Goal: Task Accomplishment & Management: Use online tool/utility

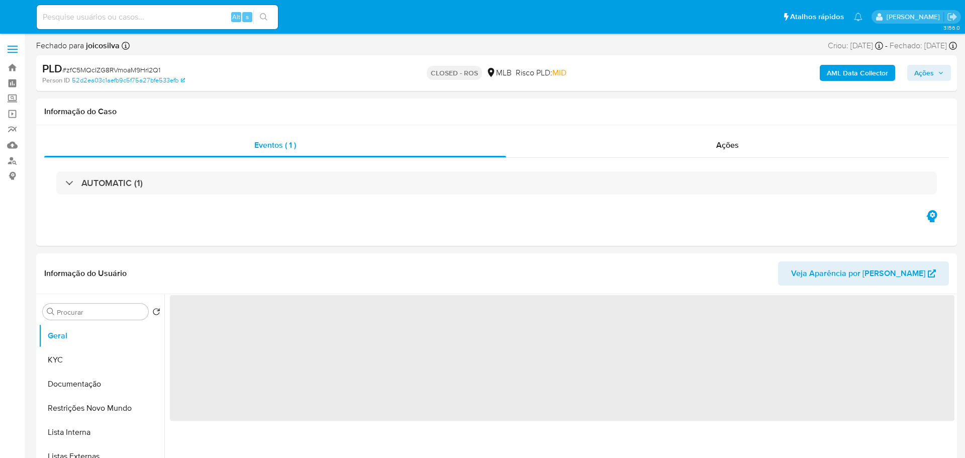
select select "10"
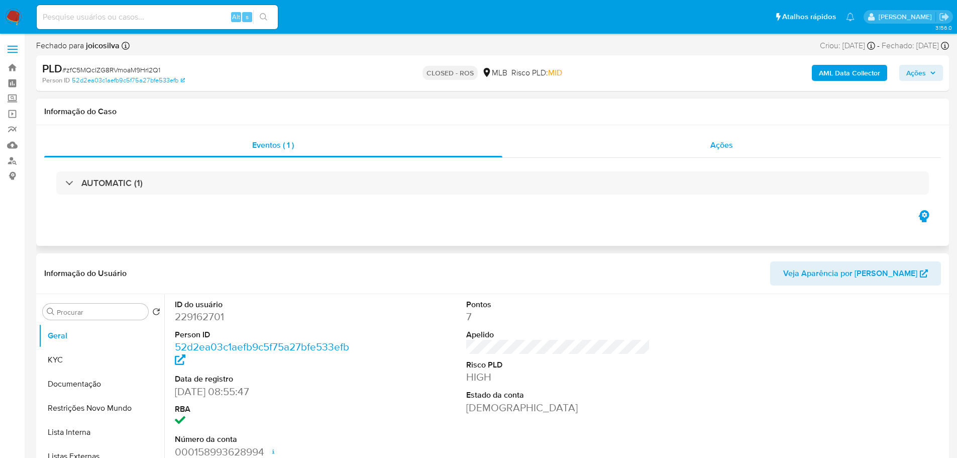
click at [752, 147] on div "Ações" at bounding box center [721, 145] width 439 height 24
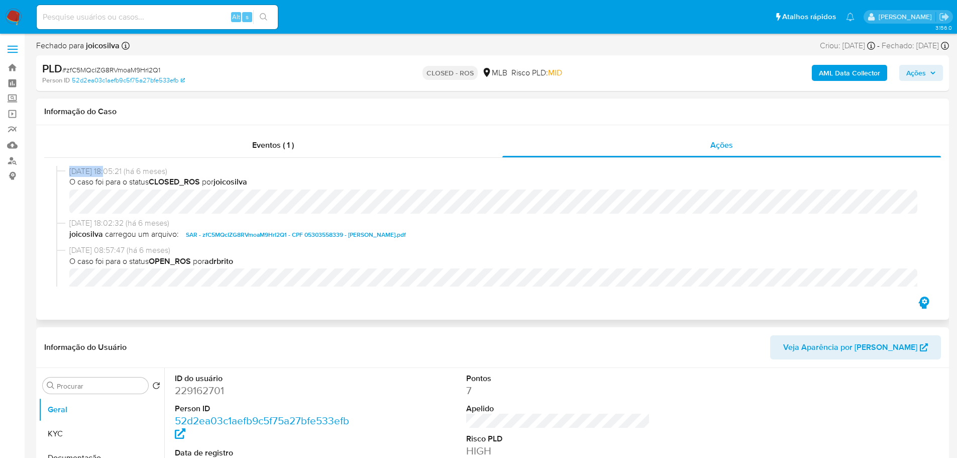
drag, startPoint x: 112, startPoint y: 174, endPoint x: 71, endPoint y: 172, distance: 40.8
click at [71, 172] on span "20/02/2025 18:05:21 (há 6 meses)" at bounding box center [497, 171] width 856 height 11
copy span "20/02/2025"
click at [382, 146] on div "Eventos ( 1 )" at bounding box center [273, 145] width 458 height 24
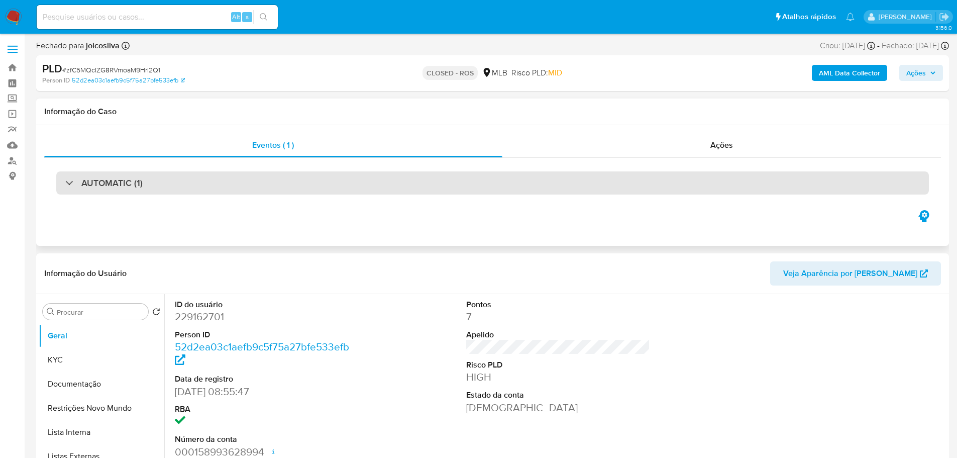
click at [134, 182] on h3 "AUTOMATIC (1)" at bounding box center [111, 182] width 61 height 11
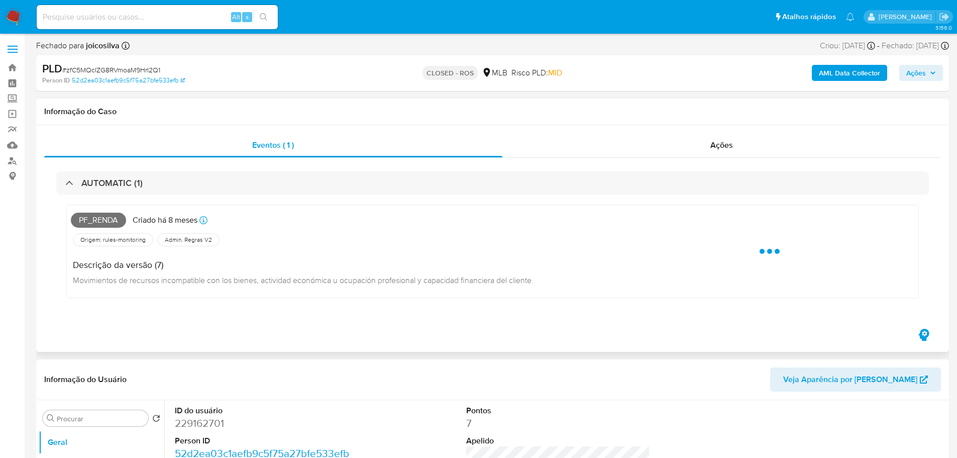
click at [108, 223] on span "Pf_renda" at bounding box center [98, 220] width 55 height 15
copy span "Pf_renda"
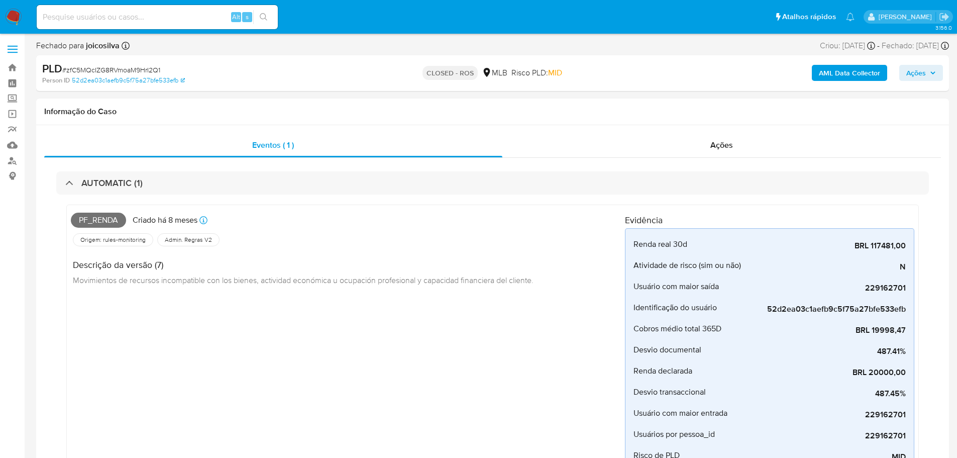
click at [133, 72] on span "# zfC5MQcIZG8RVmoaM9HrI2Q1" at bounding box center [111, 70] width 98 height 10
copy span "zfC5MQcIZG8RVmoaM9HrI2Q1"
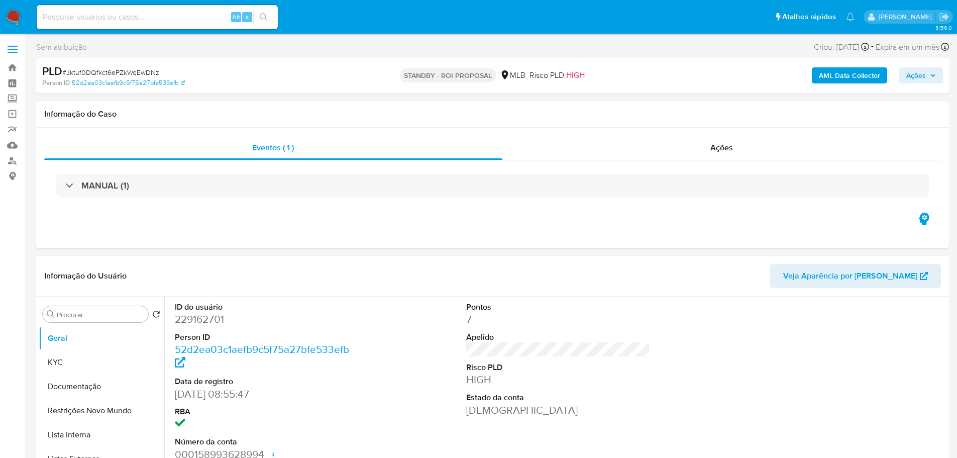
select select "10"
click at [134, 74] on span "# Jktuf0DQfkct6ePZkWqEwDNz" at bounding box center [110, 72] width 97 height 10
copy span "Jktuf0DQfkct6ePZkWqEwDNz"
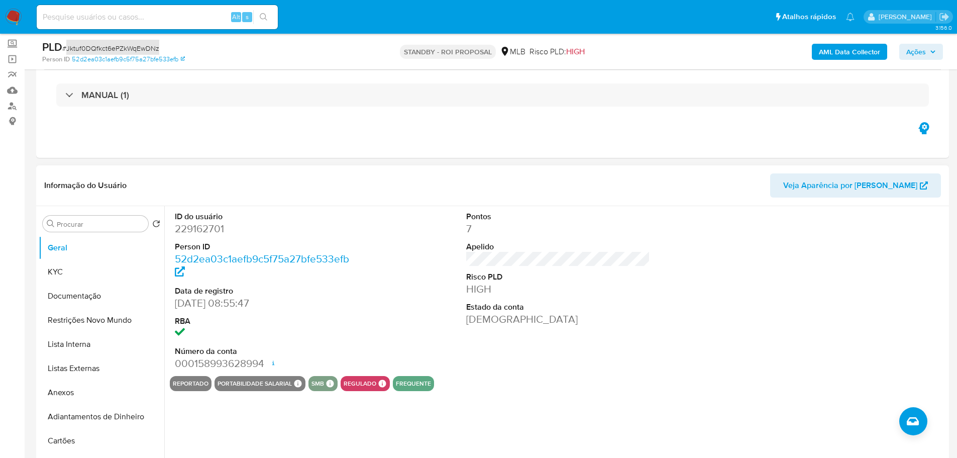
scroll to position [151, 0]
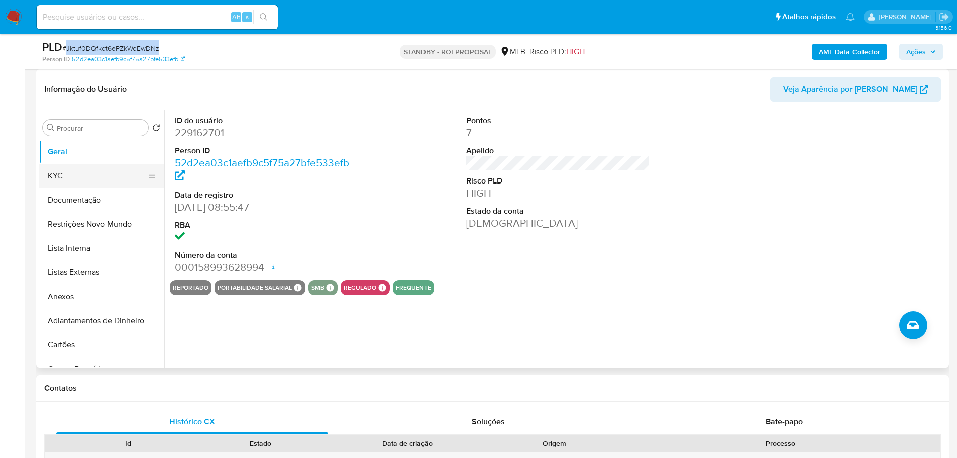
click at [72, 183] on button "KYC" at bounding box center [98, 176] width 118 height 24
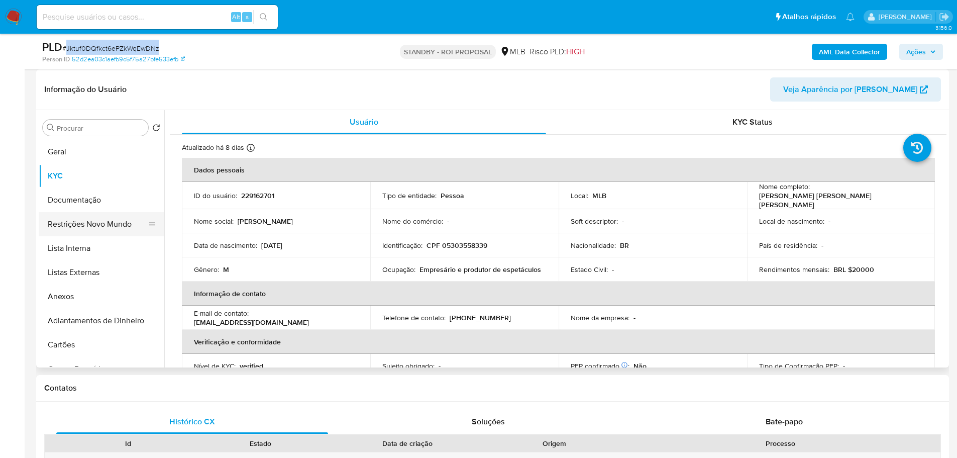
click at [65, 231] on button "Restrições Novo Mundo" at bounding box center [98, 224] width 118 height 24
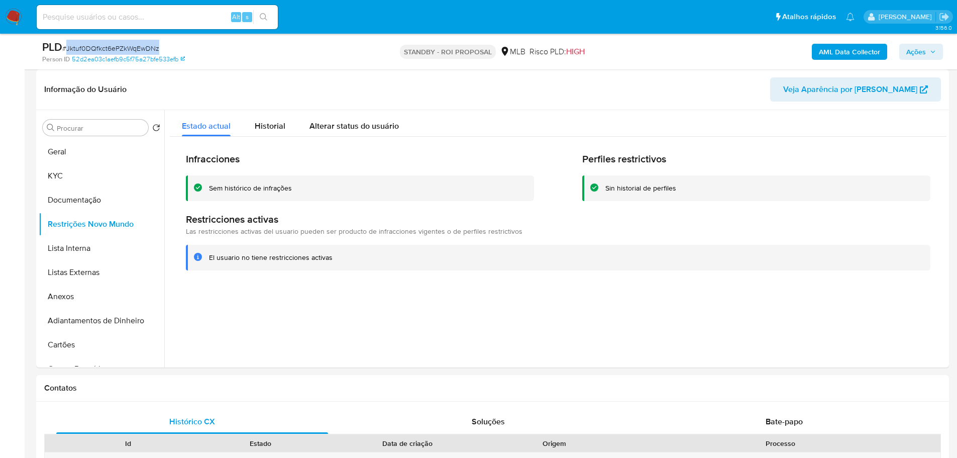
click at [15, 17] on img at bounding box center [13, 17] width 17 height 17
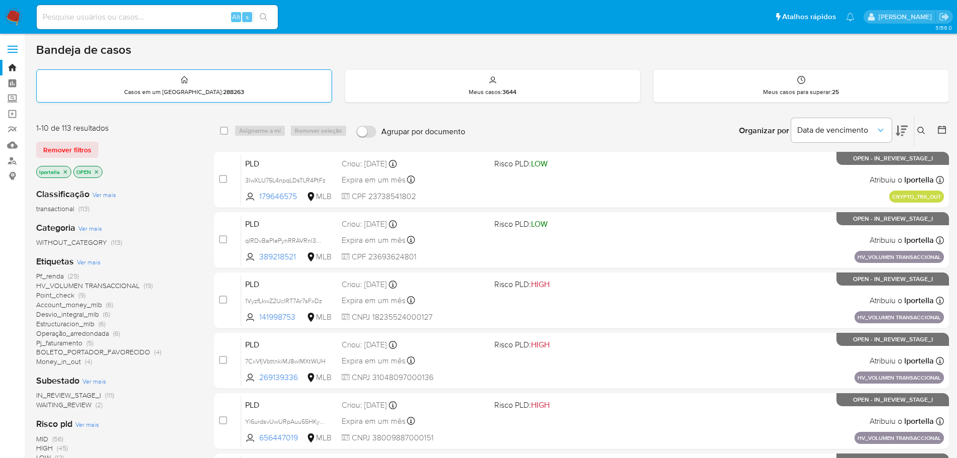
drag, startPoint x: 271, startPoint y: 8, endPoint x: 291, endPoint y: 99, distance: 94.1
click at [522, 57] on div "Bandeja de casos Casos em um prato : 288263 Meus casos : 3644 Meus casos para s…" at bounding box center [492, 414] width 913 height 745
click at [124, 20] on input at bounding box center [157, 17] width 241 height 13
paste input "1sJo1aRPLWAsxAlXmqImaabm"
type input "1sJo1aRPLWAsxAlXmqImaabm"
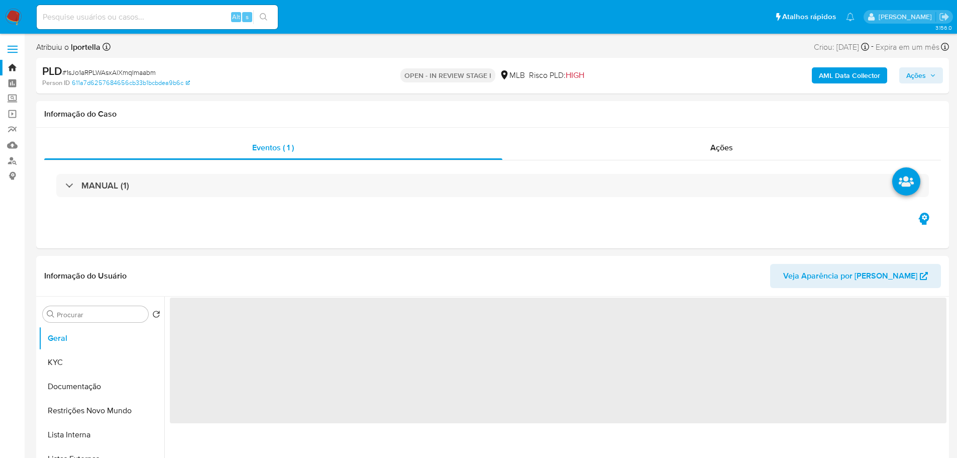
select select "10"
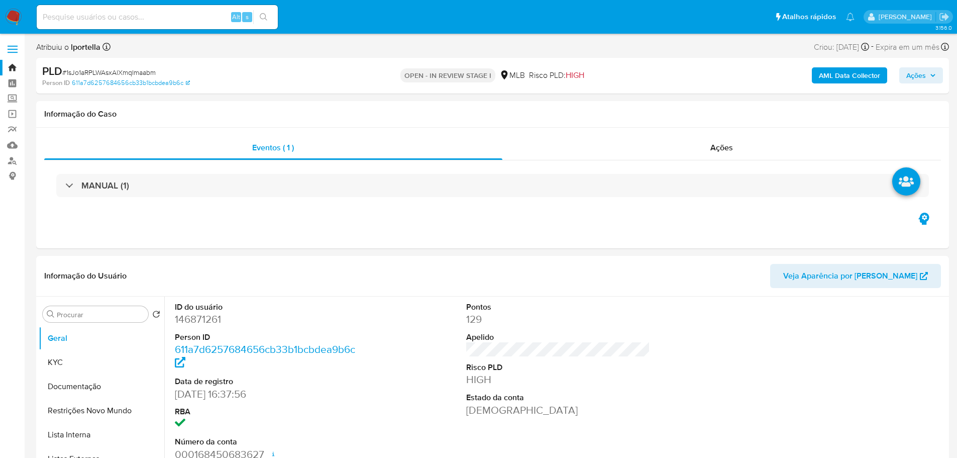
click at [74, 23] on input at bounding box center [157, 17] width 241 height 13
paste input "Jktuf0DQfkct6ePZkWqEwDNz"
type input "Jktuf0DQfkct6ePZkWqEwDNz"
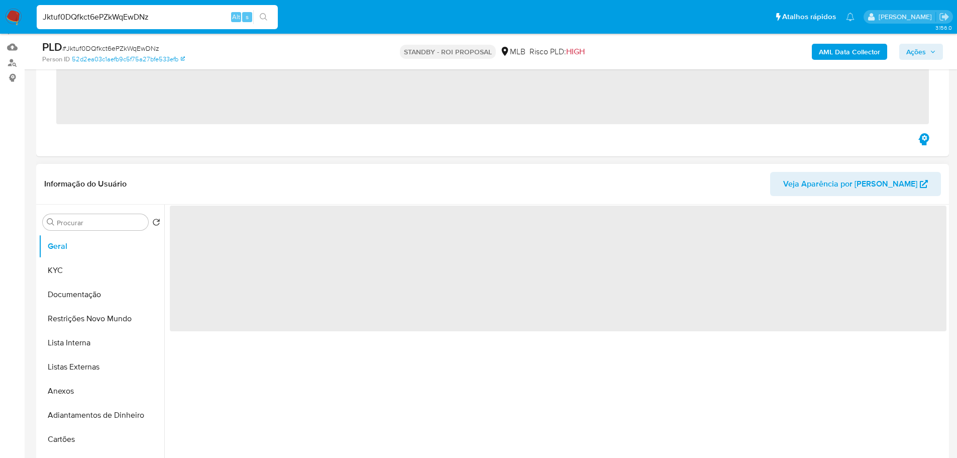
scroll to position [251, 0]
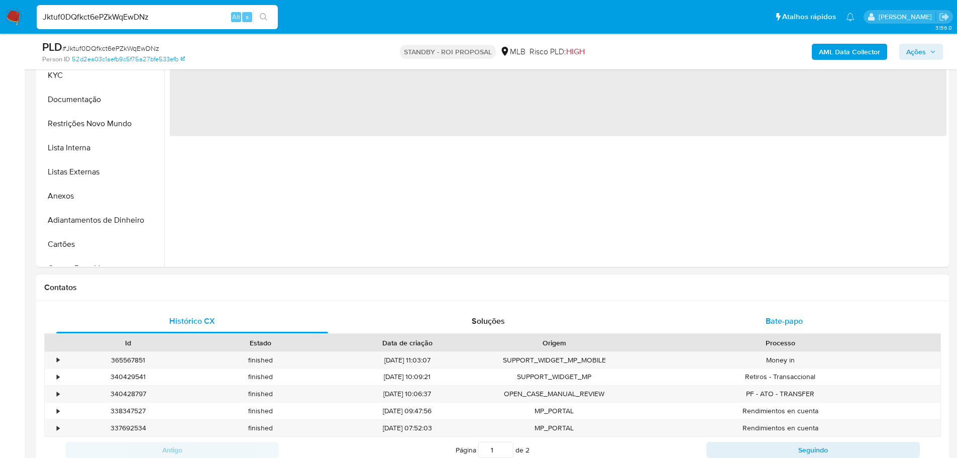
click at [791, 315] on span "Bate-papo" at bounding box center [784, 321] width 37 height 12
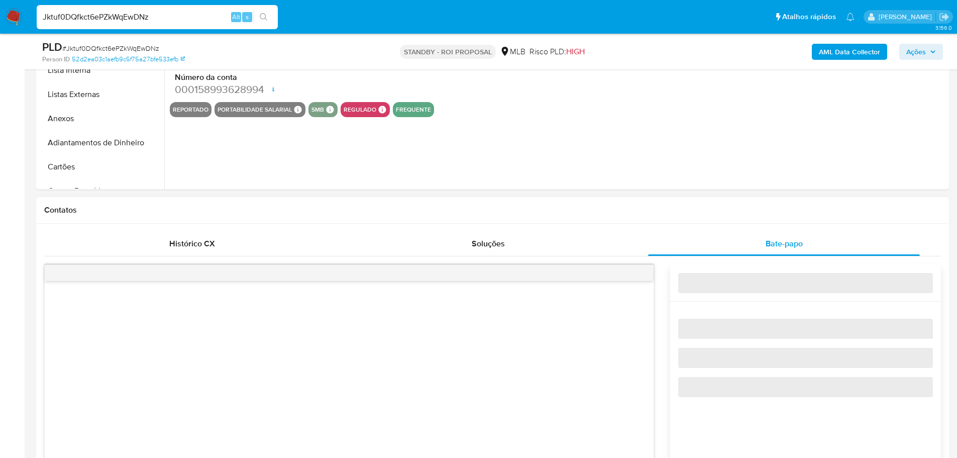
scroll to position [402, 0]
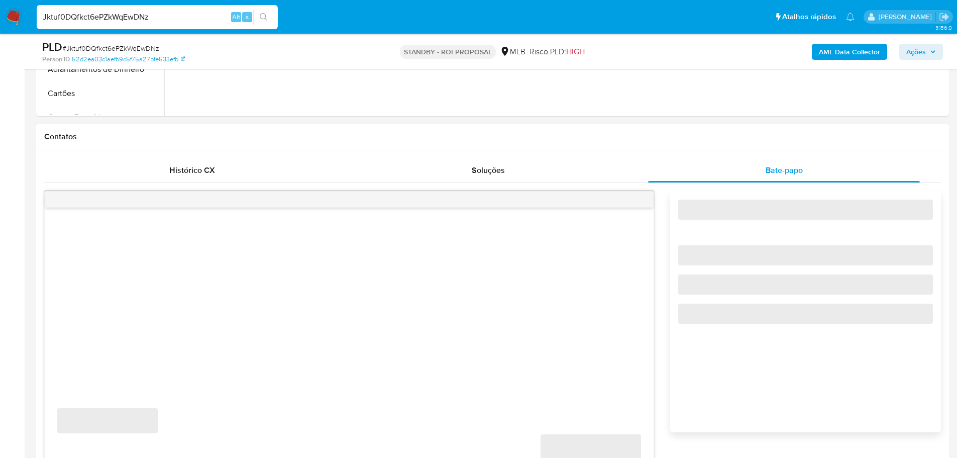
select select "10"
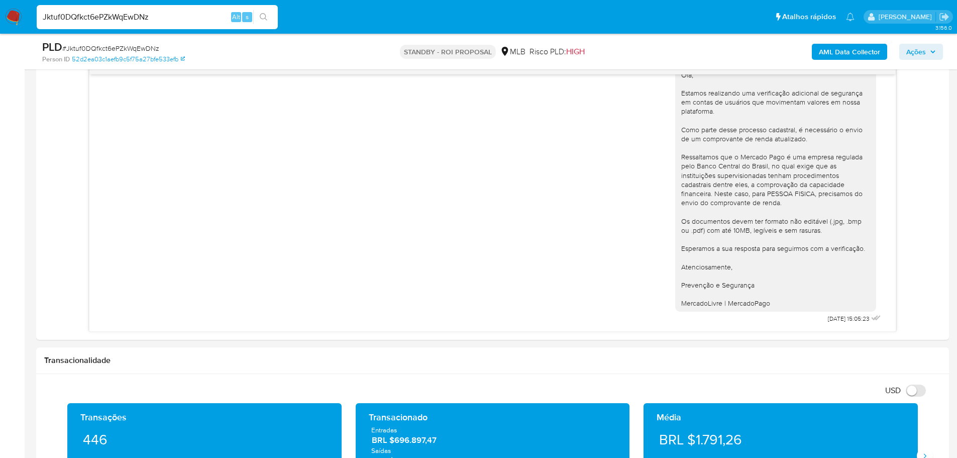
scroll to position [553, 0]
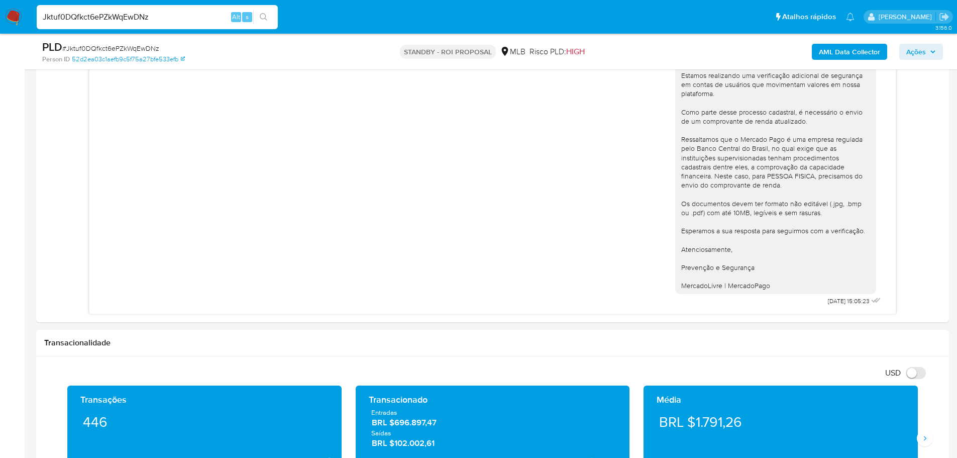
click at [96, 20] on input "Jktuf0DQfkct6ePZkWqEwDNz" at bounding box center [157, 17] width 241 height 13
paste input "1sJo1aRPLWAsxAlXmqImaabm"
type input "1sJo1aRPLWAsxAlXmqImaabm"
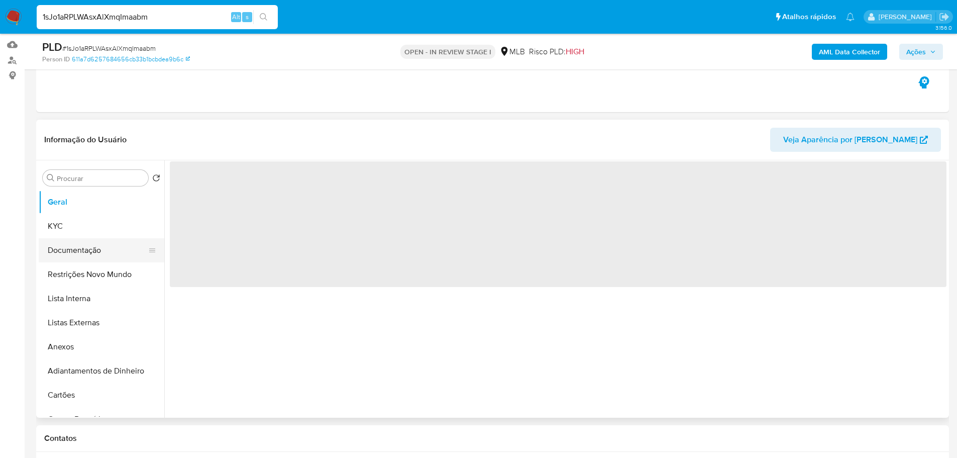
click at [79, 253] on button "Documentação" at bounding box center [98, 250] width 118 height 24
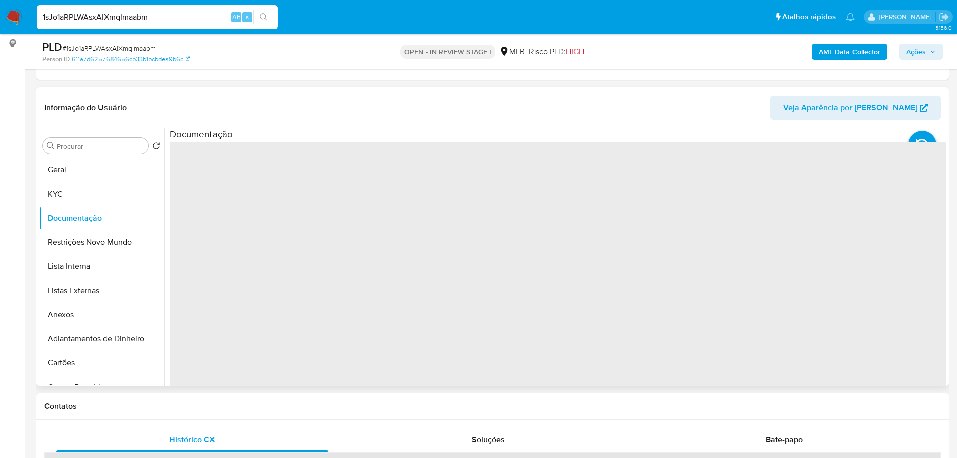
scroll to position [151, 0]
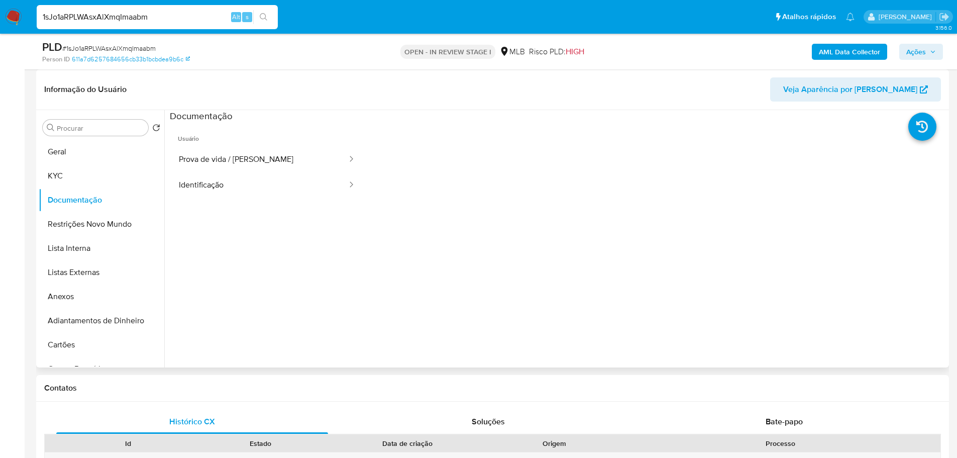
select select "10"
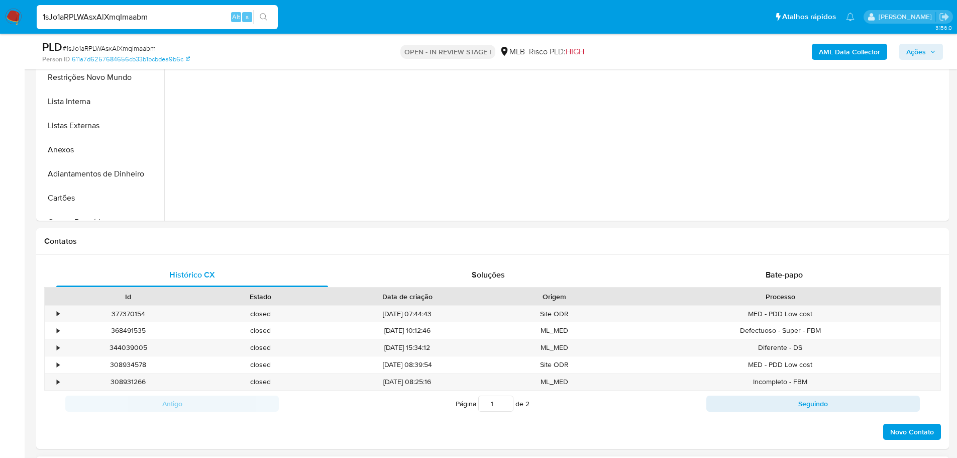
scroll to position [402, 0]
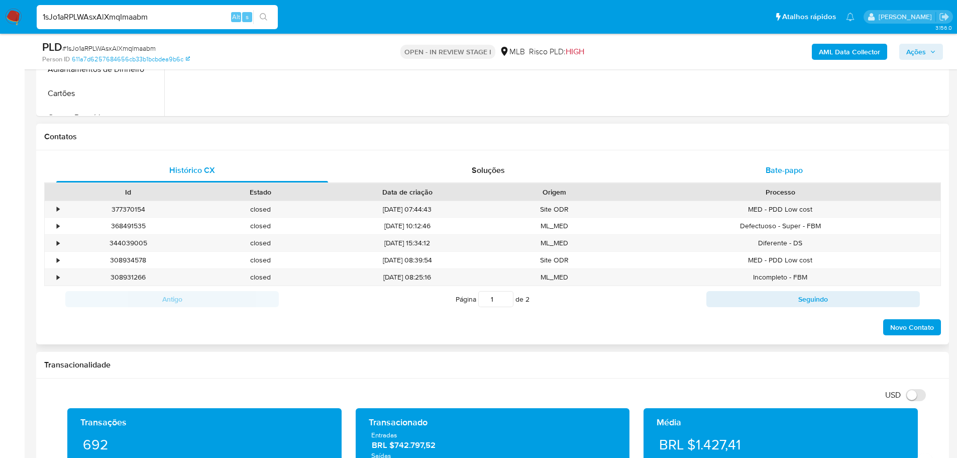
drag, startPoint x: 778, startPoint y: 170, endPoint x: 773, endPoint y: 180, distance: 11.5
click at [778, 170] on span "Bate-papo" at bounding box center [784, 170] width 37 height 12
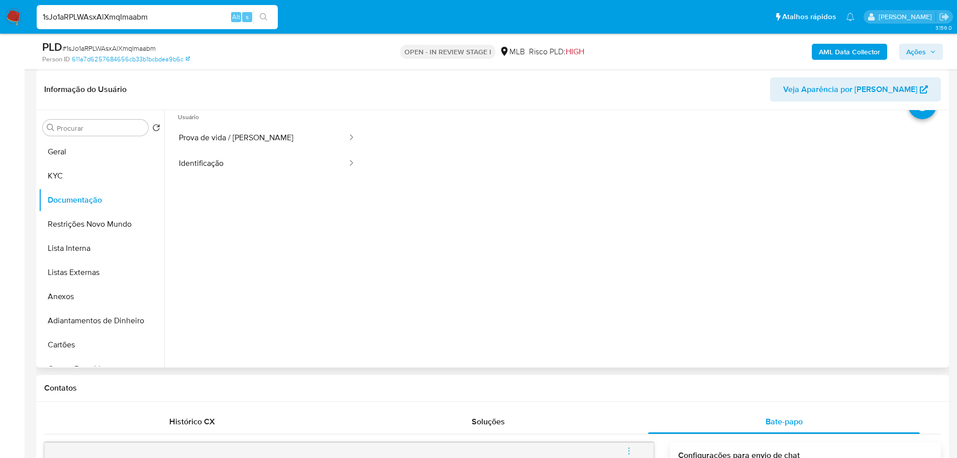
scroll to position [0, 0]
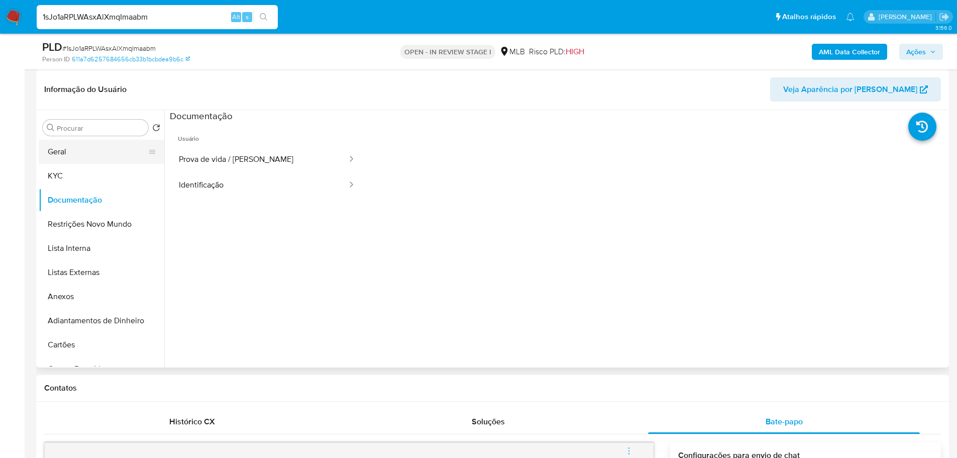
click at [75, 157] on button "Geral" at bounding box center [98, 152] width 118 height 24
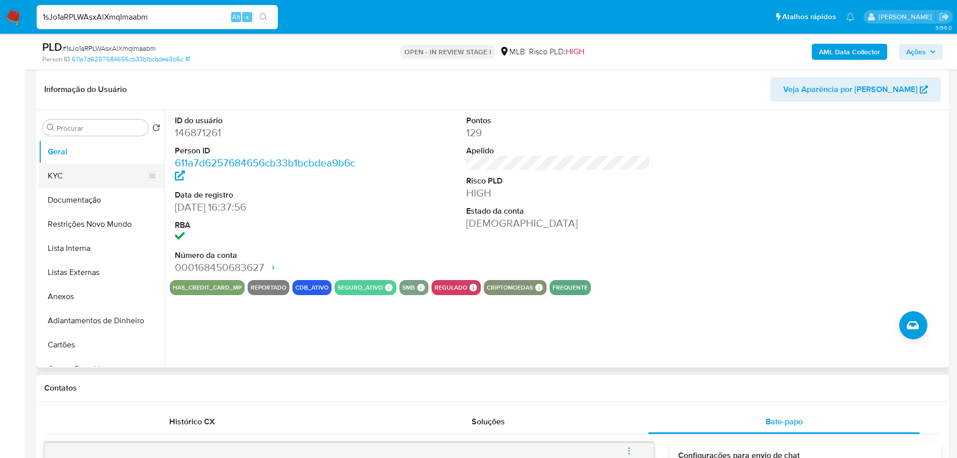
click at [86, 175] on button "KYC" at bounding box center [98, 176] width 118 height 24
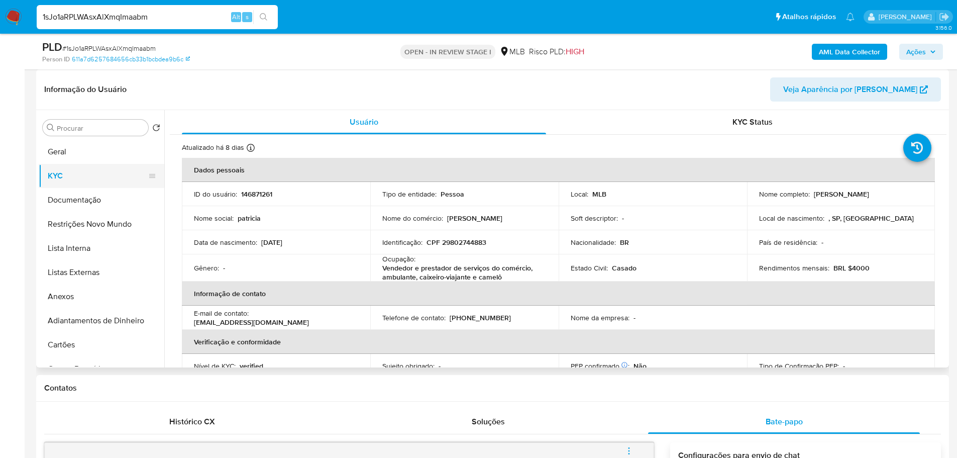
click at [91, 185] on button "KYC" at bounding box center [98, 176] width 118 height 24
click at [95, 200] on button "Documentação" at bounding box center [98, 200] width 118 height 24
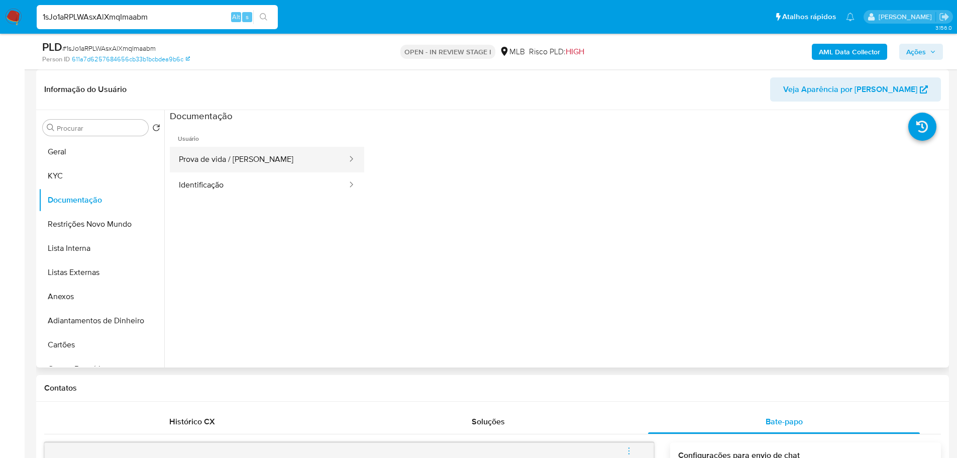
click at [265, 160] on button "Prova de vida / Selfie" at bounding box center [259, 160] width 178 height 26
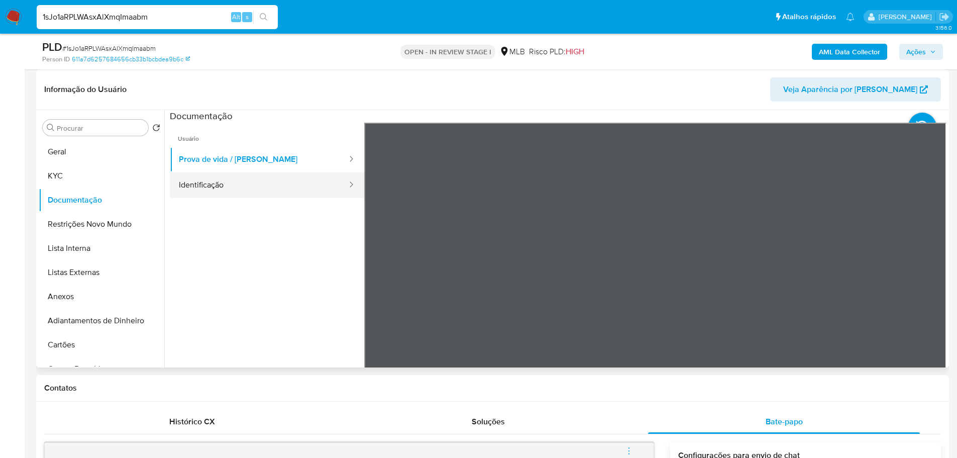
click at [265, 191] on button "Identificação" at bounding box center [259, 185] width 178 height 26
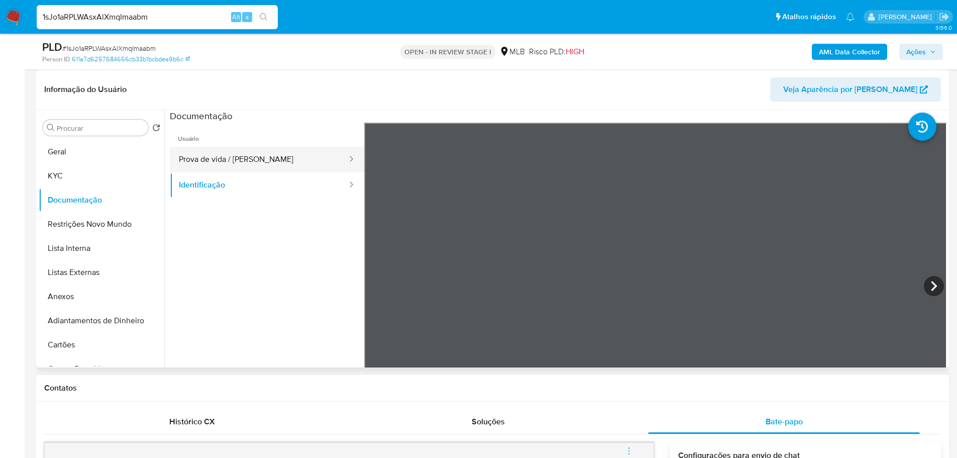
click at [204, 166] on button "Prova de vida / Selfie" at bounding box center [259, 160] width 178 height 26
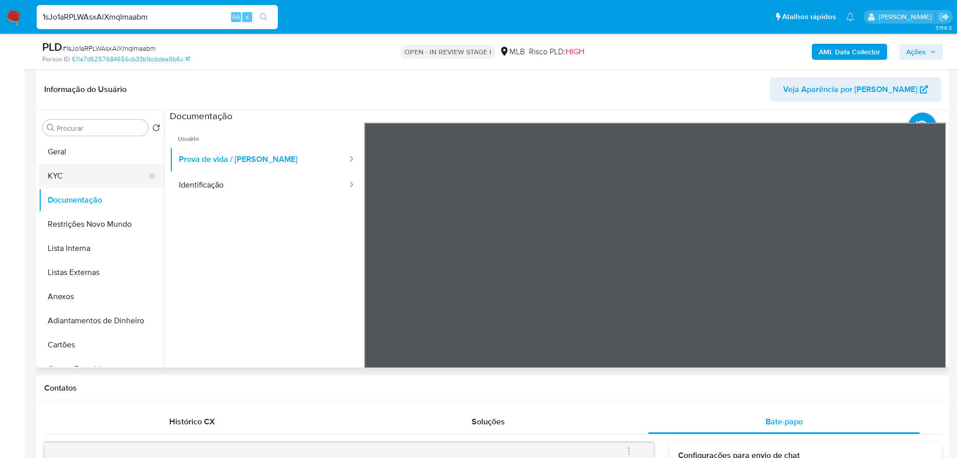
click at [84, 177] on button "KYC" at bounding box center [98, 176] width 118 height 24
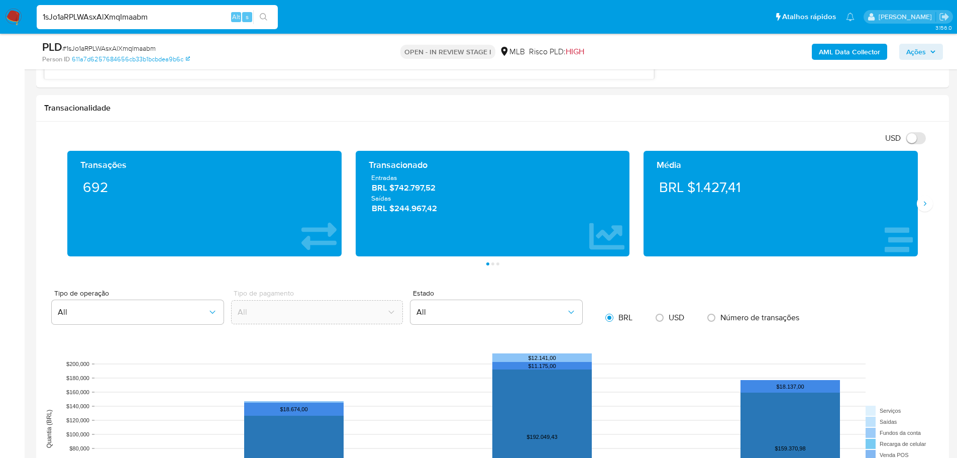
scroll to position [804, 0]
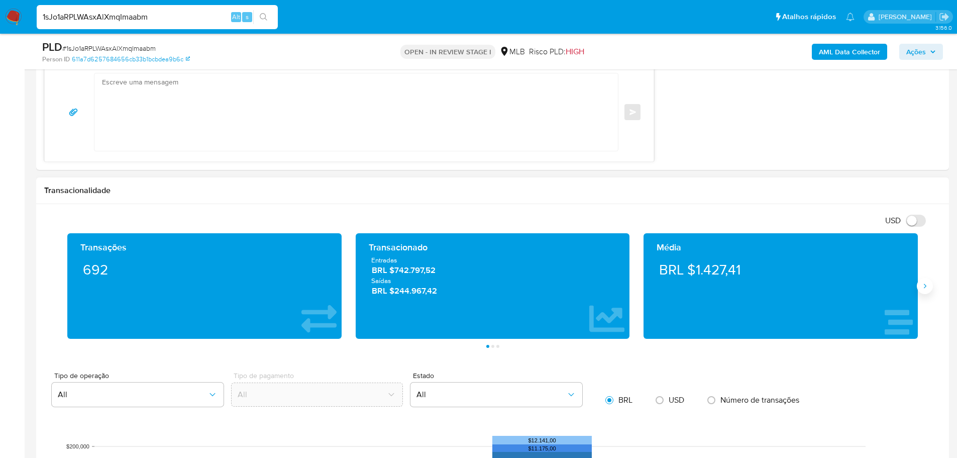
click at [926, 290] on icon "Siguiente" at bounding box center [925, 286] width 8 height 8
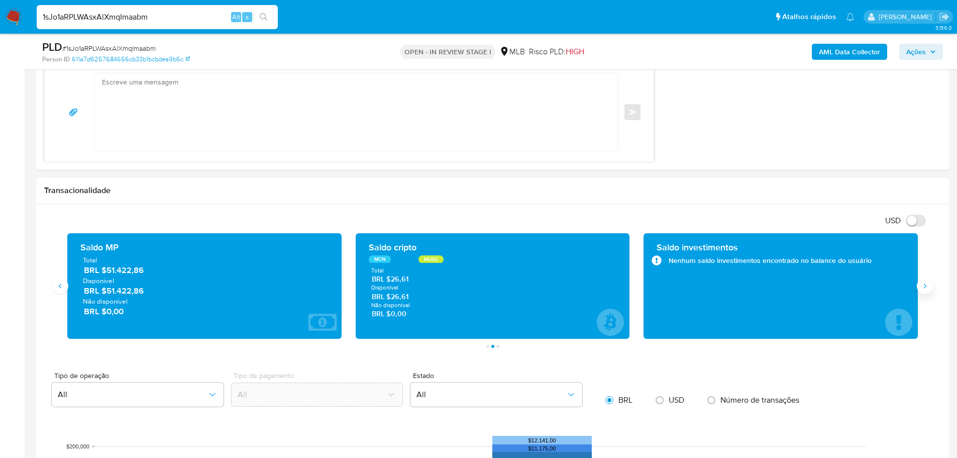
click at [926, 290] on icon "Siguiente" at bounding box center [925, 286] width 8 height 8
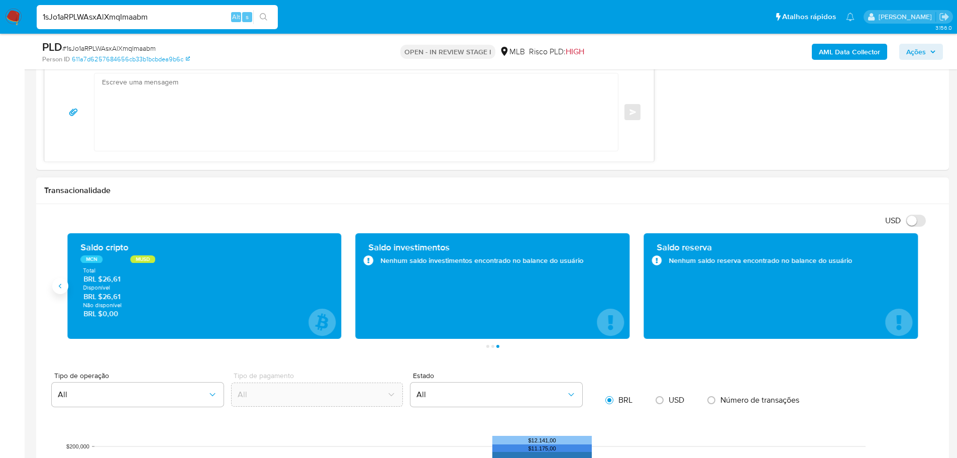
click at [66, 287] on button "Anterior" at bounding box center [60, 286] width 16 height 16
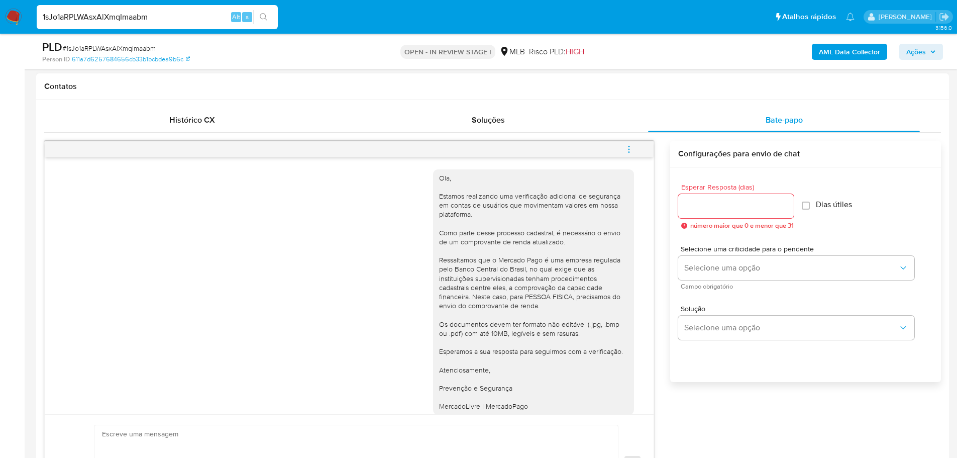
scroll to position [151, 0]
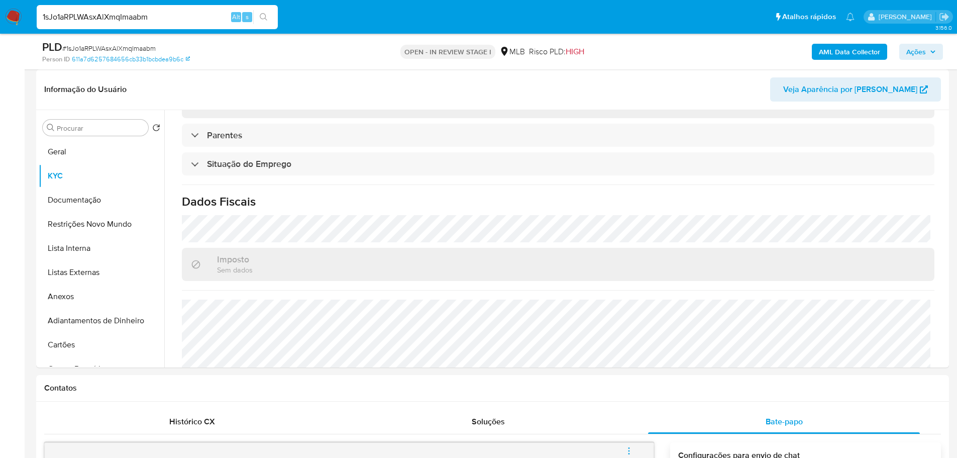
drag, startPoint x: 109, startPoint y: 225, endPoint x: 35, endPoint y: 234, distance: 74.4
click at [109, 225] on button "Restrições Novo Mundo" at bounding box center [102, 224] width 126 height 24
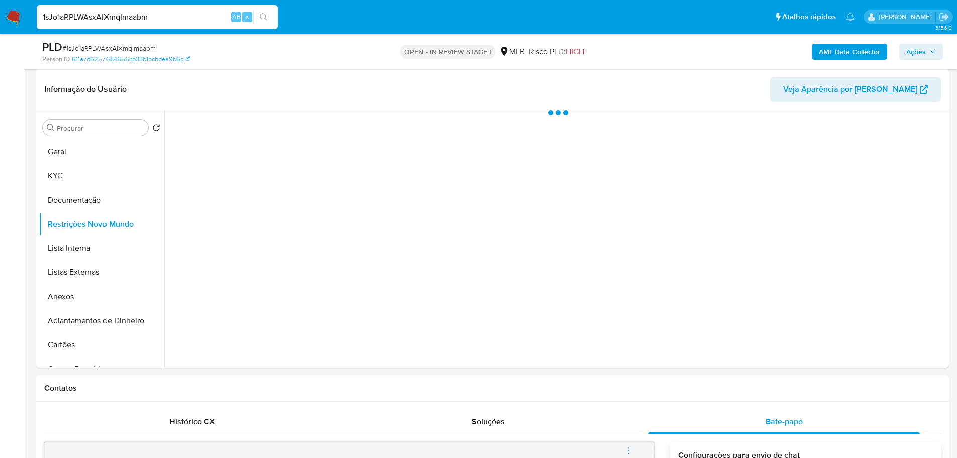
scroll to position [0, 0]
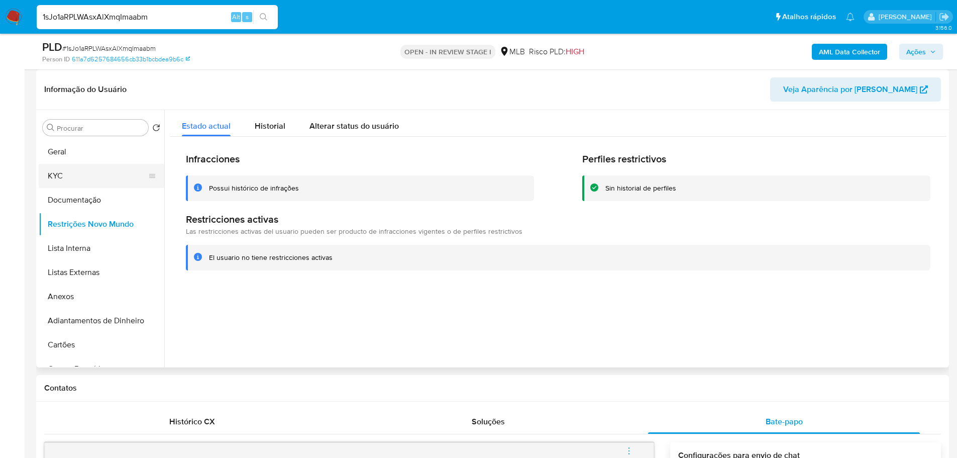
click at [78, 174] on button "KYC" at bounding box center [98, 176] width 118 height 24
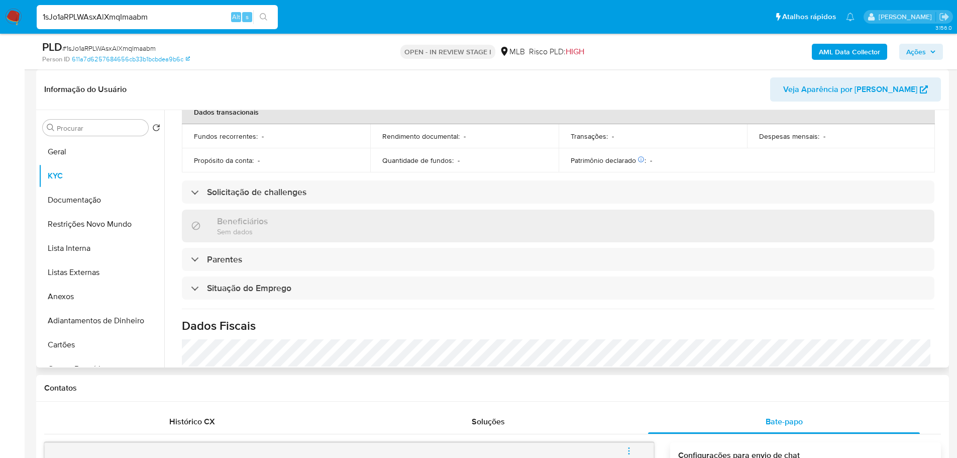
scroll to position [422, 0]
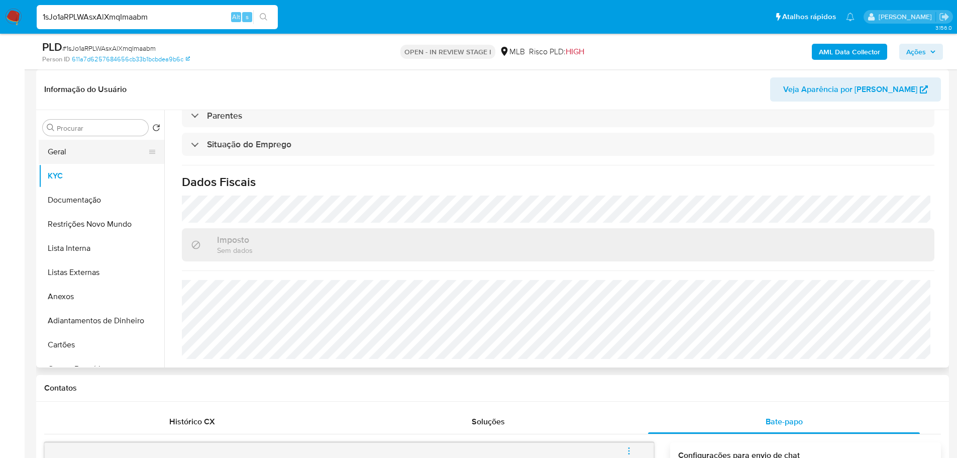
click at [60, 142] on button "Geral" at bounding box center [98, 152] width 118 height 24
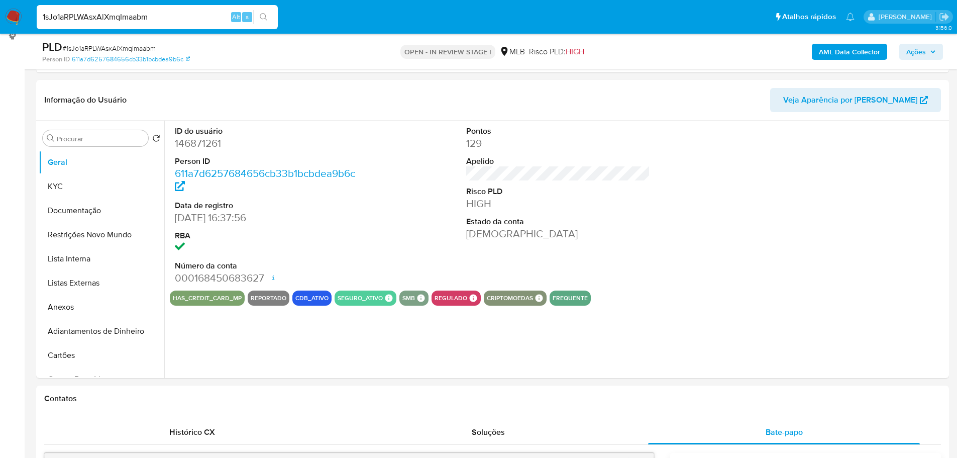
scroll to position [125, 0]
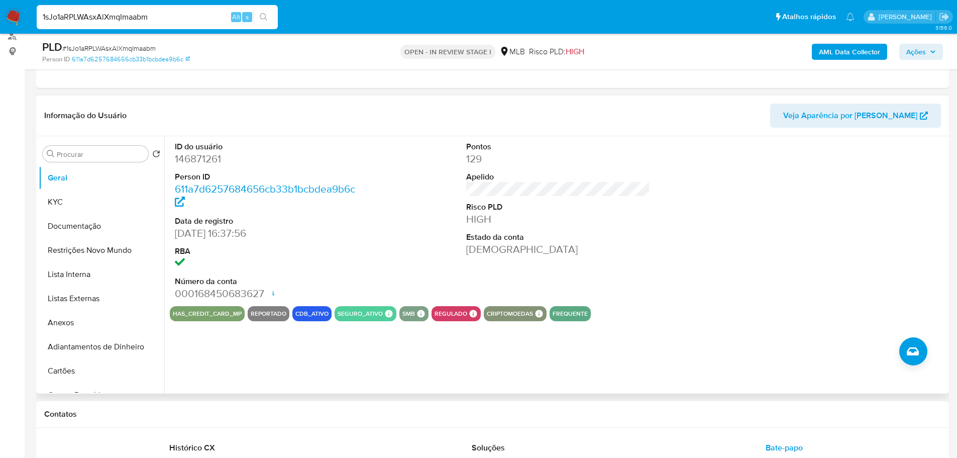
drag, startPoint x: 343, startPoint y: 422, endPoint x: 211, endPoint y: 340, distance: 155.3
click at [343, 422] on div "Contatos" at bounding box center [492, 414] width 913 height 27
click at [84, 206] on button "KYC" at bounding box center [98, 202] width 118 height 24
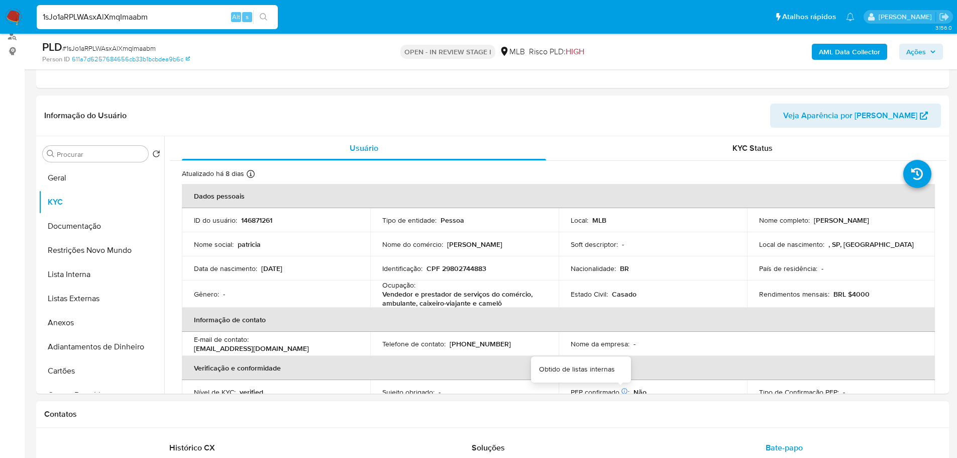
click at [635, 409] on h1 "Contatos" at bounding box center [492, 414] width 897 height 10
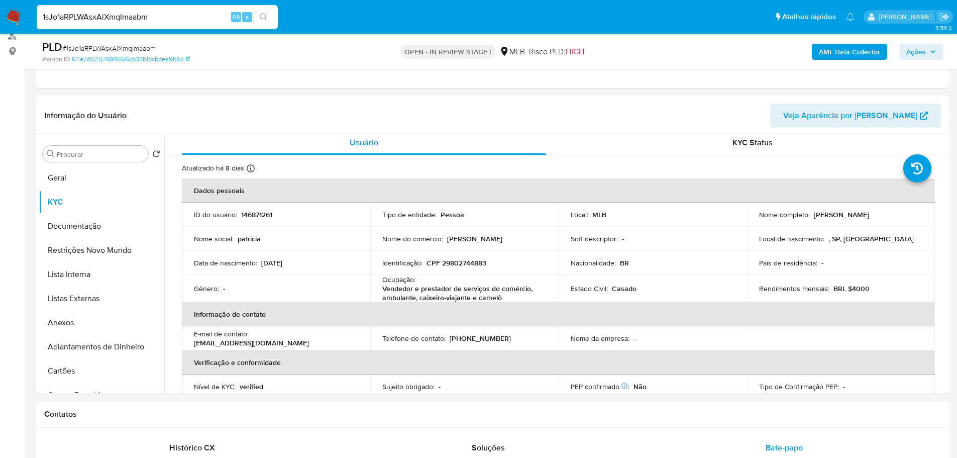
click at [214, 421] on div "Contatos" at bounding box center [492, 414] width 913 height 27
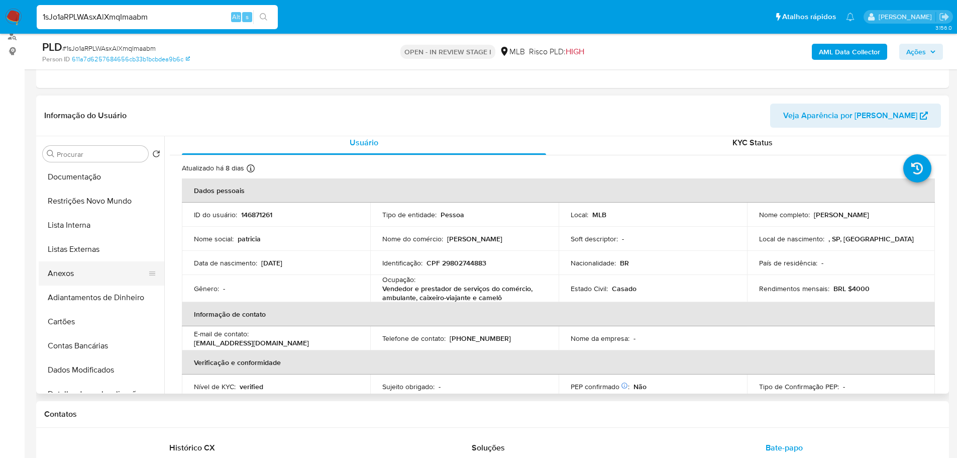
scroll to position [301, 0]
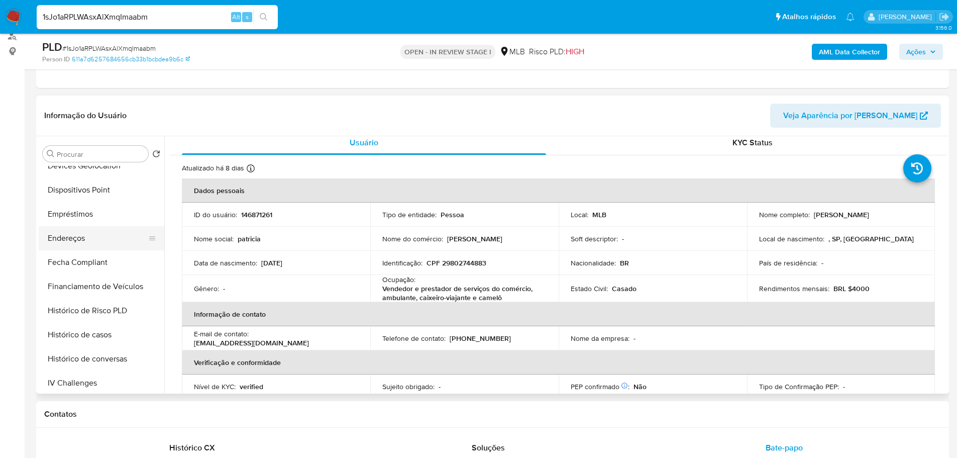
click at [82, 242] on button "Endereços" at bounding box center [98, 238] width 118 height 24
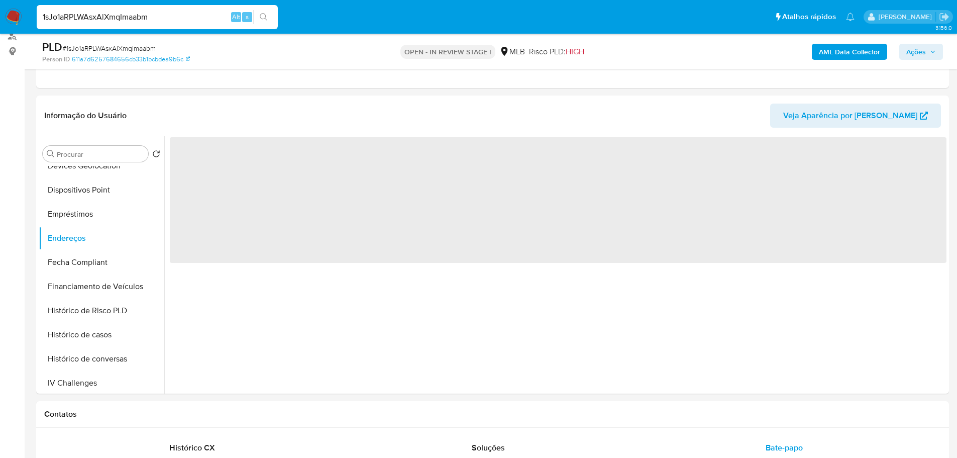
scroll to position [0, 0]
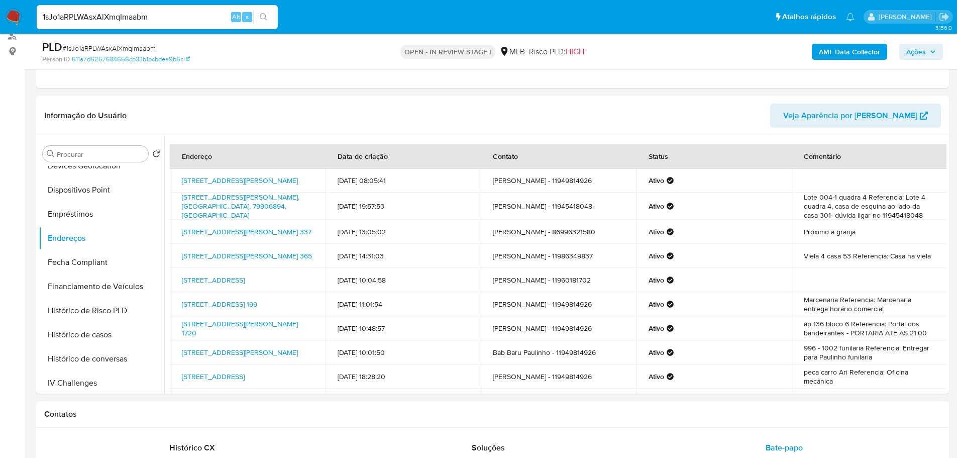
click at [325, 422] on div "Contatos" at bounding box center [492, 414] width 913 height 27
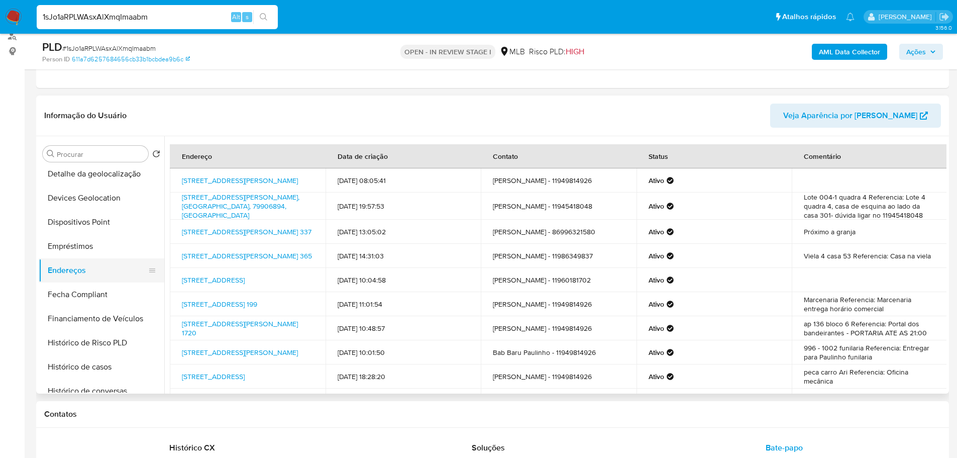
scroll to position [251, 0]
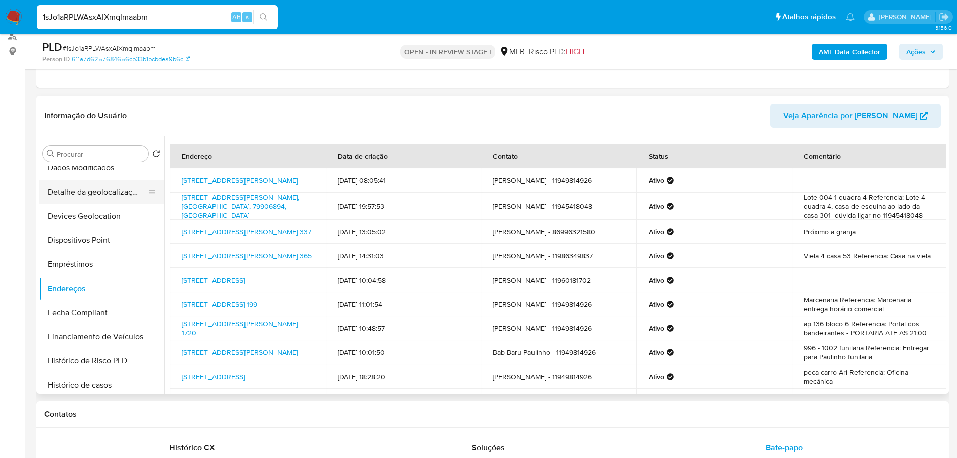
click at [106, 194] on button "Detalhe da geolocalização" at bounding box center [98, 192] width 118 height 24
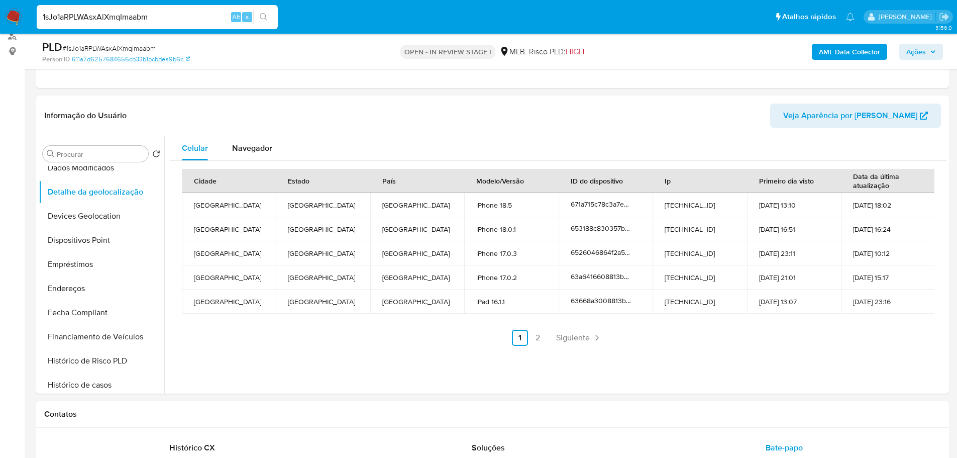
click at [214, 424] on div "Contatos" at bounding box center [492, 414] width 913 height 27
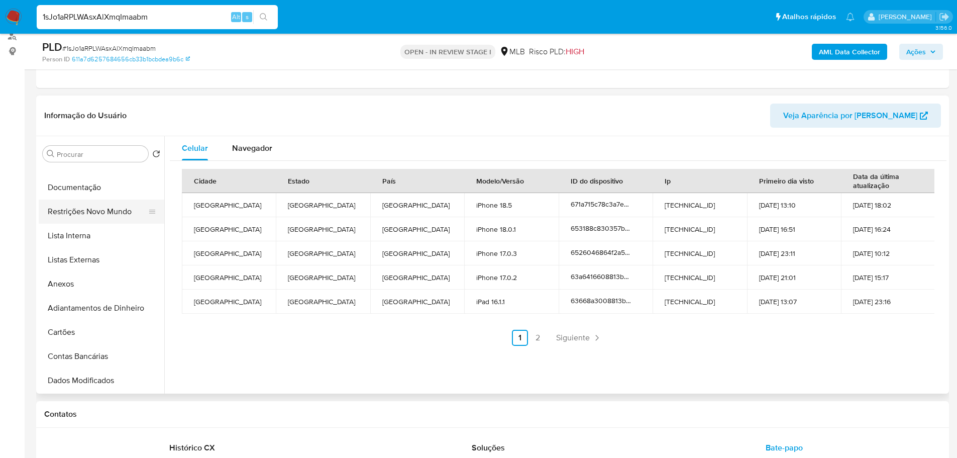
scroll to position [0, 0]
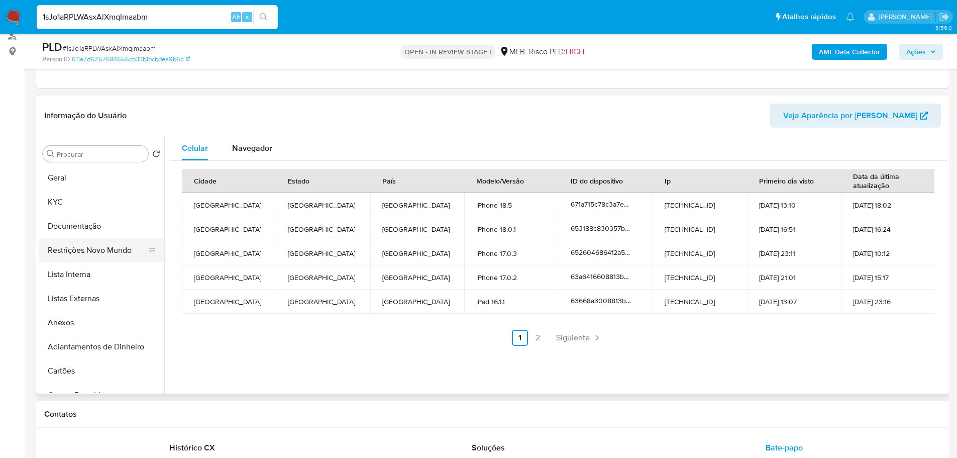
click at [99, 248] on button "Restrições Novo Mundo" at bounding box center [98, 250] width 118 height 24
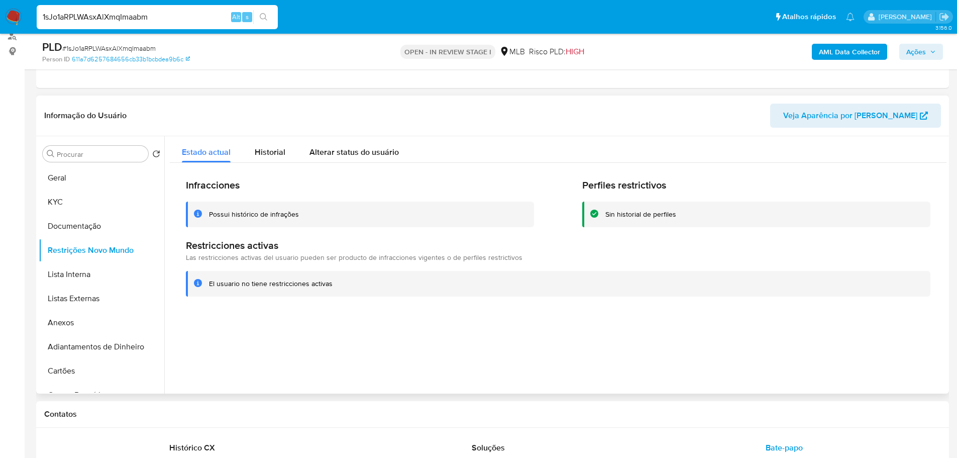
drag, startPoint x: 239, startPoint y: 425, endPoint x: 161, endPoint y: 337, distance: 117.5
click at [239, 425] on div "Contatos" at bounding box center [492, 414] width 913 height 27
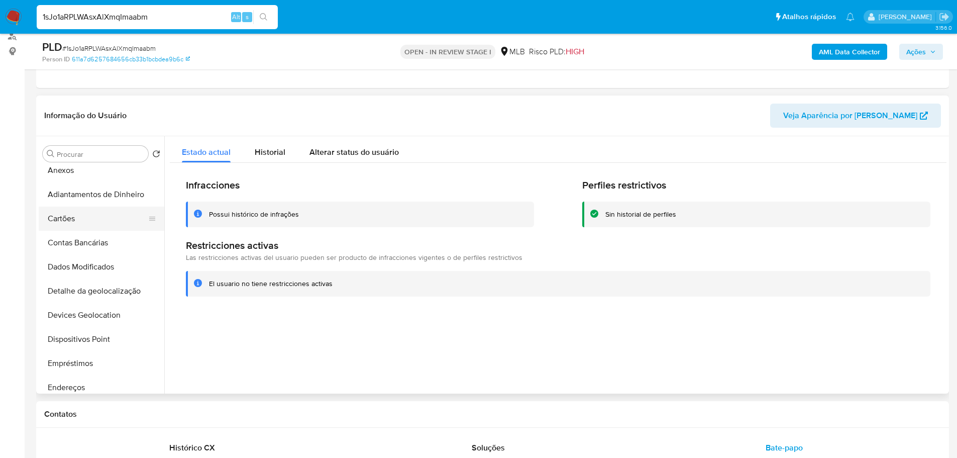
scroll to position [251, 0]
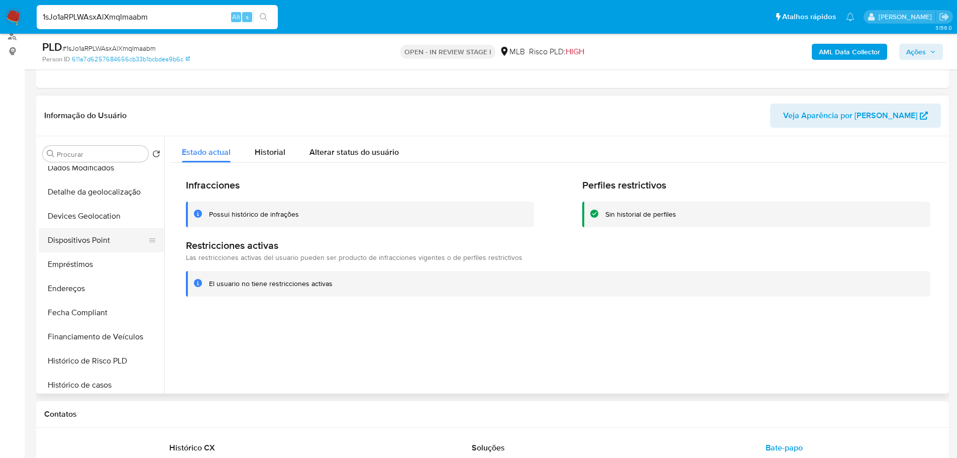
click at [90, 236] on button "Dispositivos Point" at bounding box center [98, 240] width 118 height 24
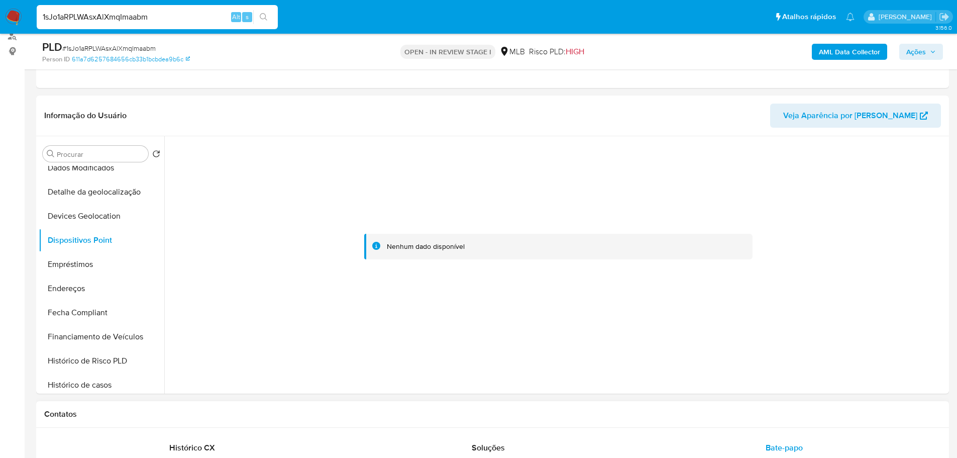
click at [455, 405] on div "Contatos" at bounding box center [492, 414] width 913 height 27
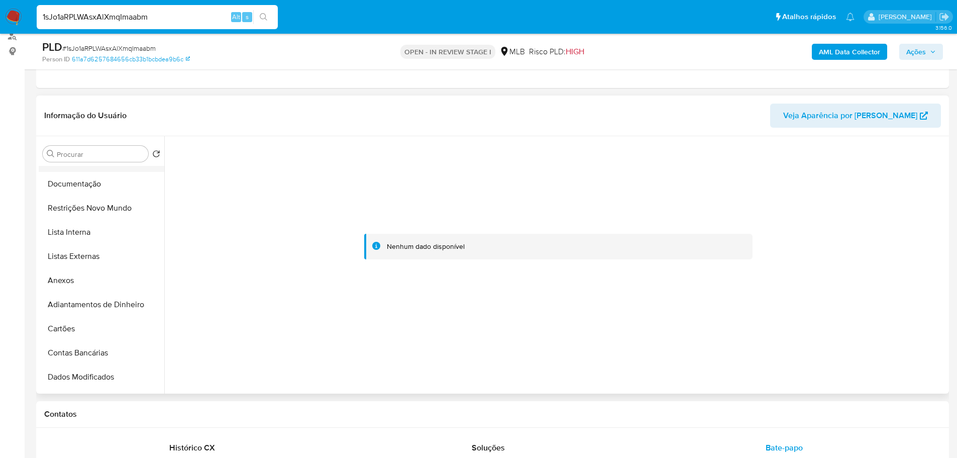
scroll to position [0, 0]
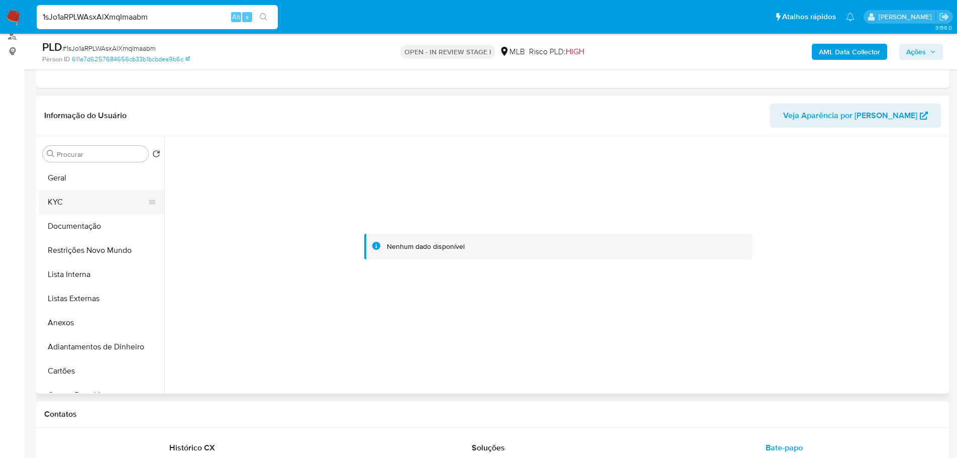
click at [78, 194] on button "KYC" at bounding box center [98, 202] width 118 height 24
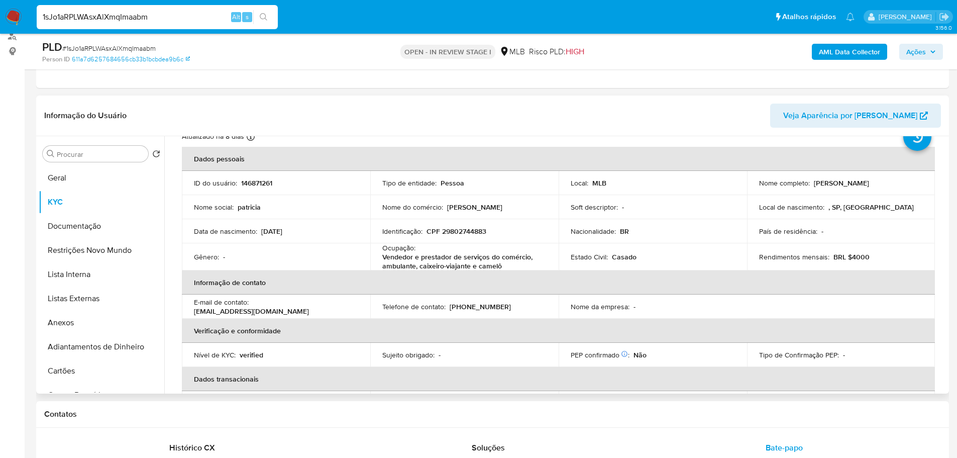
scroll to position [20, 0]
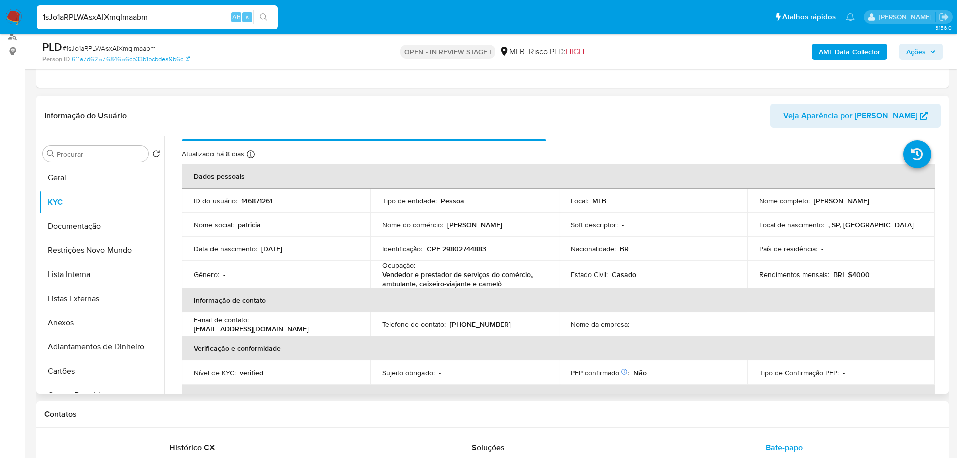
click at [456, 247] on p "CPF 29802744883" at bounding box center [457, 248] width 60 height 9
copy p "29802744883"
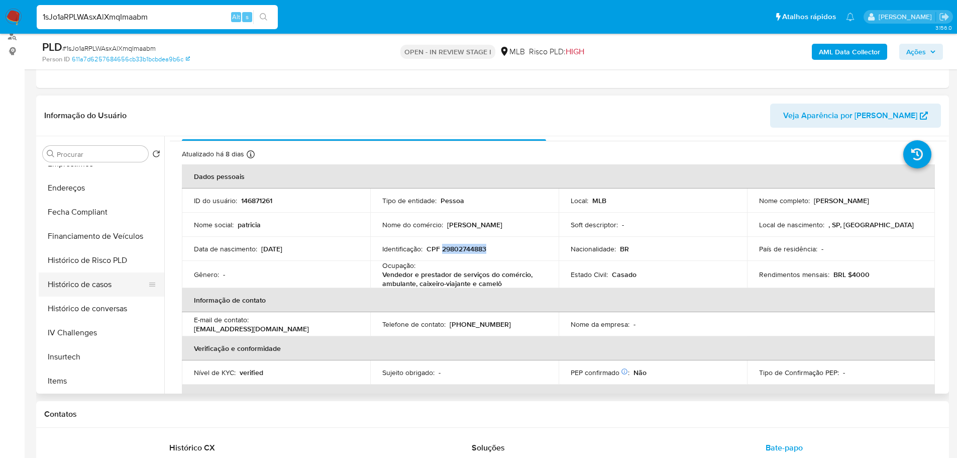
click at [105, 290] on button "Histórico de casos" at bounding box center [98, 284] width 118 height 24
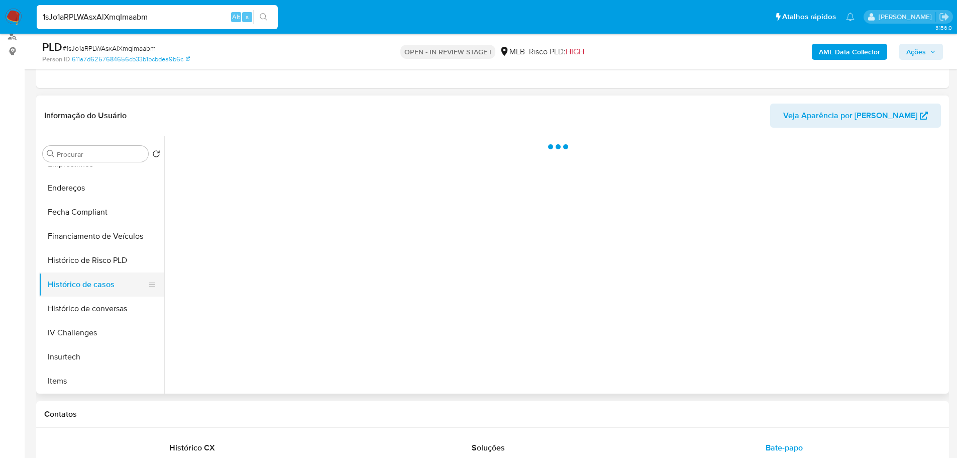
scroll to position [0, 0]
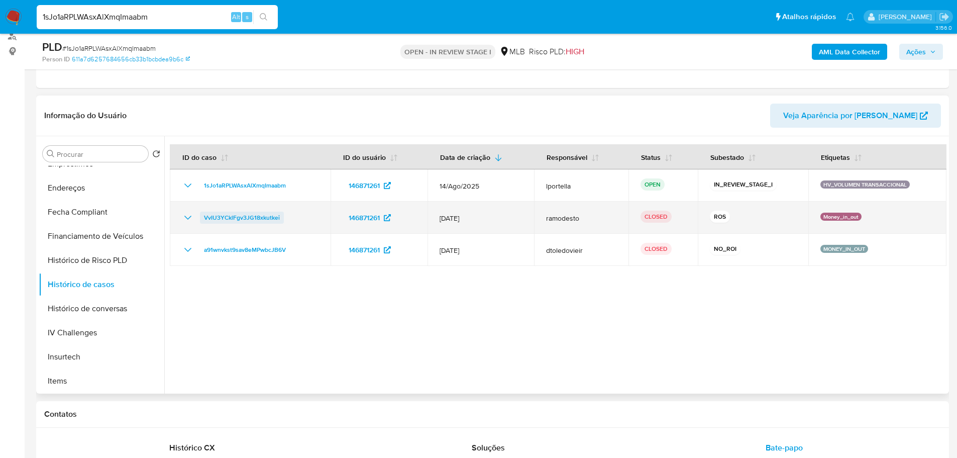
click at [274, 222] on span "VvIU3YCklFgv3JG18xkutkei" at bounding box center [242, 218] width 76 height 12
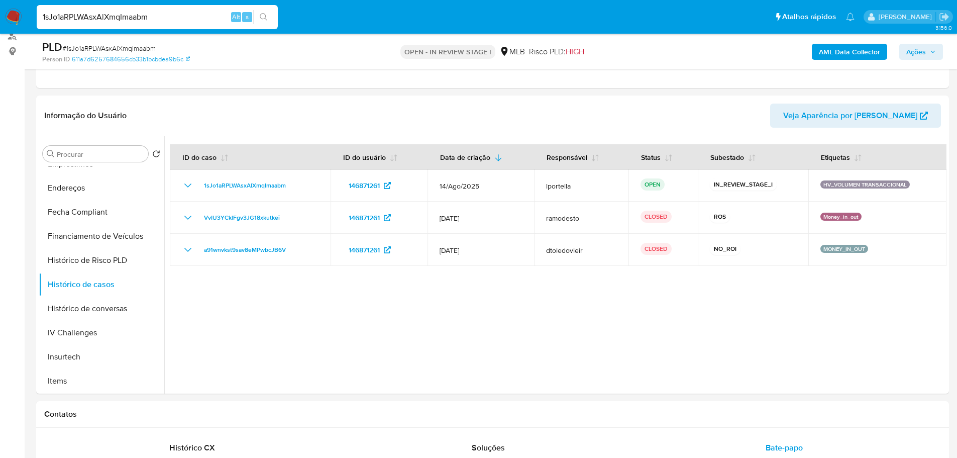
click at [924, 51] on span "Ações" at bounding box center [916, 52] width 20 height 16
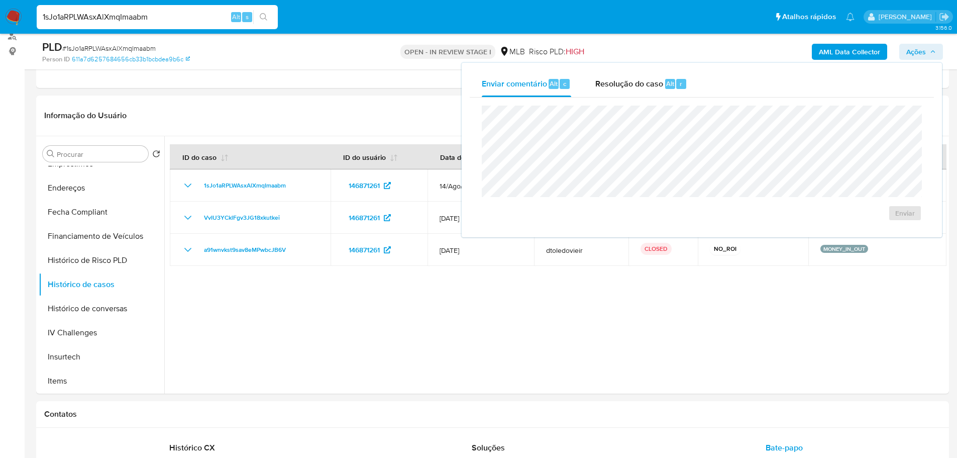
drag, startPoint x: 620, startPoint y: 90, endPoint x: 612, endPoint y: 102, distance: 14.2
click at [620, 89] on div "Resolução do caso Alt r" at bounding box center [641, 84] width 92 height 26
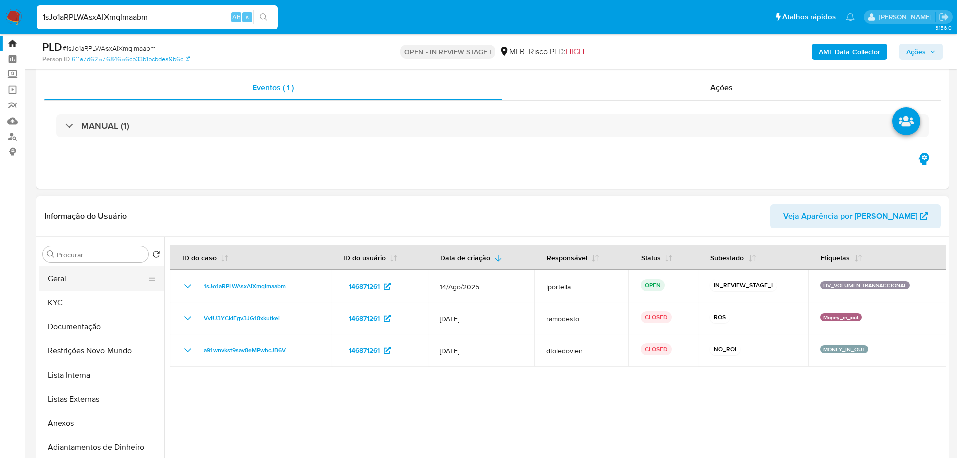
click at [98, 287] on button "Geral" at bounding box center [98, 278] width 118 height 24
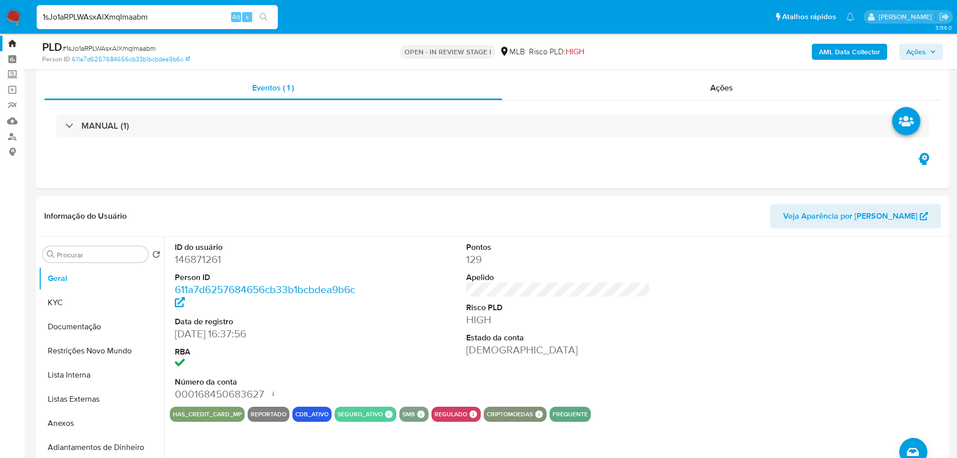
click at [930, 41] on div "AML Data Collector Ações" at bounding box center [794, 52] width 297 height 24
click at [929, 45] on span "Ações" at bounding box center [921, 52] width 30 height 14
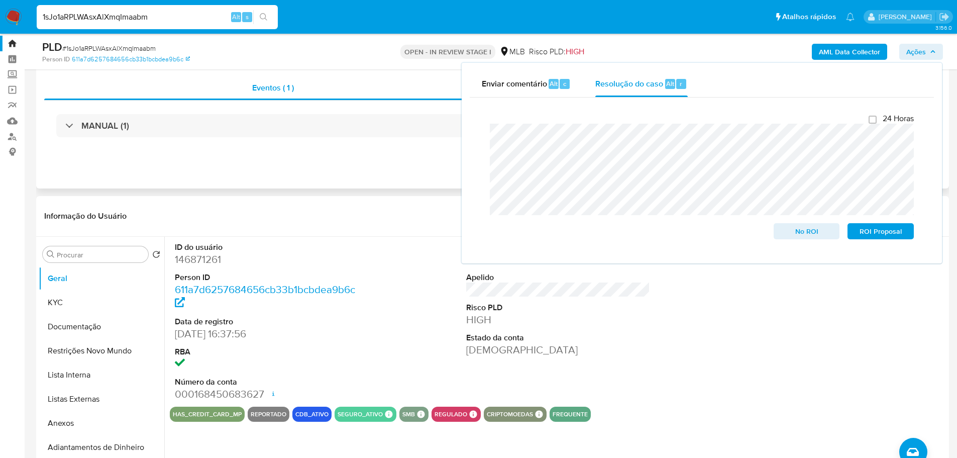
click at [431, 154] on div "Eventos ( 1 ) Ações MANUAL (1)" at bounding box center [492, 128] width 913 height 121
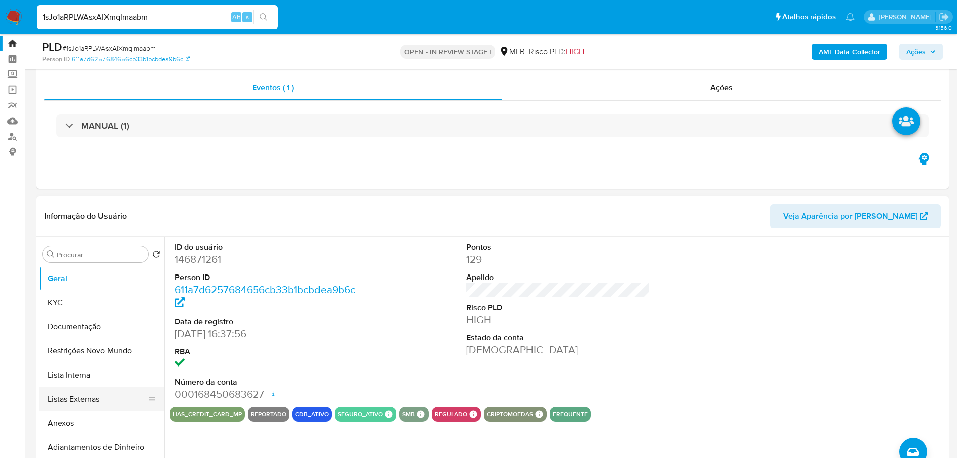
drag, startPoint x: 75, startPoint y: 421, endPoint x: 101, endPoint y: 408, distance: 28.8
click at [75, 421] on button "Anexos" at bounding box center [102, 423] width 126 height 24
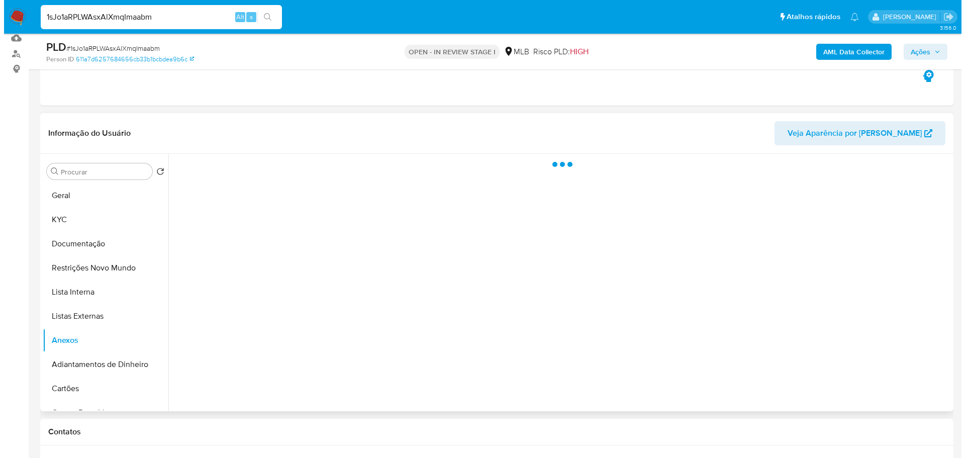
scroll to position [125, 0]
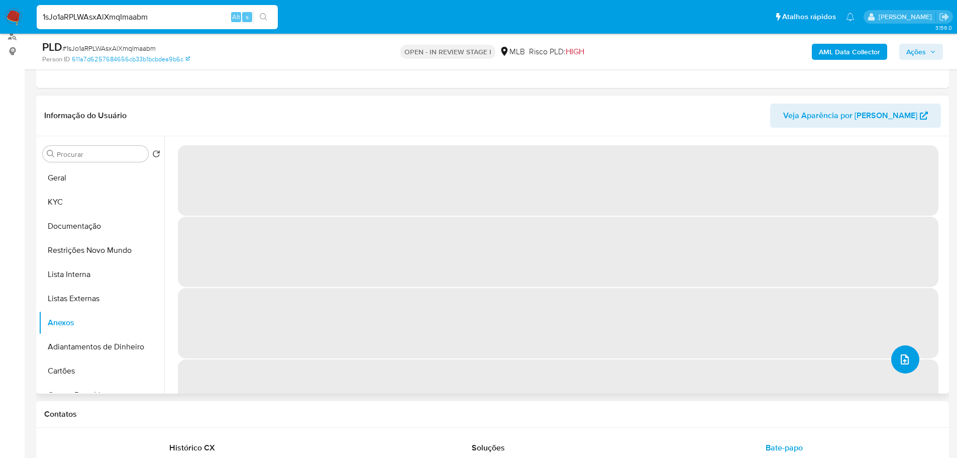
click at [909, 359] on button "upload-file" at bounding box center [905, 359] width 28 height 28
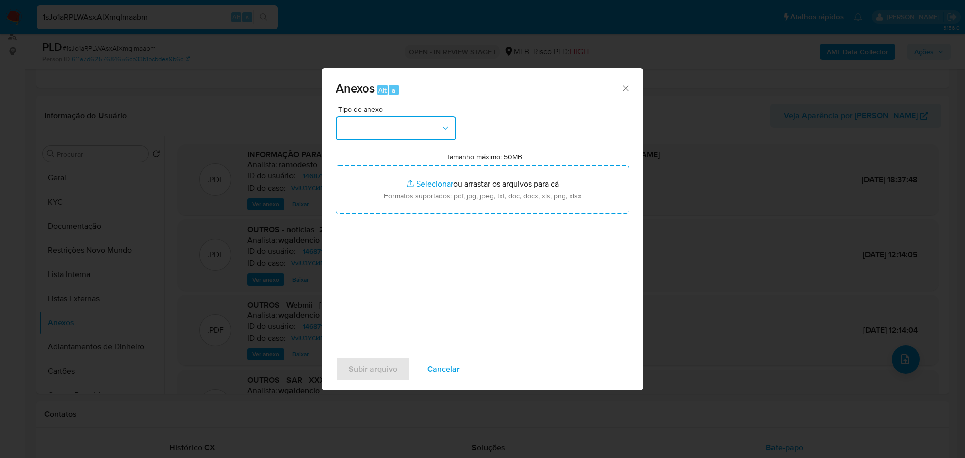
click at [379, 131] on button "button" at bounding box center [396, 128] width 121 height 24
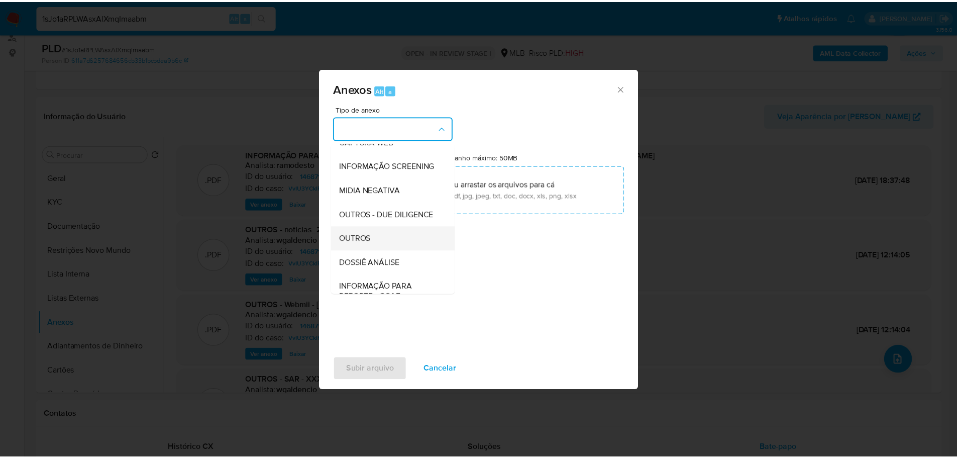
scroll to position [155, 0]
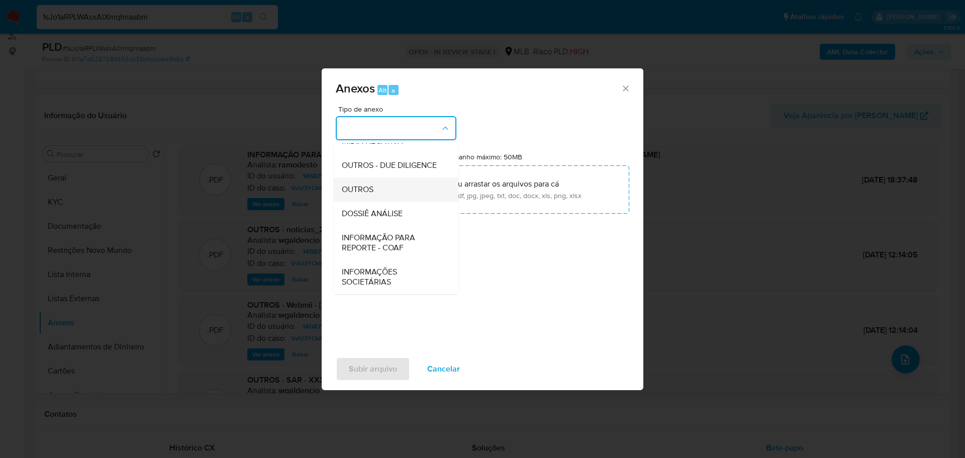
click at [383, 184] on div "OUTROS" at bounding box center [393, 189] width 103 height 24
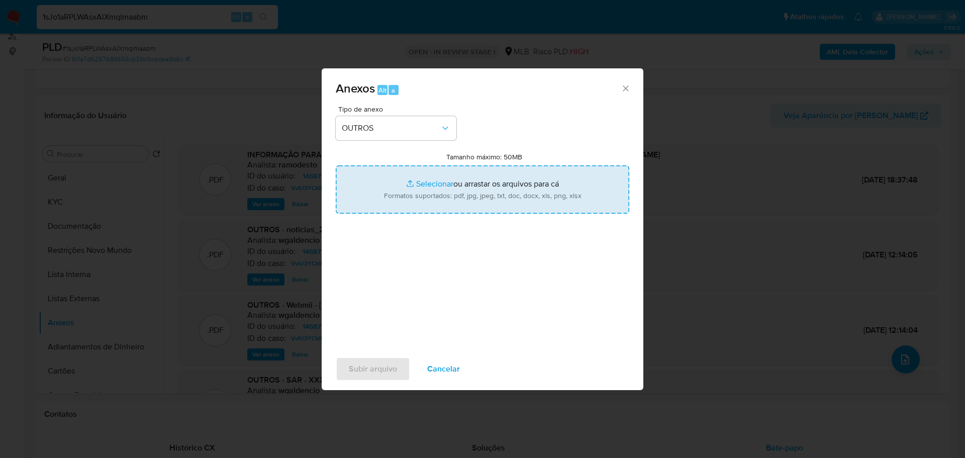
type input "C:\fakepath\2º SAR - XXX - CPF 29802744883 - PATRICIA MARIA MARTINS DA SILVA.pdf"
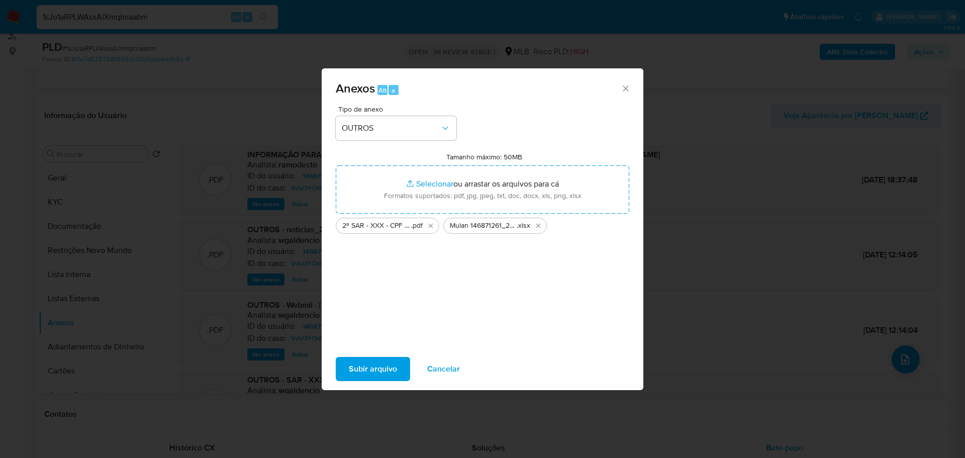
click at [376, 363] on span "Subir arquivo" at bounding box center [373, 369] width 48 height 22
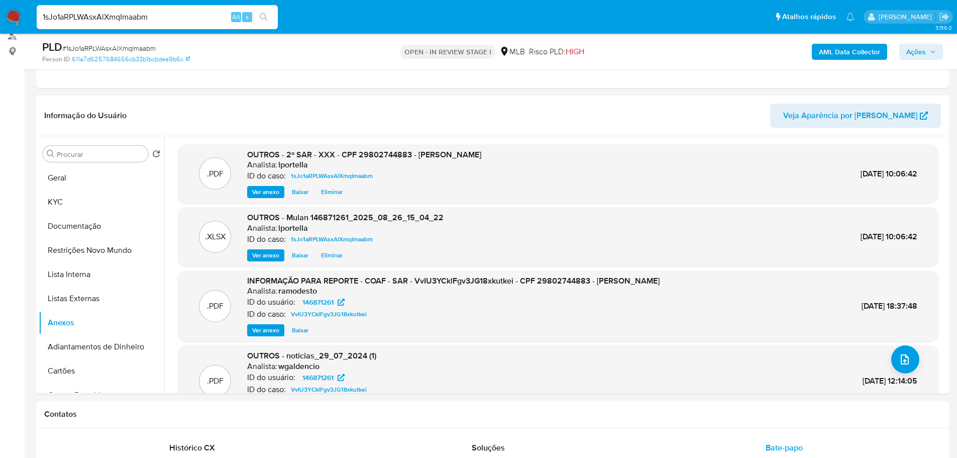
click at [920, 47] on span "Ações" at bounding box center [916, 52] width 20 height 16
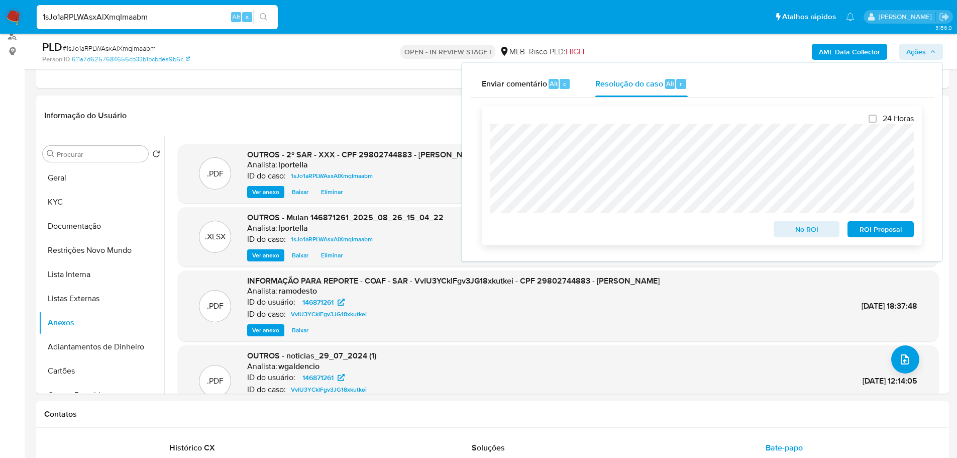
click at [894, 231] on span "ROI Proposal" at bounding box center [881, 229] width 52 height 14
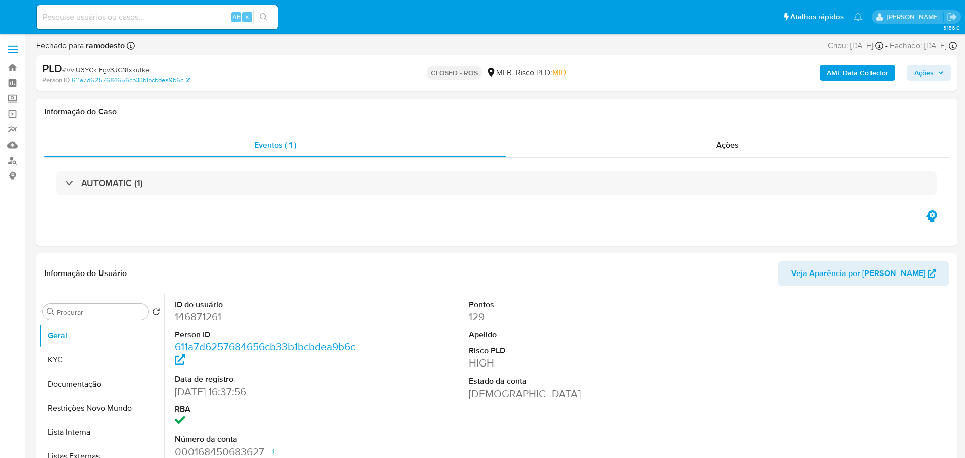
select select "10"
click at [737, 149] on div "Ações" at bounding box center [721, 145] width 439 height 24
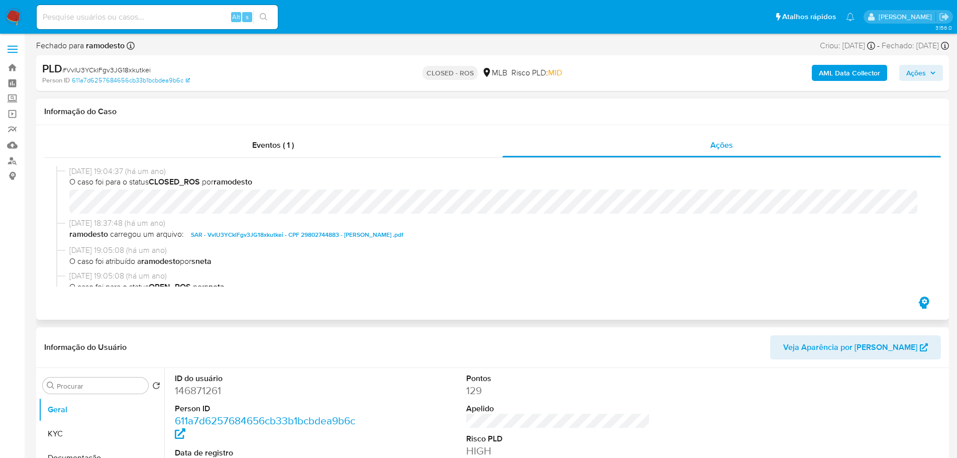
drag, startPoint x: 106, startPoint y: 176, endPoint x: 111, endPoint y: 170, distance: 7.1
click at [107, 174] on div "31/07/2024 19:04:37 (há um ano) O caso foi para o status CLOSED_ROS por ramodes…" at bounding box center [497, 190] width 856 height 48
click at [111, 170] on span "31/07/2024 19:04:37 (há um ano)" at bounding box center [497, 171] width 856 height 11
click at [108, 170] on span "31/07/2024 19:04:37 (há um ano)" at bounding box center [497, 171] width 856 height 11
drag, startPoint x: 107, startPoint y: 169, endPoint x: 70, endPoint y: 168, distance: 36.2
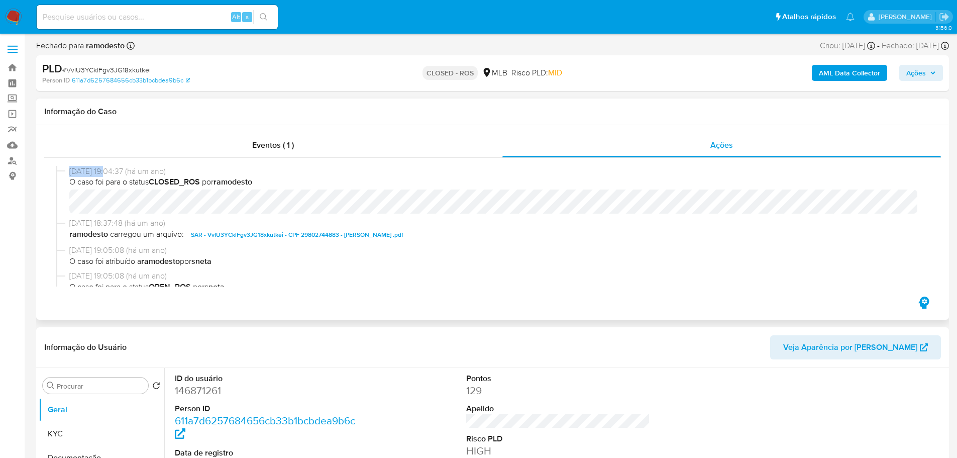
click at [70, 168] on span "31/07/2024 19:04:37 (há um ano)" at bounding box center [497, 171] width 856 height 11
copy span "31/07/2024"
click at [290, 141] on span "Eventos ( 1 )" at bounding box center [273, 145] width 42 height 12
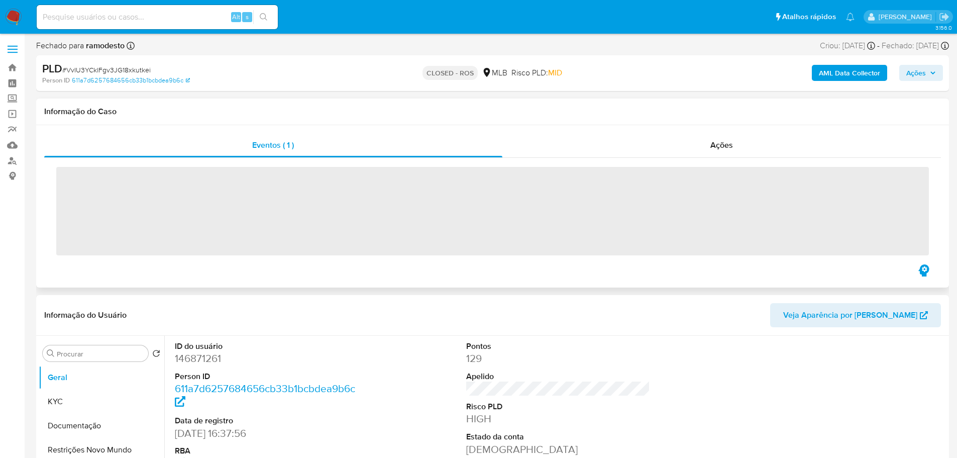
click at [174, 179] on span "‌" at bounding box center [492, 211] width 873 height 88
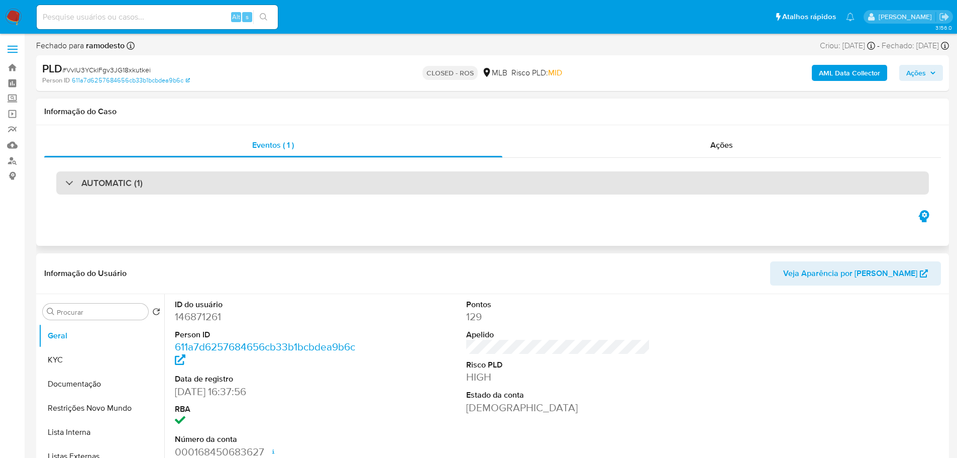
click at [146, 183] on div "AUTOMATIC (1)" at bounding box center [492, 182] width 873 height 23
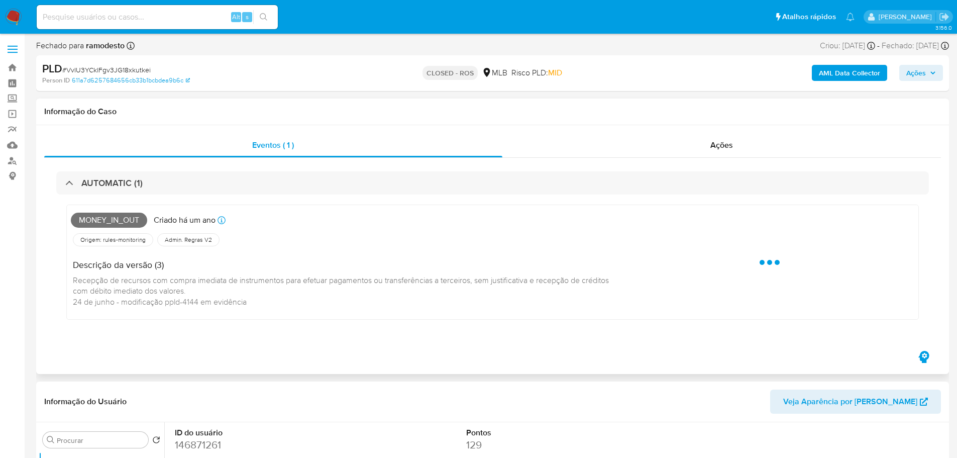
click at [104, 223] on span "Money_in_out" at bounding box center [109, 220] width 76 height 15
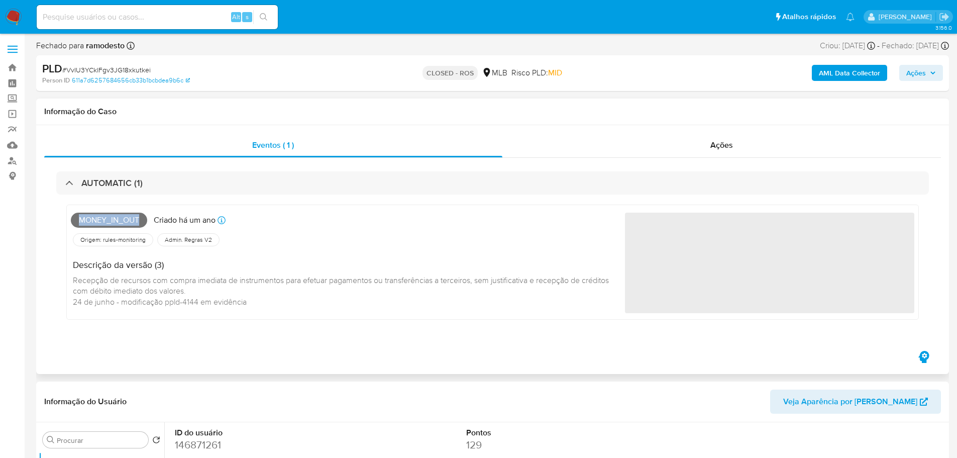
click at [104, 223] on span "Money_in_out" at bounding box center [109, 220] width 76 height 15
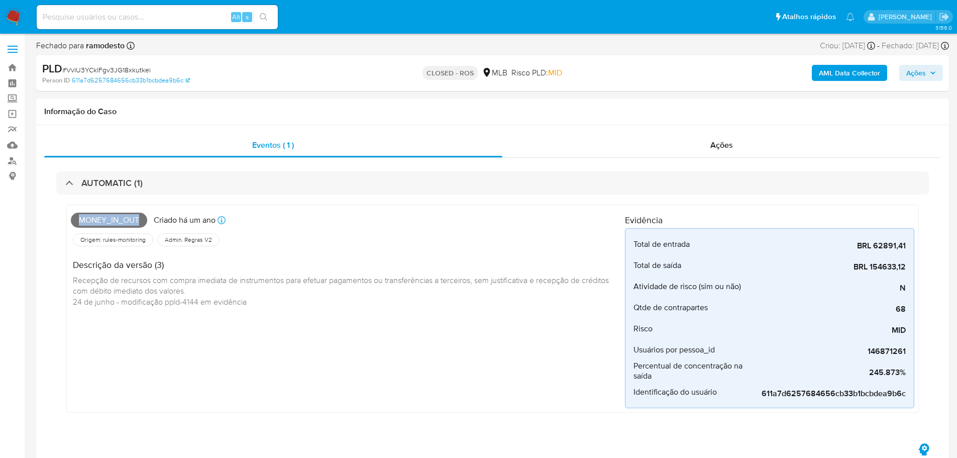
copy span "Money_in_out"
click at [119, 72] on span "# VvIU3YCklFgv3JG18xkutkei" at bounding box center [106, 70] width 88 height 10
copy span "VvIU3YCklFgv3JG18xkutkei"
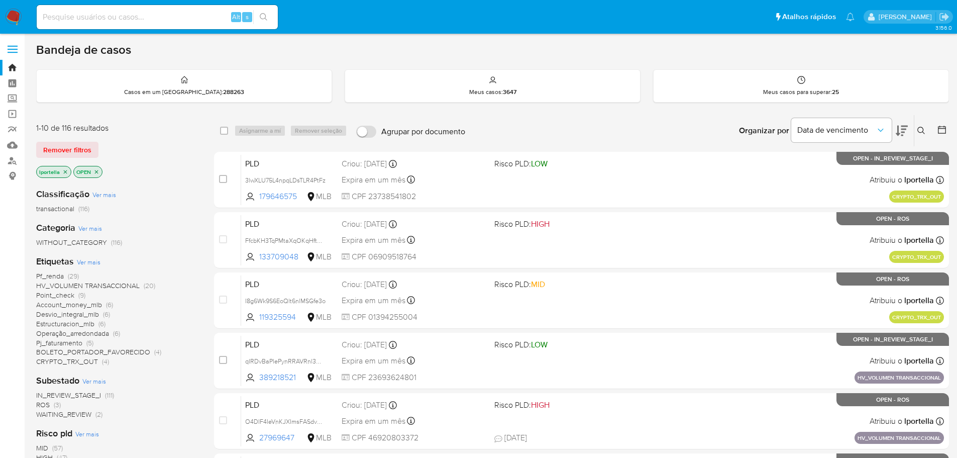
click at [82, 13] on input at bounding box center [157, 17] width 241 height 13
paste input "140659104"
type input "140659104"
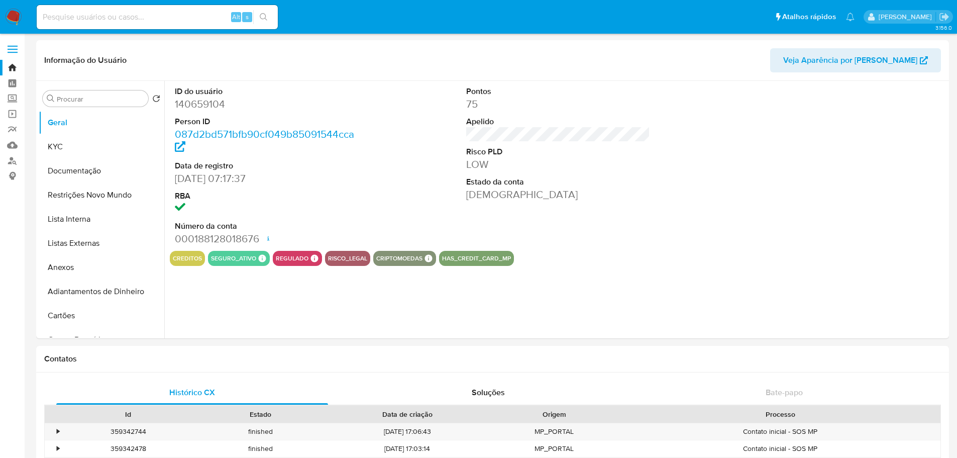
select select "10"
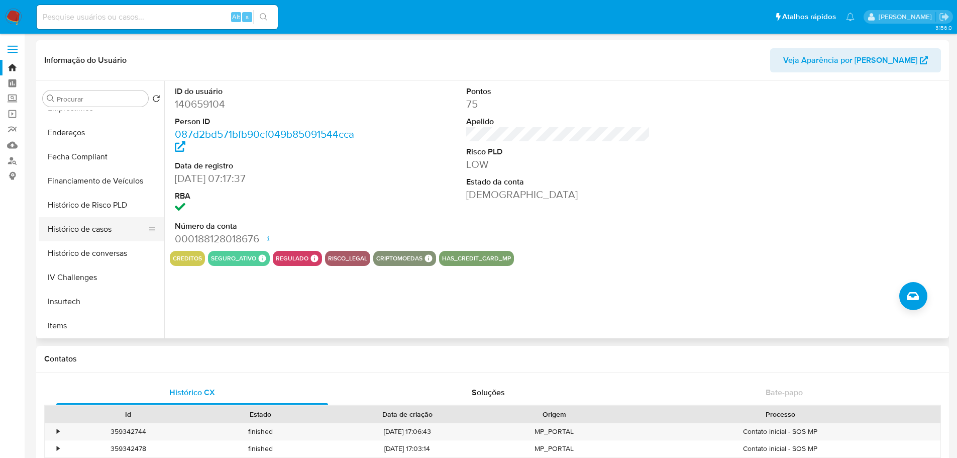
click at [83, 235] on button "Histórico de casos" at bounding box center [98, 229] width 118 height 24
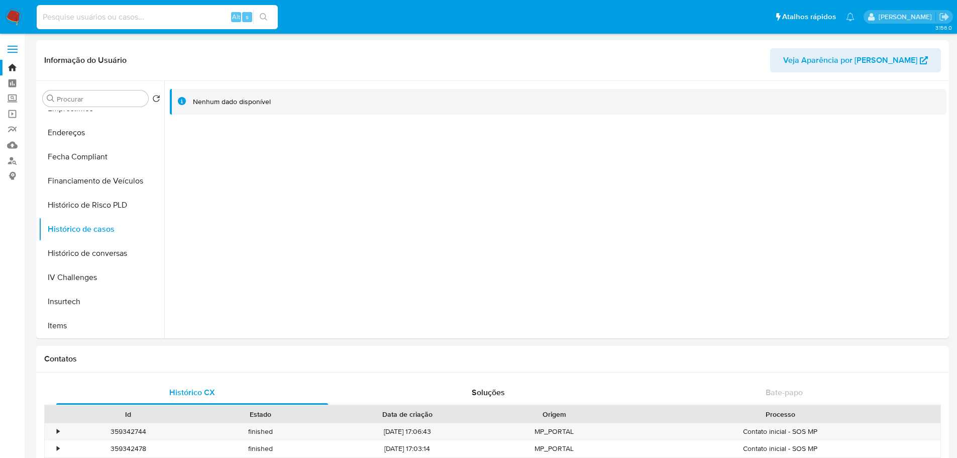
click at [140, 18] on input at bounding box center [157, 17] width 241 height 13
paste input "184515261"
type input "184515261"
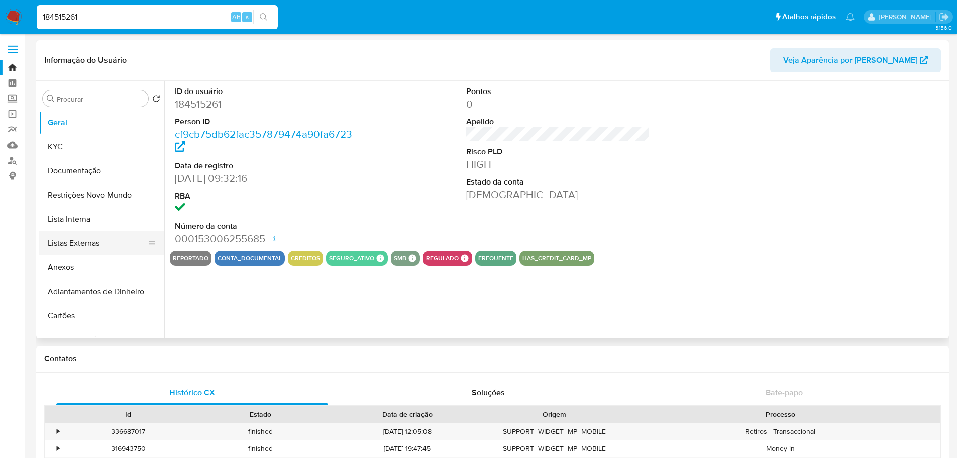
select select "10"
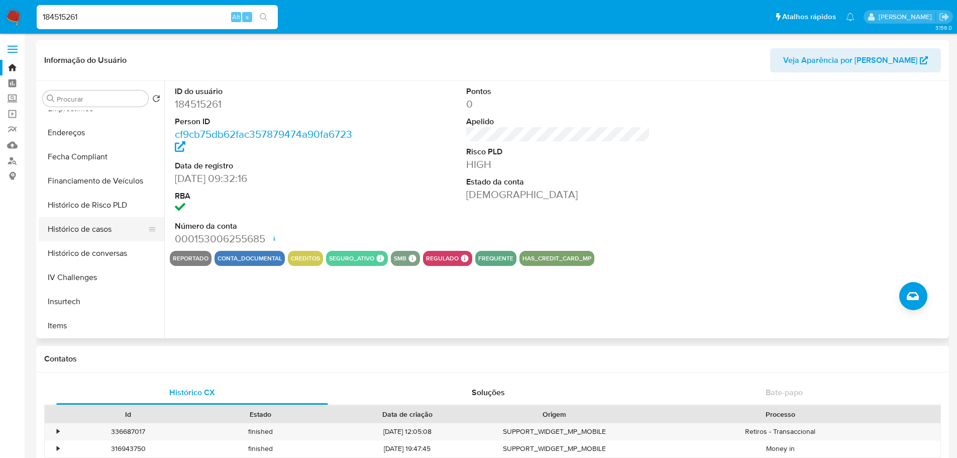
click at [95, 233] on button "Histórico de casos" at bounding box center [98, 229] width 118 height 24
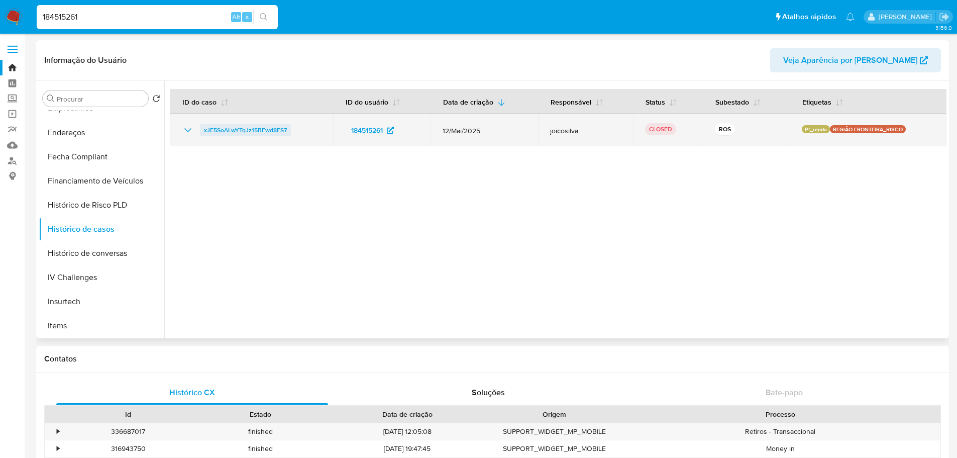
click at [230, 133] on span "xJE5SoALwYTqJz15BFwd8ES7" at bounding box center [245, 130] width 83 height 12
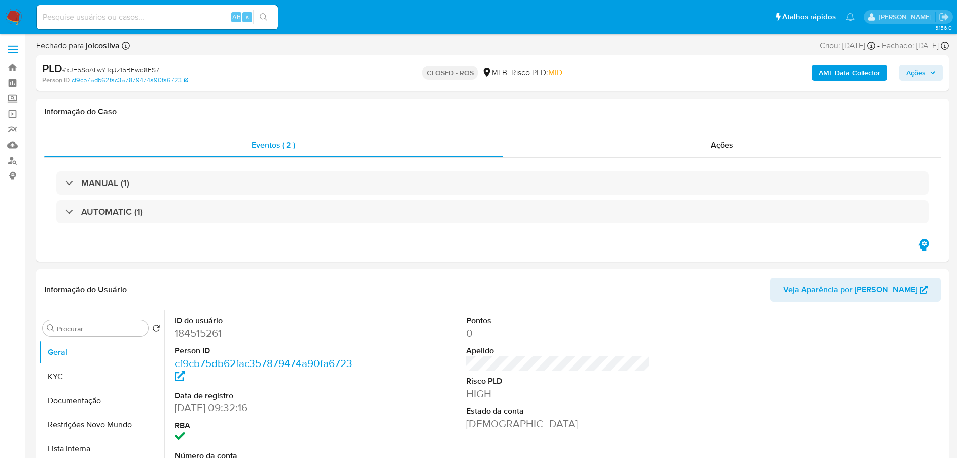
select select "10"
click at [716, 144] on span "Ações" at bounding box center [722, 145] width 23 height 12
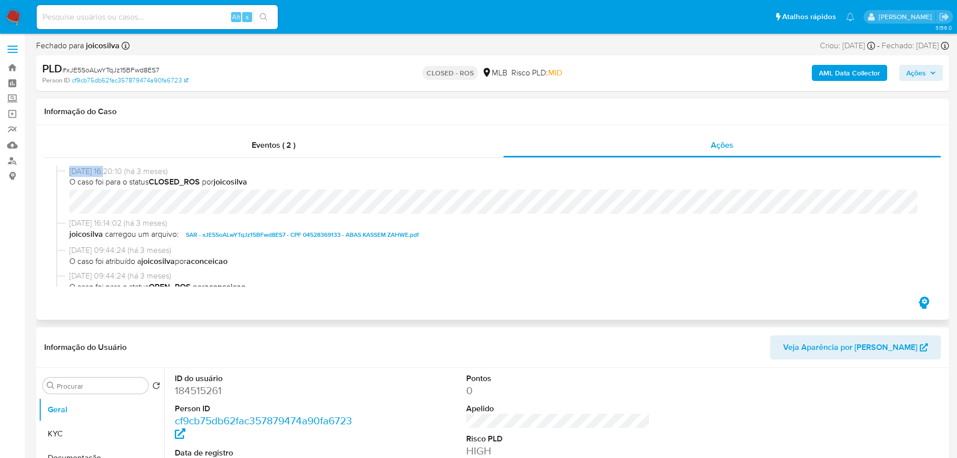
drag, startPoint x: 111, startPoint y: 169, endPoint x: 69, endPoint y: 170, distance: 41.7
click at [69, 170] on div "[DATE] 16:20:10 (há 3 meses) O caso foi para o status CLOSED_ROS por joicosilva" at bounding box center [492, 192] width 873 height 52
copy span "[DATE]"
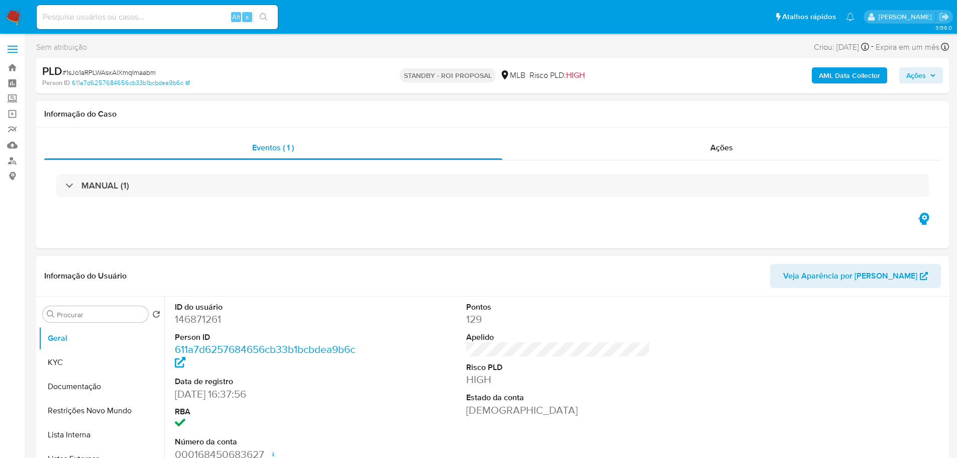
select select "10"
click at [128, 70] on span "# 1sJo1aRPLWAsxAlXmqImaabm" at bounding box center [108, 72] width 93 height 10
copy span "1sJo1aRPLWAsxAlXmqImaabm"
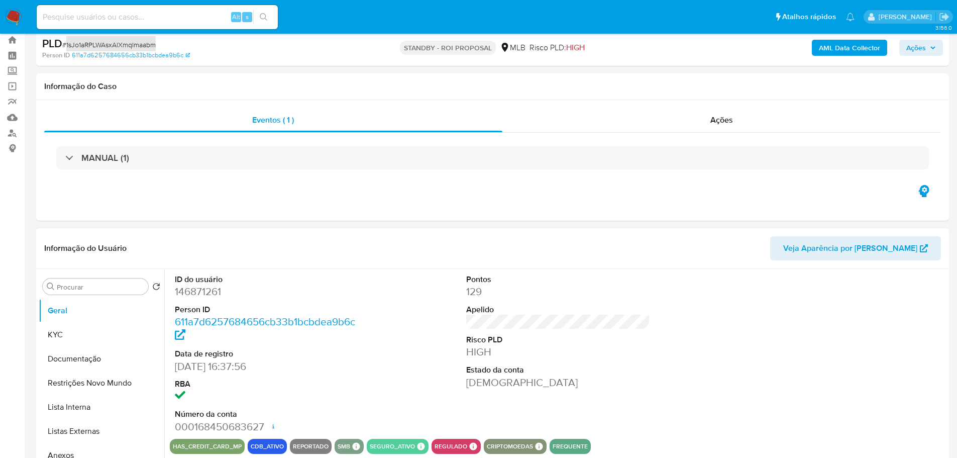
scroll to position [50, 0]
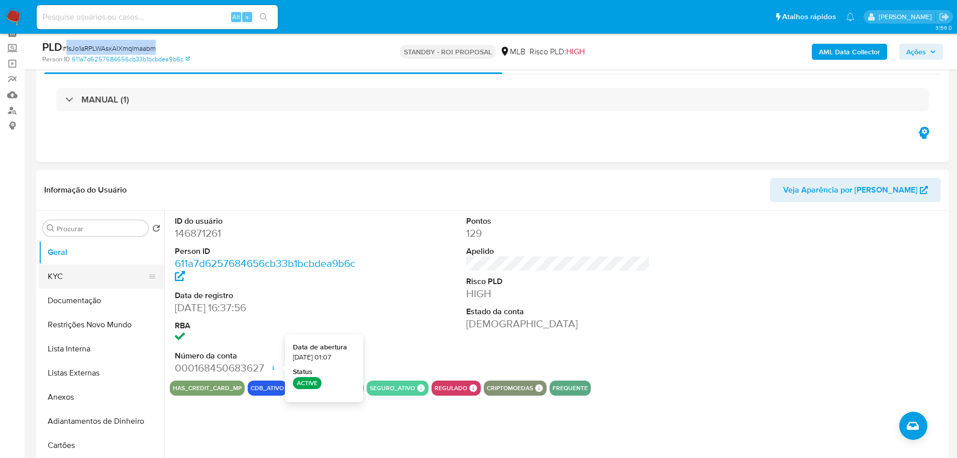
click at [75, 273] on button "KYC" at bounding box center [98, 276] width 118 height 24
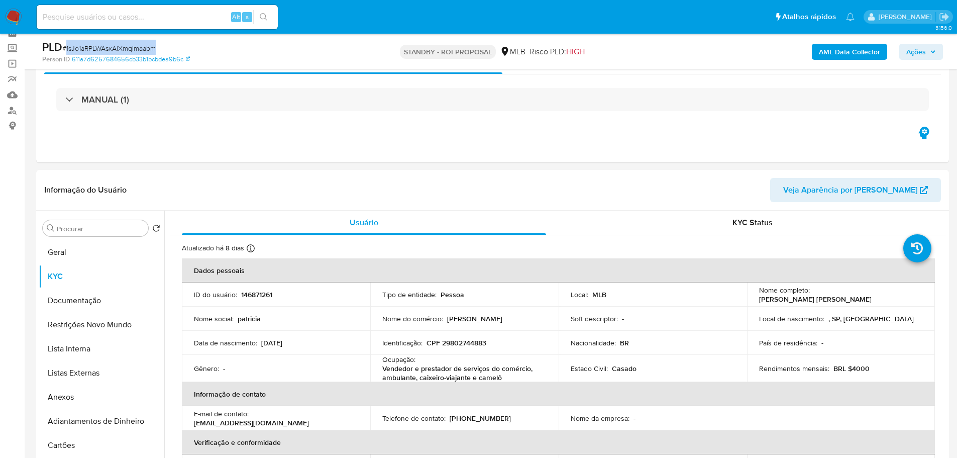
click at [20, 18] on img at bounding box center [13, 17] width 17 height 17
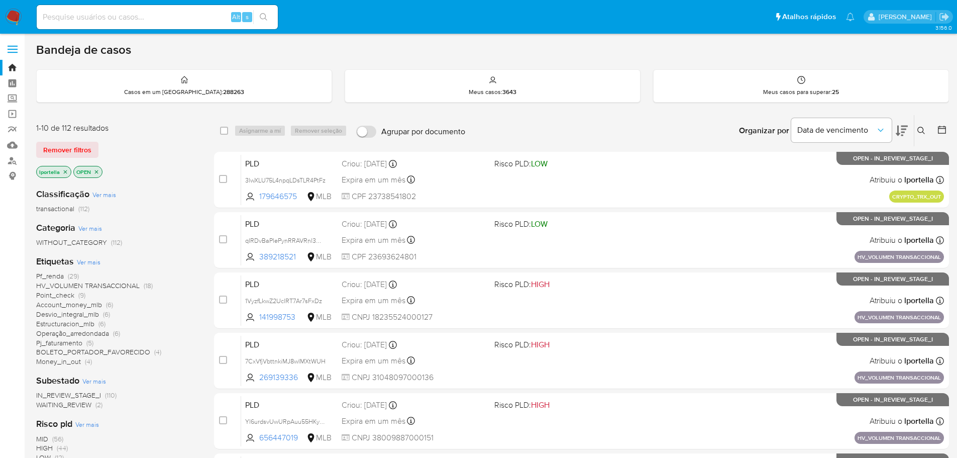
drag, startPoint x: 289, startPoint y: 1, endPoint x: 561, endPoint y: 51, distance: 276.4
click at [561, 51] on div "Bandeja de casos" at bounding box center [492, 49] width 913 height 15
click at [152, 23] on input at bounding box center [157, 17] width 241 height 13
paste input "Yl6urdsvUwURpAuu55HKyG3j"
type input "Yl6urdsvUwURpAuu55HKyG3j"
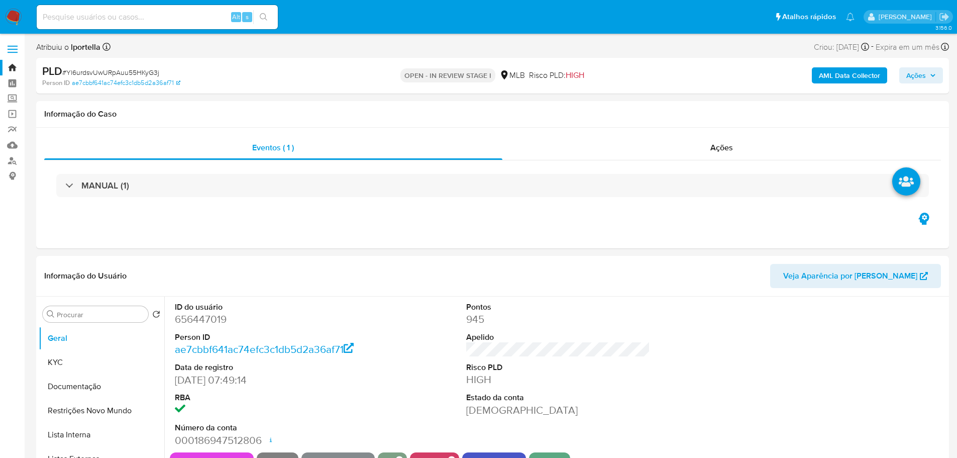
select select "10"
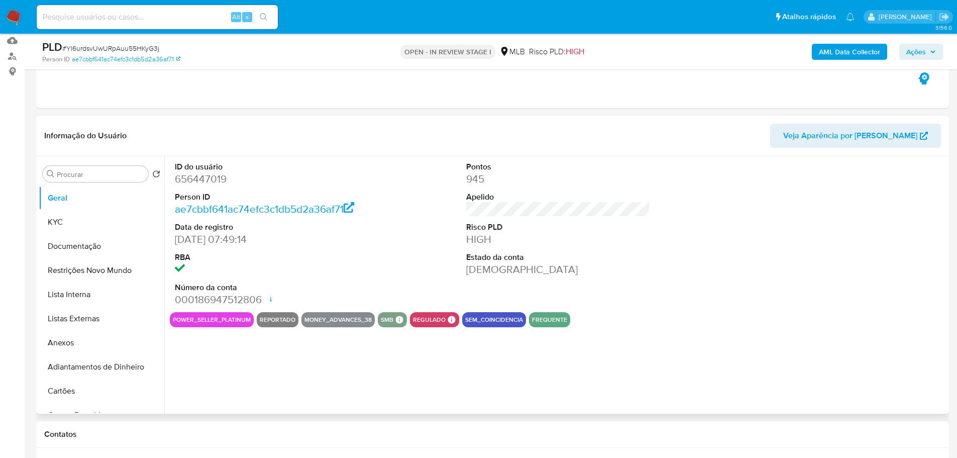
scroll to position [151, 0]
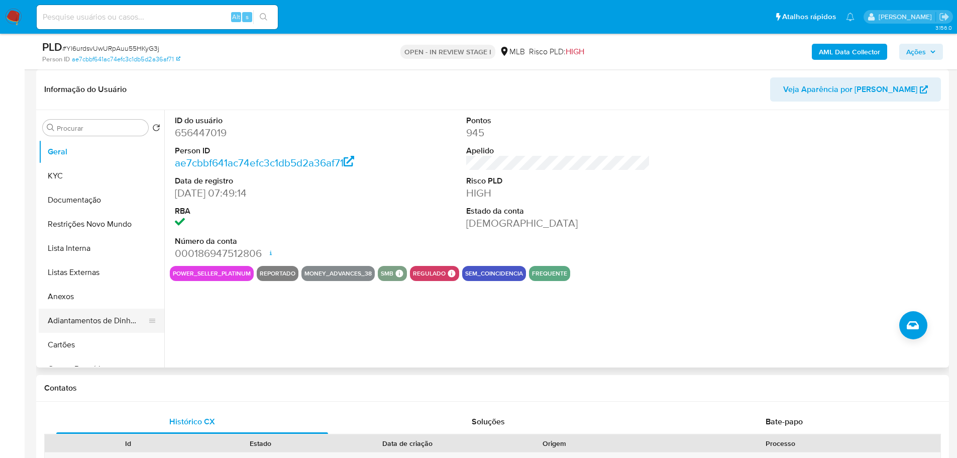
drag, startPoint x: 203, startPoint y: 381, endPoint x: 142, endPoint y: 331, distance: 80.0
click at [203, 381] on div "Contatos" at bounding box center [492, 388] width 913 height 27
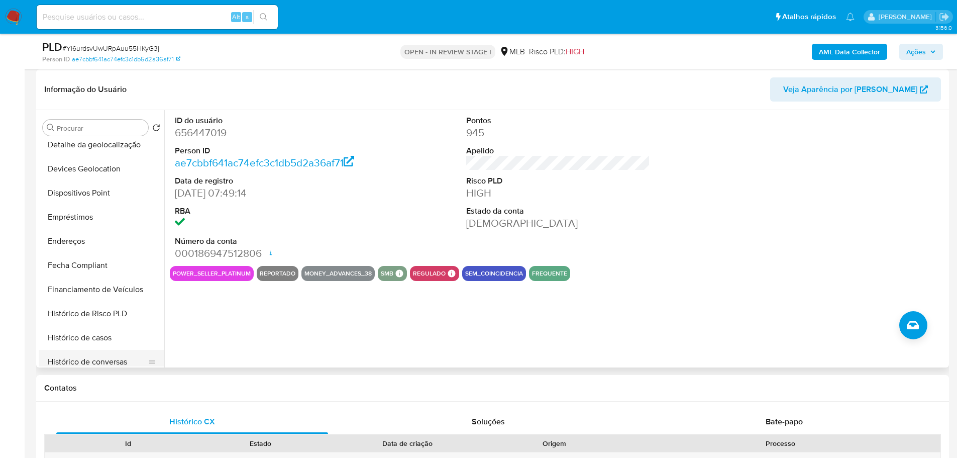
scroll to position [352, 0]
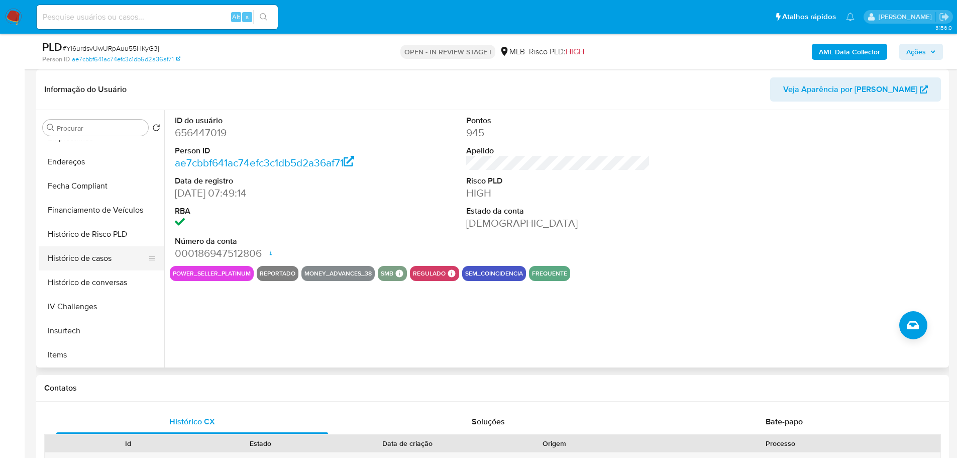
click at [91, 258] on button "Histórico de casos" at bounding box center [98, 258] width 118 height 24
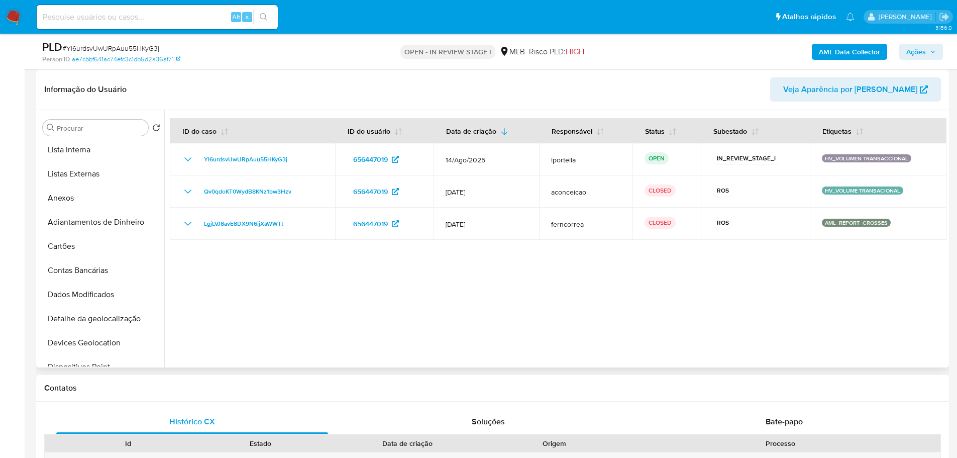
scroll to position [0, 0]
click at [82, 157] on button "Geral" at bounding box center [98, 152] width 118 height 24
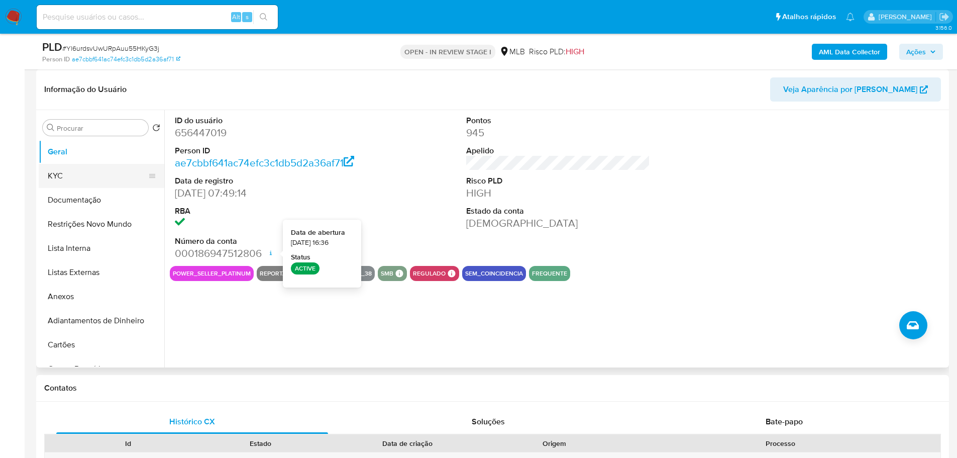
click at [84, 179] on button "KYC" at bounding box center [98, 176] width 118 height 24
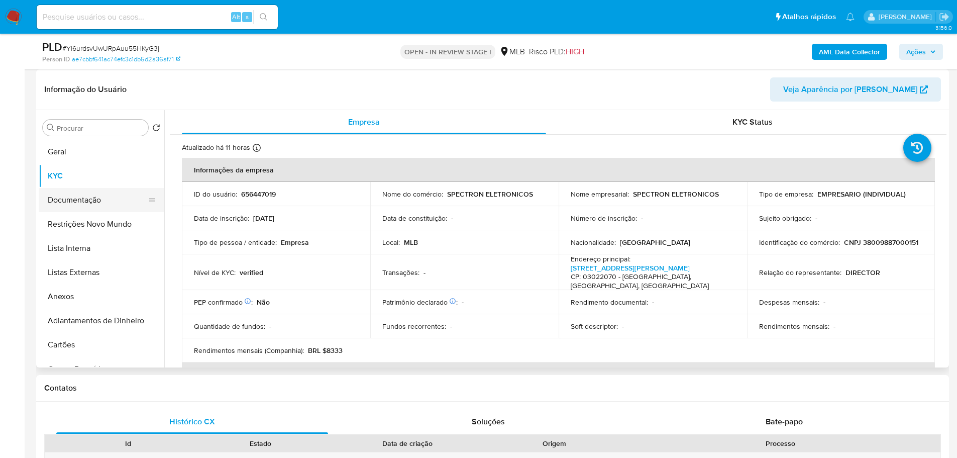
click at [75, 203] on button "Documentação" at bounding box center [98, 200] width 118 height 24
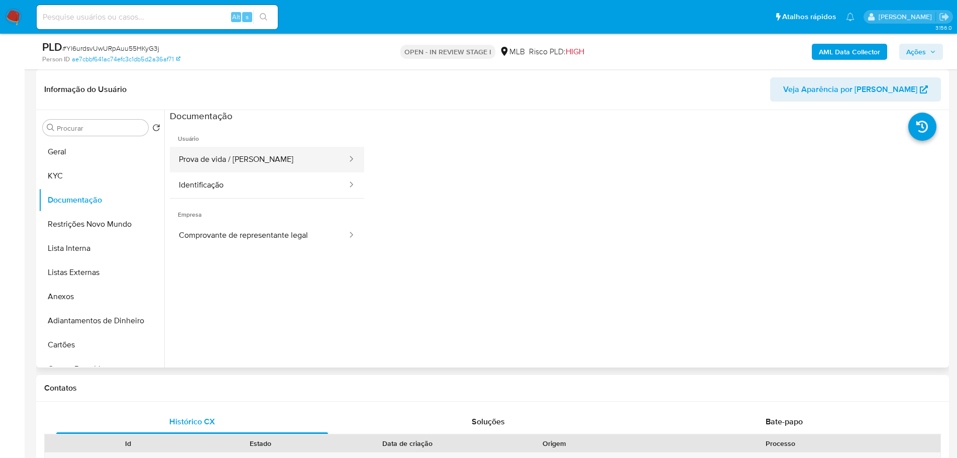
click at [247, 162] on button "Prova de vida / Selfie" at bounding box center [259, 160] width 178 height 26
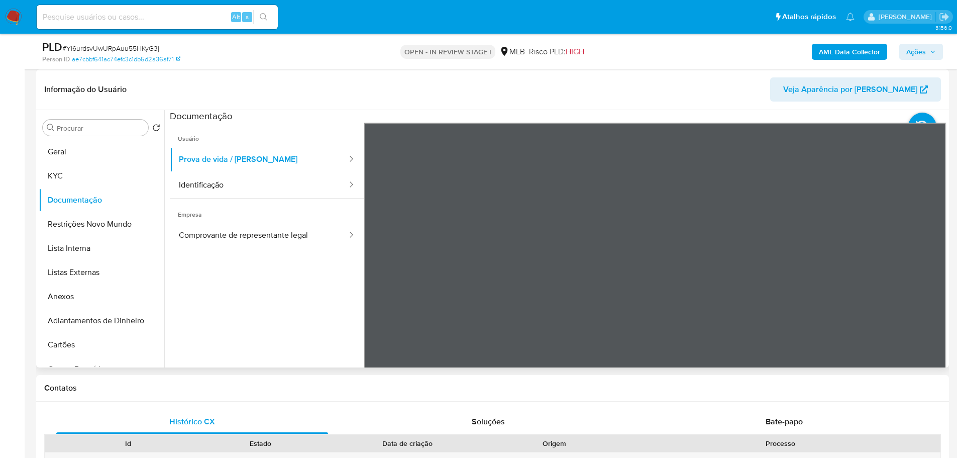
drag, startPoint x: 248, startPoint y: 185, endPoint x: 313, endPoint y: 282, distance: 116.4
click at [310, 279] on ul "Usuário Prova de vida / Selfie Identificação Empresa Comprovante de representan…" at bounding box center [267, 267] width 194 height 289
click at [280, 180] on button "Identificação" at bounding box center [259, 185] width 178 height 26
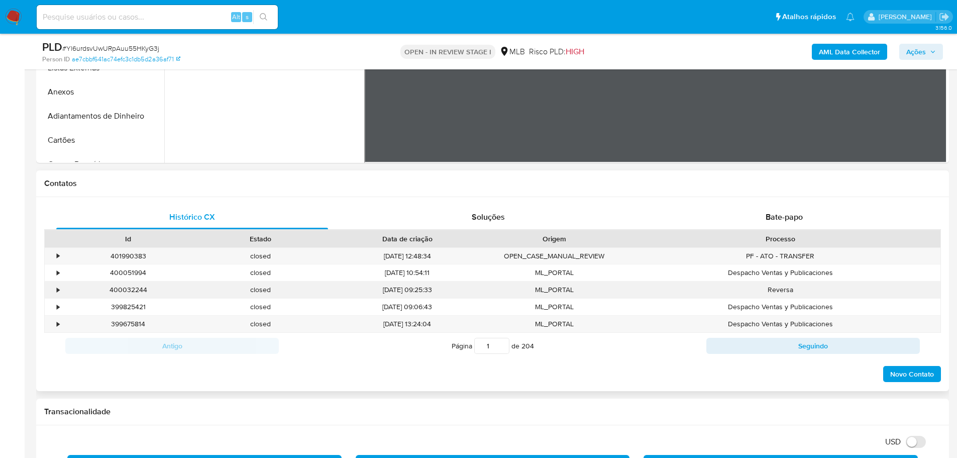
scroll to position [352, 0]
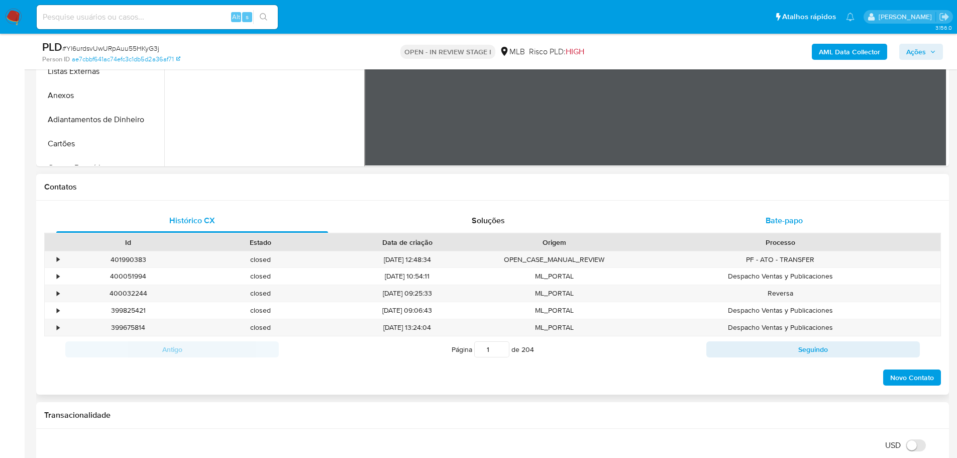
click at [789, 230] on div "Bate-papo" at bounding box center [784, 221] width 272 height 24
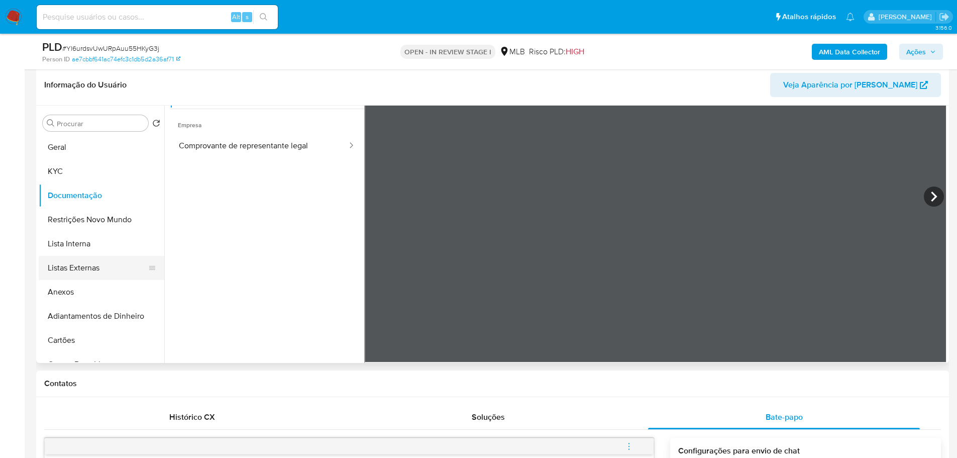
scroll to position [100, 0]
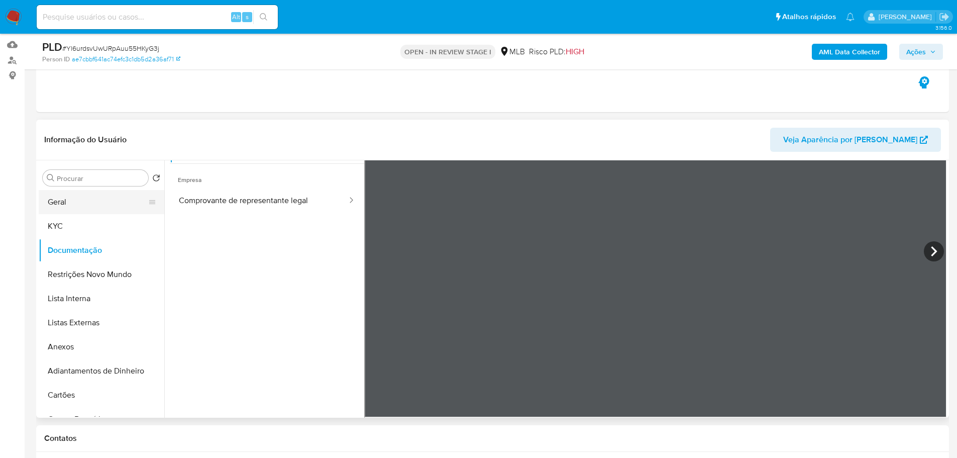
click at [60, 212] on button "Geral" at bounding box center [98, 202] width 118 height 24
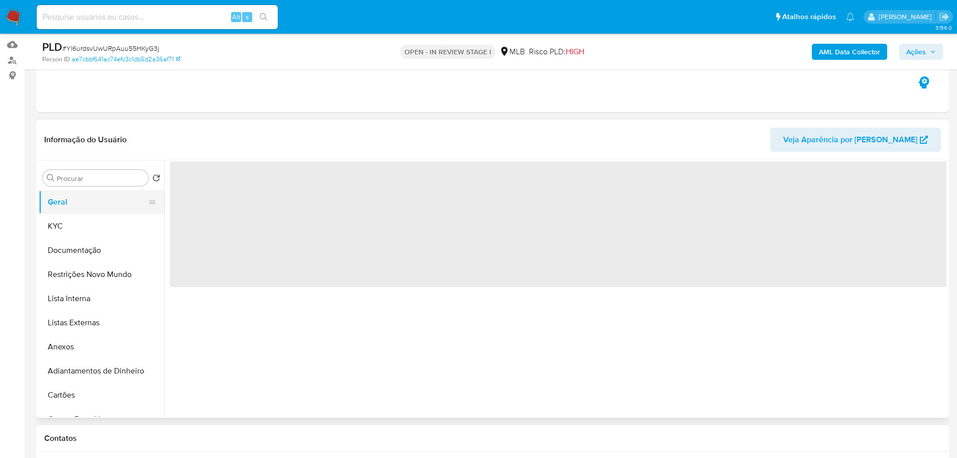
scroll to position [0, 0]
click at [71, 218] on button "KYC" at bounding box center [98, 226] width 118 height 24
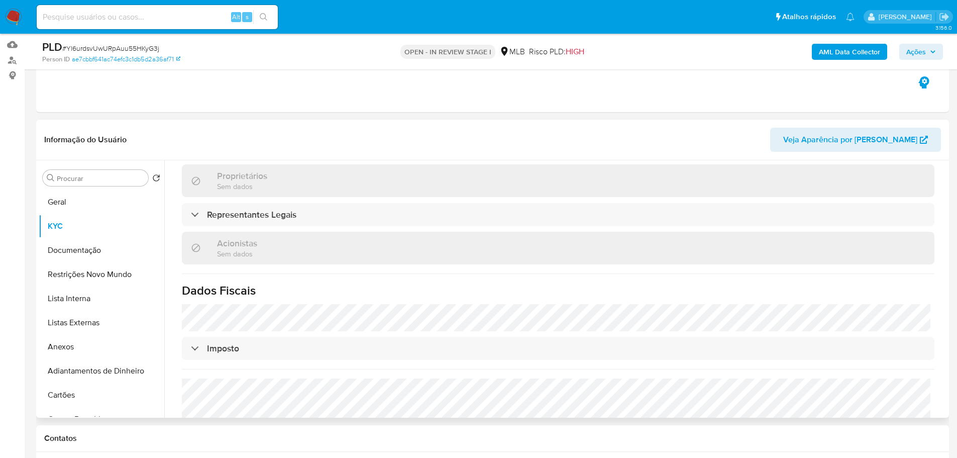
scroll to position [528, 0]
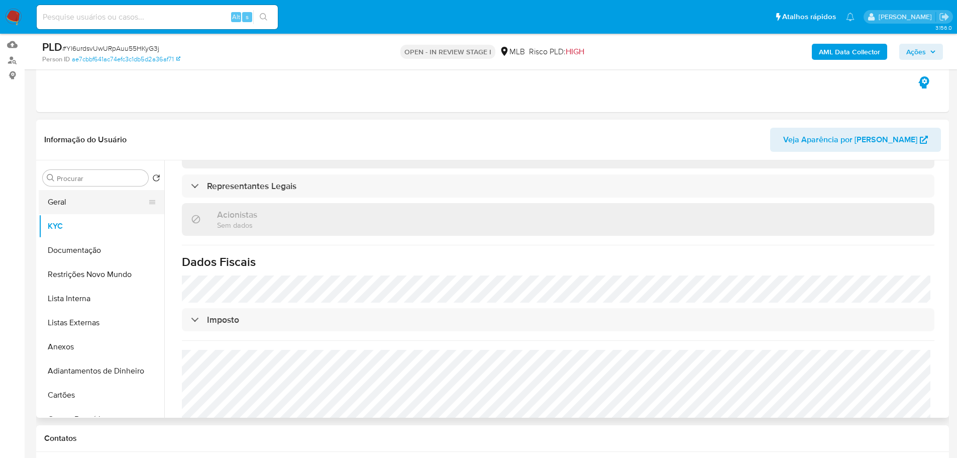
click at [80, 211] on button "Geral" at bounding box center [98, 202] width 118 height 24
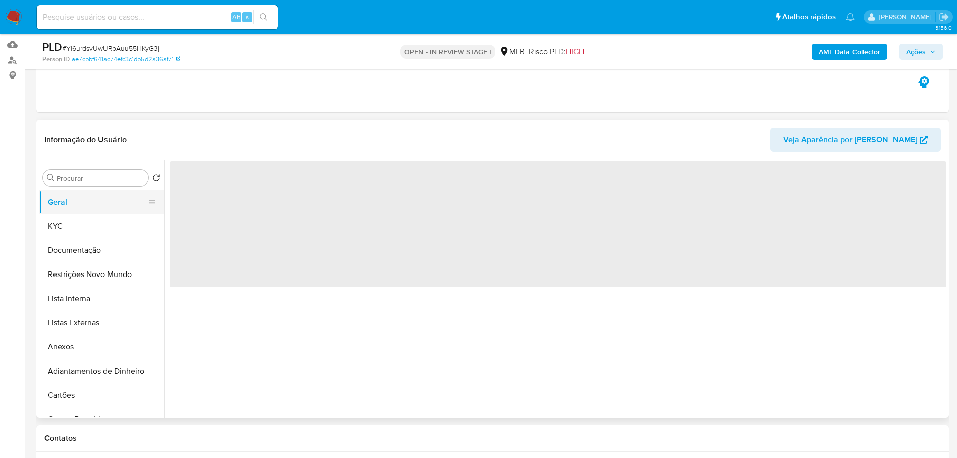
scroll to position [0, 0]
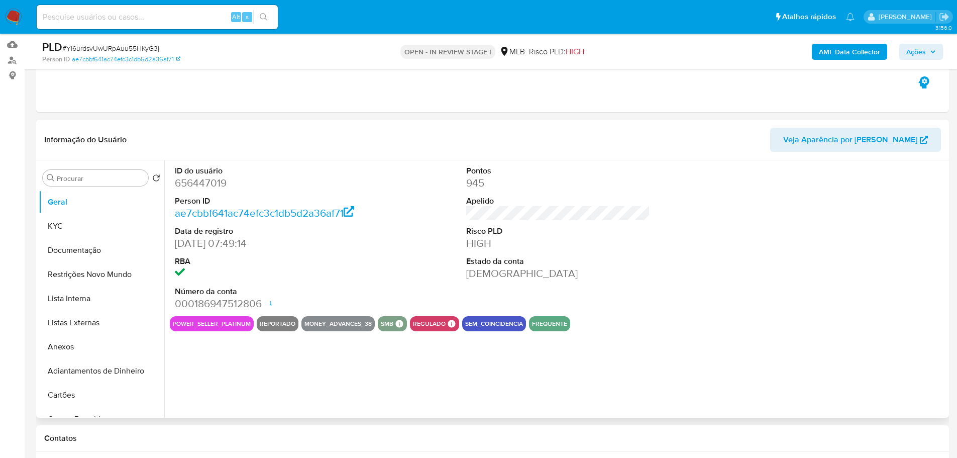
click at [202, 183] on dd "656447019" at bounding box center [267, 183] width 184 height 14
copy dd "656447019"
click at [112, 246] on button "Documentação" at bounding box center [98, 250] width 118 height 24
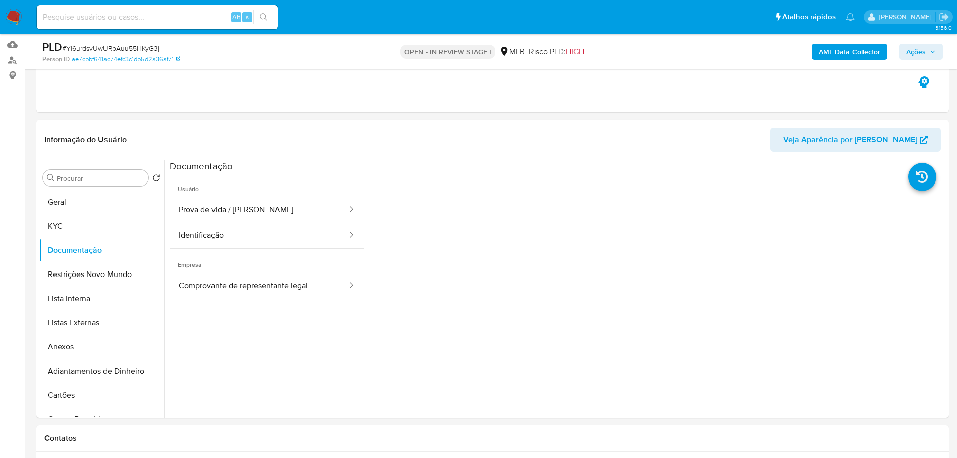
click at [229, 202] on button "Prova de vida / [PERSON_NAME]" at bounding box center [259, 210] width 178 height 26
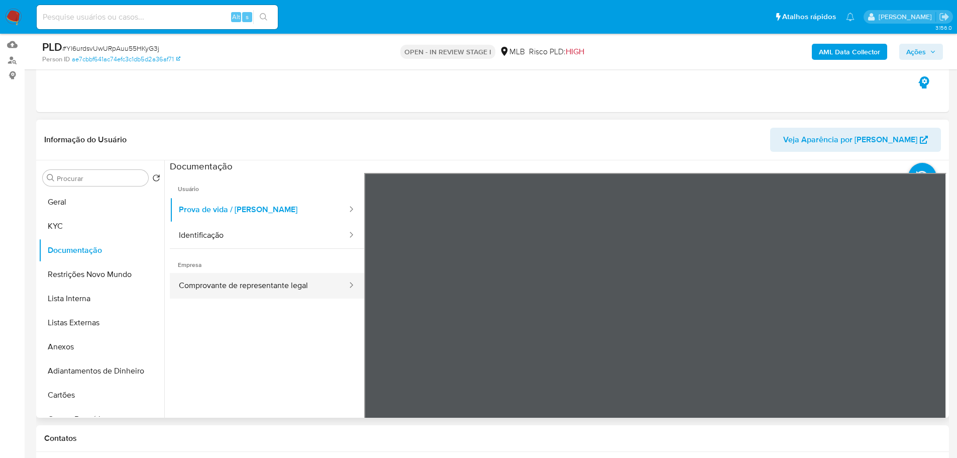
click at [304, 284] on button "Comprovante de representante legal" at bounding box center [259, 286] width 178 height 26
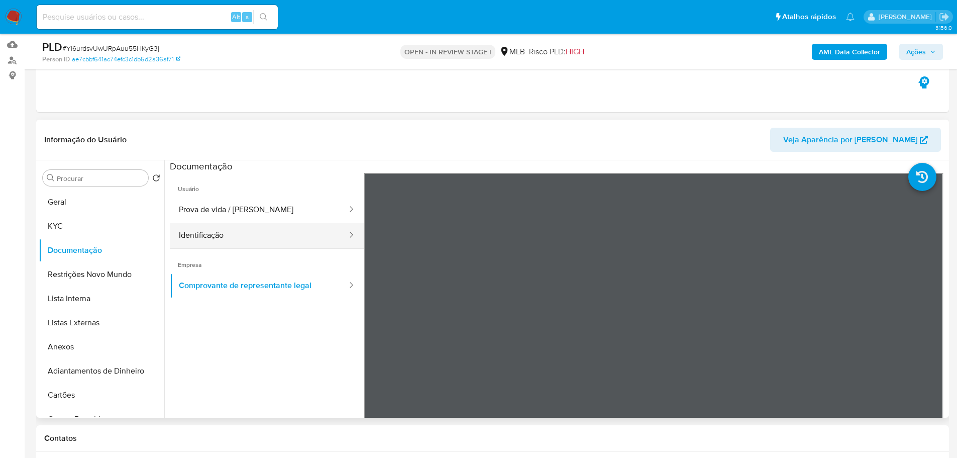
click at [268, 248] on button "Identificação" at bounding box center [259, 236] width 178 height 26
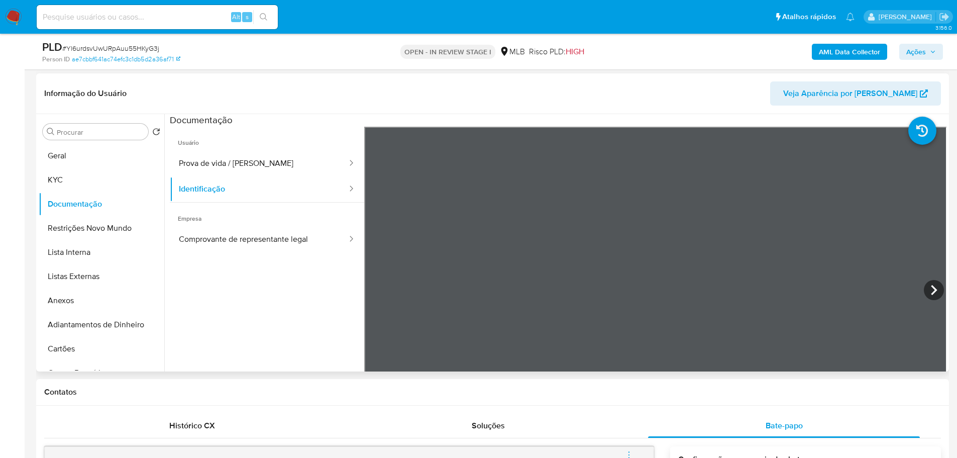
scroll to position [201, 0]
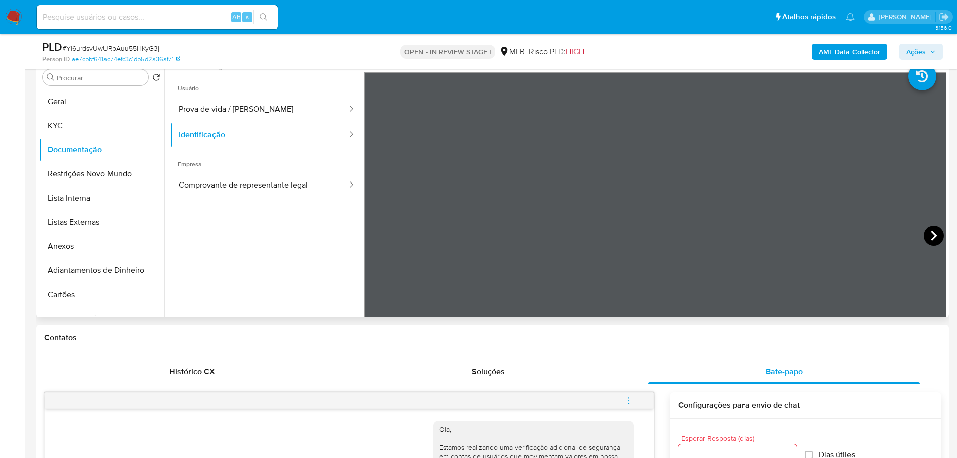
click at [924, 234] on icon at bounding box center [934, 236] width 20 height 20
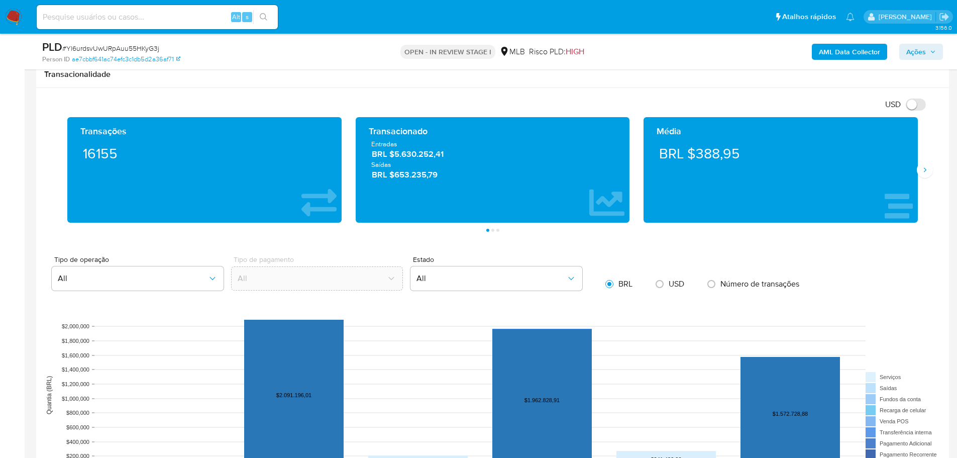
scroll to position [904, 0]
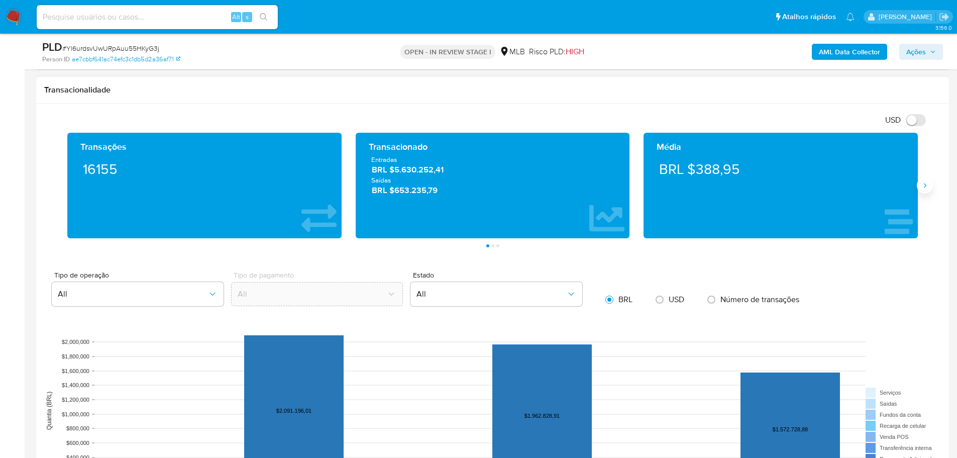
click at [925, 181] on icon "Siguiente" at bounding box center [925, 185] width 8 height 8
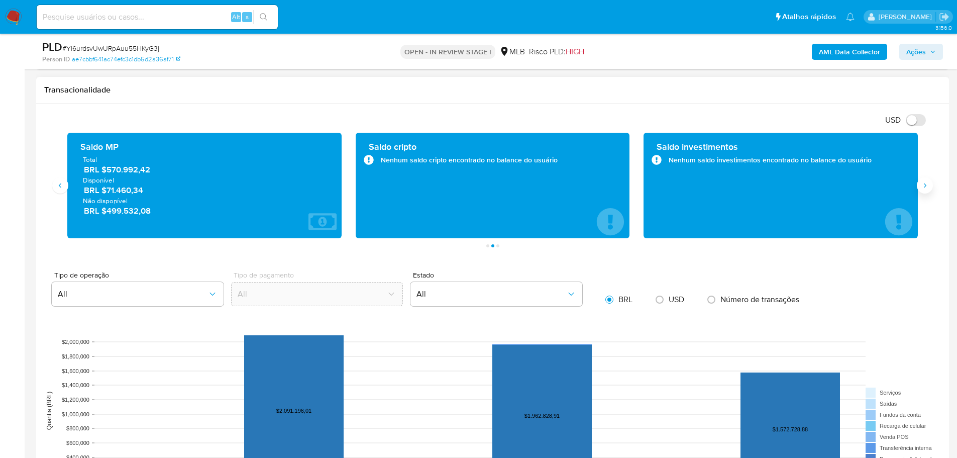
click at [925, 181] on icon "Siguiente" at bounding box center [925, 185] width 8 height 8
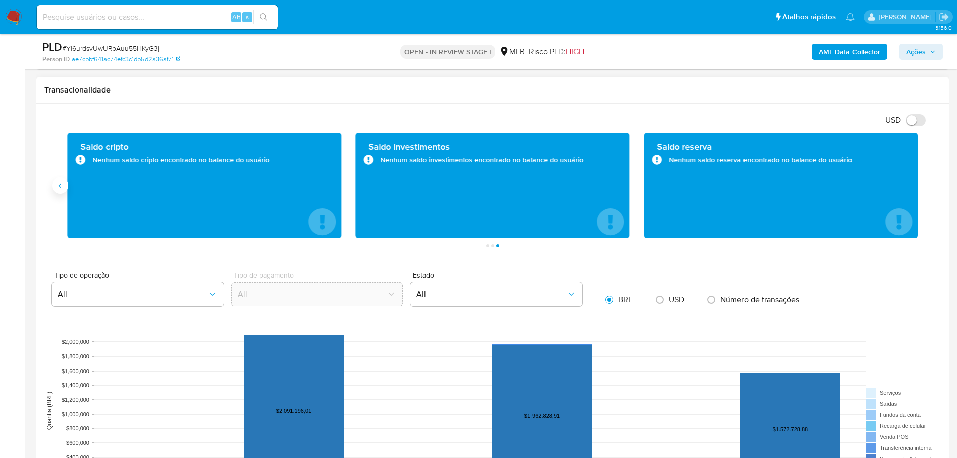
click at [58, 186] on icon "Anterior" at bounding box center [60, 185] width 8 height 8
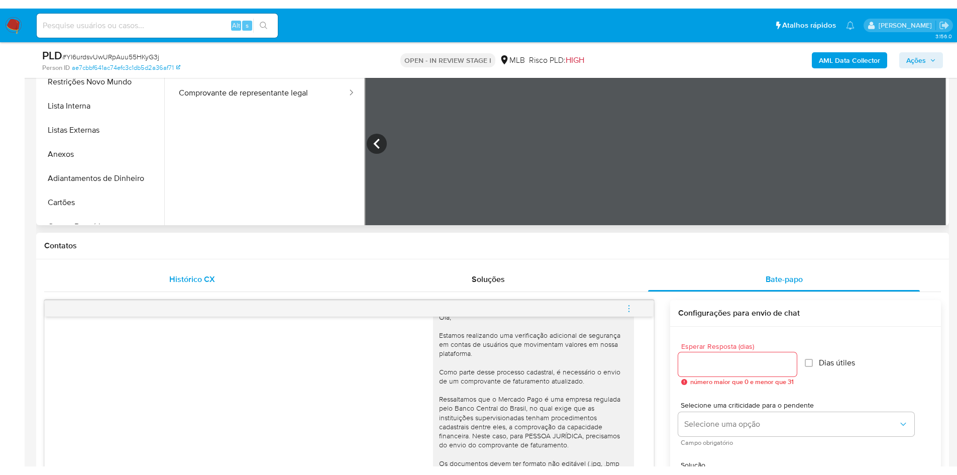
scroll to position [100, 0]
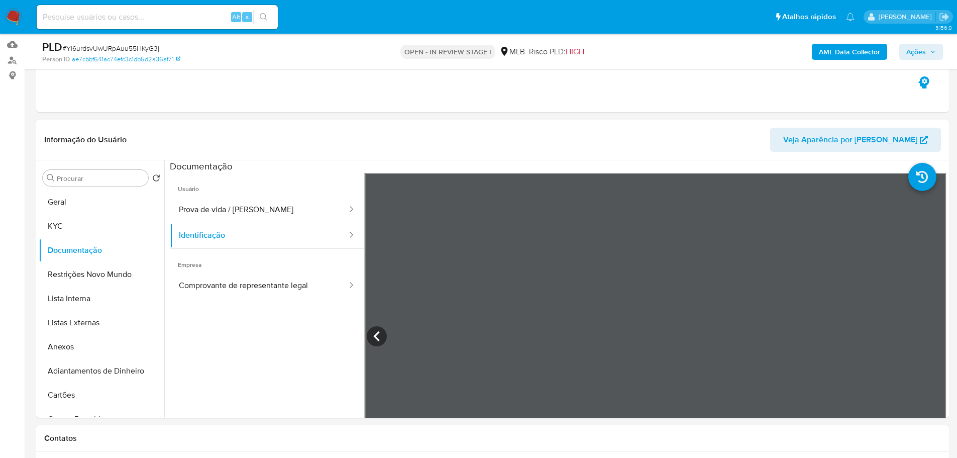
drag, startPoint x: 93, startPoint y: 270, endPoint x: 20, endPoint y: 293, distance: 76.9
click at [87, 273] on button "Restrições Novo Mundo" at bounding box center [102, 274] width 126 height 24
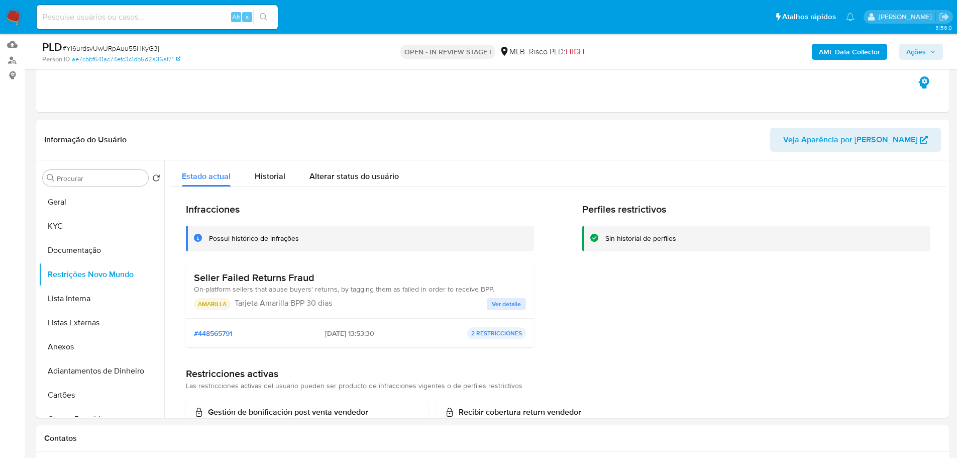
click at [209, 300] on p "AMARILLA" at bounding box center [212, 304] width 37 height 12
click at [292, 282] on h3 "Seller Failed Returns Fraud" at bounding box center [344, 277] width 300 height 13
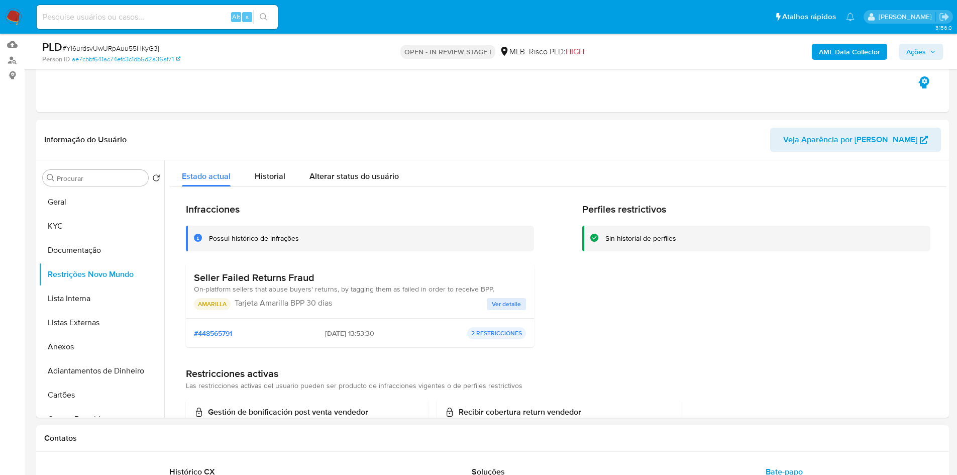
scroll to position [3, 0]
click at [81, 238] on button "Documentação" at bounding box center [102, 250] width 126 height 24
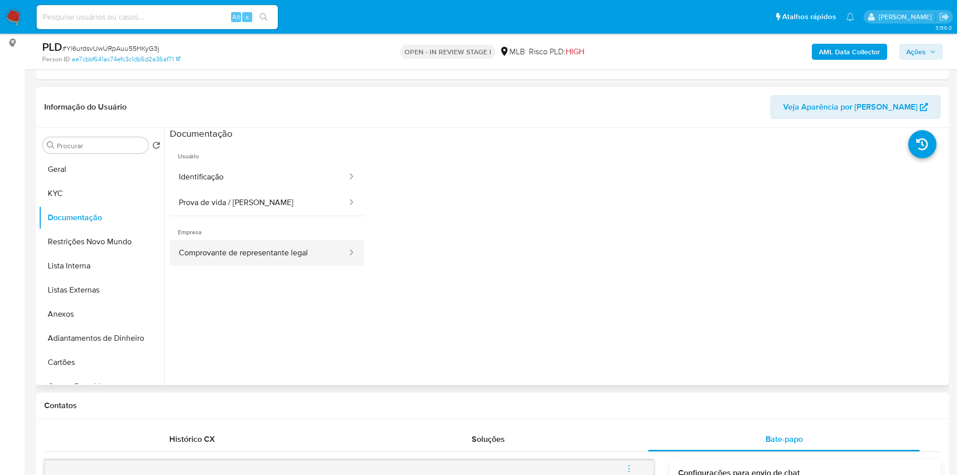
scroll to position [151, 0]
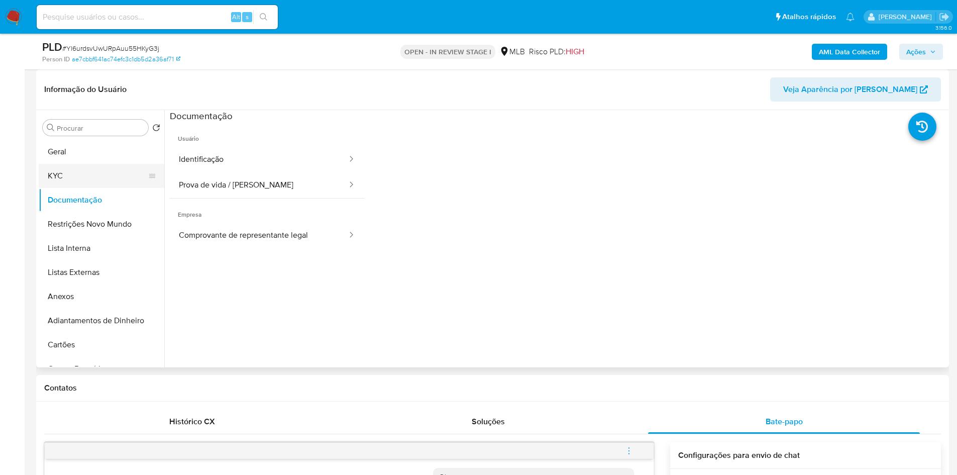
drag, startPoint x: 42, startPoint y: 183, endPoint x: 59, endPoint y: 175, distance: 19.6
click at [50, 179] on button "KYC" at bounding box center [98, 176] width 118 height 24
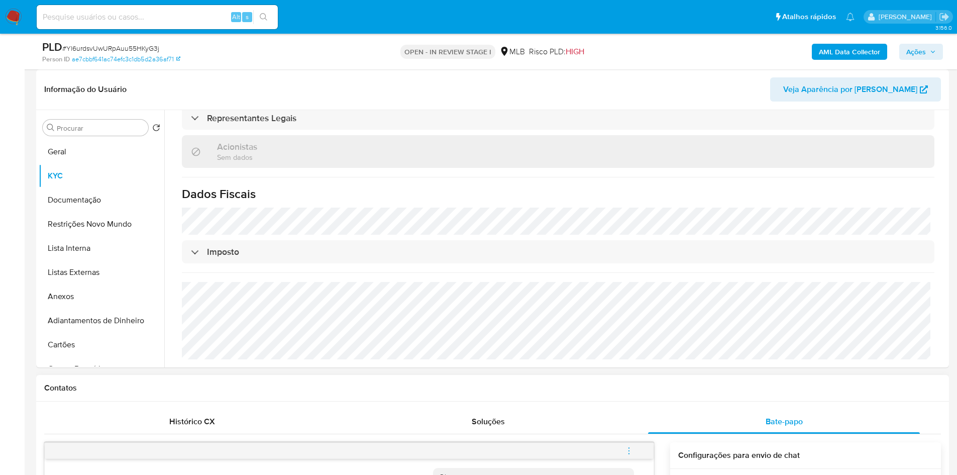
scroll to position [528, 0]
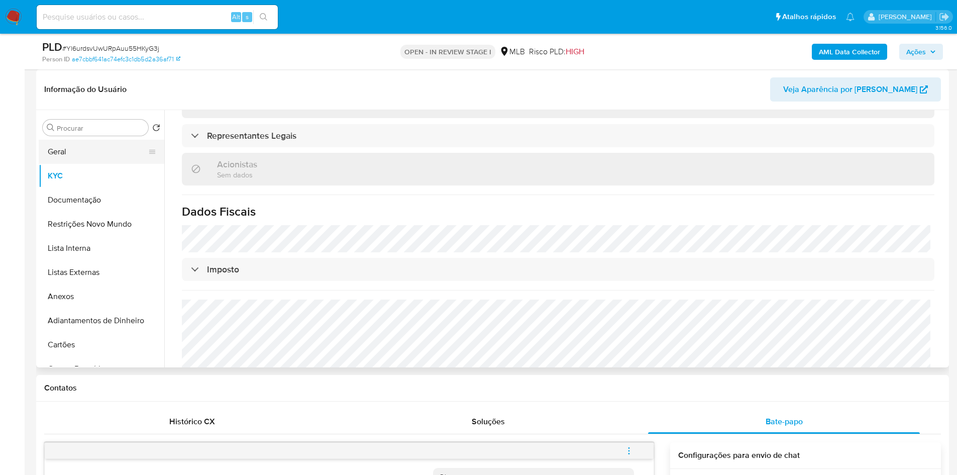
click at [87, 155] on button "Geral" at bounding box center [98, 152] width 118 height 24
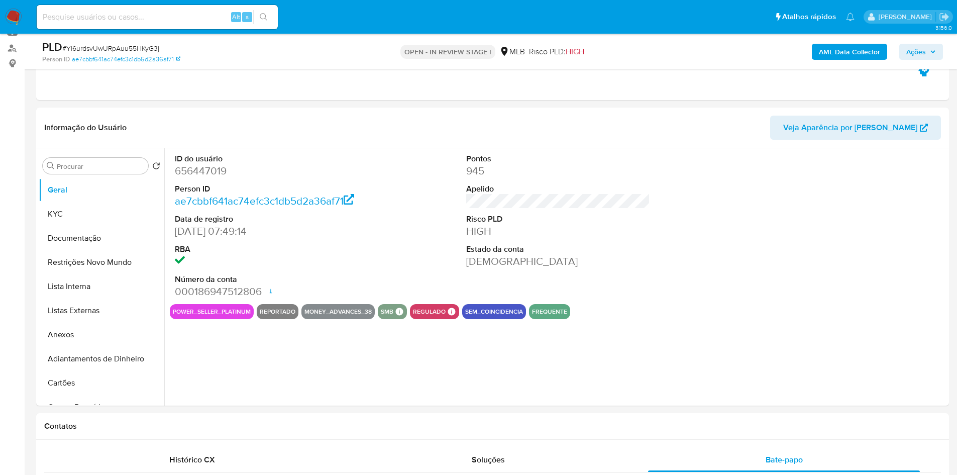
scroll to position [110, 0]
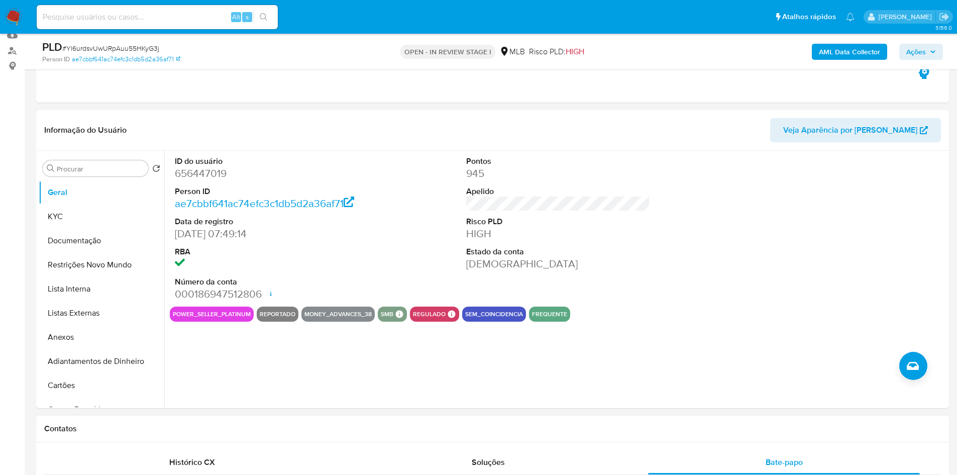
click at [211, 428] on h1 "Contatos" at bounding box center [492, 429] width 897 height 10
click at [82, 228] on button "KYC" at bounding box center [98, 216] width 118 height 24
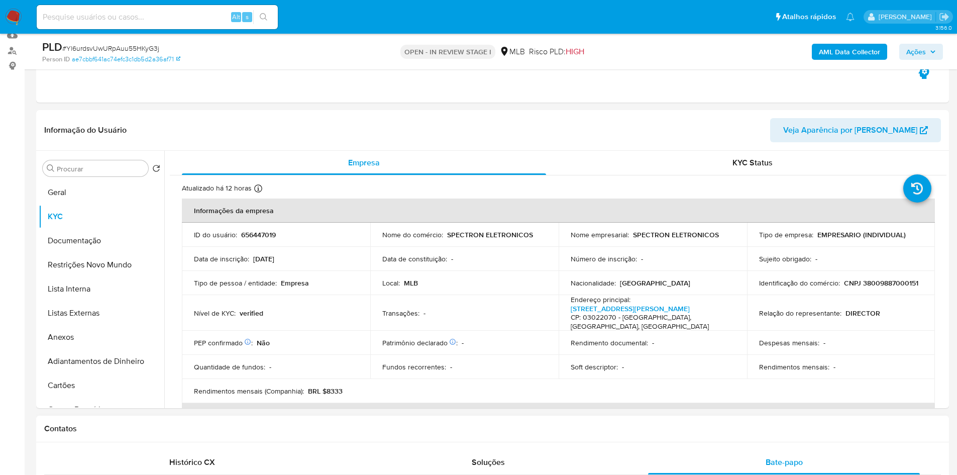
click at [232, 429] on h1 "Contatos" at bounding box center [492, 429] width 897 height 10
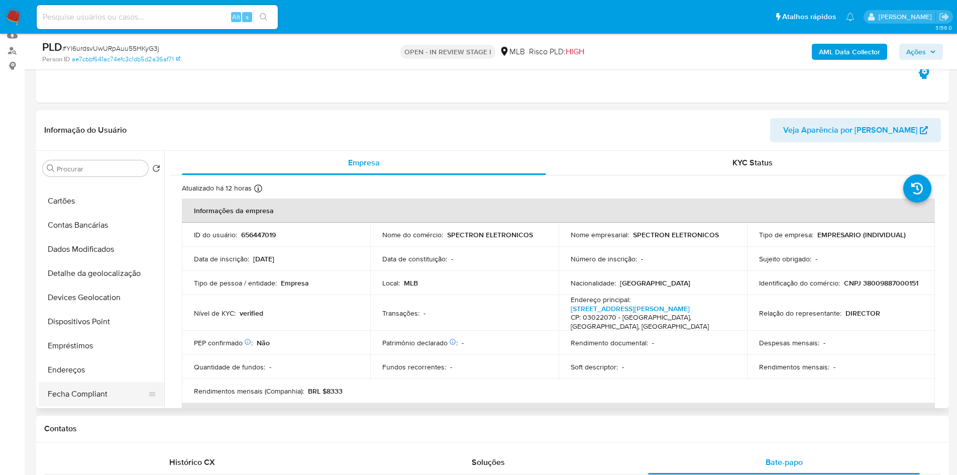
scroll to position [251, 0]
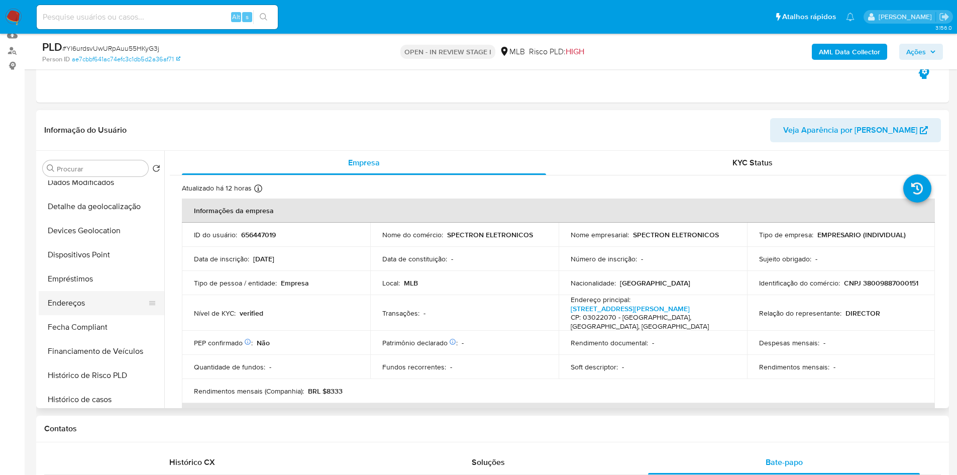
click at [86, 309] on button "Endereços" at bounding box center [98, 303] width 118 height 24
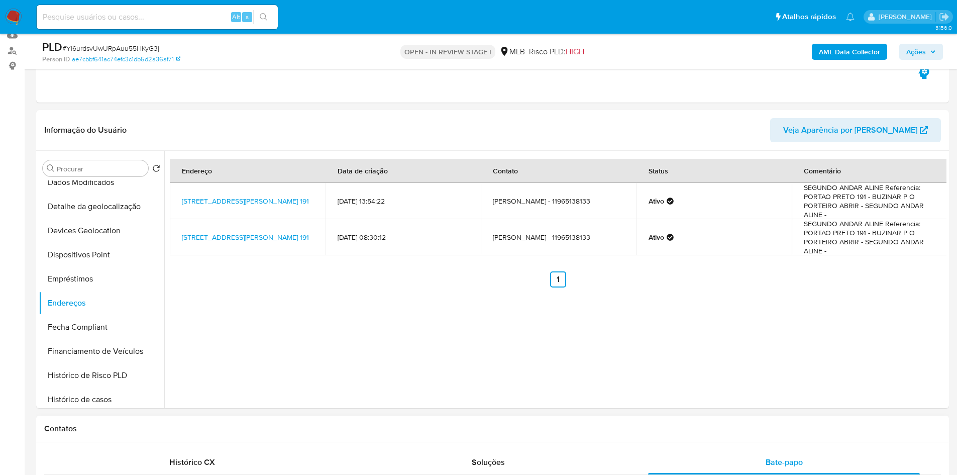
click at [138, 438] on div "Contatos" at bounding box center [492, 429] width 913 height 27
click at [102, 210] on button "Detalhe da geolocalização" at bounding box center [98, 206] width 118 height 24
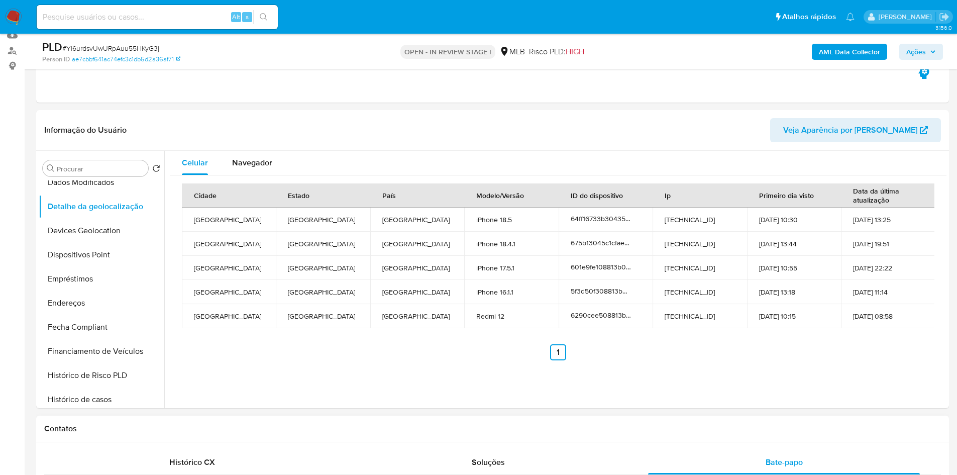
click at [180, 430] on h1 "Contatos" at bounding box center [492, 429] width 897 height 10
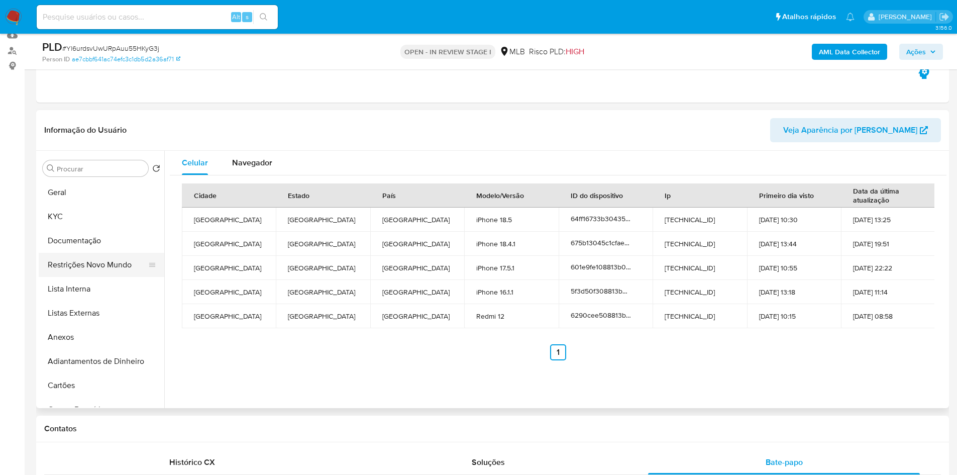
click at [88, 267] on button "Restrições Novo Mundo" at bounding box center [98, 265] width 118 height 24
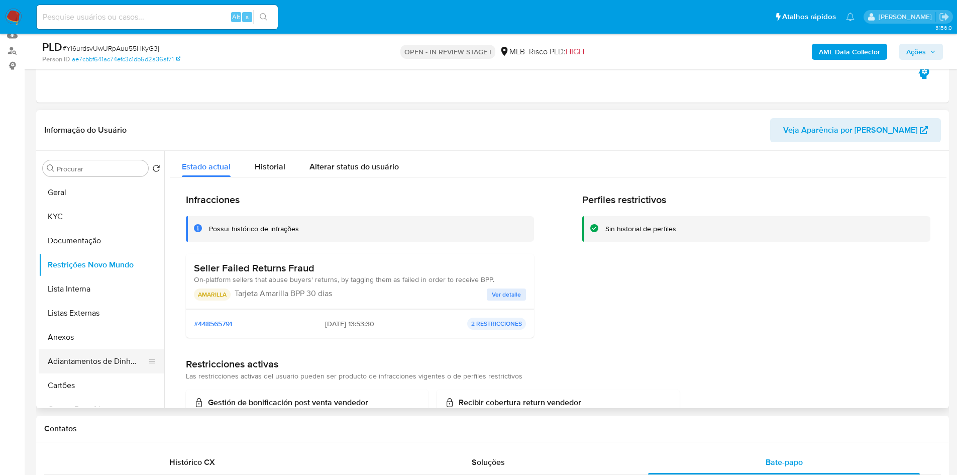
drag, startPoint x: 224, startPoint y: 424, endPoint x: 142, endPoint y: 364, distance: 101.4
click at [224, 424] on h1 "Contatos" at bounding box center [492, 429] width 897 height 10
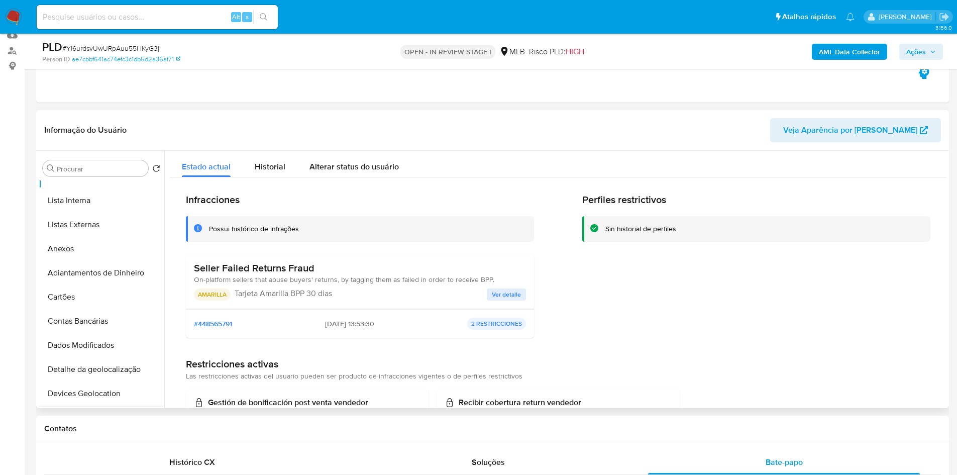
scroll to position [201, 0]
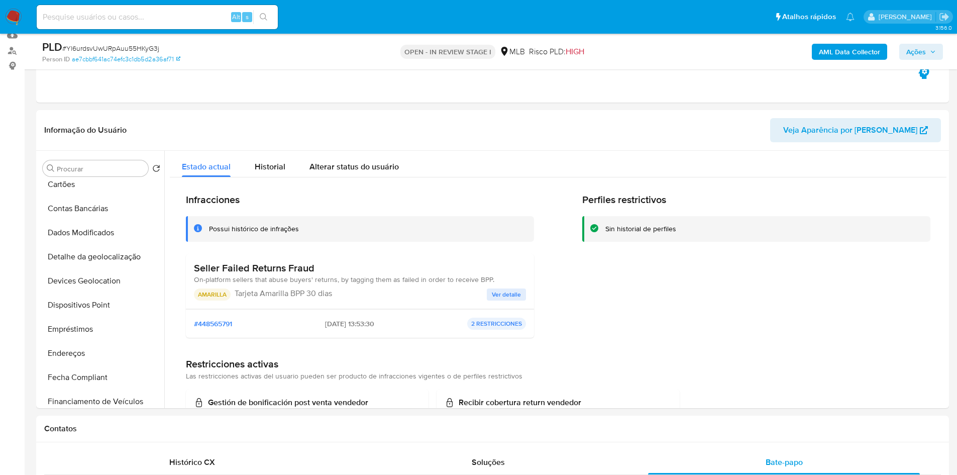
drag, startPoint x: 97, startPoint y: 303, endPoint x: 1, endPoint y: 313, distance: 97.4
click at [97, 303] on button "Dispositivos Point" at bounding box center [102, 305] width 126 height 24
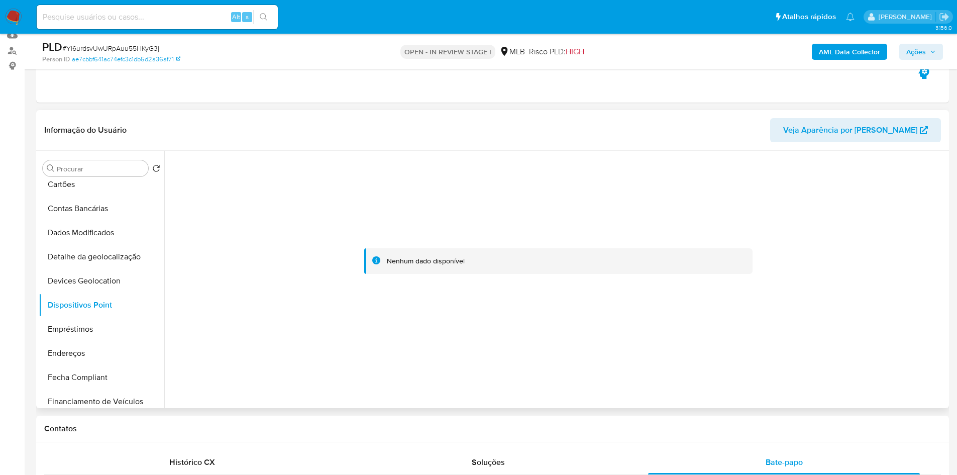
click at [681, 340] on div at bounding box center [558, 261] width 777 height 221
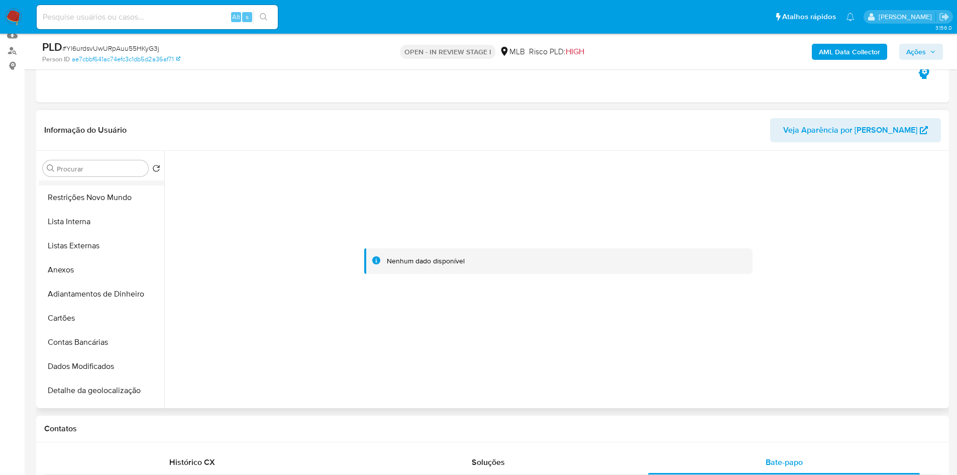
scroll to position [0, 0]
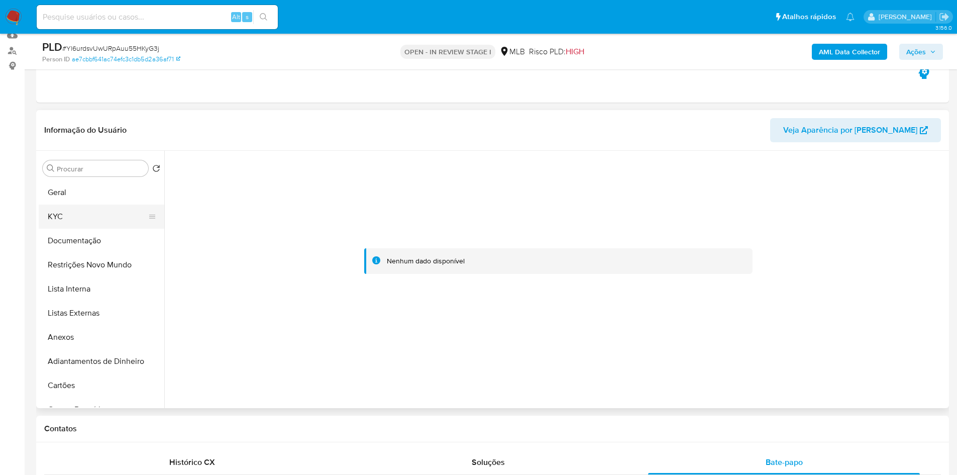
click at [79, 222] on button "KYC" at bounding box center [98, 216] width 118 height 24
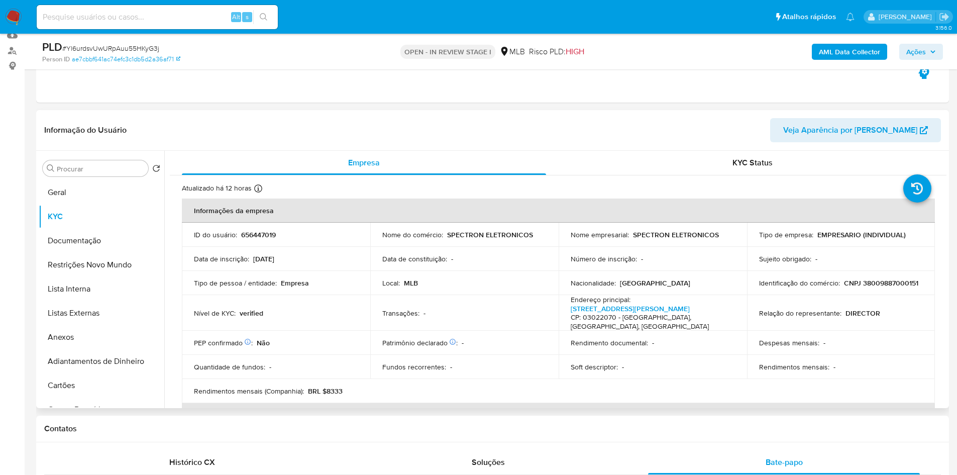
click at [876, 286] on p "CNPJ 38009887000151" at bounding box center [881, 282] width 74 height 9
copy p "38009887000151"
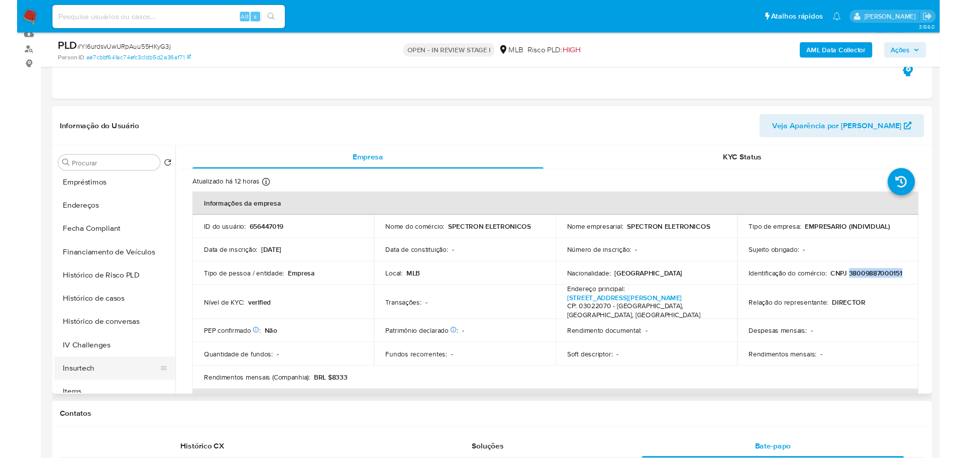
scroll to position [402, 0]
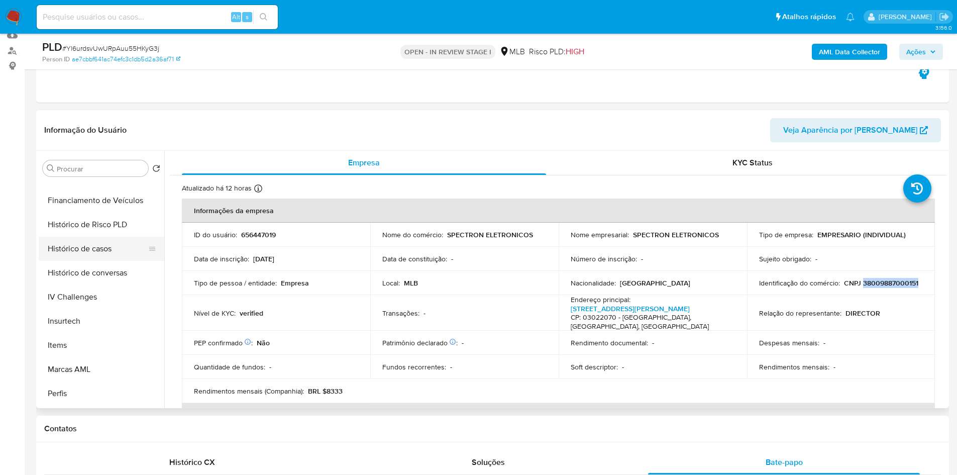
click at [93, 260] on button "Histórico de casos" at bounding box center [98, 249] width 118 height 24
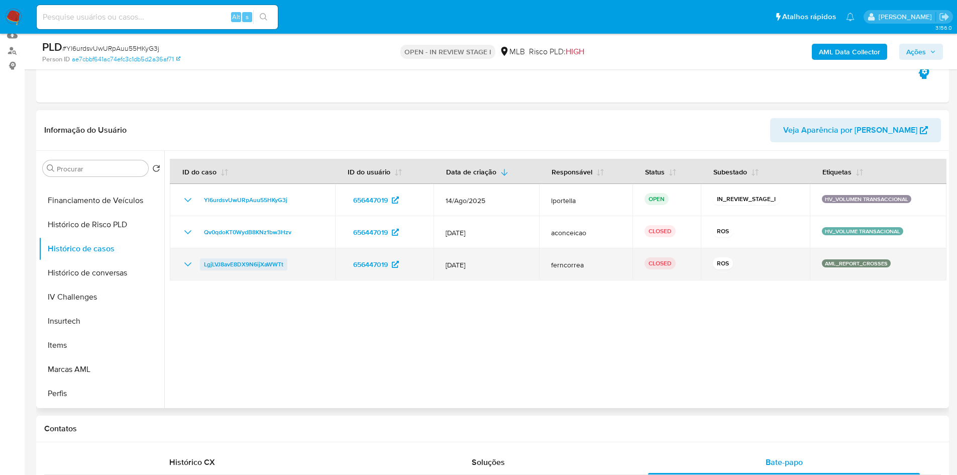
click at [226, 266] on span "LgjLVJ8avE8DX9N6ijXaWWTt" at bounding box center [243, 264] width 79 height 12
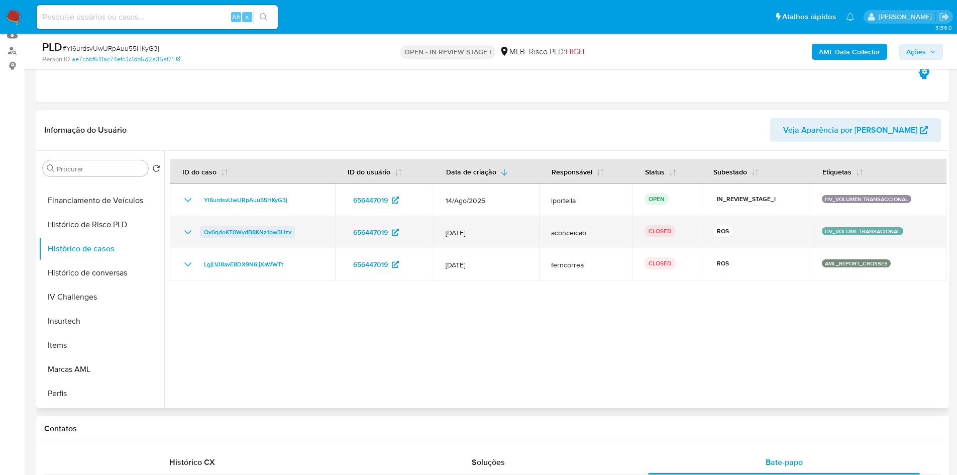
click at [234, 230] on span "Qv0qdoKT0WydB8KNz1bw3Hzv" at bounding box center [247, 232] width 87 height 12
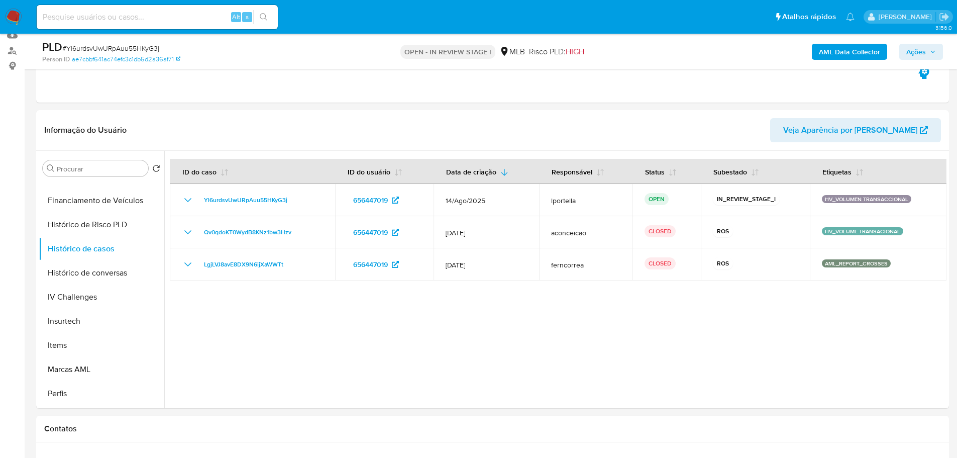
scroll to position [20, 0]
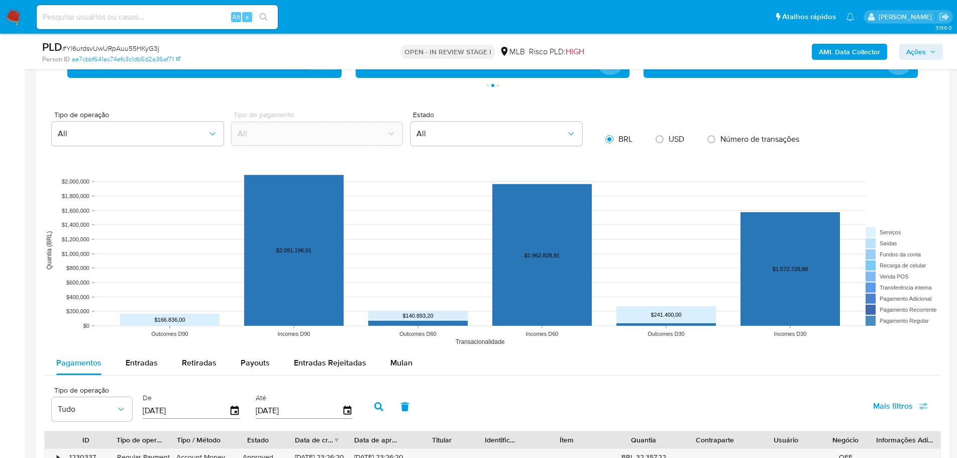
click at [150, 360] on span "Entradas" at bounding box center [142, 363] width 32 height 12
select select "10"
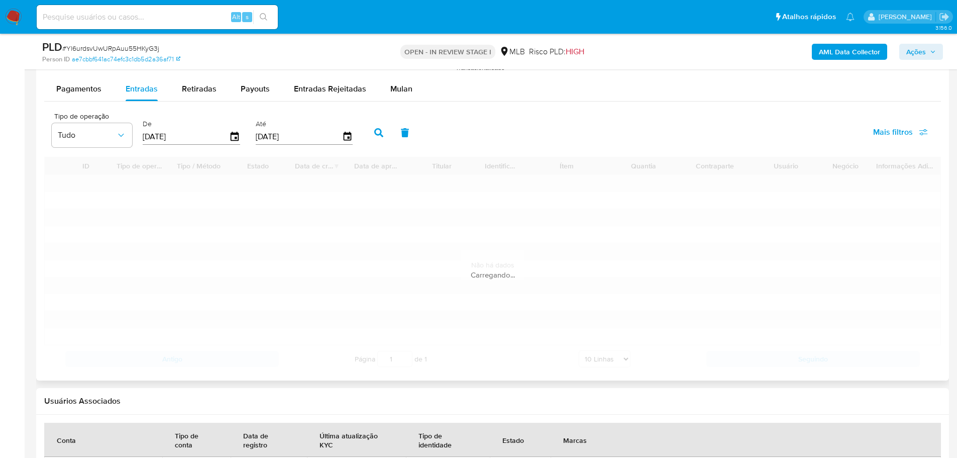
scroll to position [1416, 0]
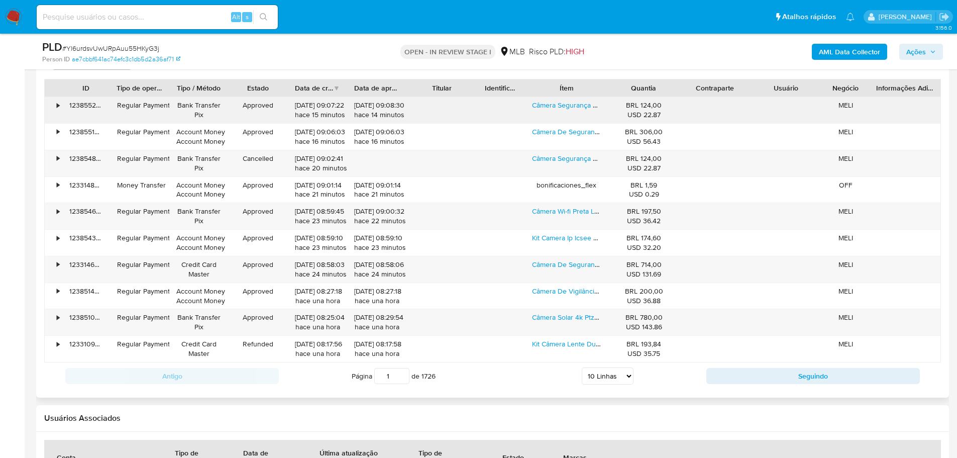
click at [562, 111] on div "Câmera Segurança Preta Ip Wifi Visão Noturna Prova D'água" at bounding box center [566, 110] width 83 height 26
click at [561, 108] on link "Câmera Segurança Preta Ip Wifi Visão Noturna Prova D'água" at bounding box center [625, 105] width 187 height 10
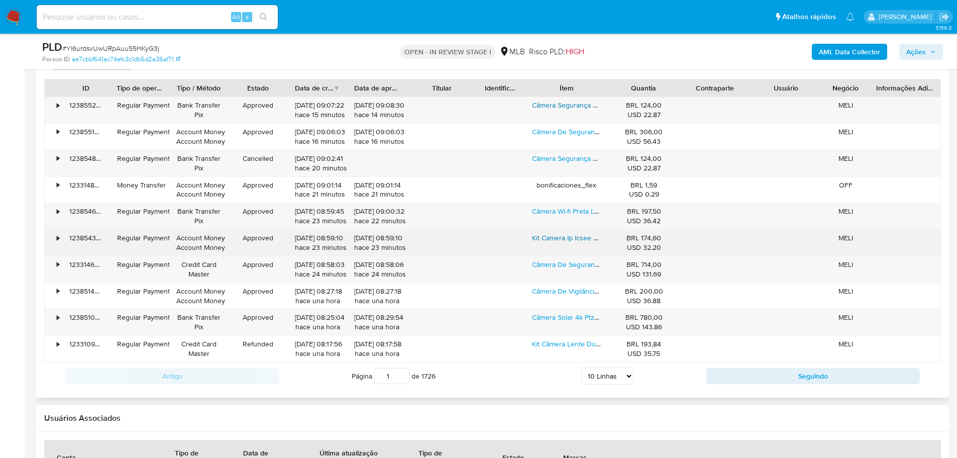
click at [557, 240] on link "Kit Camera Ip Icsee Wifi Externa + Cartão De Memória Sd 32gb" at bounding box center [628, 238] width 193 height 10
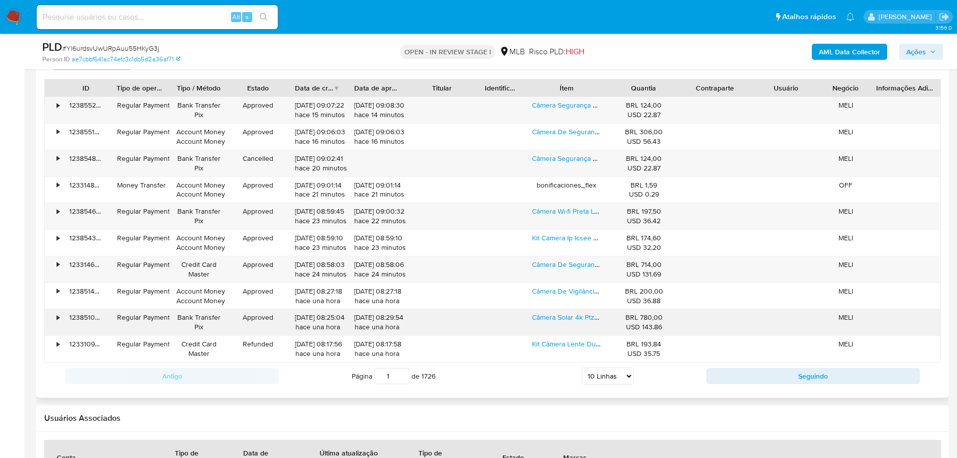
click at [556, 323] on div "Câmera Solar 4k Ptz 4g + Sd 128gb - Vigilância Externa" at bounding box center [566, 322] width 83 height 26
click at [555, 321] on link "Câmera Solar 4k Ptz 4g + Sd 128gb - Vigilância Externa" at bounding box center [616, 317] width 169 height 10
click at [942, 44] on button "Ações" at bounding box center [921, 52] width 44 height 16
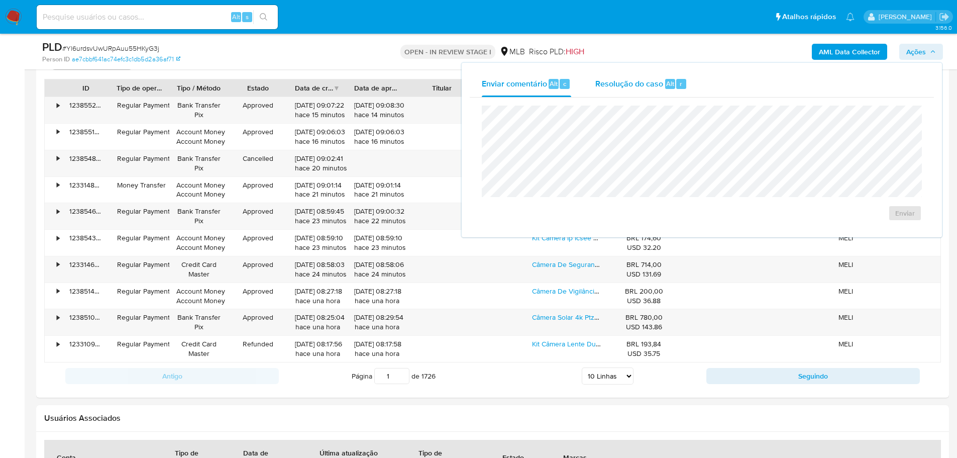
click at [658, 86] on span "Resolução do caso" at bounding box center [629, 83] width 68 height 12
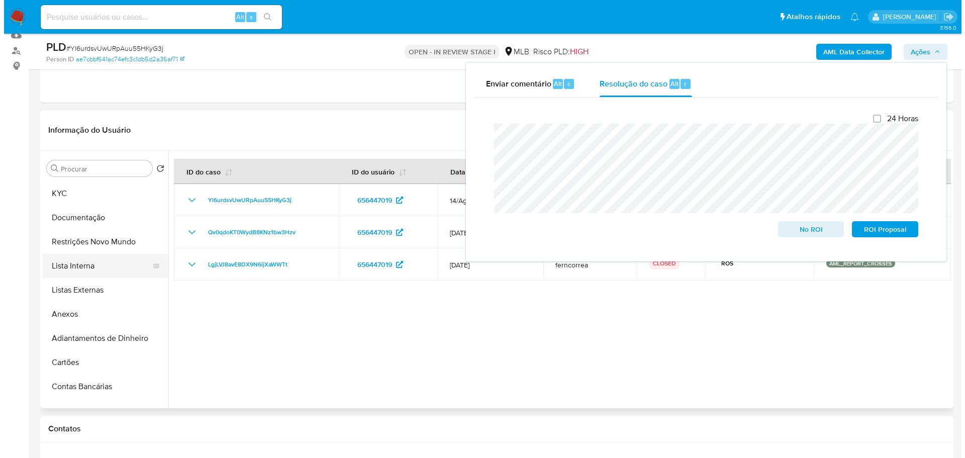
scroll to position [0, 0]
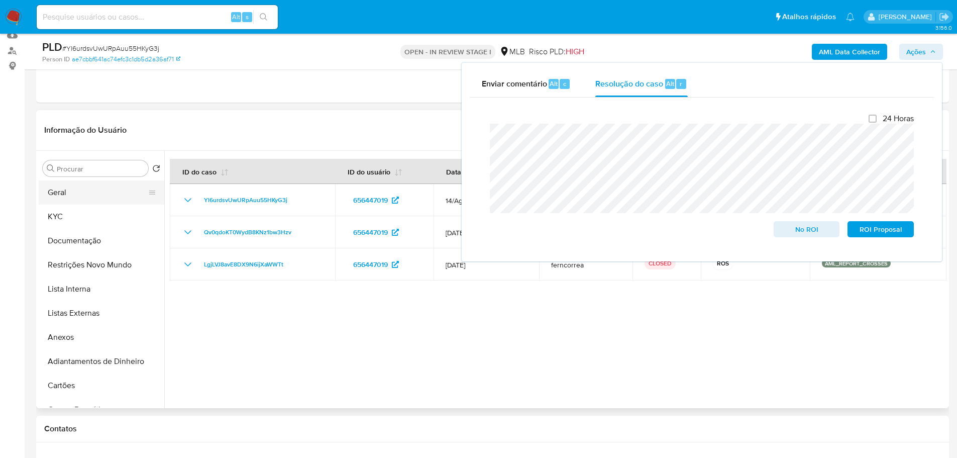
click at [72, 190] on button "Geral" at bounding box center [98, 192] width 118 height 24
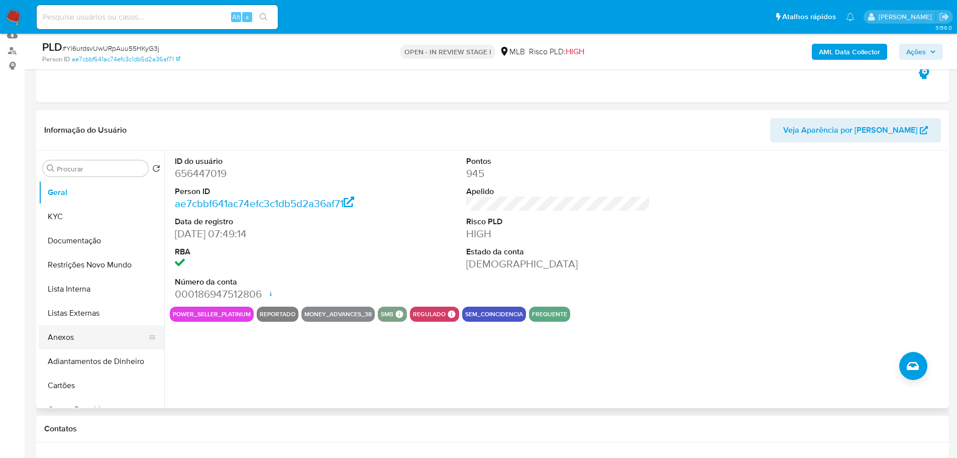
click at [67, 342] on button "Anexos" at bounding box center [98, 337] width 118 height 24
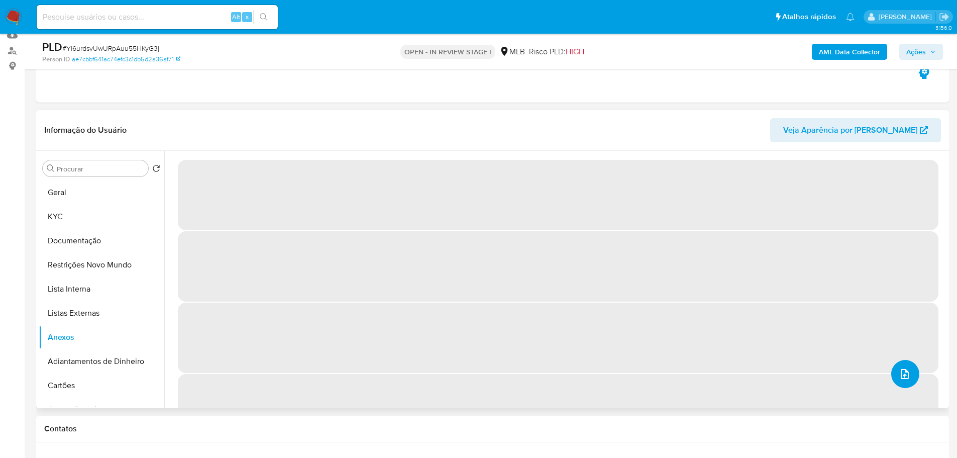
click at [913, 380] on button "upload-file" at bounding box center [905, 374] width 28 height 28
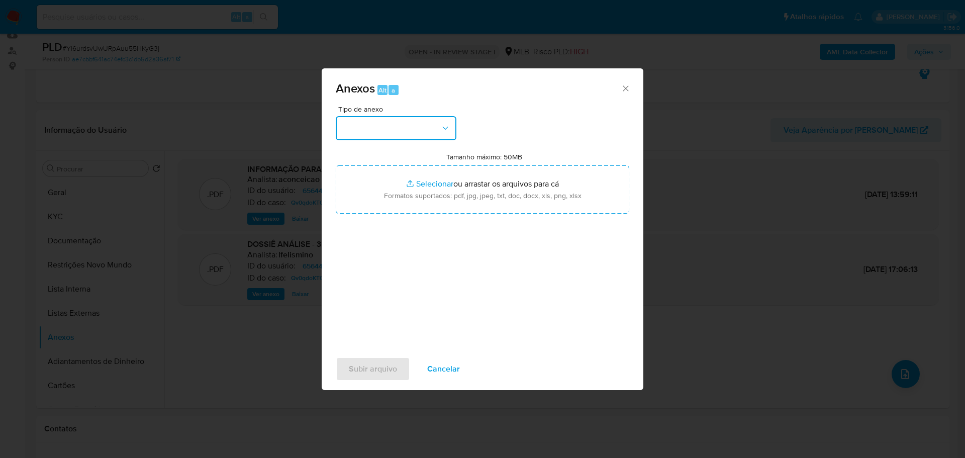
click at [433, 124] on button "button" at bounding box center [396, 128] width 121 height 24
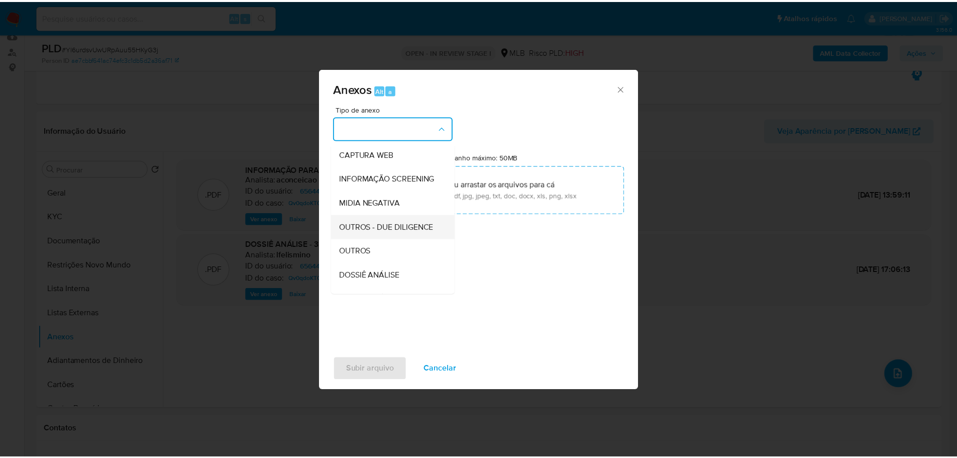
scroll to position [151, 0]
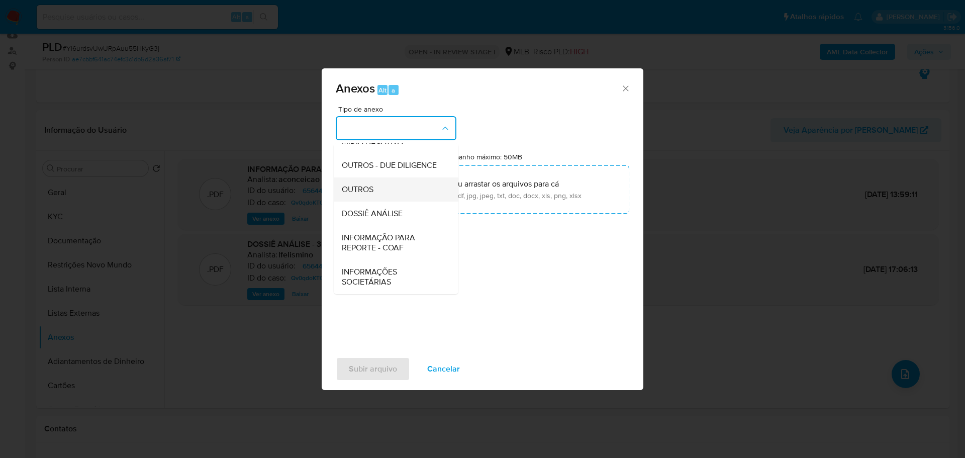
click at [369, 186] on div "OUTROS" at bounding box center [393, 189] width 103 height 24
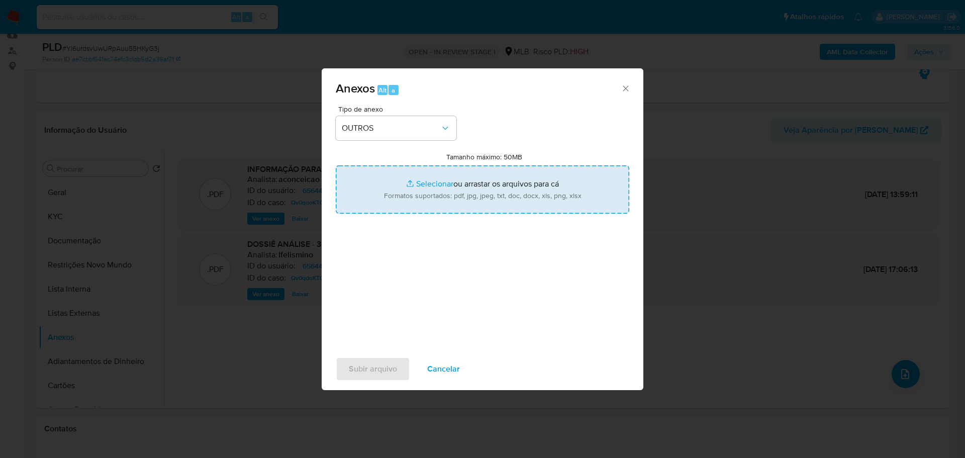
type input "C:\fakepath\3º SAR - XXX - CNPJ 38009887000151 - SPECTRON ELETRONICOS.pdf"
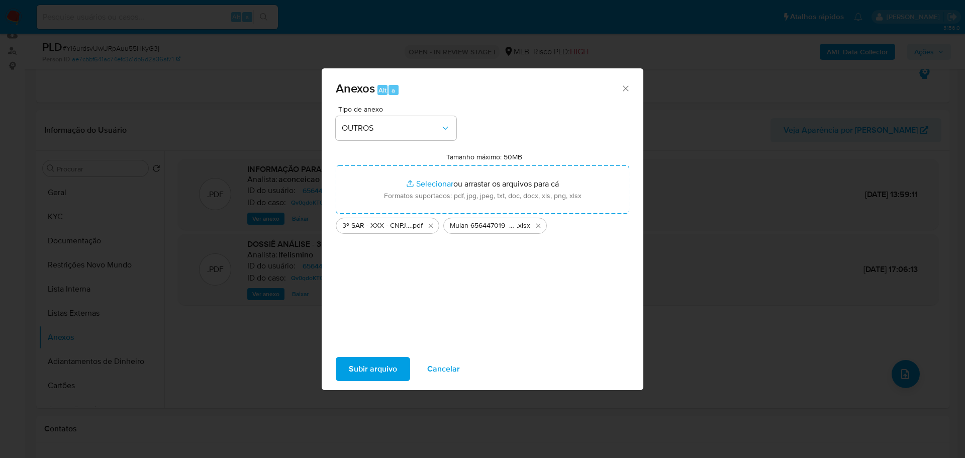
click at [388, 377] on span "Subir arquivo" at bounding box center [373, 369] width 48 height 22
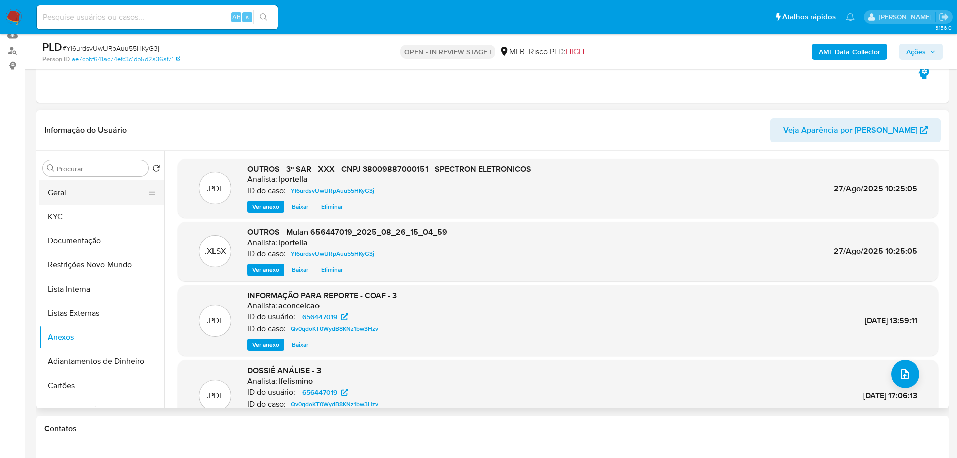
click at [62, 187] on button "Geral" at bounding box center [98, 192] width 118 height 24
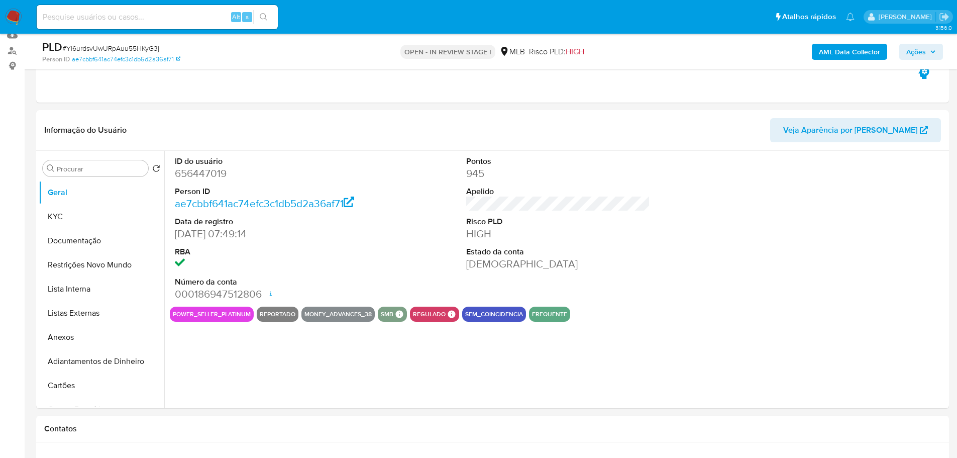
click at [925, 47] on span "Ações" at bounding box center [916, 52] width 20 height 16
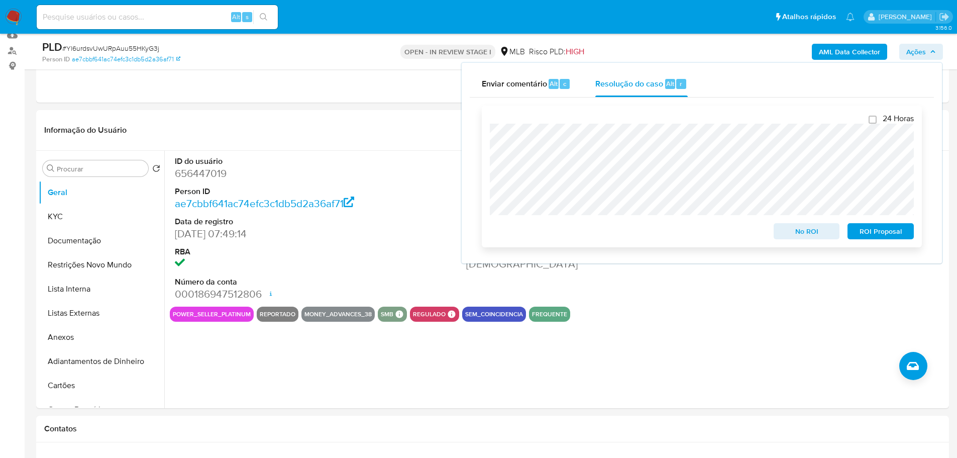
click at [878, 238] on span "ROI Proposal" at bounding box center [881, 231] width 52 height 14
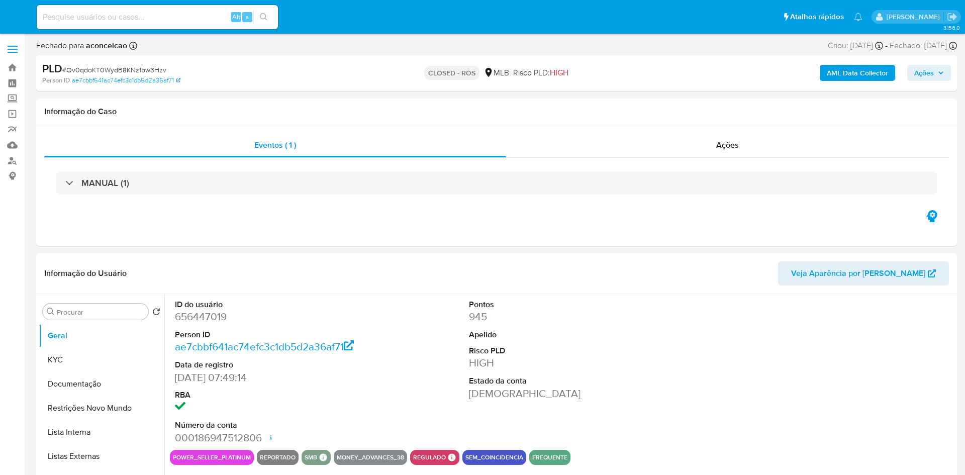
select select "10"
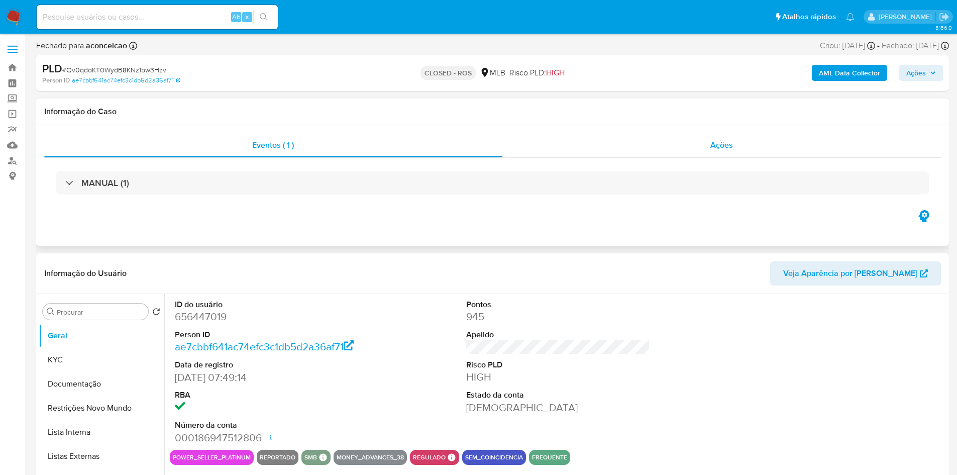
click at [701, 151] on div "Ações" at bounding box center [721, 145] width 439 height 24
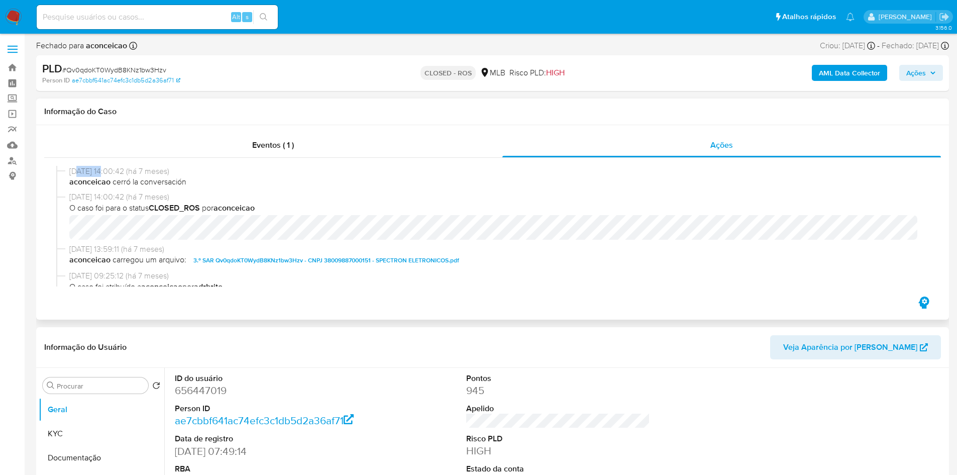
drag, startPoint x: 107, startPoint y: 169, endPoint x: 77, endPoint y: 170, distance: 29.7
click at [77, 170] on span "[DATE] 14:00:42 (há 7 meses)" at bounding box center [497, 171] width 856 height 11
drag, startPoint x: 109, startPoint y: 171, endPoint x: 69, endPoint y: 171, distance: 40.2
click at [69, 171] on div "[DATE] 14:00:42 (há 7 meses) aconceicao cerró la conversación" at bounding box center [492, 179] width 873 height 26
copy span "[DATE]"
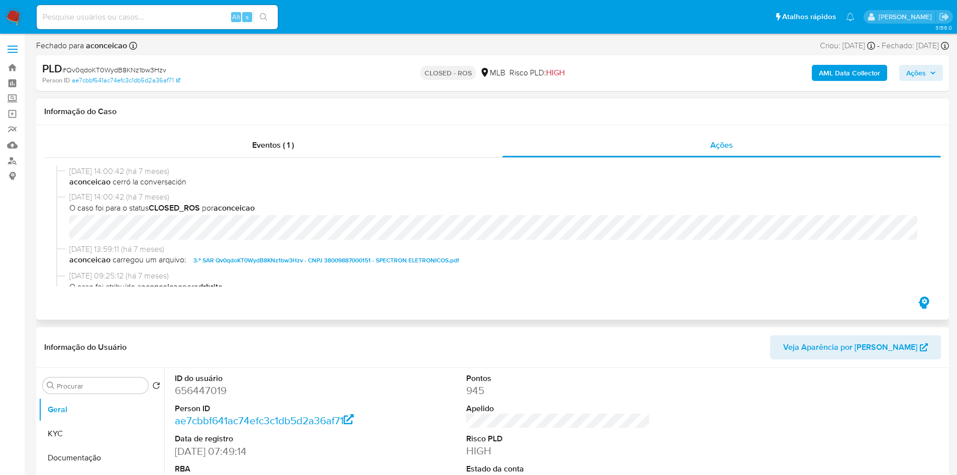
click at [176, 158] on div "[DATE] 14:00:42 (há 7 meses) aconceicao cerró la conversación [DATE] 14:00:42 (…" at bounding box center [492, 226] width 897 height 137
click at [188, 148] on div "Eventos ( 1 )" at bounding box center [273, 145] width 458 height 24
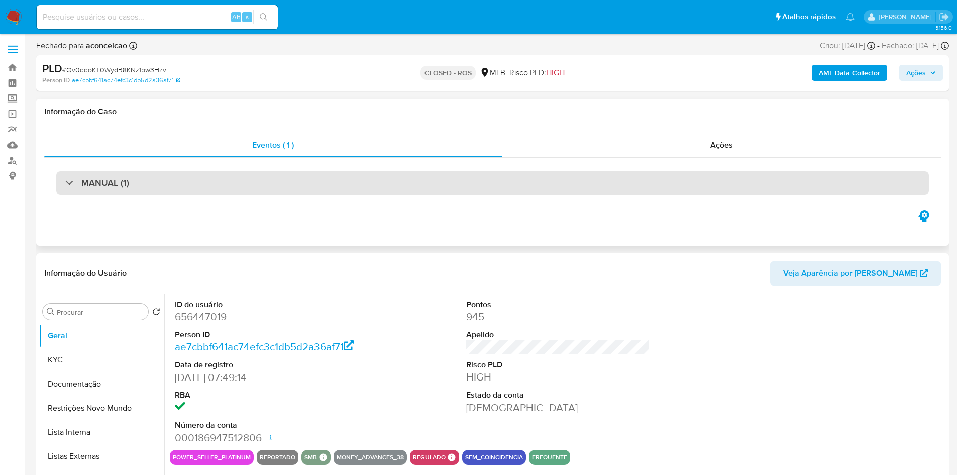
click at [155, 190] on div "MANUAL (1)" at bounding box center [492, 182] width 873 height 23
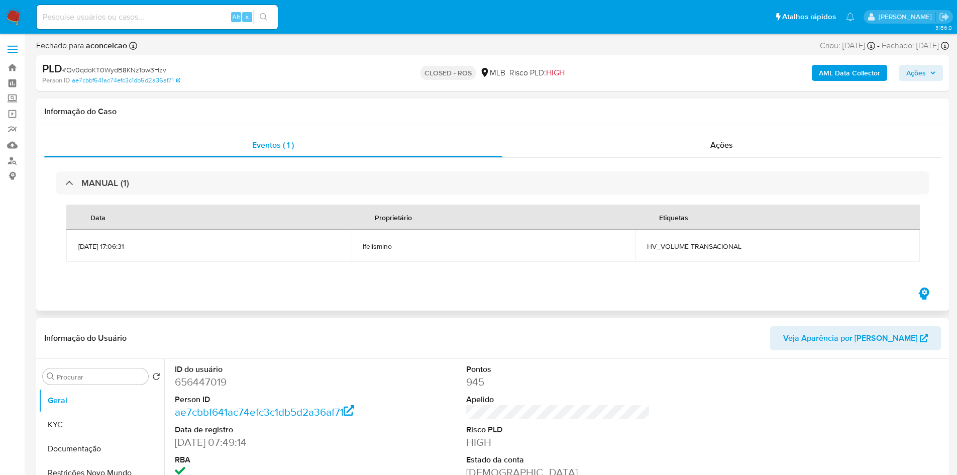
click at [666, 244] on span "HV_VOLUME TRANSACIONAL" at bounding box center [777, 246] width 260 height 9
copy div "HV_VOLUME TRANSACIONAL"
click at [142, 69] on span "# Qv0qdoKT0WydB8KNz1bw3Hzv" at bounding box center [114, 70] width 104 height 10
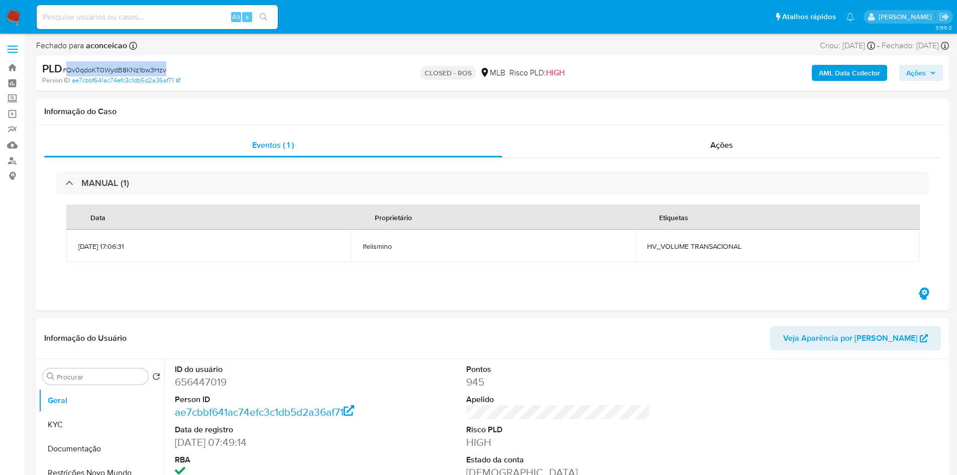
click at [142, 69] on span "# Qv0qdoKT0WydB8KNz1bw3Hzv" at bounding box center [114, 70] width 104 height 10
copy span "Qv0qdoKT0WydB8KNz1bw3Hzv"
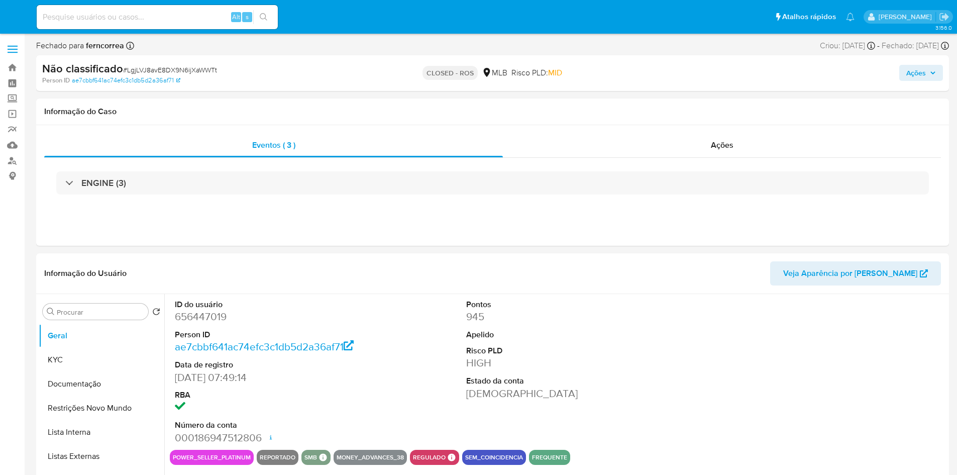
select select "10"
drag, startPoint x: 735, startPoint y: 141, endPoint x: 527, endPoint y: 159, distance: 208.3
click at [735, 141] on div "Ações" at bounding box center [722, 145] width 438 height 24
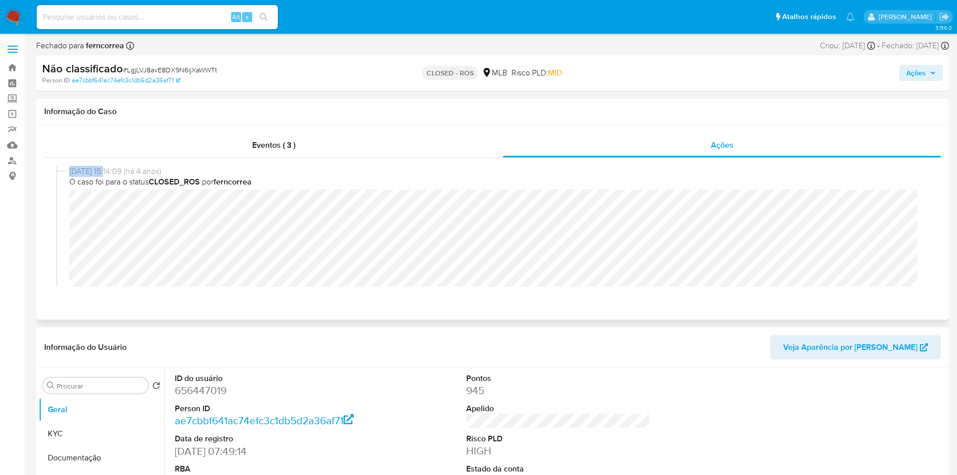
drag, startPoint x: 110, startPoint y: 171, endPoint x: 70, endPoint y: 172, distance: 39.7
click at [70, 172] on span "[DATE] 15:14:09 (há 4 anos)" at bounding box center [497, 171] width 856 height 11
copy span "[DATE]"
click at [287, 145] on span "Eventos ( 3 )" at bounding box center [273, 145] width 43 height 12
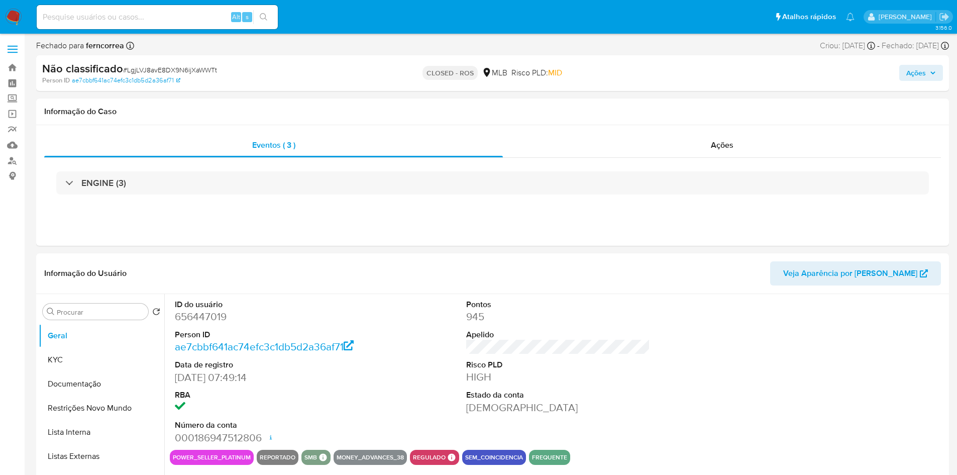
click at [105, 186] on h3 "ENGINE (3)" at bounding box center [103, 182] width 45 height 11
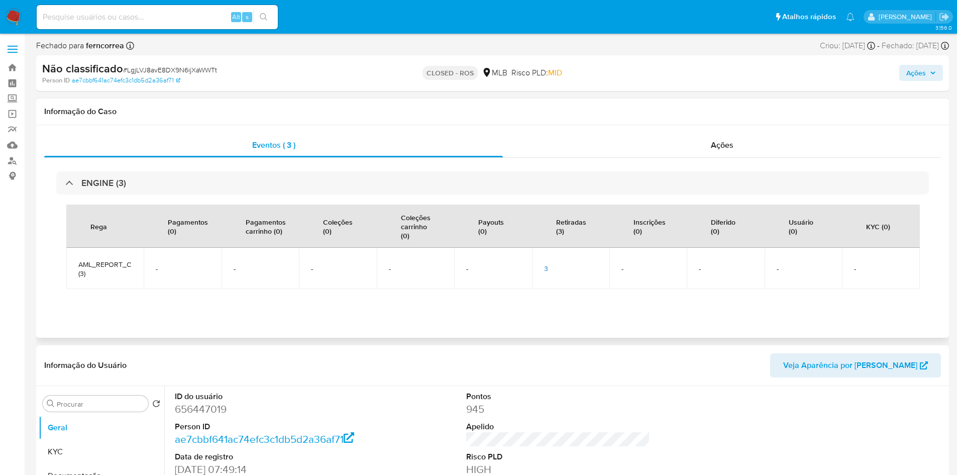
click at [115, 264] on span "AML_REPORT_CROSSES (3)" at bounding box center [104, 269] width 53 height 18
copy span "AML_REPORT_CROSSES"
click at [155, 69] on span "# LgjLVJ8avE8DX9N6ijXaWWTt" at bounding box center [170, 70] width 94 height 10
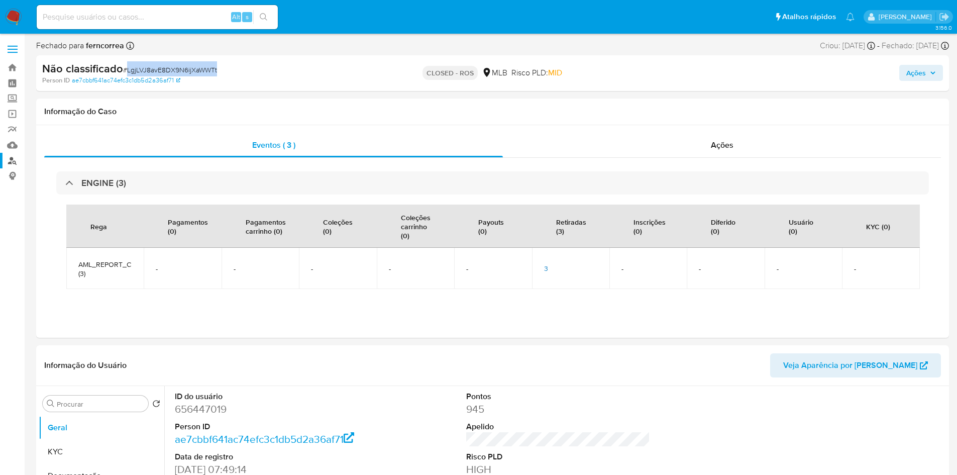
copy span "LgjLVJ8avE8DX9N6ijXaWWTt"
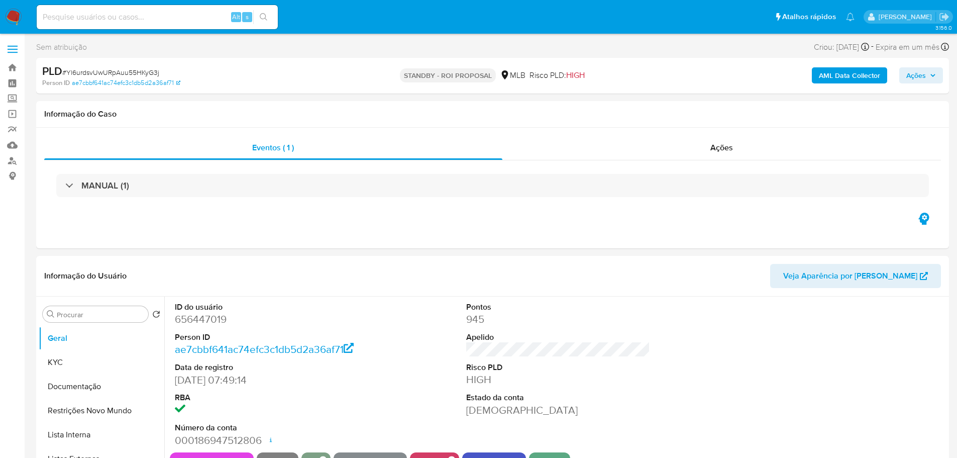
select select "10"
click at [109, 75] on span "# Yl6urdsvUwURpAuu55HKyG3j" at bounding box center [110, 72] width 97 height 10
copy span "Yl6urdsvUwURpAuu55HKyG3j"
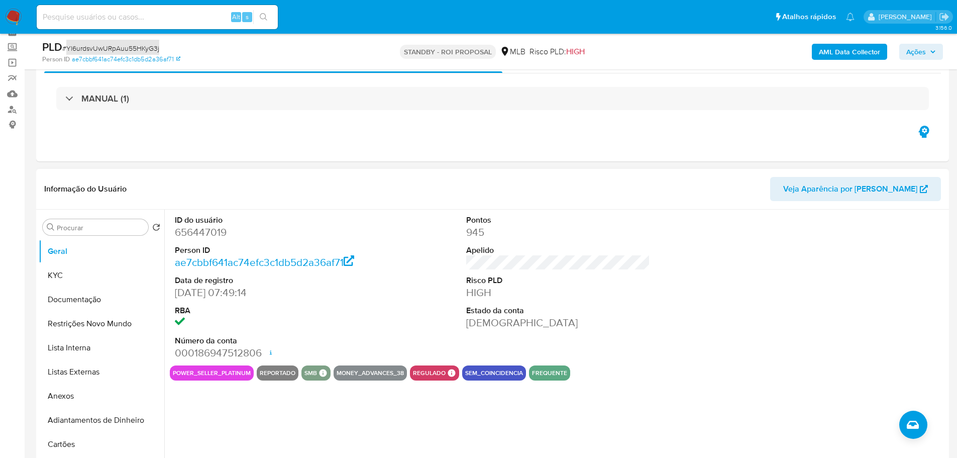
scroll to position [100, 0]
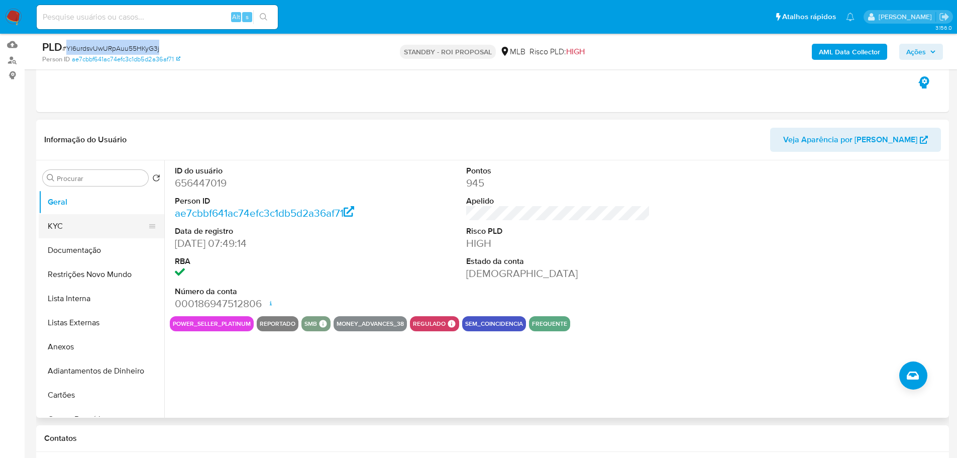
click at [90, 227] on button "KYC" at bounding box center [98, 226] width 118 height 24
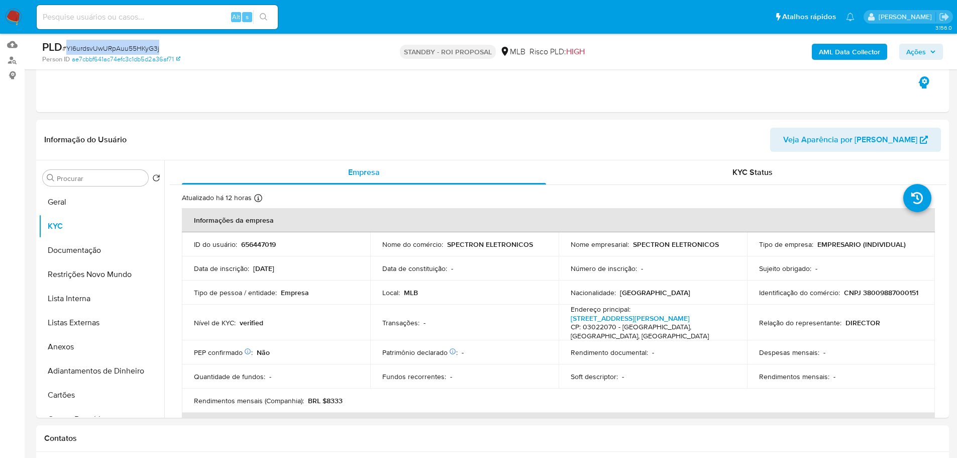
click at [10, 21] on img at bounding box center [13, 17] width 17 height 17
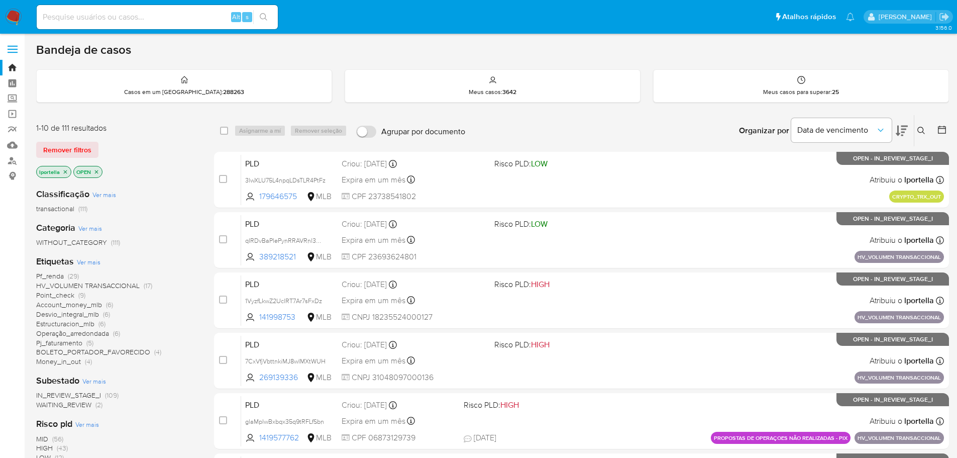
drag, startPoint x: 355, startPoint y: 0, endPoint x: 499, endPoint y: 133, distance: 196.3
click at [525, 133] on div "Organizar por Data de vencimento Os resultados não podem ser classificados enqu…" at bounding box center [709, 130] width 479 height 31
click at [130, 30] on div "Alt s" at bounding box center [157, 17] width 241 height 28
click at [124, 18] on input at bounding box center [157, 17] width 241 height 13
paste input "oEE6zUwdZUVpKze5JorwShPm"
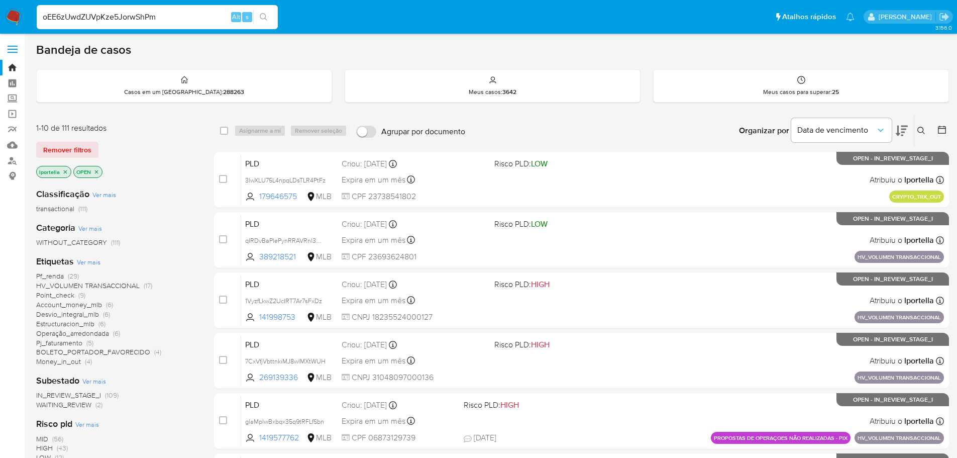
type input "oEE6zUwdZUVpKze5JorwShPm"
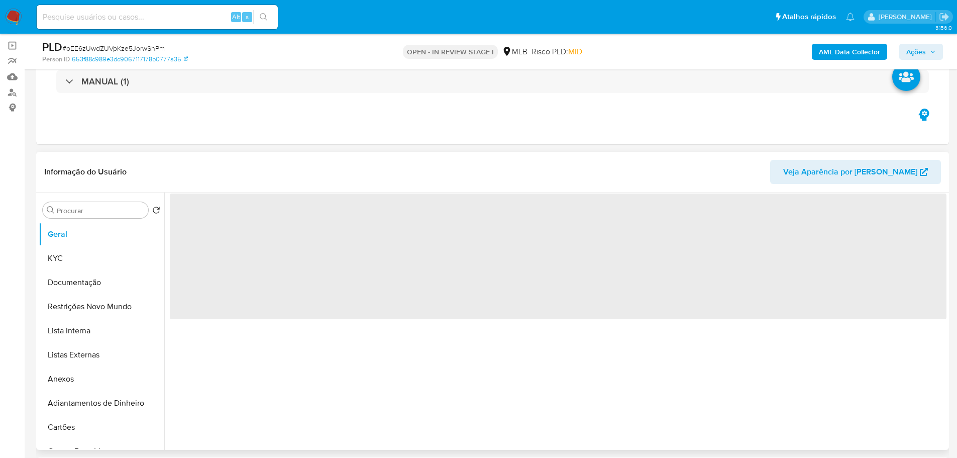
scroll to position [100, 0]
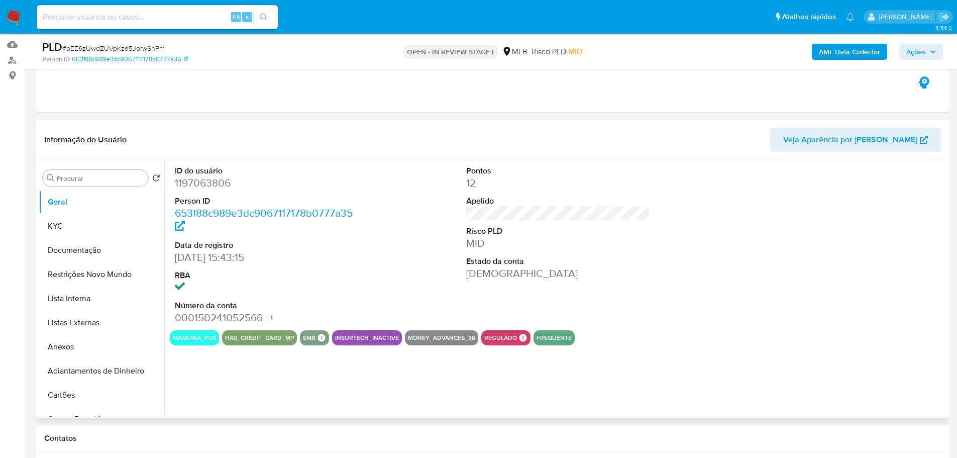
select select "10"
drag, startPoint x: 80, startPoint y: 225, endPoint x: 107, endPoint y: 224, distance: 27.2
click at [80, 225] on button "KYC" at bounding box center [98, 226] width 118 height 24
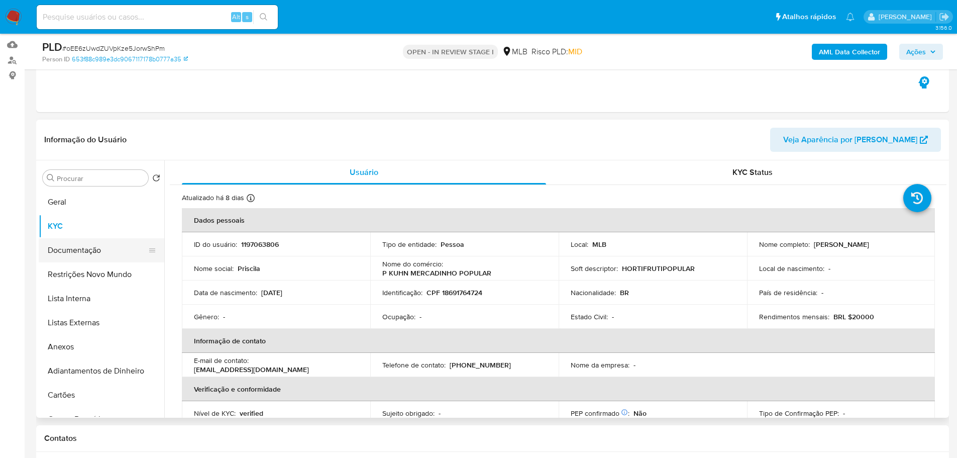
click at [65, 258] on button "Documentação" at bounding box center [98, 250] width 118 height 24
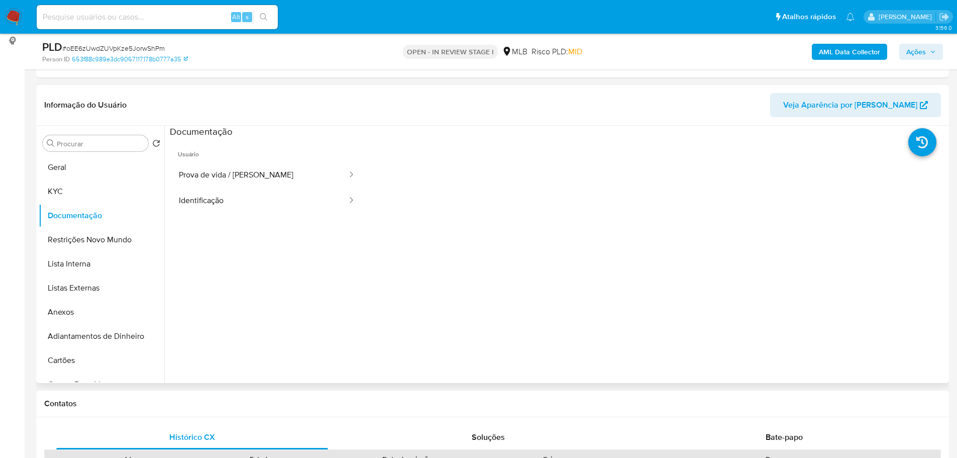
scroll to position [151, 0]
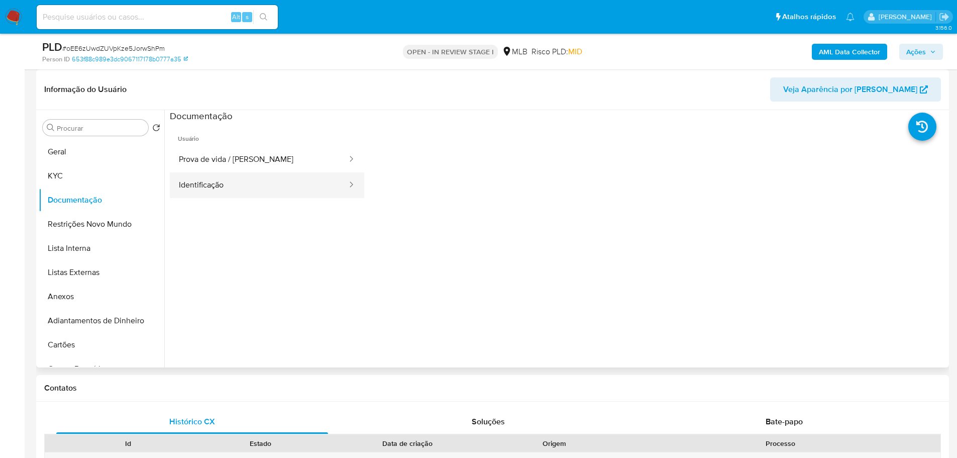
click at [340, 174] on div at bounding box center [348, 185] width 16 height 26
click at [237, 160] on button "Prova de vida / Selfie" at bounding box center [259, 160] width 178 height 26
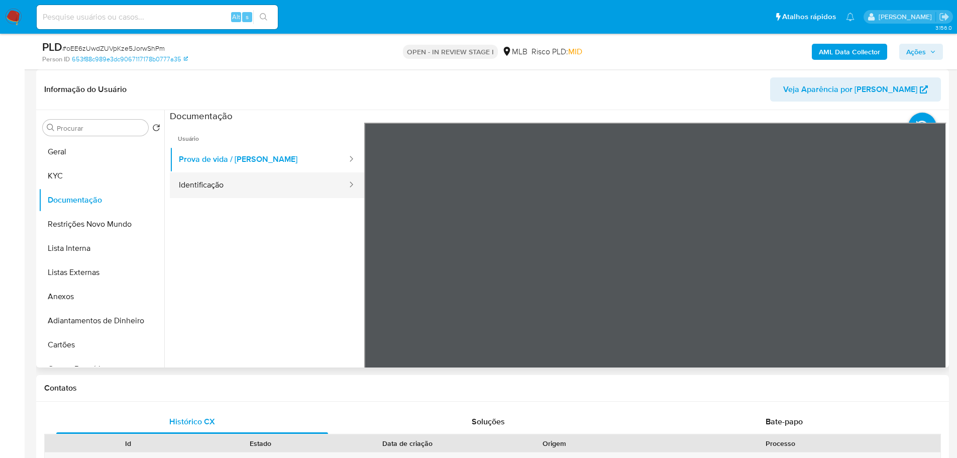
click at [246, 183] on button "Identificação" at bounding box center [259, 185] width 178 height 26
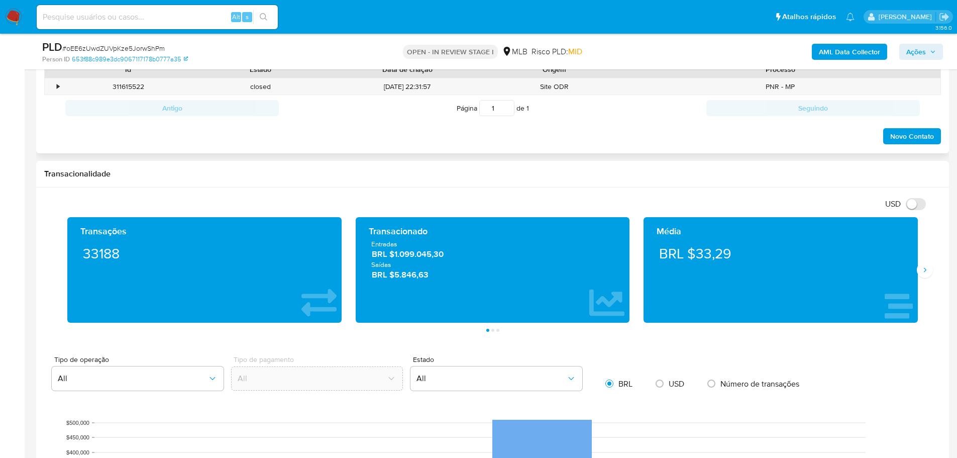
scroll to position [402, 0]
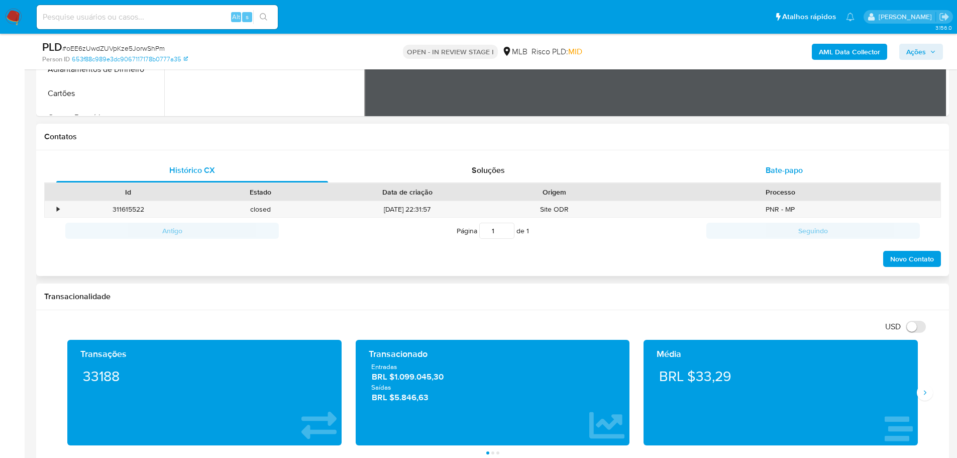
click at [787, 174] on span "Bate-papo" at bounding box center [784, 170] width 37 height 12
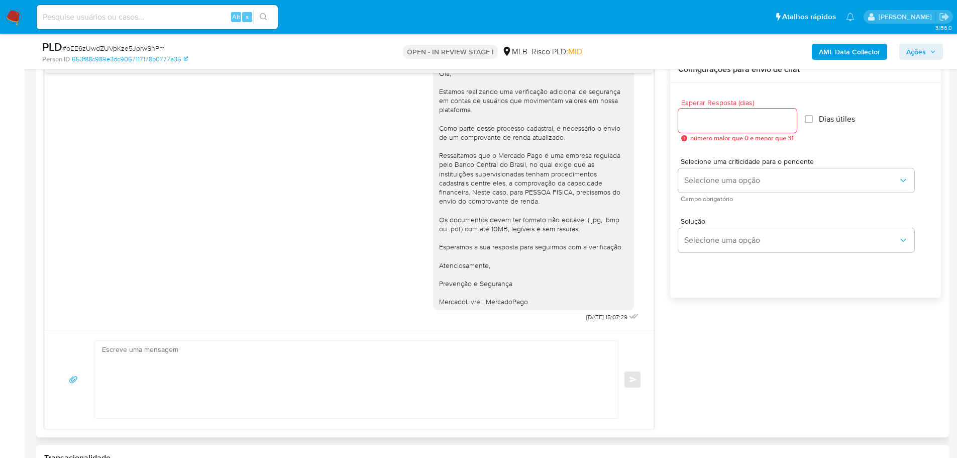
scroll to position [553, 0]
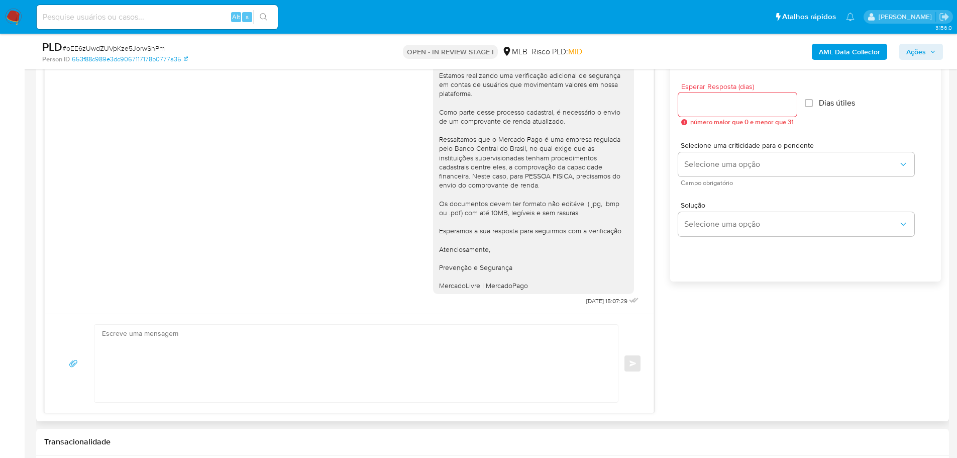
drag, startPoint x: 129, startPoint y: 268, endPoint x: 252, endPoint y: 270, distance: 123.1
click at [129, 268] on div "Ola, Estamos realizando uma verificação adicional de segurança em contas de usu…" at bounding box center [349, 175] width 584 height 267
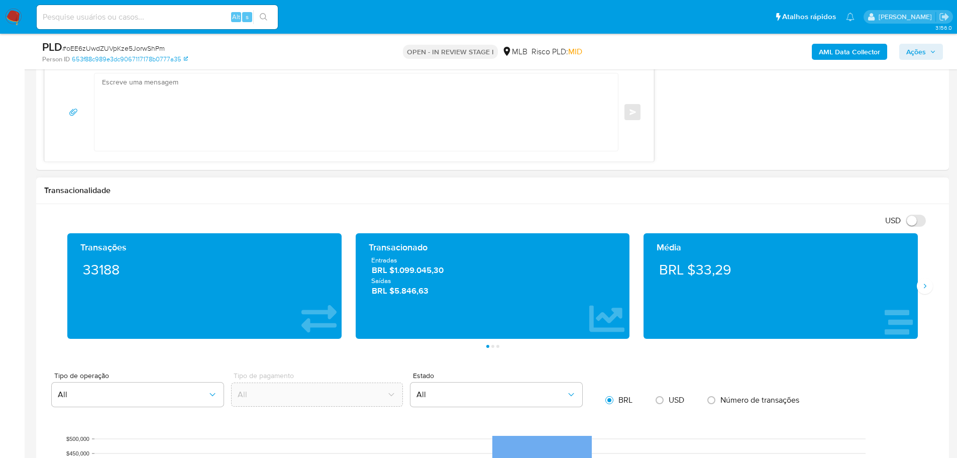
scroll to position [904, 0]
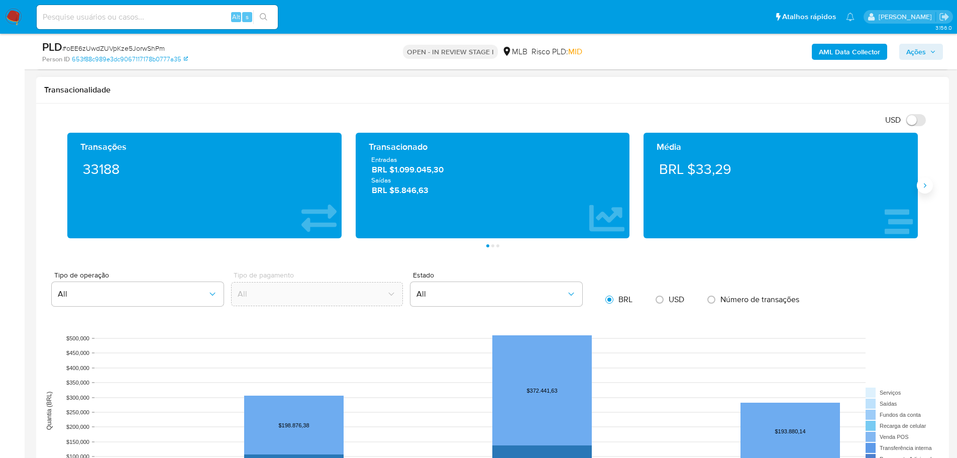
click at [923, 184] on icon "Siguiente" at bounding box center [925, 185] width 8 height 8
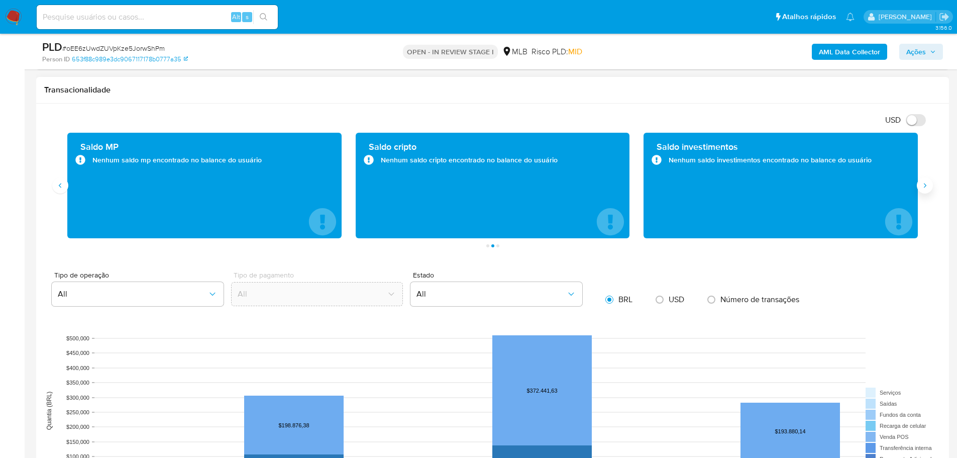
click at [923, 184] on icon "Siguiente" at bounding box center [925, 185] width 8 height 8
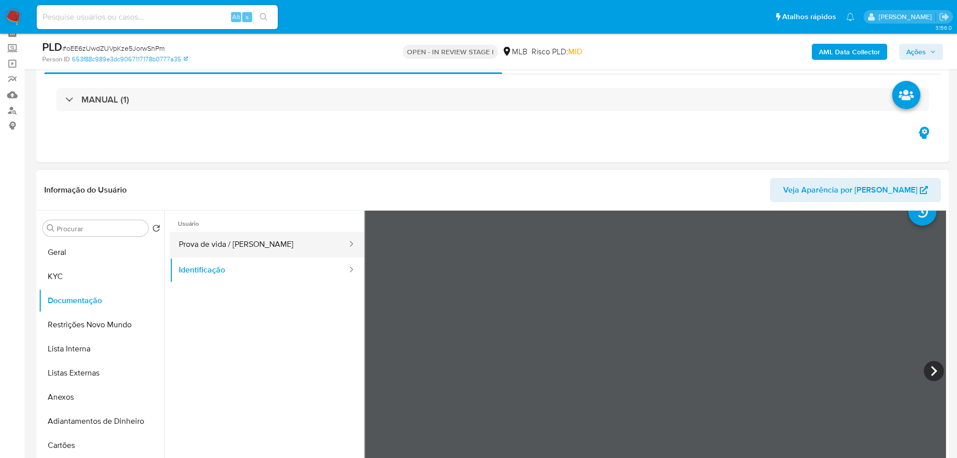
scroll to position [0, 0]
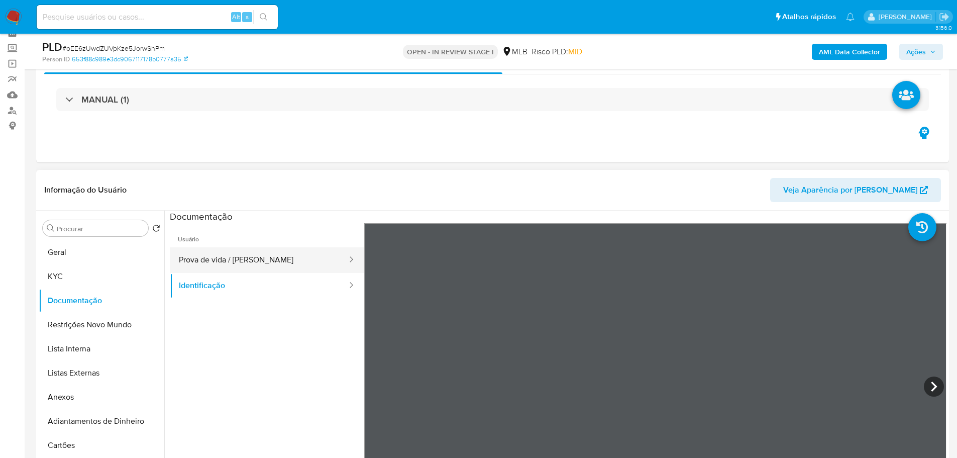
click at [262, 265] on button "Prova de vida / [PERSON_NAME]" at bounding box center [259, 260] width 178 height 26
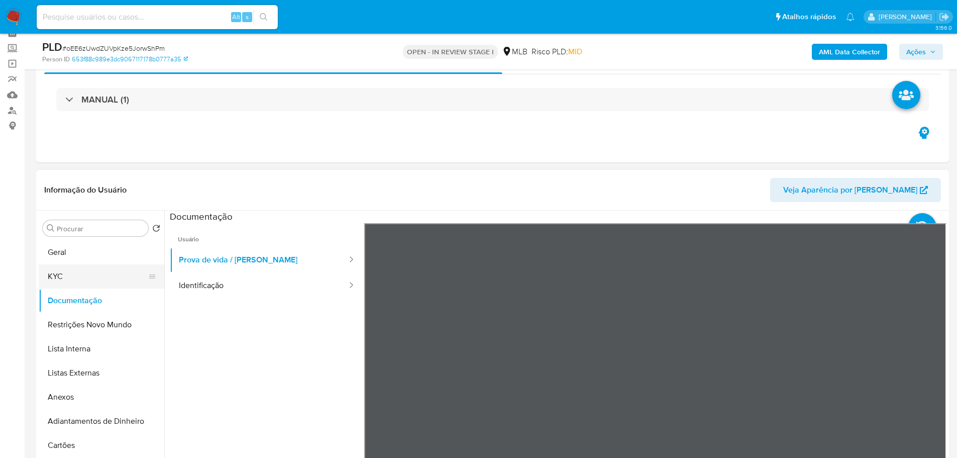
click at [69, 282] on button "KYC" at bounding box center [98, 276] width 118 height 24
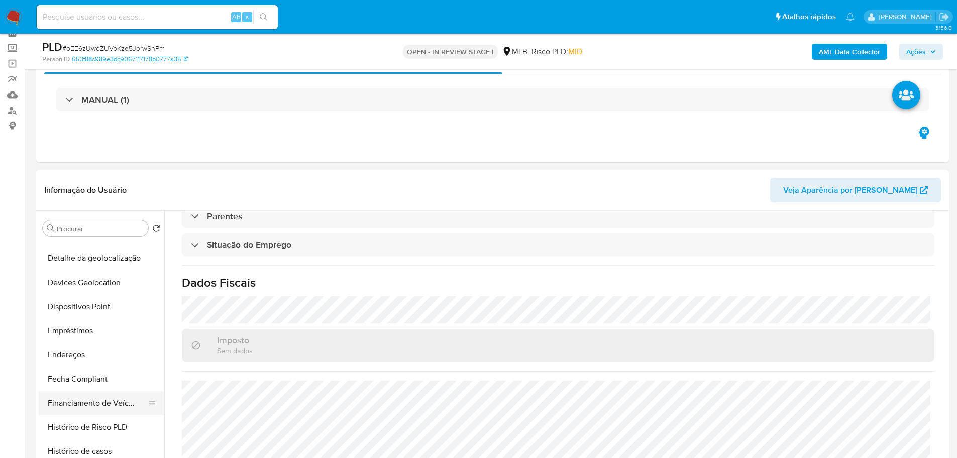
scroll to position [402, 0]
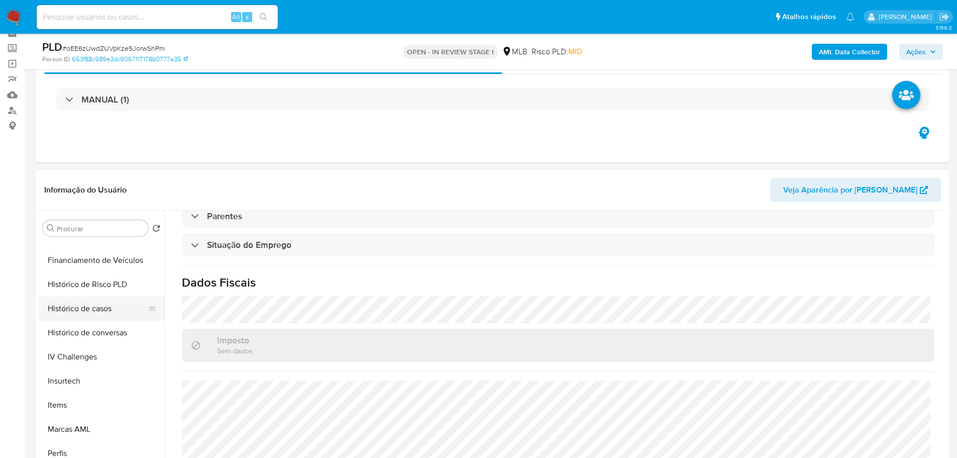
click at [78, 310] on button "Histórico de casos" at bounding box center [98, 308] width 118 height 24
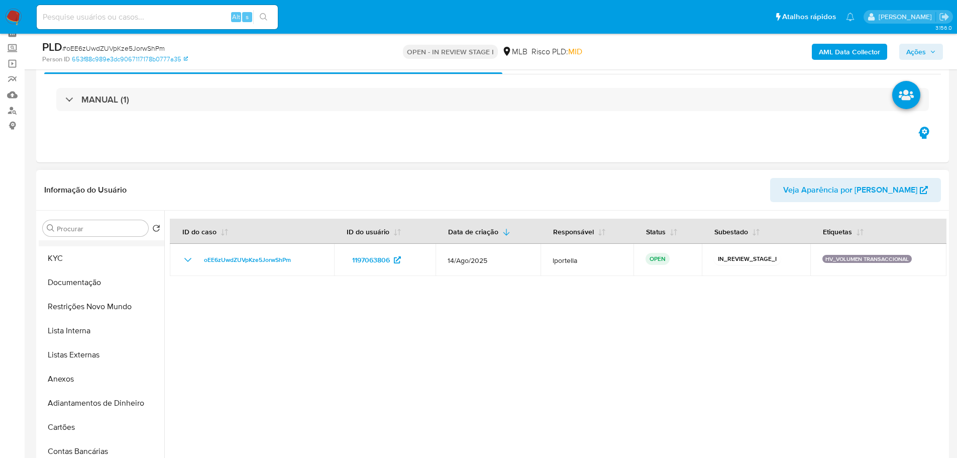
scroll to position [0, 0]
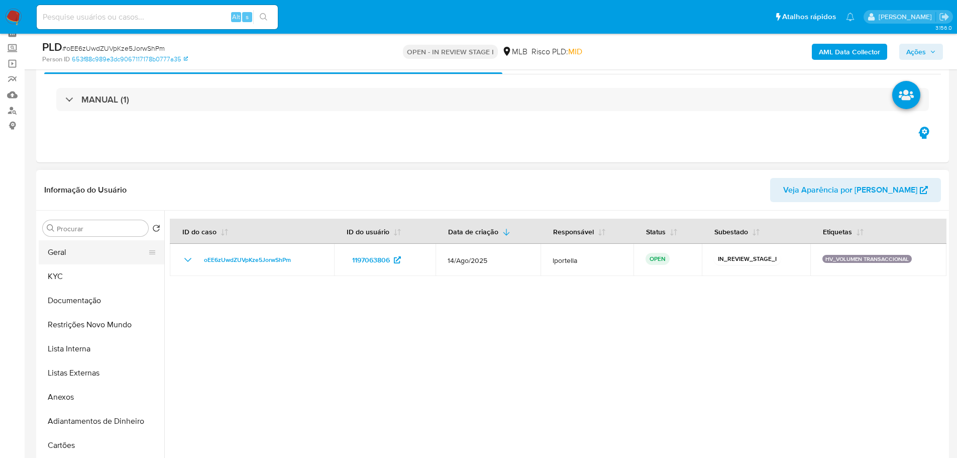
click at [66, 245] on button "Geral" at bounding box center [98, 252] width 118 height 24
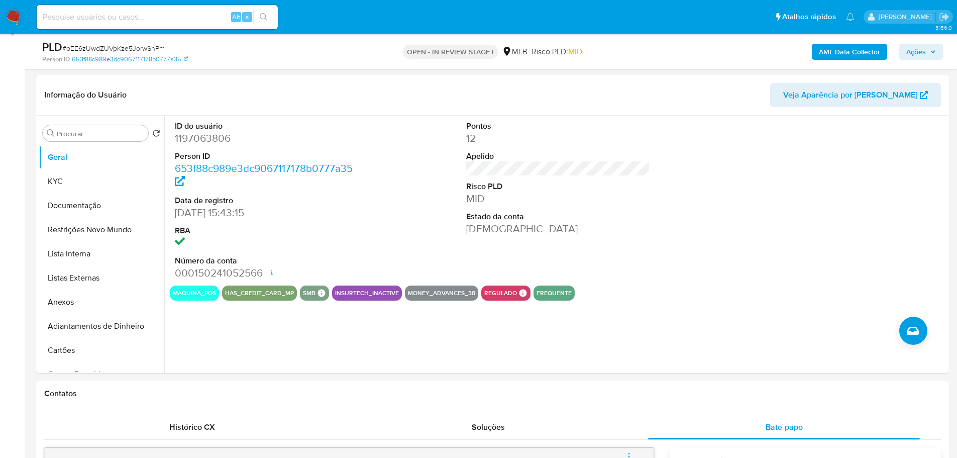
scroll to position [130, 0]
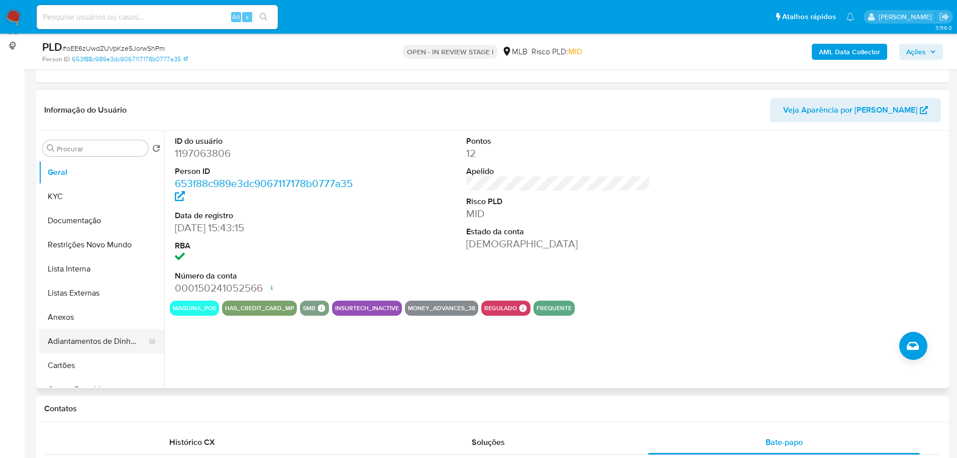
drag, startPoint x: 265, startPoint y: 411, endPoint x: 155, endPoint y: 342, distance: 129.8
click at [265, 411] on h1 "Contatos" at bounding box center [492, 408] width 897 height 10
click at [63, 201] on button "KYC" at bounding box center [98, 196] width 118 height 24
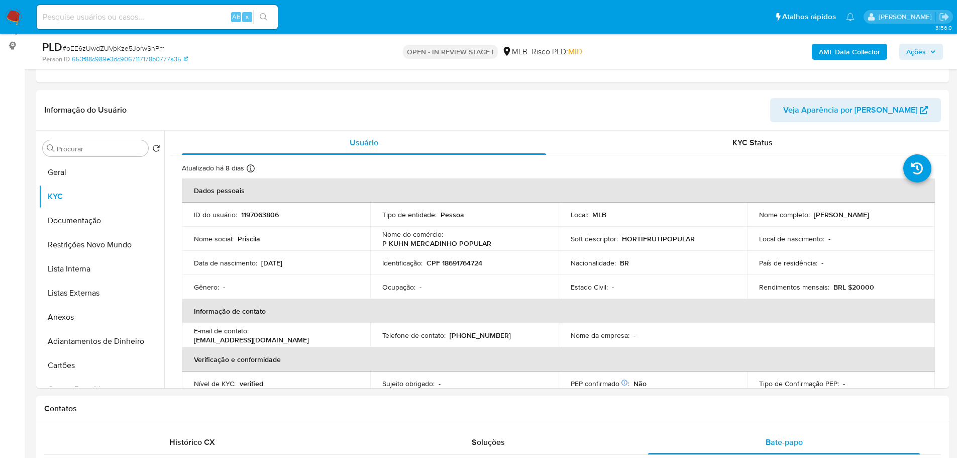
click at [252, 415] on div "Contatos" at bounding box center [492, 408] width 913 height 27
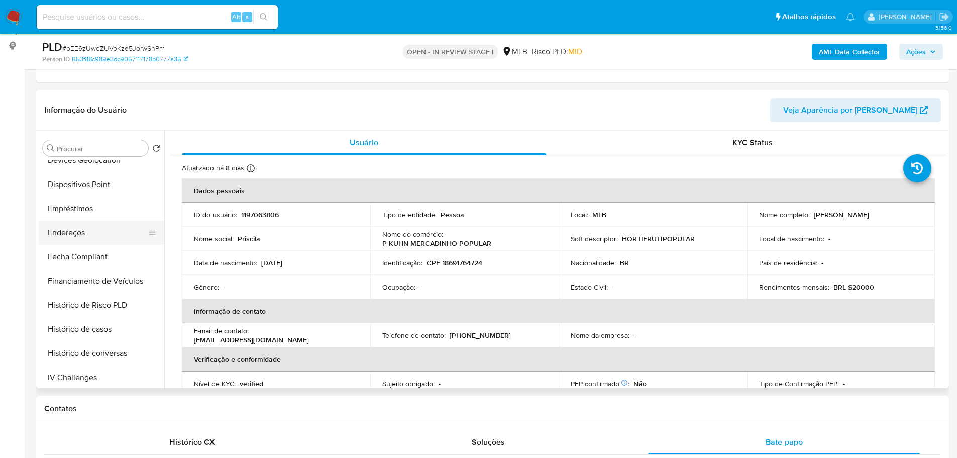
click at [86, 233] on button "Endereços" at bounding box center [98, 233] width 118 height 24
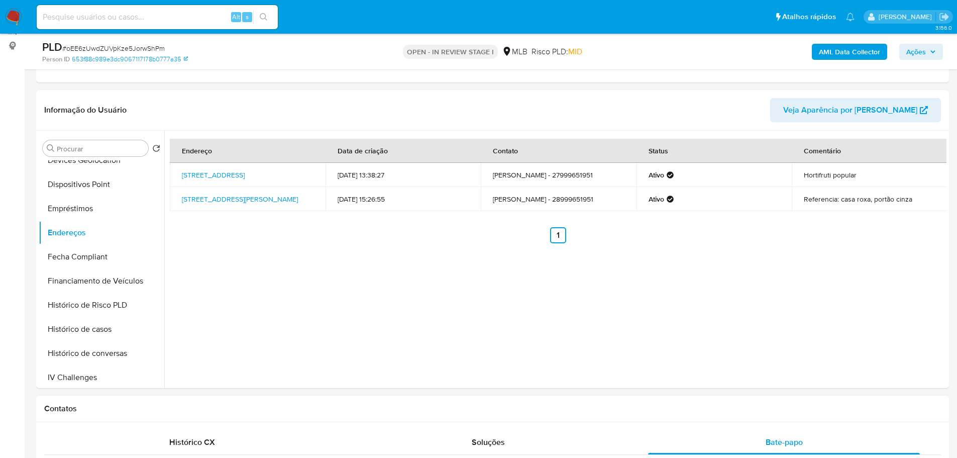
click at [216, 409] on h1 "Contatos" at bounding box center [492, 408] width 897 height 10
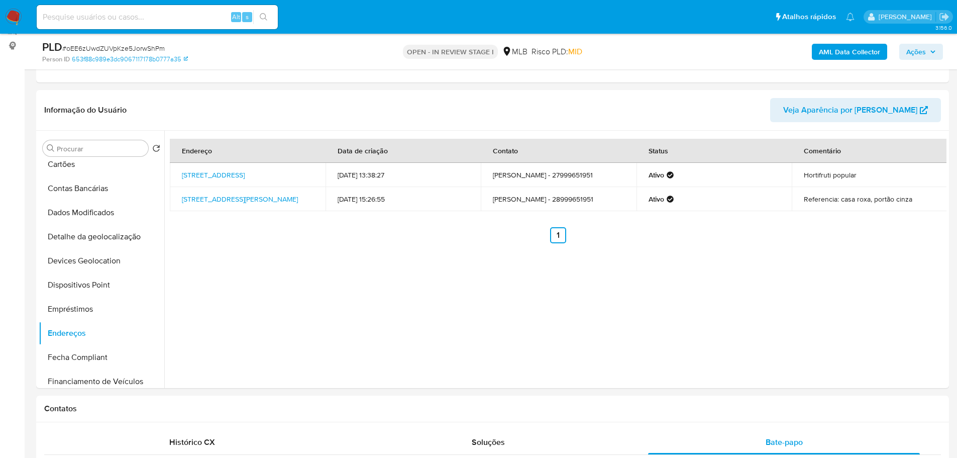
drag, startPoint x: 101, startPoint y: 238, endPoint x: 14, endPoint y: 269, distance: 93.5
click at [101, 238] on button "Detalhe da geolocalização" at bounding box center [102, 237] width 126 height 24
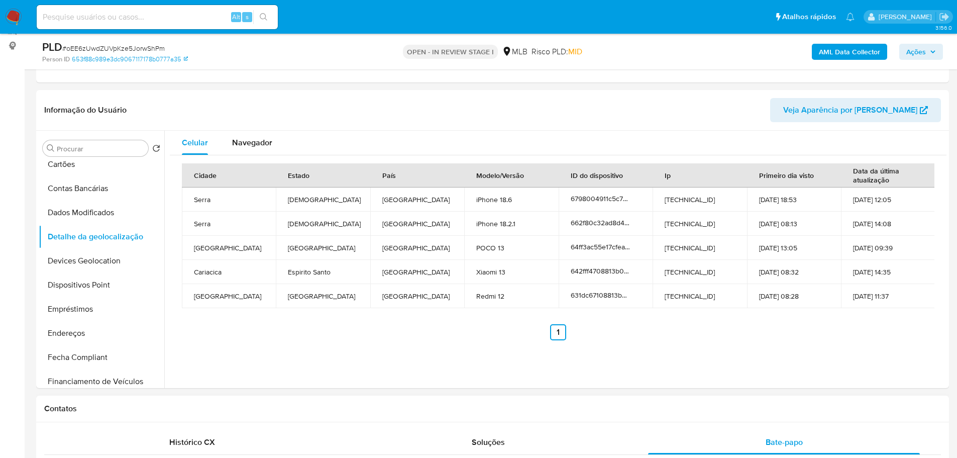
click at [174, 404] on h1 "Contatos" at bounding box center [492, 408] width 897 height 10
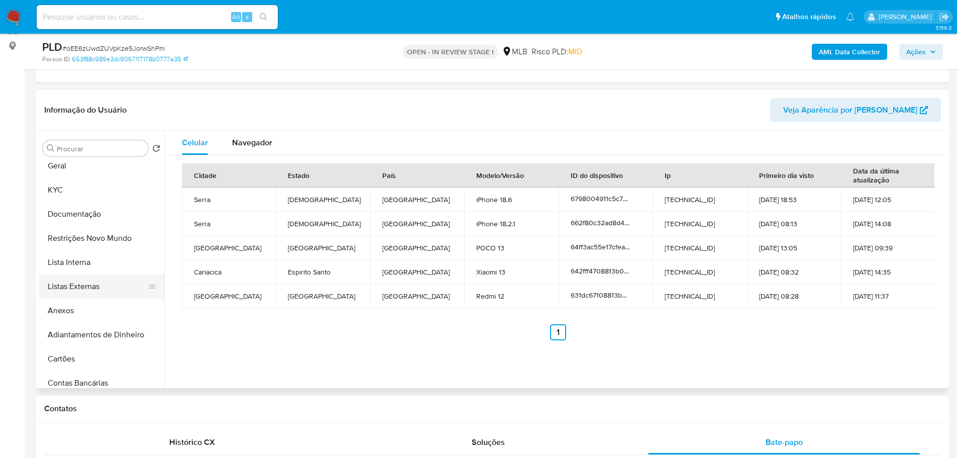
scroll to position [0, 0]
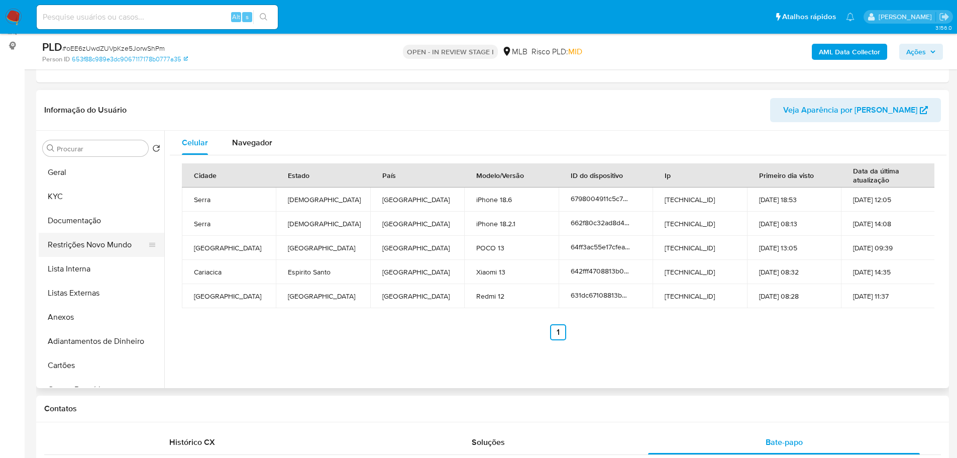
click at [88, 248] on button "Restrições Novo Mundo" at bounding box center [98, 245] width 118 height 24
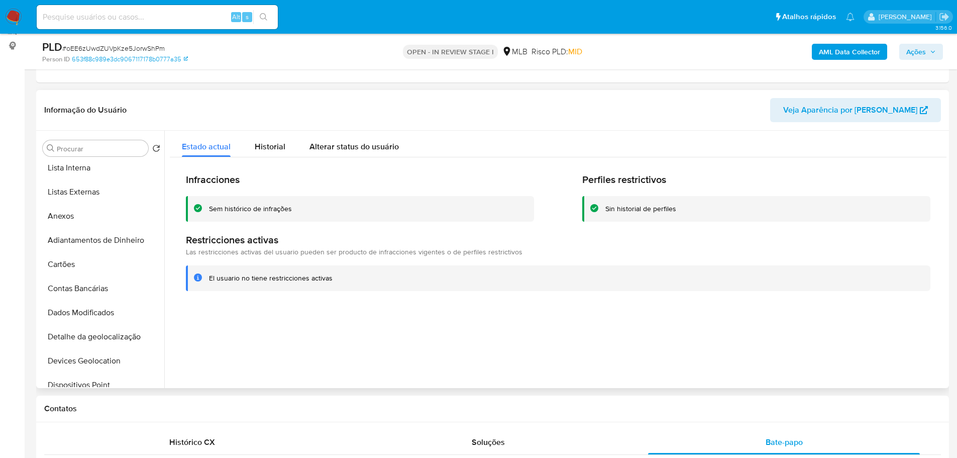
scroll to position [201, 0]
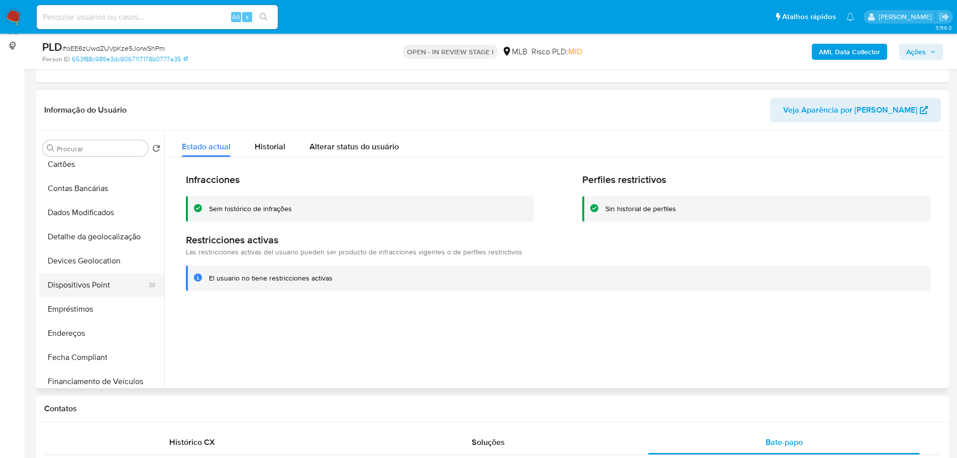
click at [88, 287] on button "Dispositivos Point" at bounding box center [98, 285] width 118 height 24
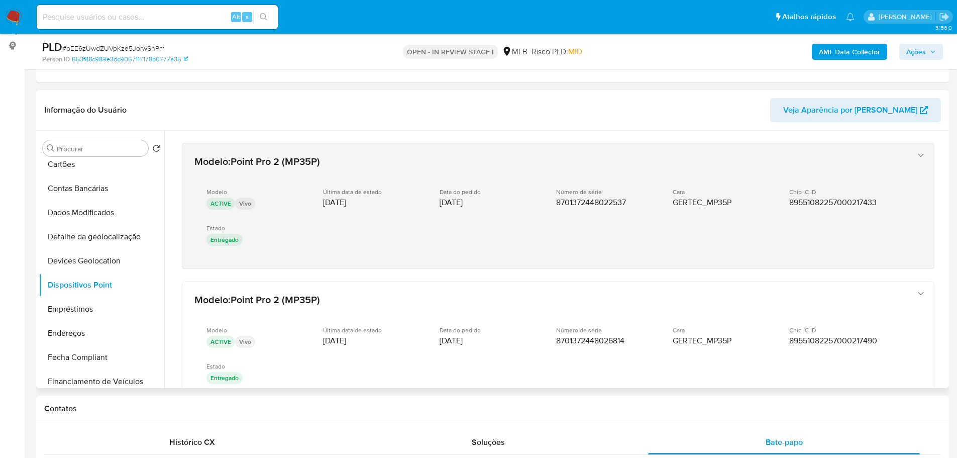
click at [759, 263] on div "Modelo : Point Pro 2 (MP35P) Modelo ACTIVE Vivo Última data de estado 31/10/202…" at bounding box center [558, 205] width 752 height 125
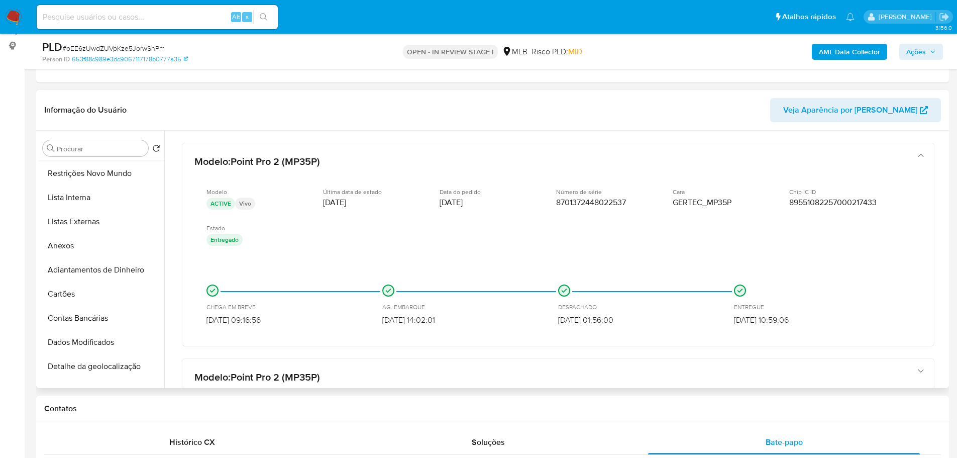
scroll to position [0, 0]
click at [74, 200] on button "KYC" at bounding box center [98, 196] width 118 height 24
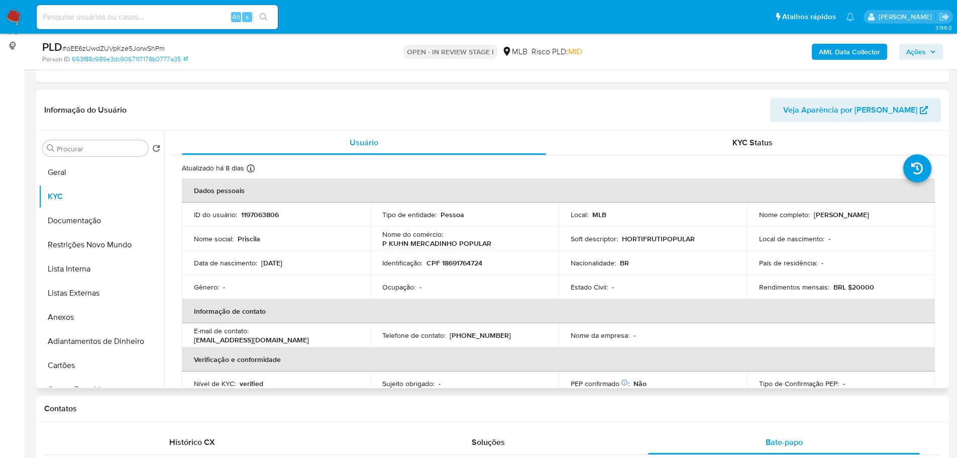
click at [451, 269] on td "Identificação : CPF 18691764724" at bounding box center [464, 263] width 188 height 24
click at [451, 266] on p "CPF 18691764724" at bounding box center [455, 262] width 56 height 9
copy p "18691764724"
drag, startPoint x: 856, startPoint y: 212, endPoint x: 809, endPoint y: 214, distance: 46.8
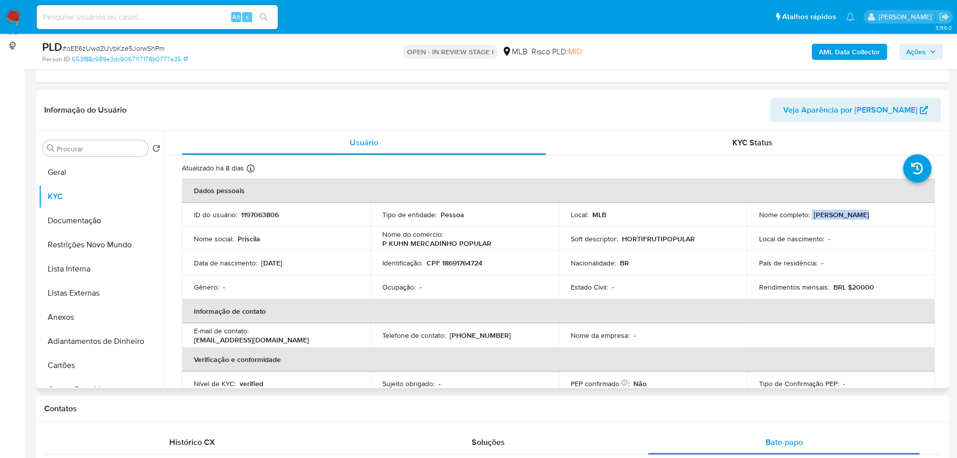
click at [809, 214] on div "Nome completo : Priscila Kuhn" at bounding box center [841, 214] width 164 height 9
copy div "Priscila Kuhn"
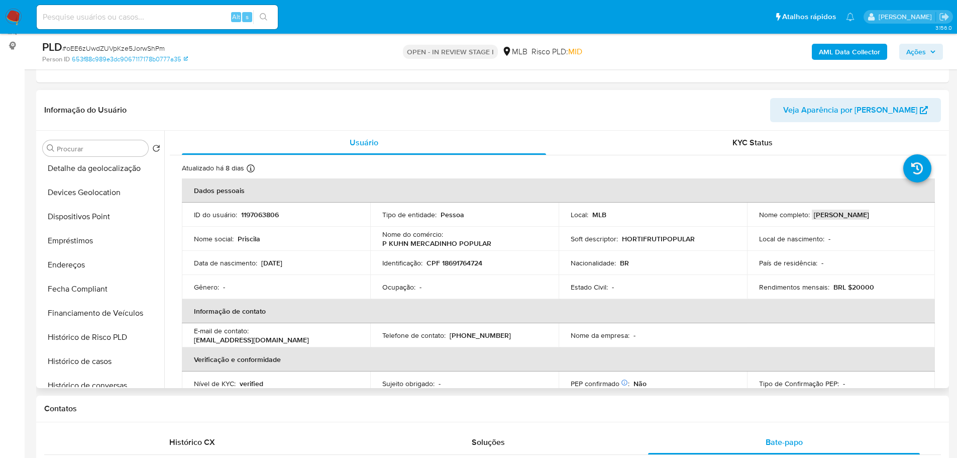
scroll to position [402, 0]
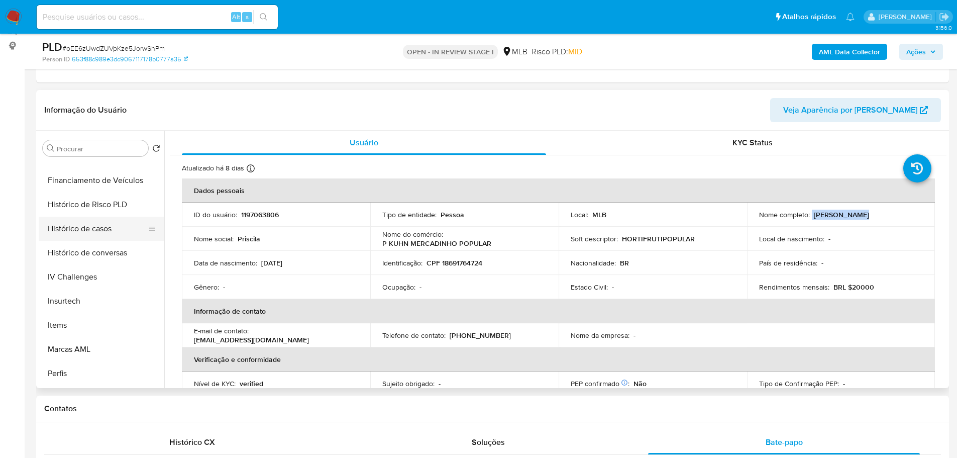
click at [91, 239] on button "Histórico de casos" at bounding box center [98, 229] width 118 height 24
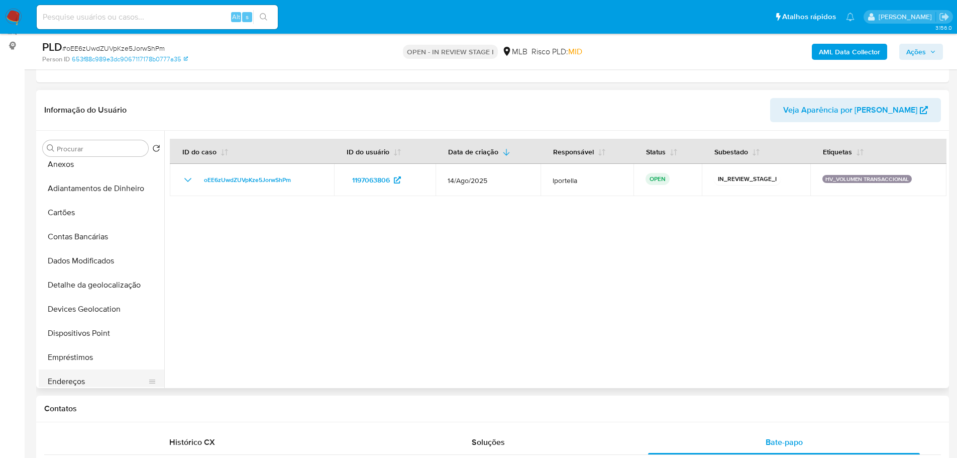
scroll to position [50, 0]
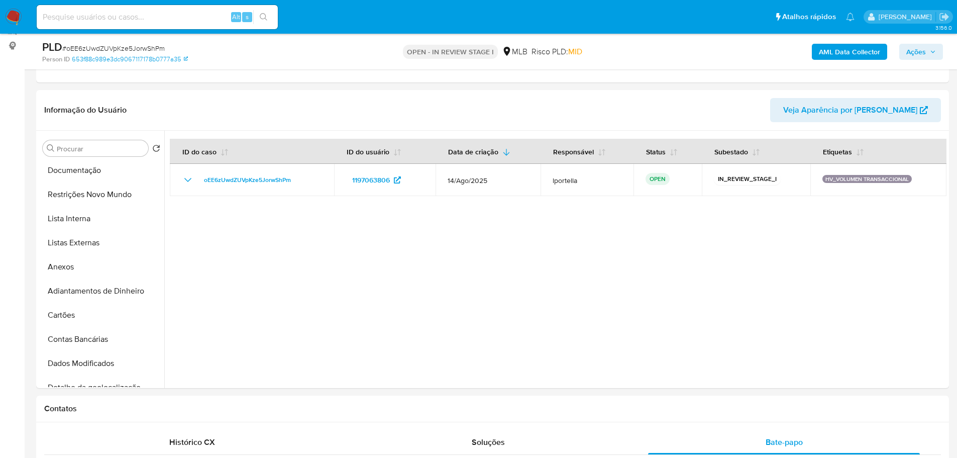
click at [902, 48] on button "Ações" at bounding box center [921, 52] width 44 height 16
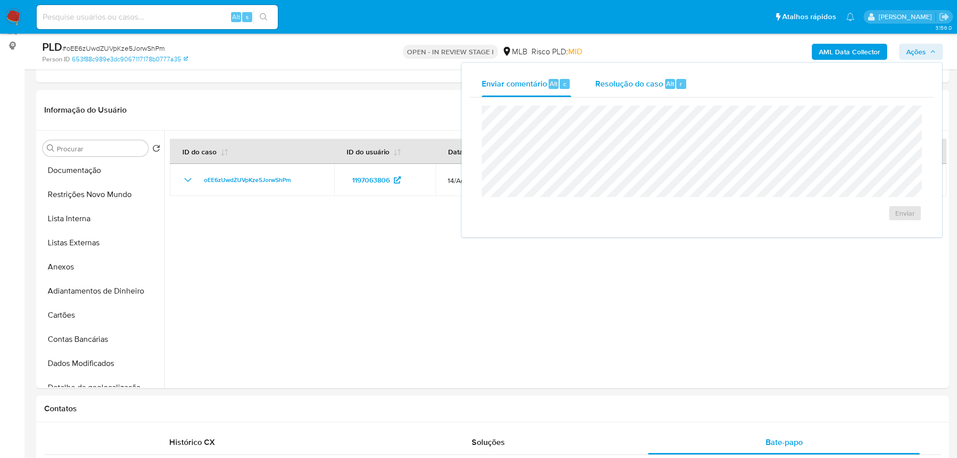
click at [660, 87] on span "Resolução do caso" at bounding box center [629, 83] width 68 height 12
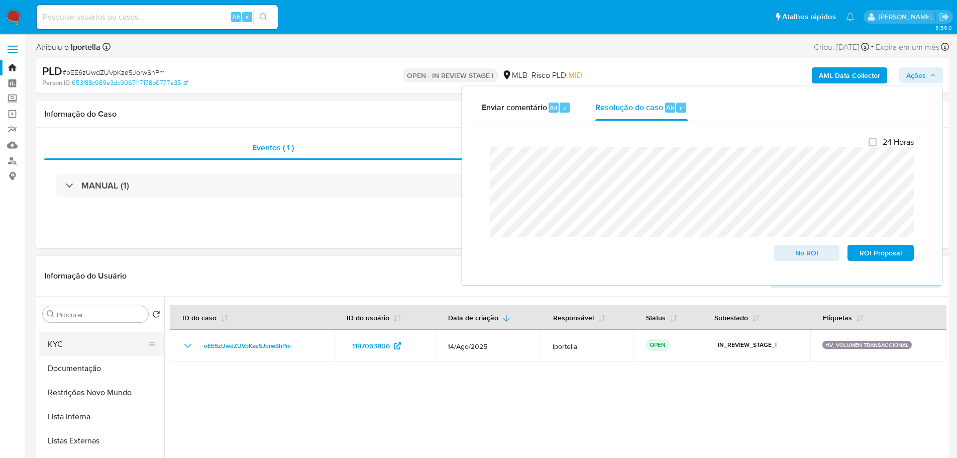
scroll to position [0, 0]
drag, startPoint x: 69, startPoint y: 332, endPoint x: 88, endPoint y: 286, distance: 49.4
click at [69, 331] on button "Geral" at bounding box center [102, 338] width 126 height 24
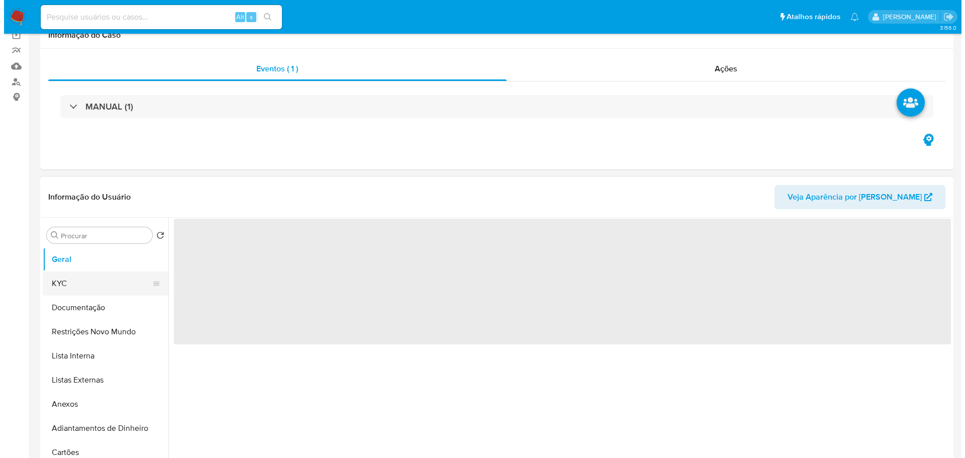
scroll to position [151, 0]
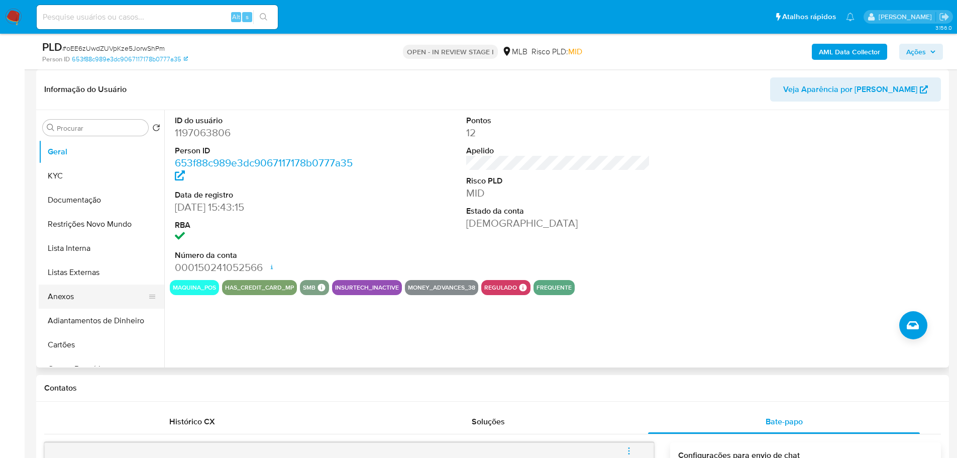
click at [73, 303] on button "Anexos" at bounding box center [98, 296] width 118 height 24
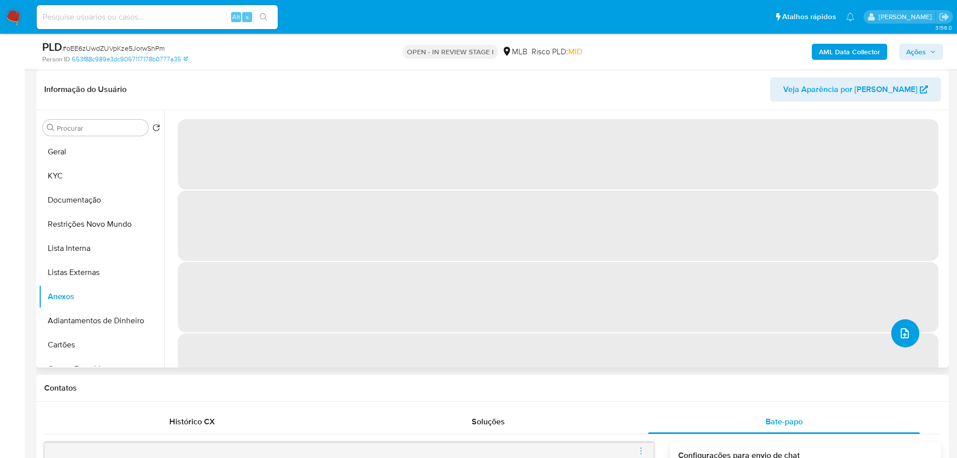
click at [895, 340] on button "upload-file" at bounding box center [905, 333] width 28 height 28
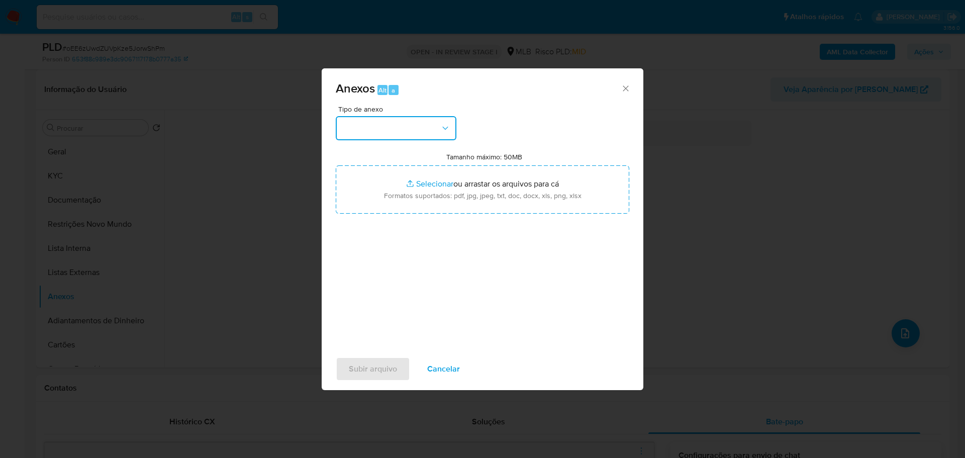
click at [416, 131] on button "button" at bounding box center [396, 128] width 121 height 24
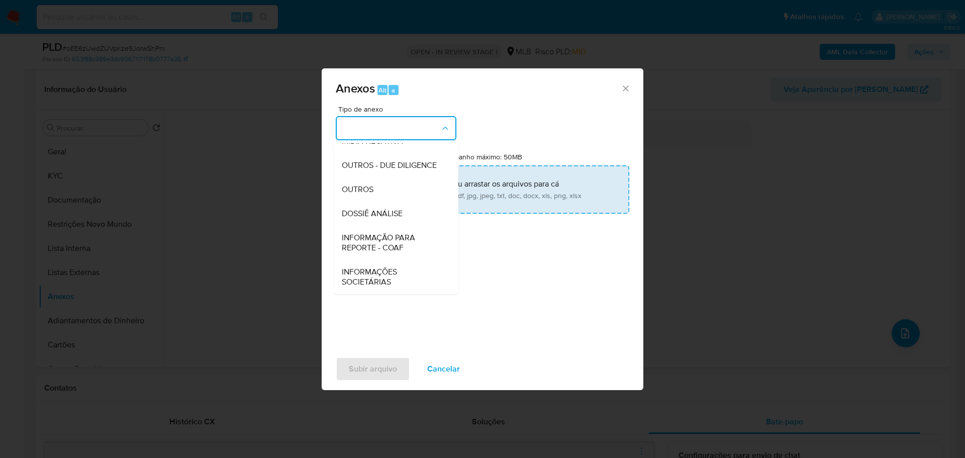
click at [361, 194] on span "OUTROS" at bounding box center [358, 189] width 32 height 10
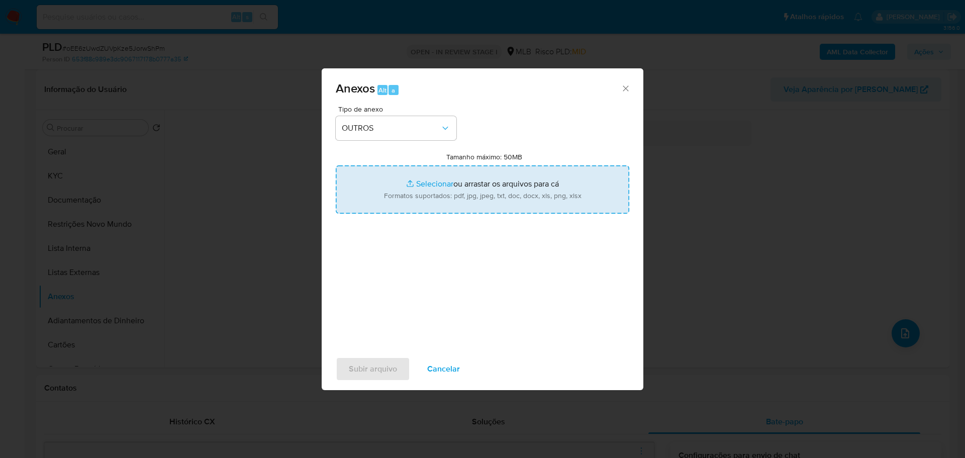
type input "C:\fakepath\SAR - XXX - CPF 18691764724 - PRISCILA KUHN.pdf"
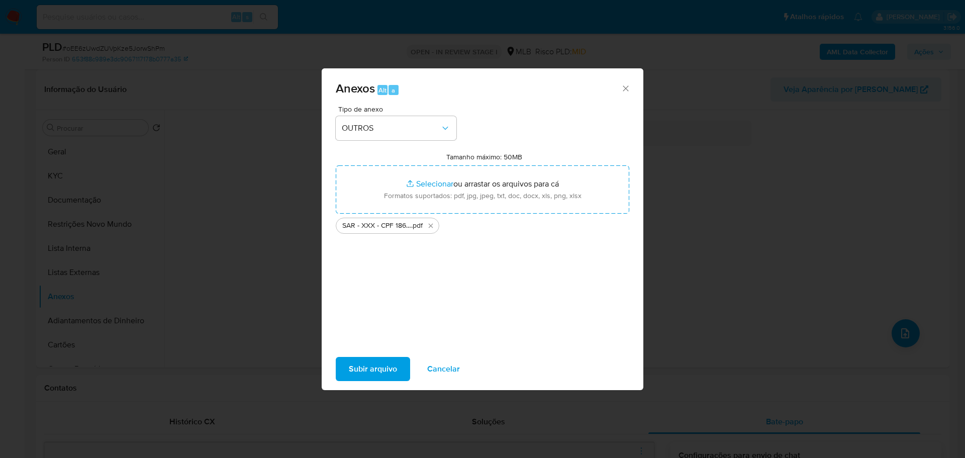
click at [370, 366] on span "Subir arquivo" at bounding box center [373, 369] width 48 height 22
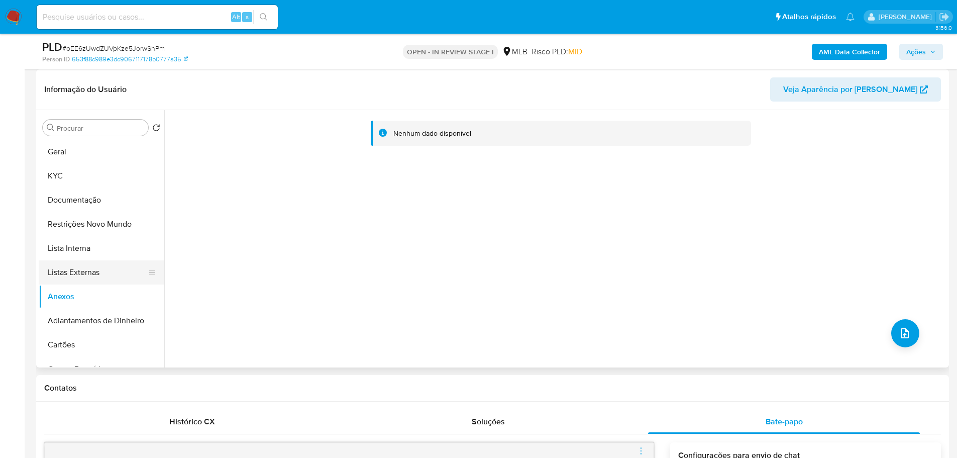
click at [88, 276] on button "Listas Externas" at bounding box center [98, 272] width 118 height 24
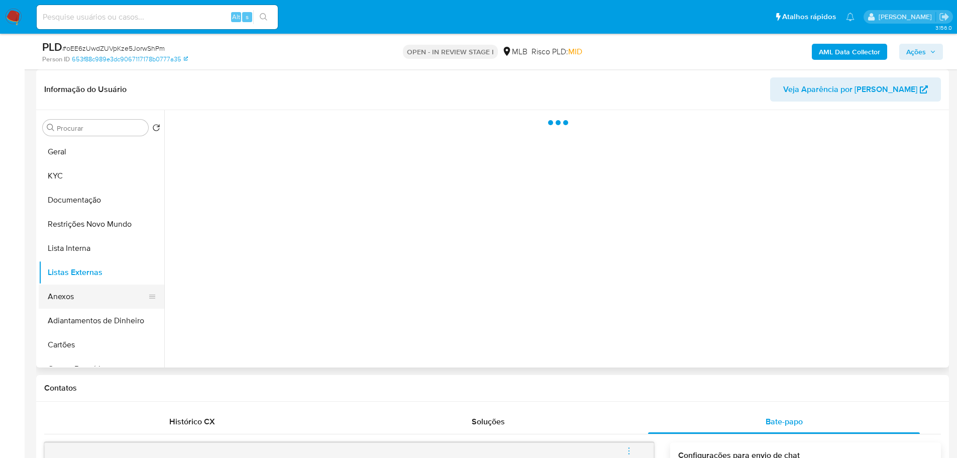
click at [87, 291] on button "Anexos" at bounding box center [98, 296] width 118 height 24
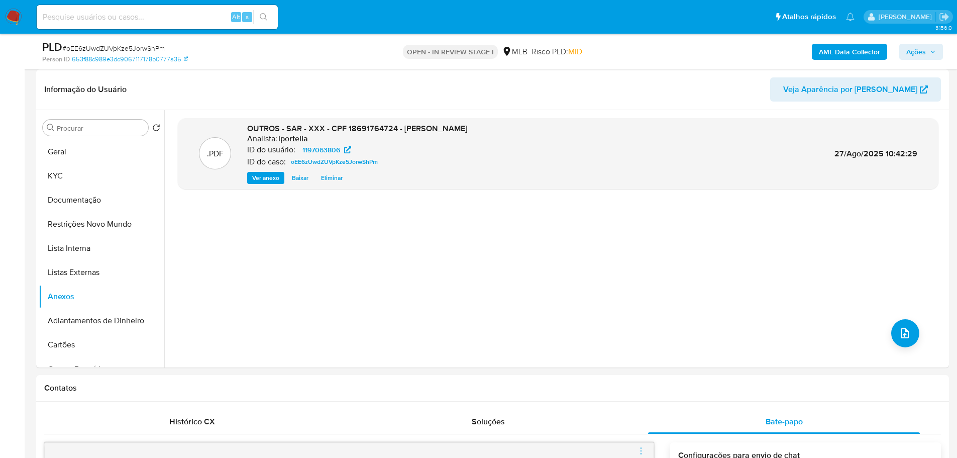
click at [922, 54] on span "Ações" at bounding box center [916, 52] width 20 height 16
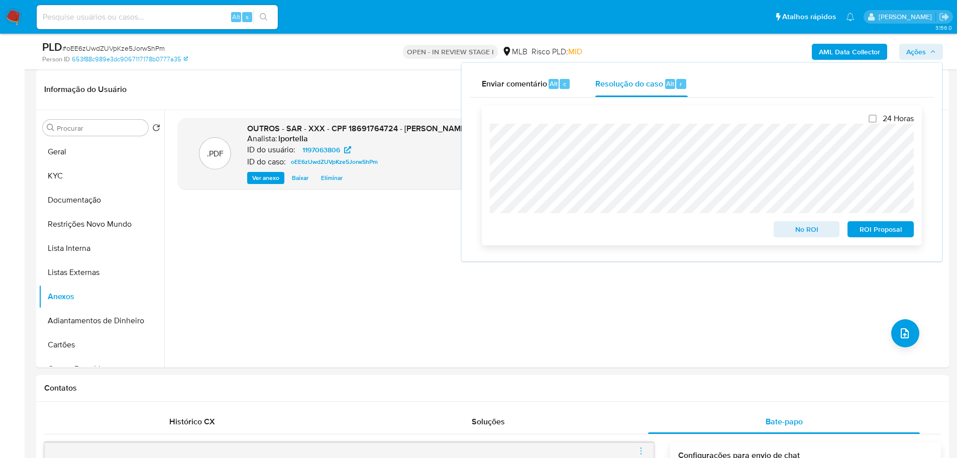
click at [870, 230] on span "ROI Proposal" at bounding box center [881, 229] width 52 height 14
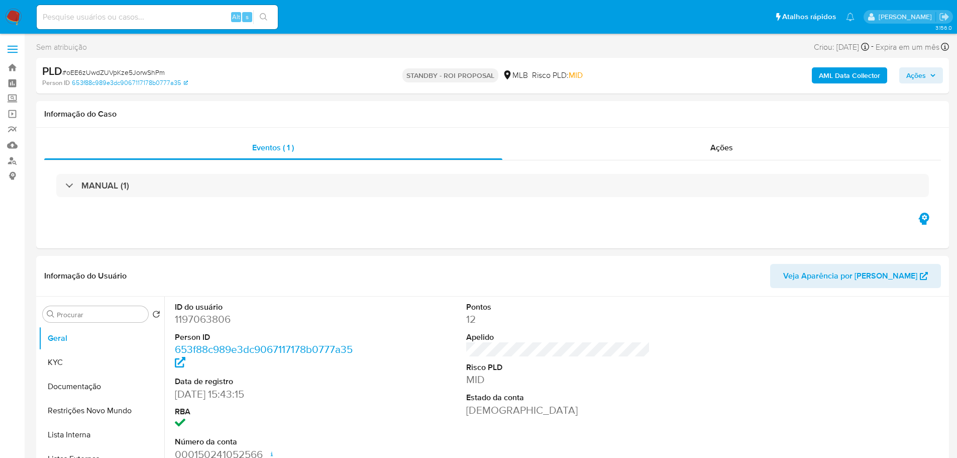
select select "10"
click at [137, 68] on span "# oEE6zUwdZUVpKze5JorwShPm" at bounding box center [113, 72] width 103 height 10
click at [139, 70] on span "# oEE6zUwdZUVpKze5JorwShPm" at bounding box center [113, 72] width 103 height 10
copy span "oEE6zUwdZUVpKze5JorwShPm"
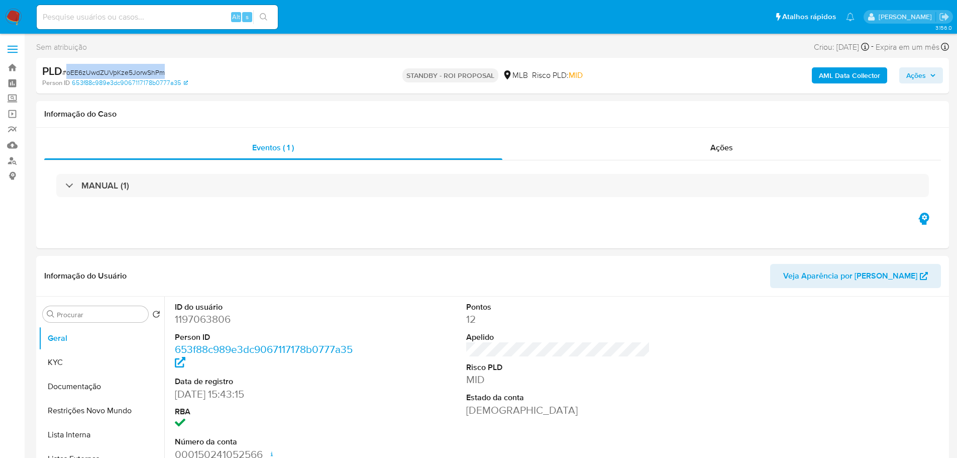
click at [16, 15] on img at bounding box center [13, 17] width 17 height 17
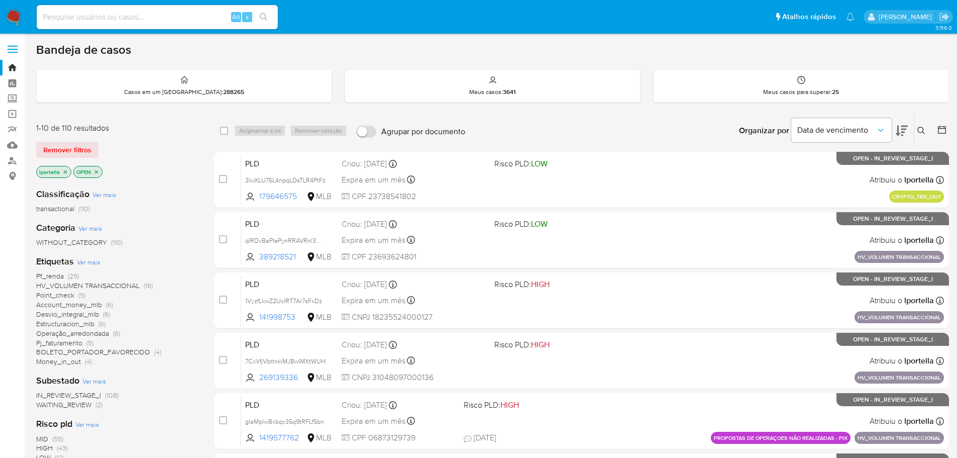
drag, startPoint x: 0, startPoint y: 0, endPoint x: 483, endPoint y: 120, distance: 498.1
click at [639, 117] on div "Organizar por Data de vencimento Os resultados não podem ser classificados enqu…" at bounding box center [709, 130] width 479 height 31
click at [132, 12] on input at bounding box center [157, 17] width 241 height 13
paste input "7CxVfjVbttnkiMJ8wIMXtWUH"
type input "7CxVfjVbttnkiMJ8wIMXtWUH"
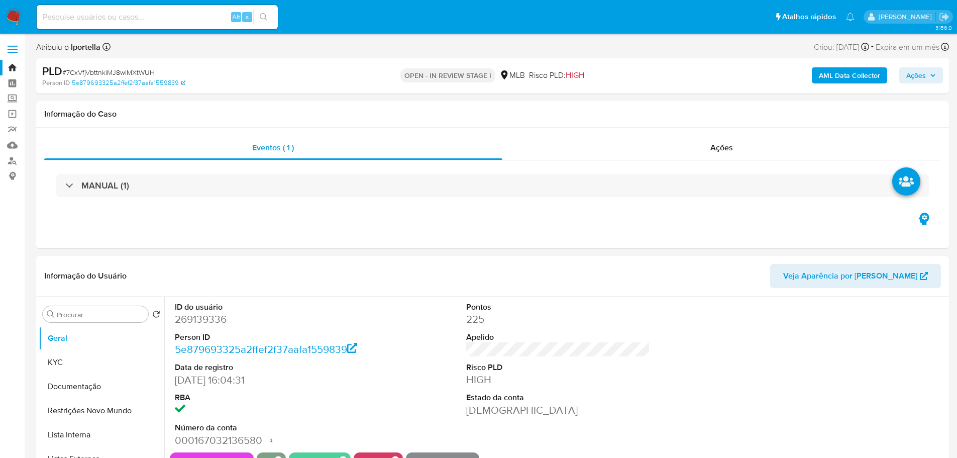
select select "10"
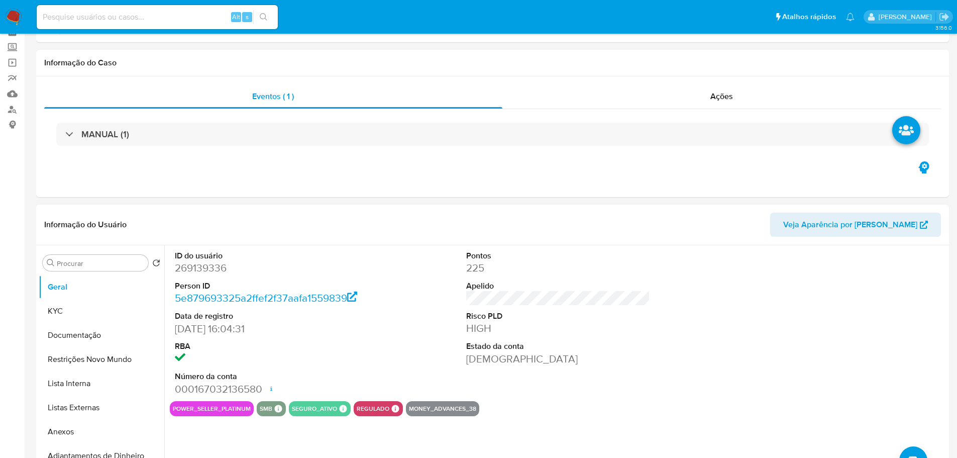
scroll to position [100, 0]
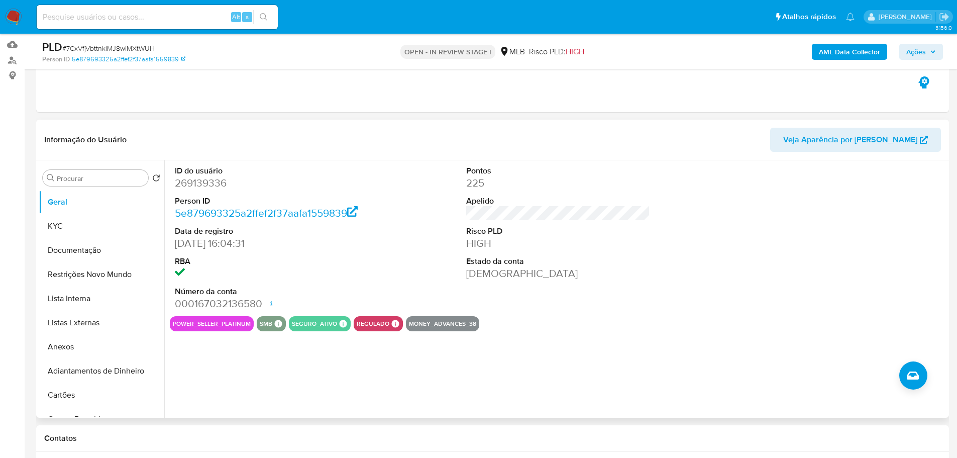
click at [296, 367] on div "ID do usuário 269139336 Person ID 5e879693325a2ffef2f37aafa1559839 Data de regi…" at bounding box center [555, 288] width 782 height 257
click at [104, 225] on button "KYC" at bounding box center [98, 226] width 118 height 24
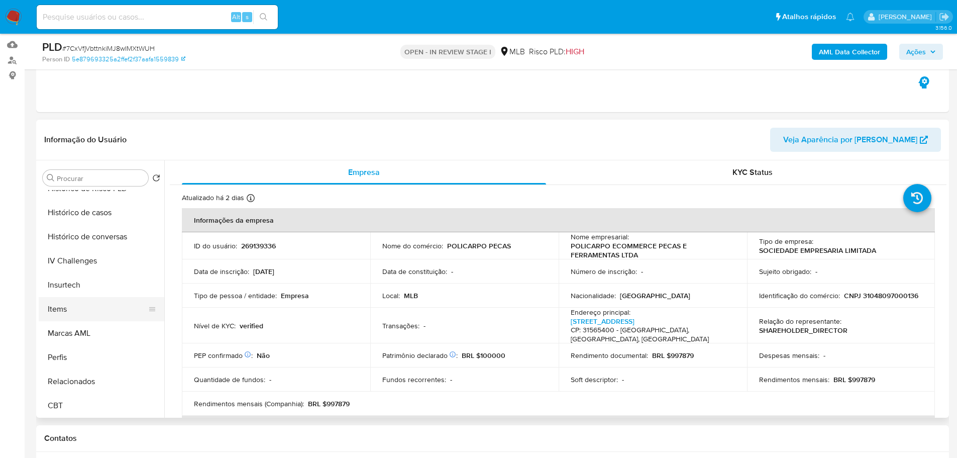
scroll to position [449, 0]
click at [84, 221] on button "Histórico de casos" at bounding box center [98, 211] width 118 height 24
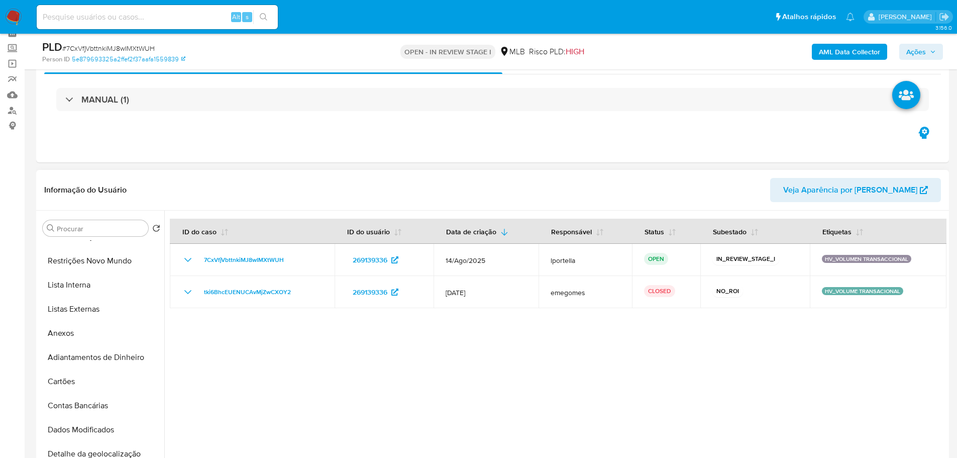
scroll to position [0, 0]
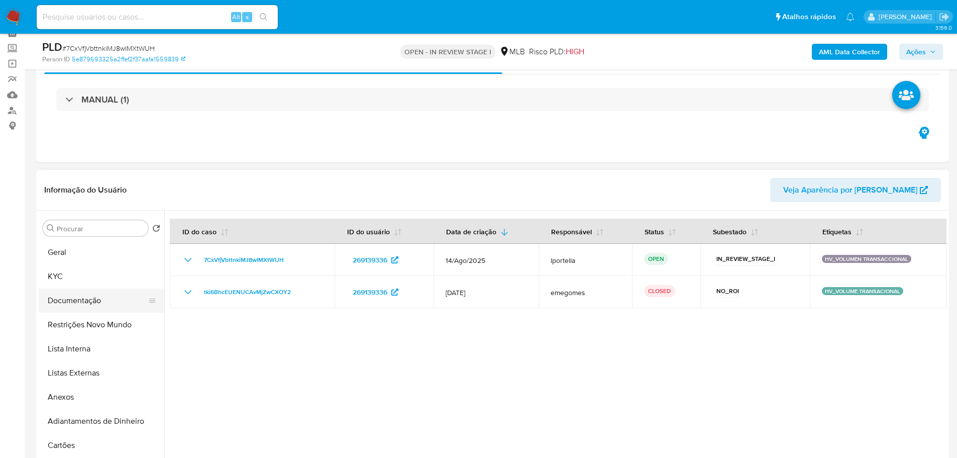
click at [100, 303] on button "Documentação" at bounding box center [98, 300] width 118 height 24
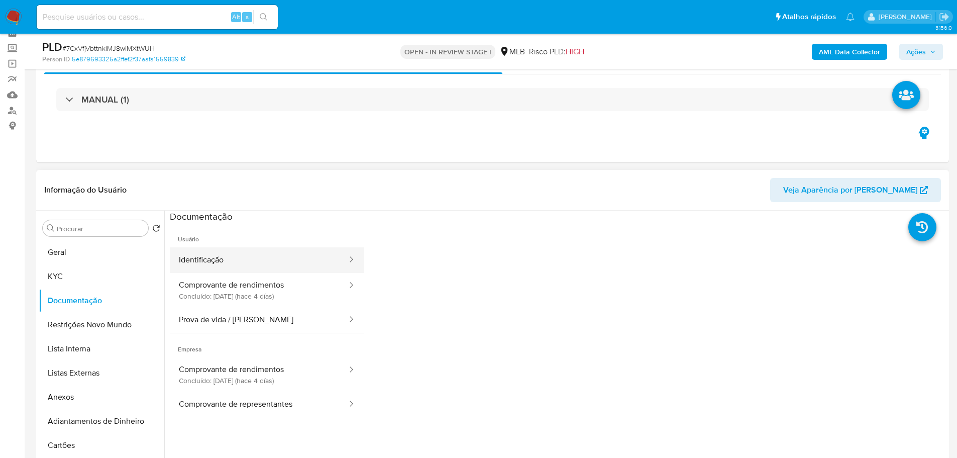
click at [265, 255] on button "Identificação" at bounding box center [259, 260] width 178 height 26
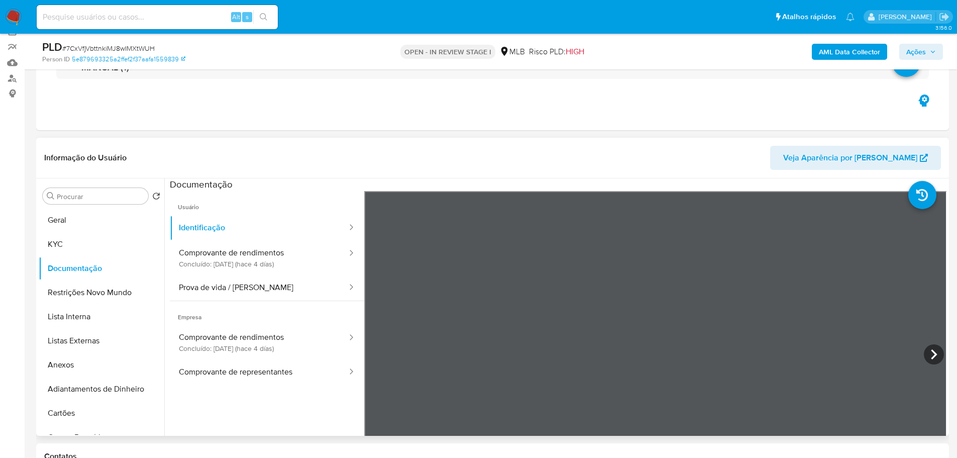
scroll to position [100, 0]
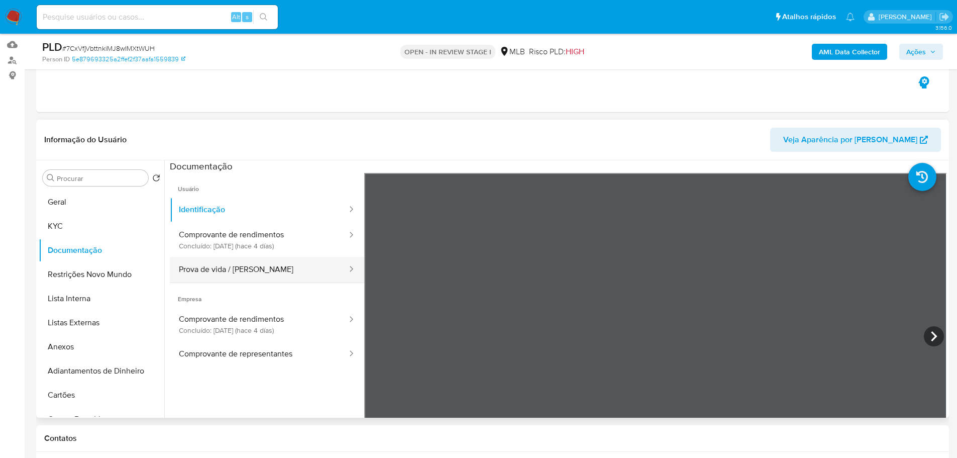
click at [280, 271] on button "Prova de vida / Selfie" at bounding box center [259, 270] width 178 height 26
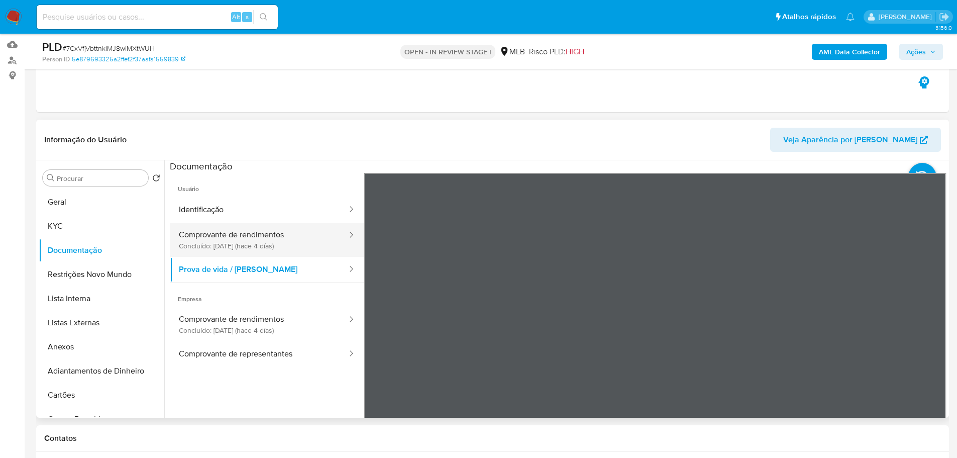
click at [296, 237] on button "Comprovante de rendimentos Concluído: 23/08/2025 (hace 4 días)" at bounding box center [259, 240] width 178 height 34
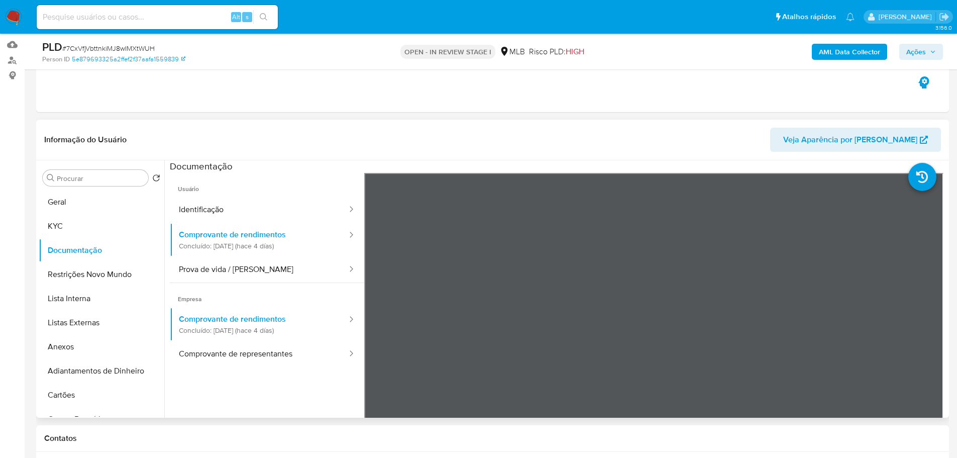
scroll to position [50, 0]
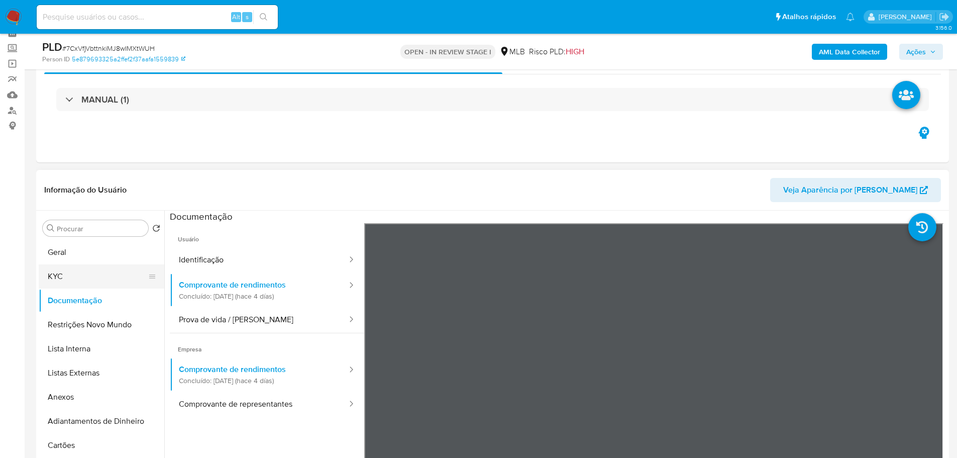
click at [78, 281] on button "KYC" at bounding box center [98, 276] width 118 height 24
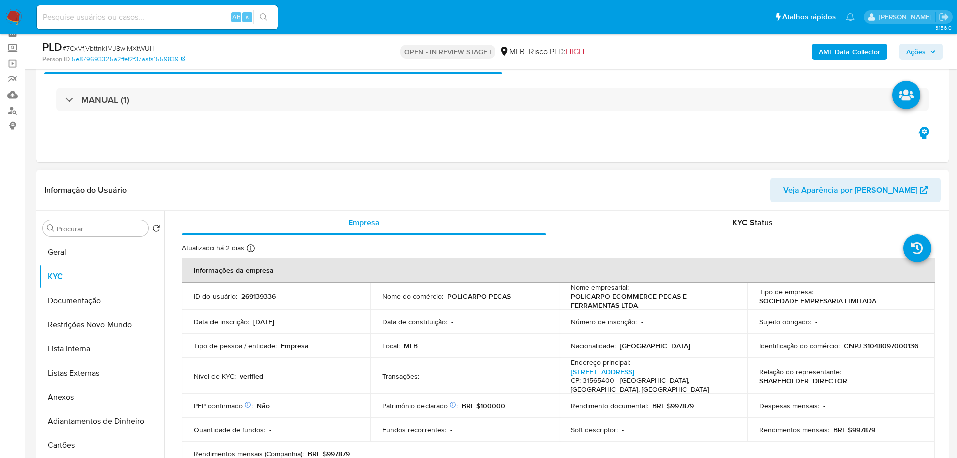
click at [872, 354] on td "Identificação do comércio : CNPJ 31048097000136" at bounding box center [841, 346] width 188 height 24
click at [874, 351] on td "Identificação do comércio : CNPJ 31048097000136" at bounding box center [841, 346] width 188 height 24
click at [874, 346] on p "CNPJ 31048097000136" at bounding box center [881, 345] width 74 height 9
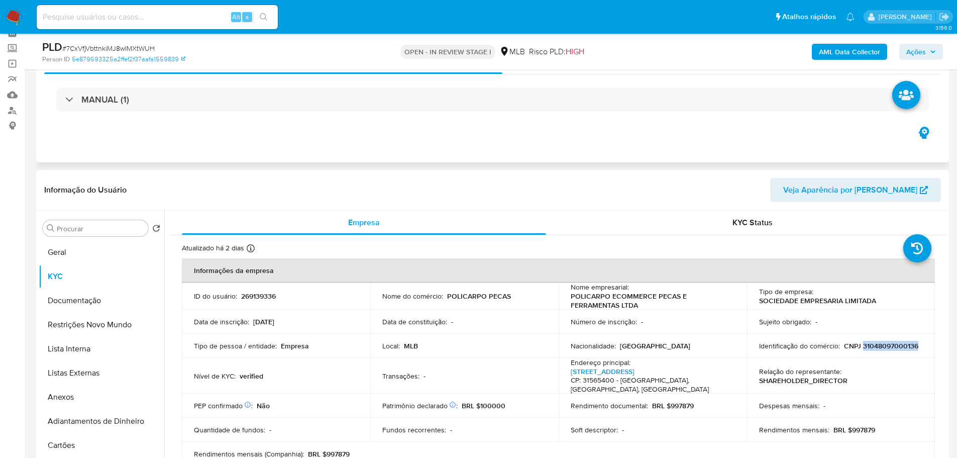
copy p "31048097000136"
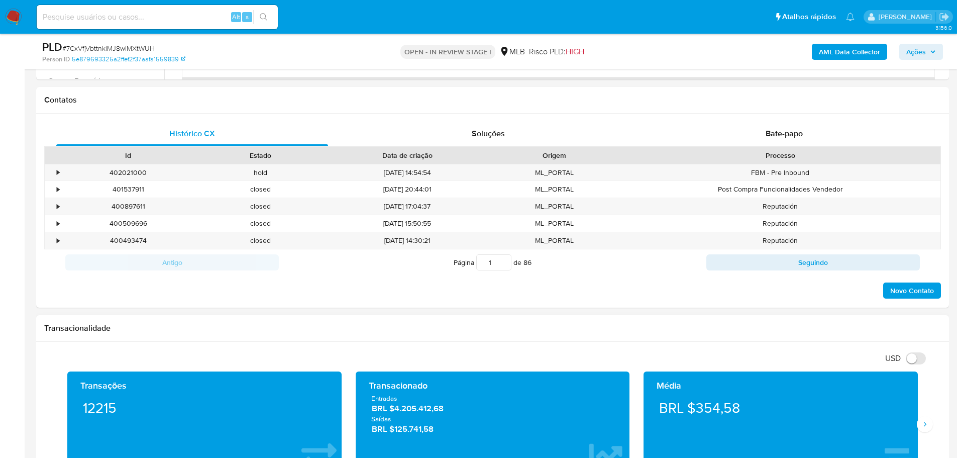
scroll to position [553, 0]
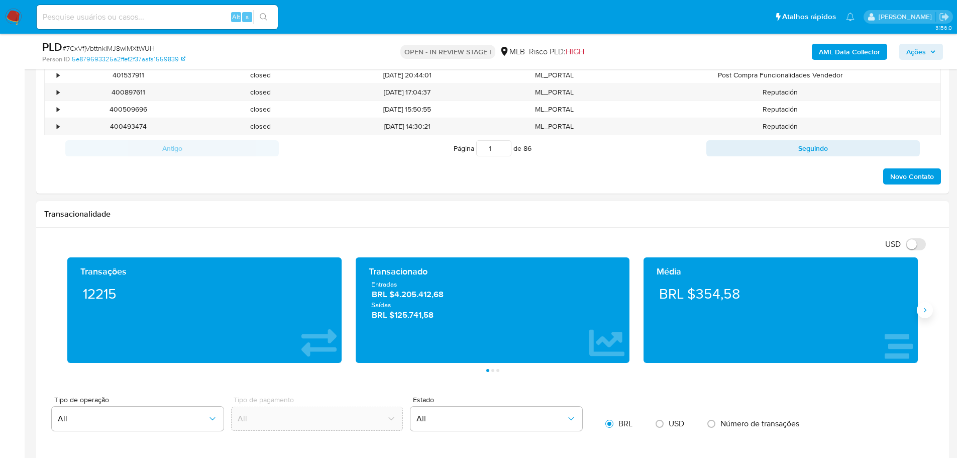
click at [921, 312] on button "Siguiente" at bounding box center [925, 310] width 16 height 16
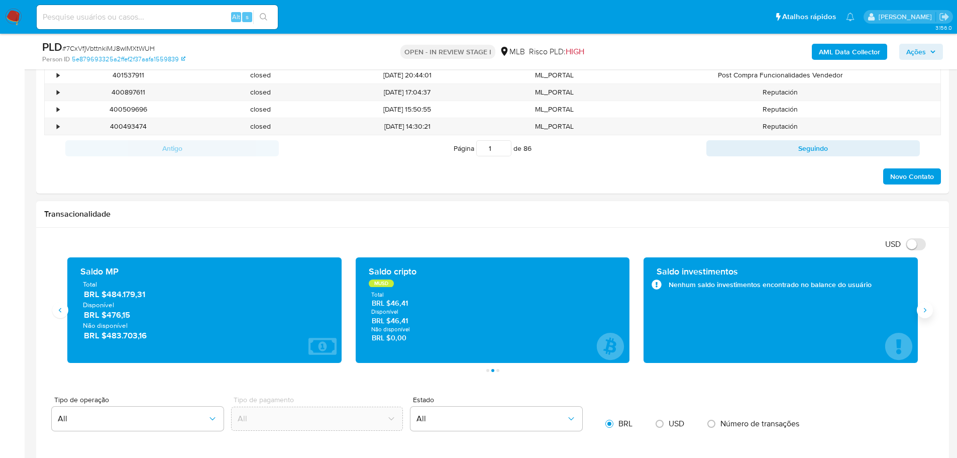
click at [921, 312] on icon "Siguiente" at bounding box center [925, 310] width 8 height 8
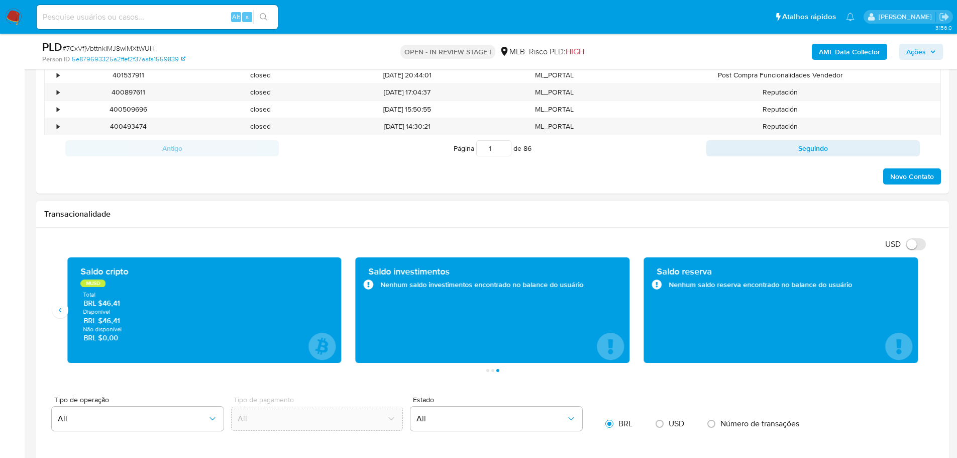
drag, startPoint x: 374, startPoint y: 0, endPoint x: 206, endPoint y: 204, distance: 264.2
click at [221, 217] on h1 "Transacionalidade" at bounding box center [492, 214] width 897 height 10
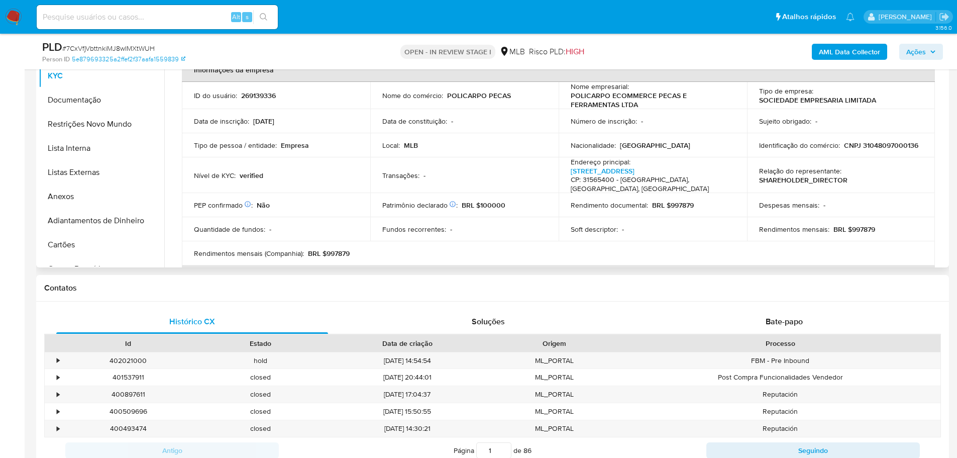
scroll to position [0, 0]
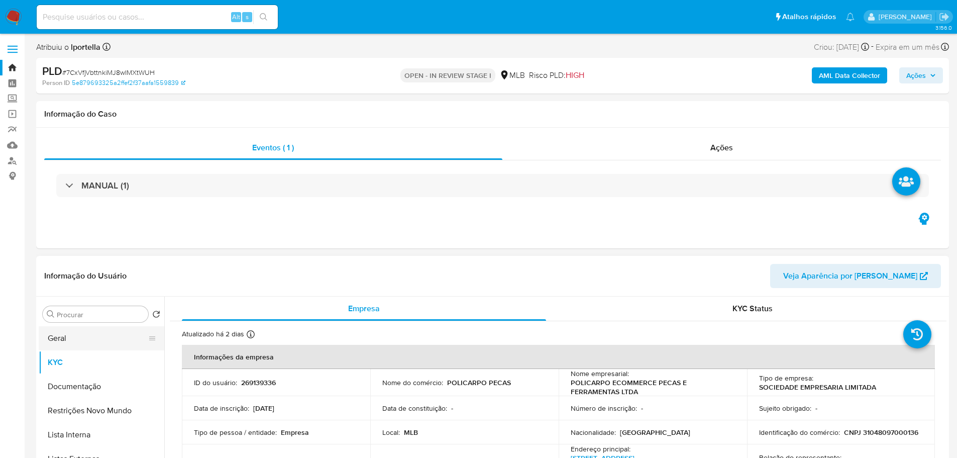
click at [101, 336] on button "Geral" at bounding box center [98, 338] width 118 height 24
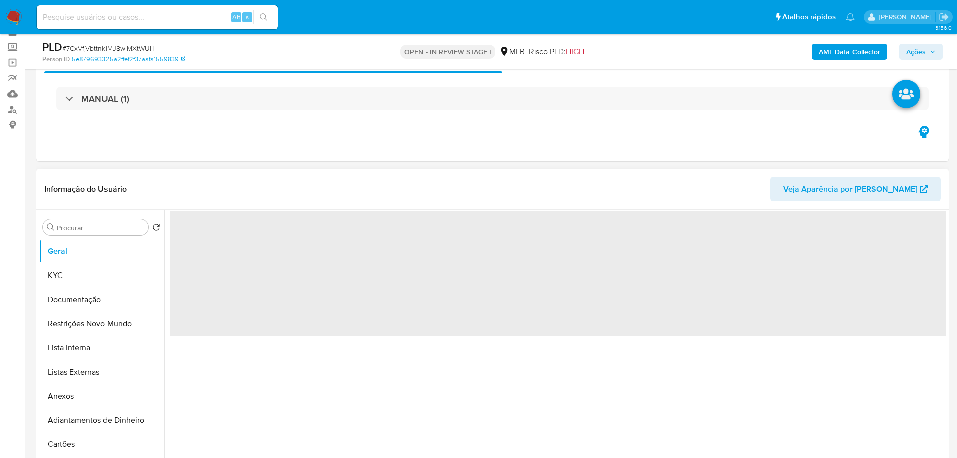
scroll to position [100, 0]
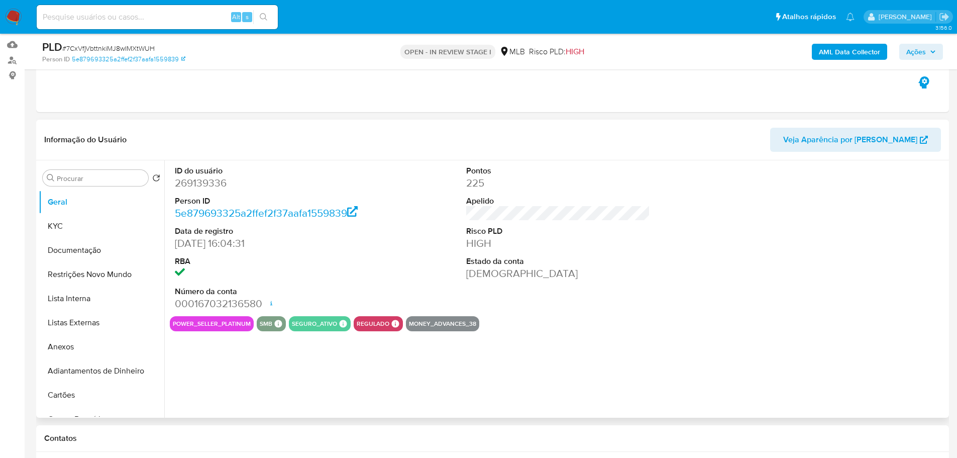
click at [197, 185] on dd "269139336" at bounding box center [267, 183] width 184 height 14
copy dd "269139336"
click at [103, 287] on button "Lista Interna" at bounding box center [98, 298] width 118 height 24
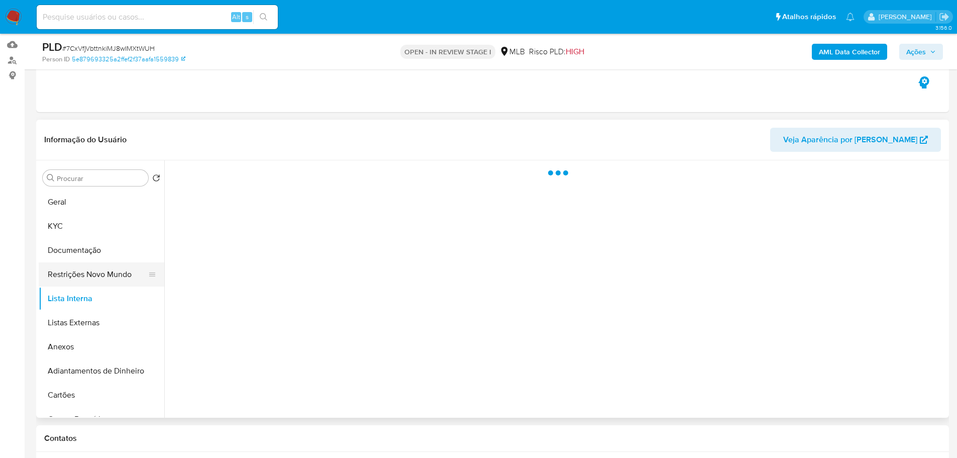
click at [101, 276] on button "Restrições Novo Mundo" at bounding box center [98, 274] width 118 height 24
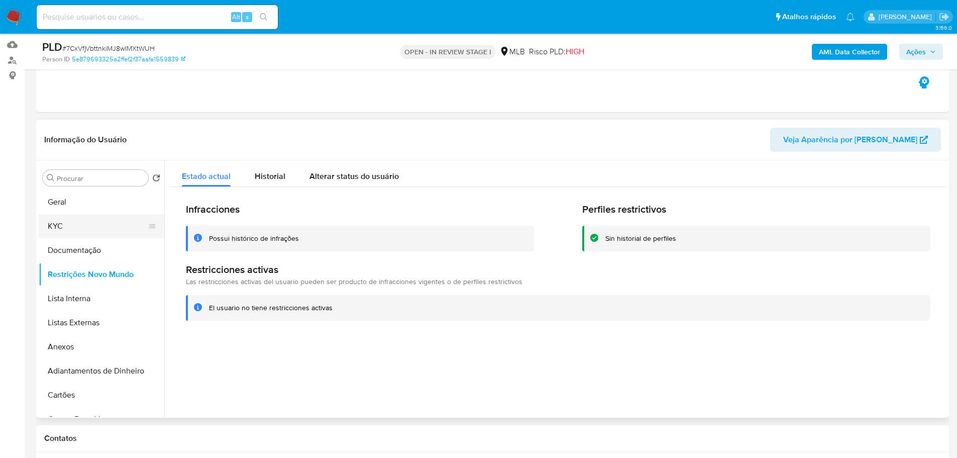
click at [95, 231] on button "KYC" at bounding box center [98, 226] width 118 height 24
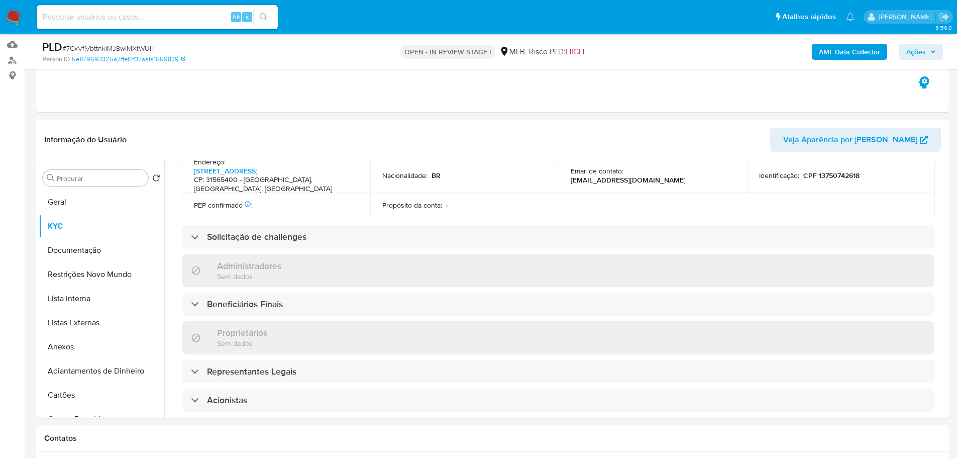
scroll to position [577, 0]
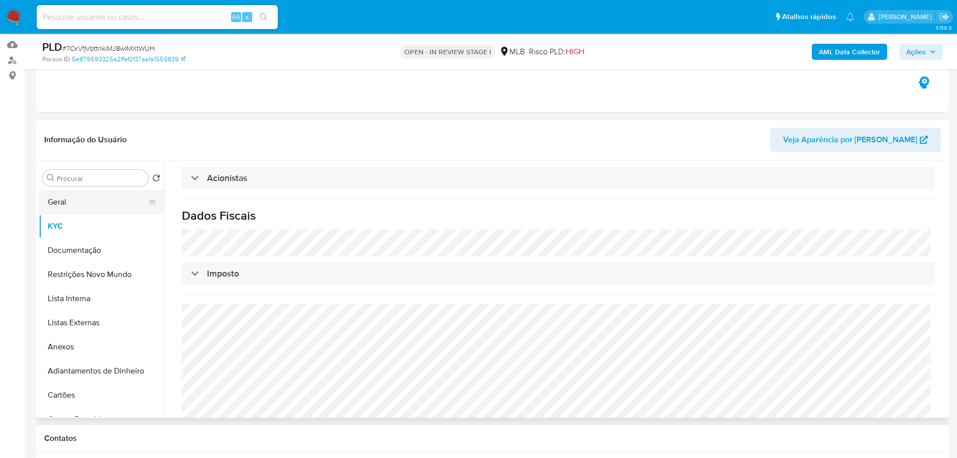
click at [64, 193] on button "Geral" at bounding box center [98, 202] width 118 height 24
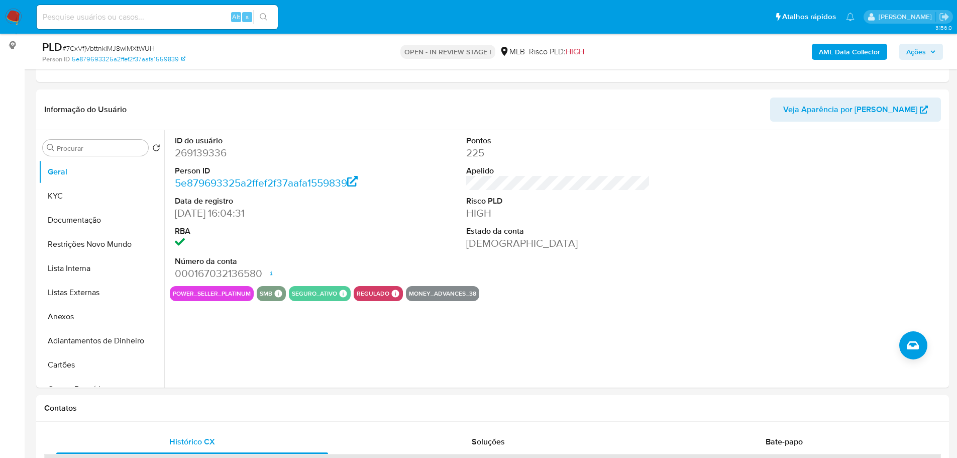
scroll to position [126, 0]
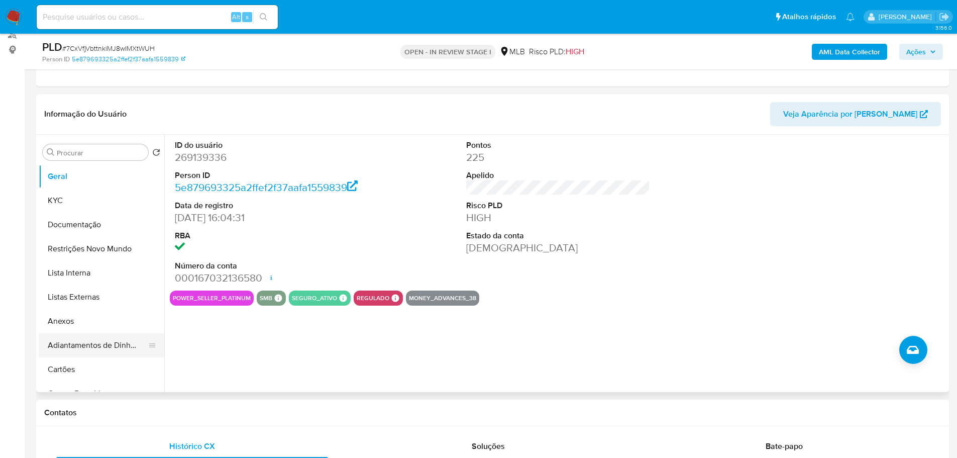
drag, startPoint x: 126, startPoint y: 417, endPoint x: 100, endPoint y: 341, distance: 79.6
click at [126, 417] on h1 "Contatos" at bounding box center [492, 412] width 897 height 10
click at [71, 187] on button "Geral" at bounding box center [98, 176] width 118 height 24
click at [71, 199] on button "KYC" at bounding box center [98, 200] width 118 height 24
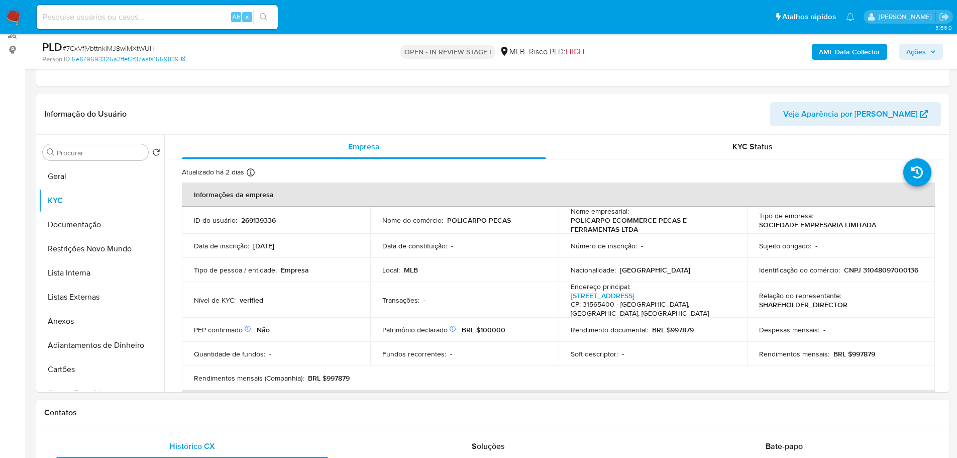
click at [259, 422] on div "Contatos" at bounding box center [492, 412] width 913 height 27
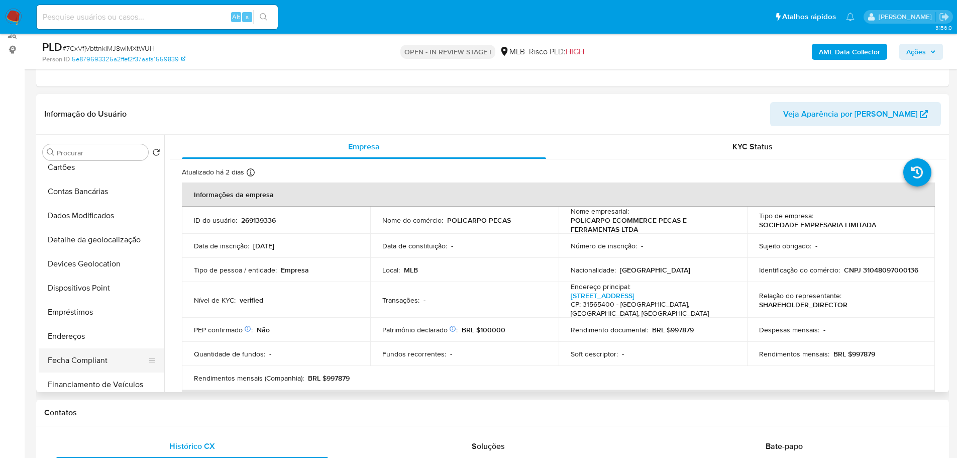
scroll to position [251, 0]
drag, startPoint x: 80, startPoint y: 286, endPoint x: 23, endPoint y: 296, distance: 58.2
click at [79, 286] on button "Endereços" at bounding box center [102, 287] width 126 height 24
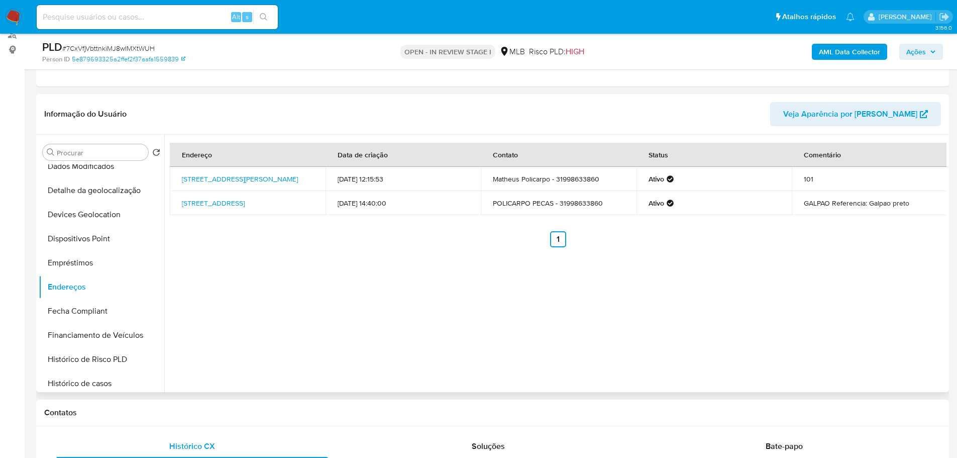
click at [153, 391] on div "Procurar Retornar ao pedido padrão Geral KYC Documentação Restrições Novo Mundo…" at bounding box center [102, 264] width 126 height 256
click at [95, 187] on button "Detalhe da geolocalização" at bounding box center [98, 190] width 118 height 24
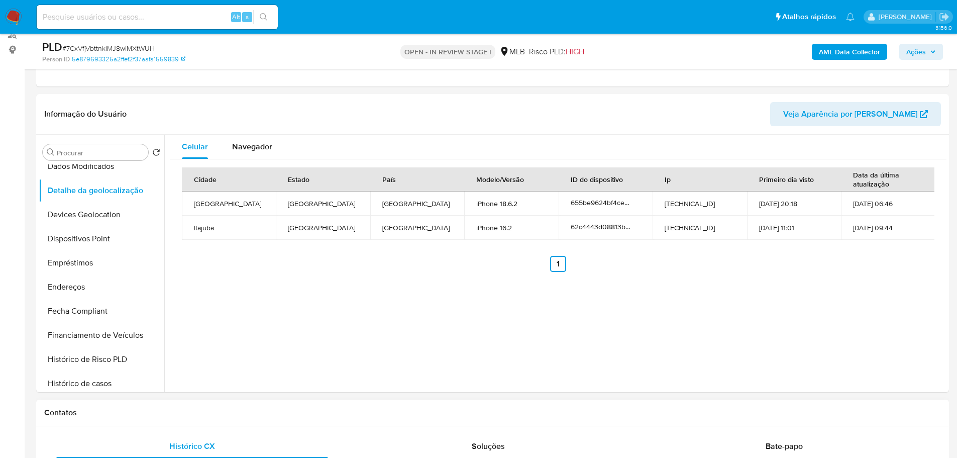
click at [262, 425] on div "Contatos" at bounding box center [492, 412] width 913 height 27
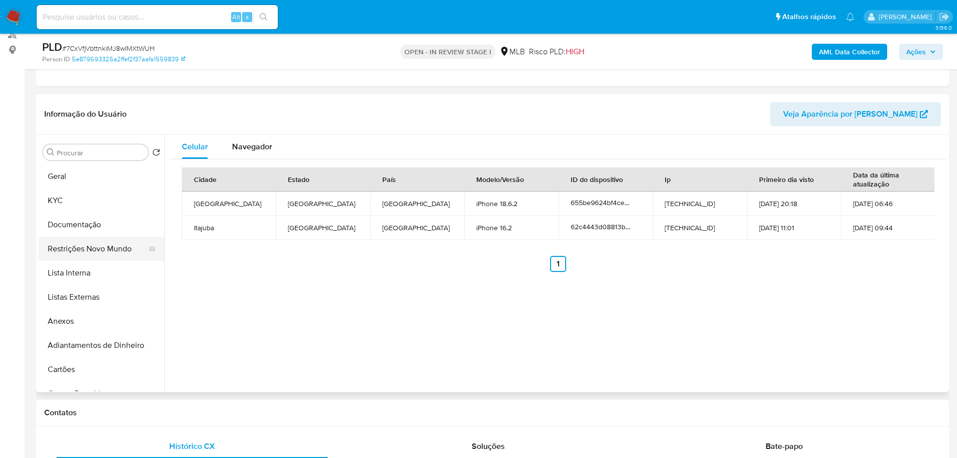
click at [106, 244] on button "Restrições Novo Mundo" at bounding box center [98, 249] width 118 height 24
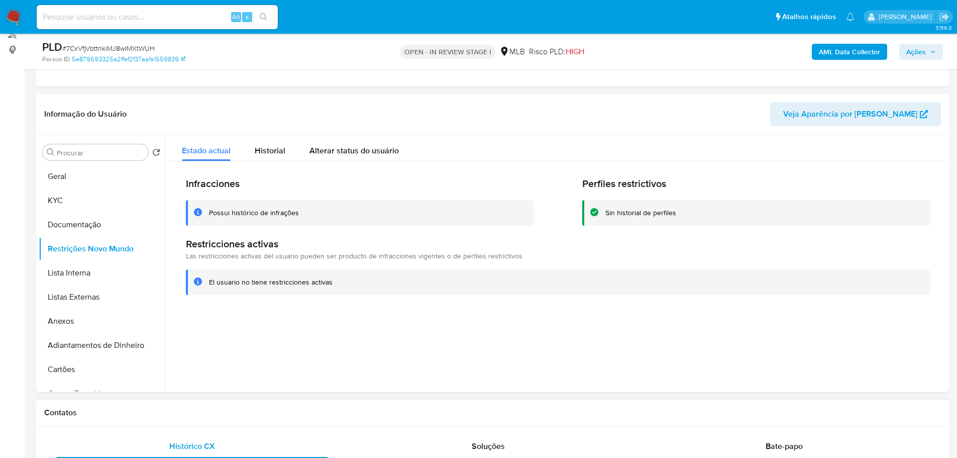
click at [249, 406] on div "Contatos" at bounding box center [492, 412] width 913 height 27
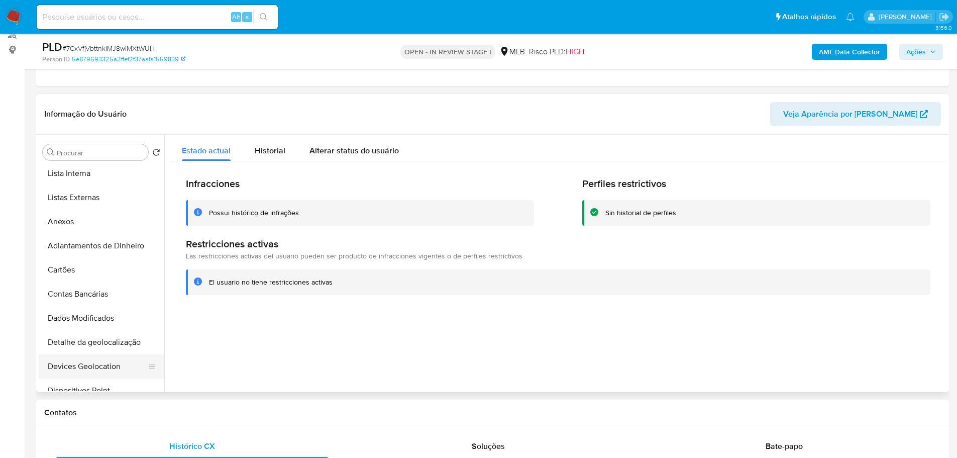
scroll to position [201, 0]
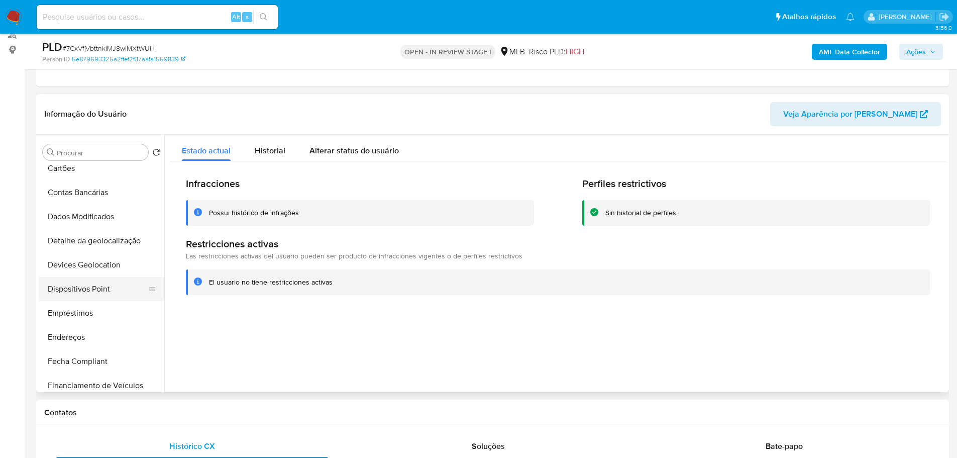
click at [104, 285] on button "Dispositivos Point" at bounding box center [98, 289] width 118 height 24
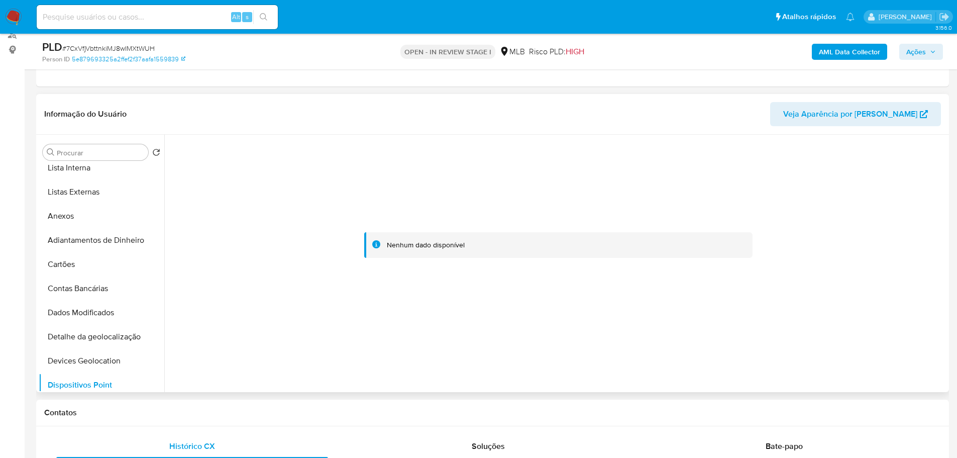
scroll to position [0, 0]
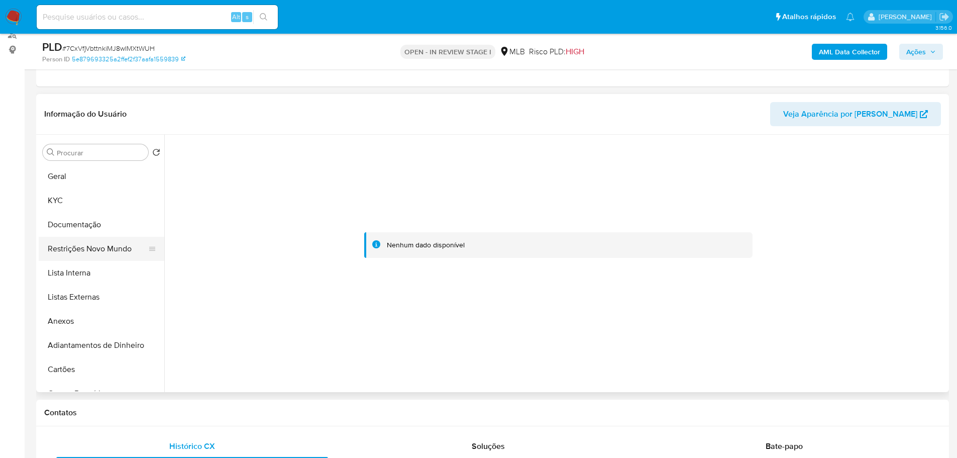
click at [98, 244] on button "Restrições Novo Mundo" at bounding box center [98, 249] width 118 height 24
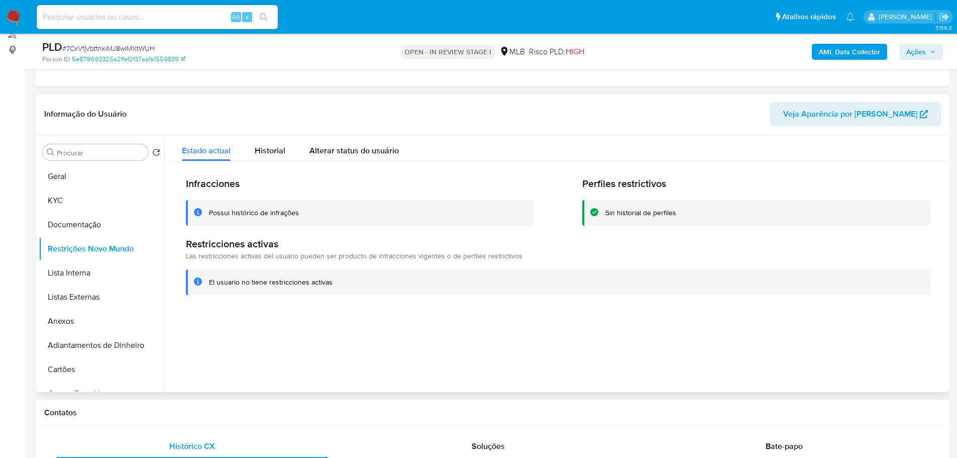
click at [281, 346] on div at bounding box center [555, 263] width 782 height 257
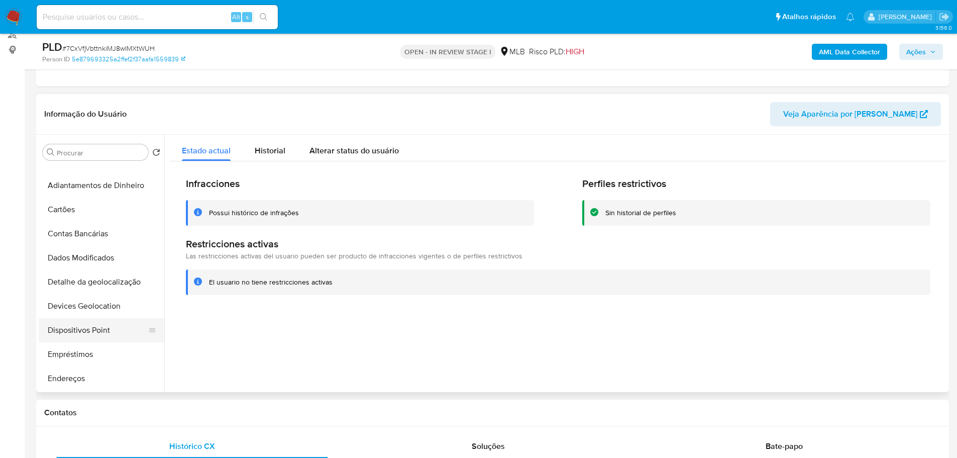
scroll to position [201, 0]
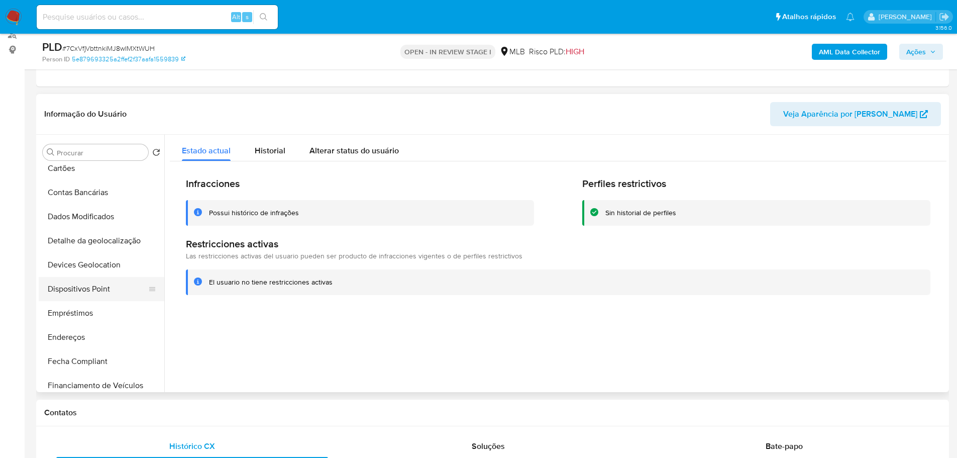
click at [96, 286] on button "Dispositivos Point" at bounding box center [98, 289] width 118 height 24
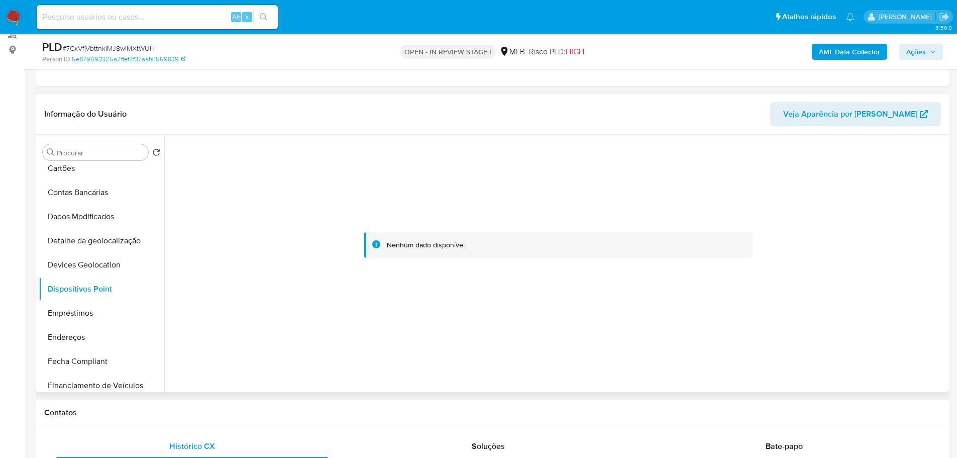
click at [787, 184] on div at bounding box center [558, 245] width 777 height 221
drag, startPoint x: 782, startPoint y: 369, endPoint x: 613, endPoint y: 229, distance: 219.8
click at [782, 369] on div at bounding box center [555, 263] width 782 height 257
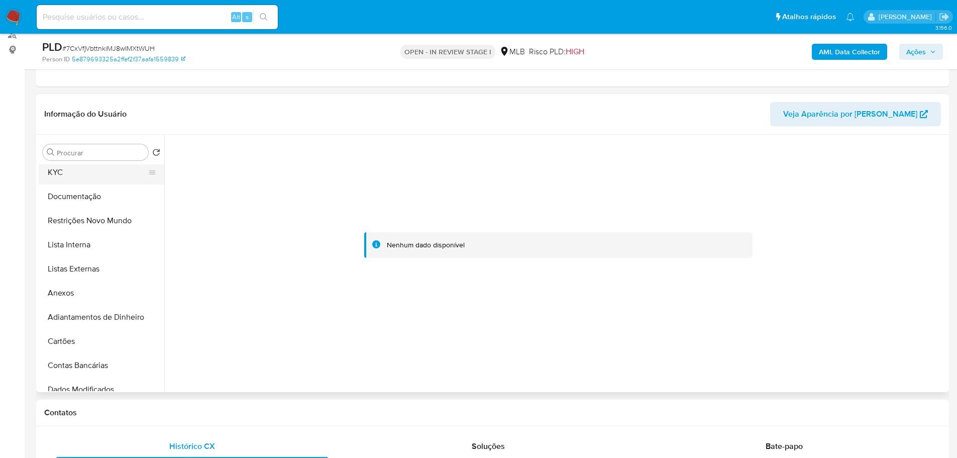
scroll to position [0, 0]
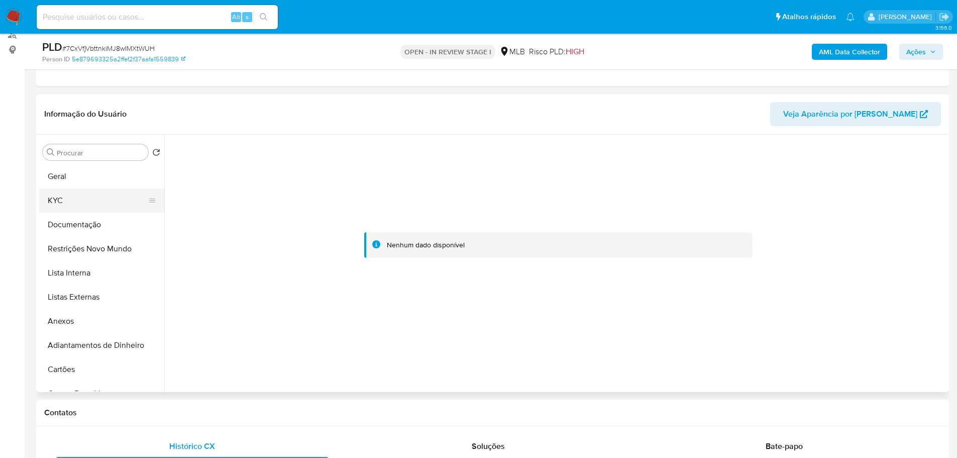
drag, startPoint x: 85, startPoint y: 191, endPoint x: 114, endPoint y: 199, distance: 29.6
click at [85, 191] on button "KYC" at bounding box center [98, 200] width 118 height 24
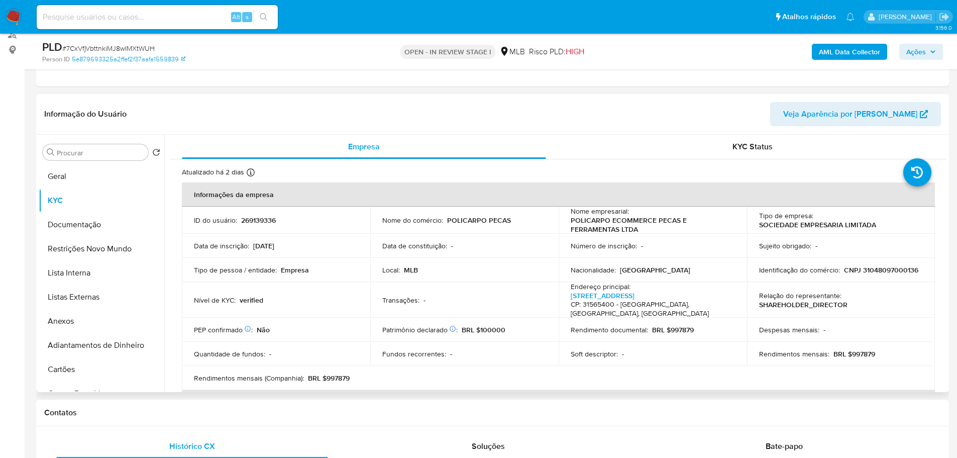
click at [872, 271] on p "CNPJ 31048097000136" at bounding box center [881, 269] width 74 height 9
copy p "31048097000136"
drag, startPoint x: 878, startPoint y: 226, endPoint x: 759, endPoint y: 227, distance: 119.1
click at [759, 227] on div "Tipo de empresa : SOCIEDADE EMPRESARIA LIMITADA" at bounding box center [841, 220] width 164 height 18
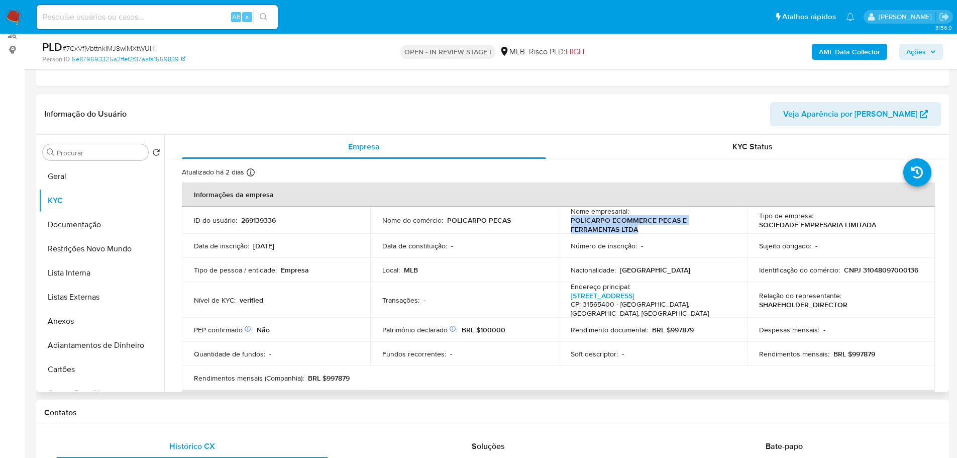
drag, startPoint x: 649, startPoint y: 229, endPoint x: 570, endPoint y: 223, distance: 78.6
click at [571, 223] on p "POLICARPO ECOMMERCE PECAS E FERRAMENTAS LTDA" at bounding box center [651, 225] width 160 height 18
copy p "POLICARPO ECOMMERCE PECAS E FERRAMENTAS LTDA"
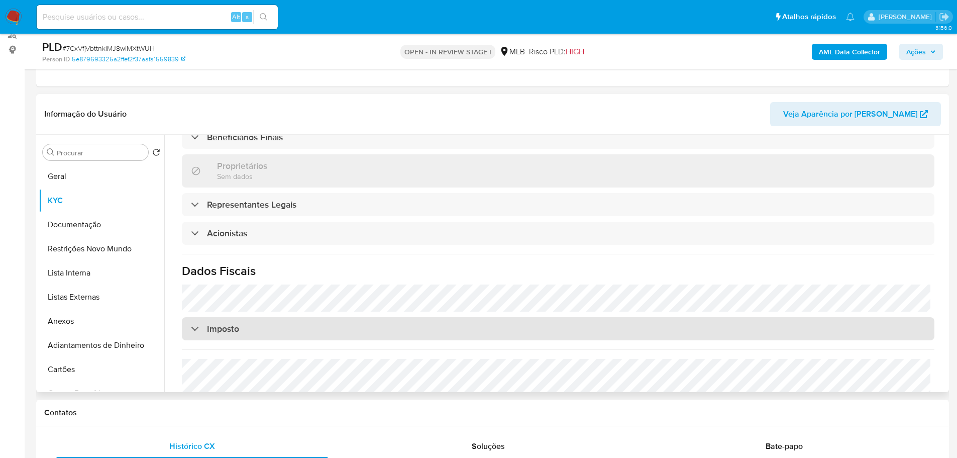
scroll to position [577, 0]
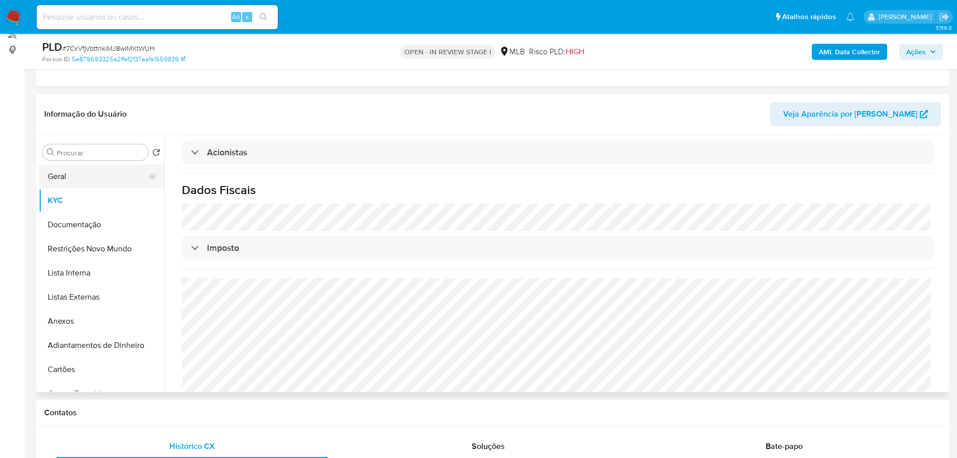
click at [59, 185] on button "Geral" at bounding box center [98, 176] width 118 height 24
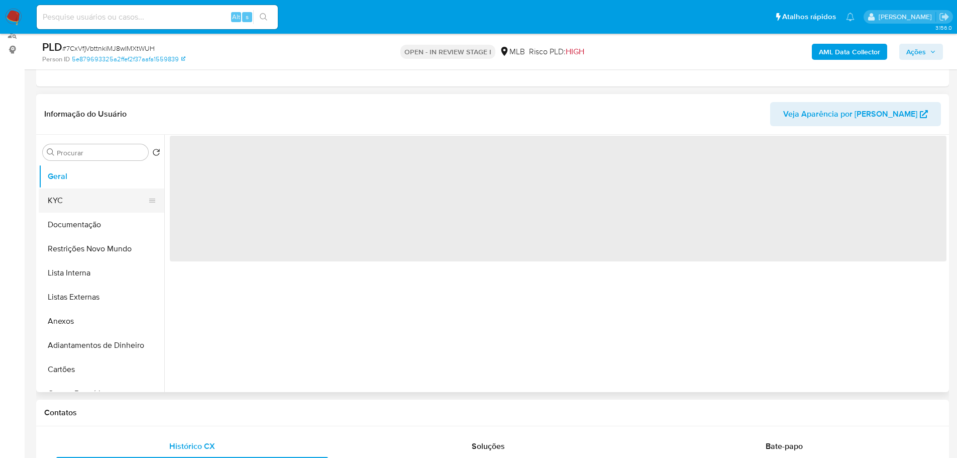
scroll to position [0, 0]
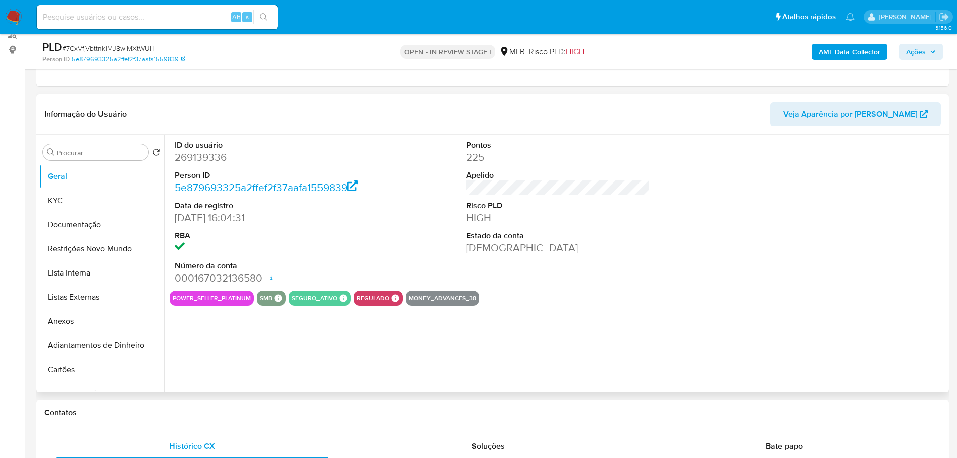
click at [204, 156] on dd "269139336" at bounding box center [267, 157] width 184 height 14
copy dd "269139336"
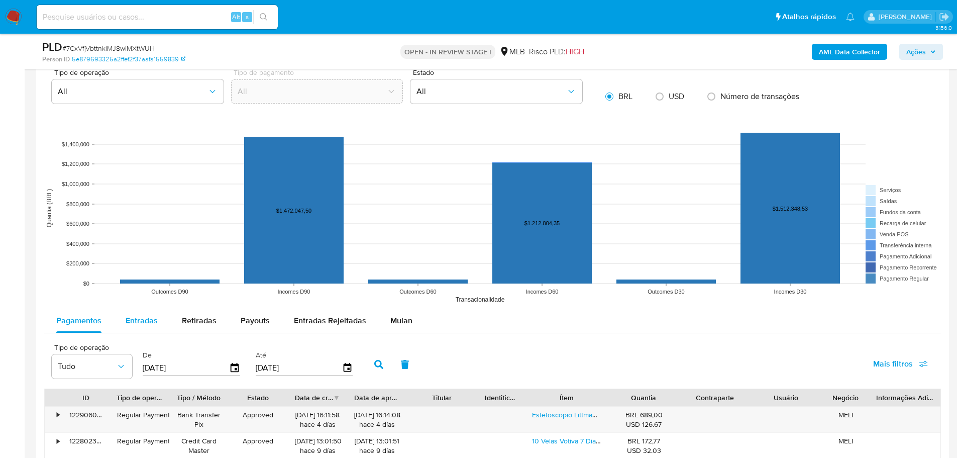
click at [132, 325] on span "Entradas" at bounding box center [142, 321] width 32 height 12
select select "10"
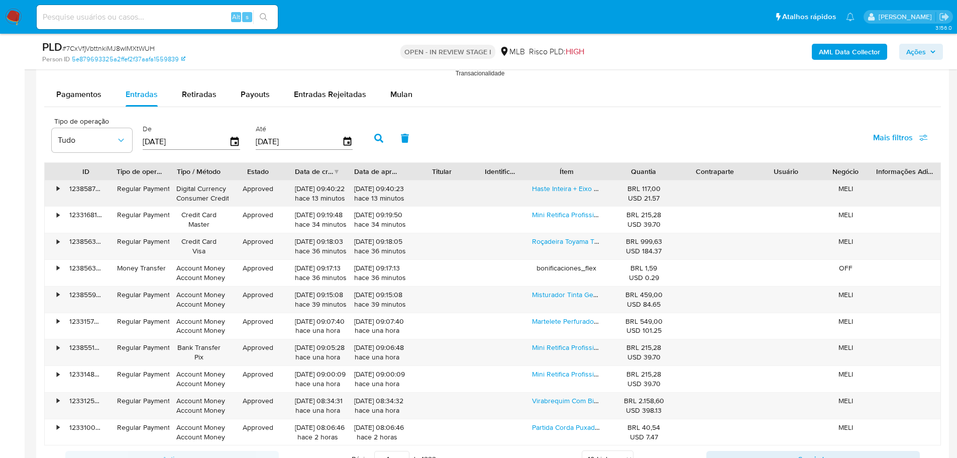
scroll to position [1131, 0]
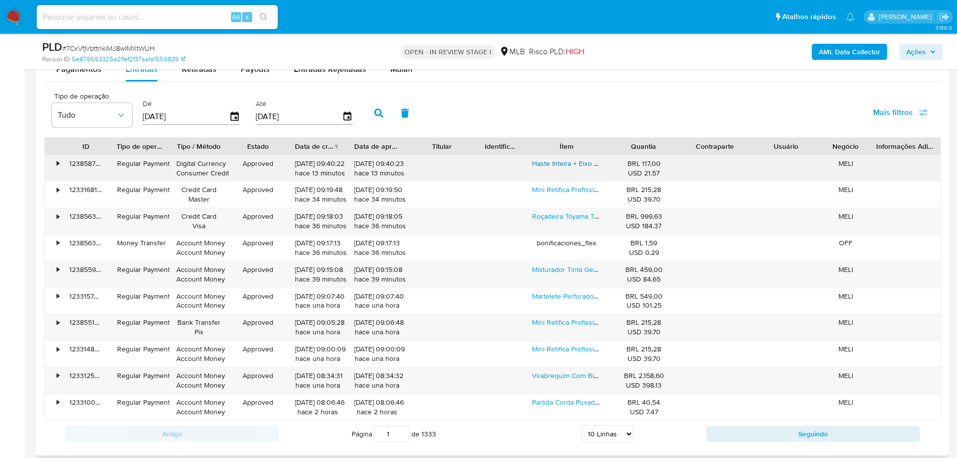
click at [563, 163] on link "Haste Inteira + Eixo Cardan Original Roçadeira Nakasaki 65cc" at bounding box center [627, 163] width 190 height 10
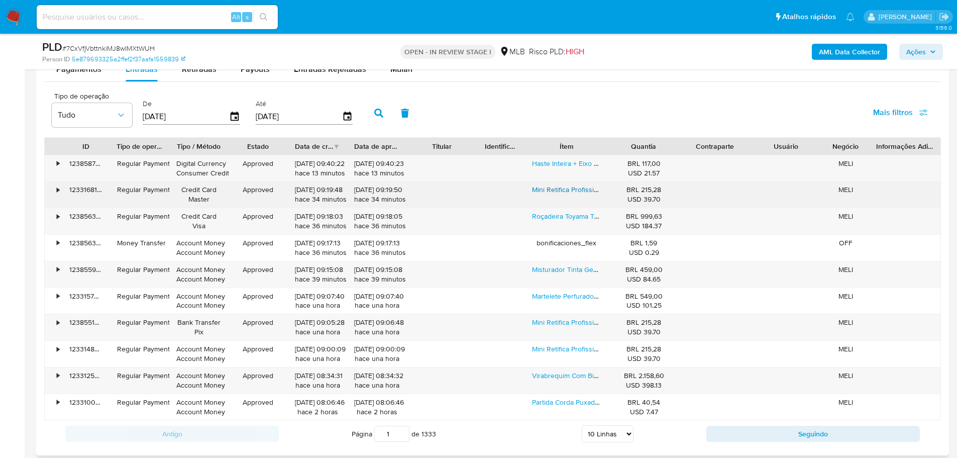
click at [565, 189] on link "Mini Retifica Profissional 450w 212 Peças Nakasaki + Potente" at bounding box center [626, 189] width 189 height 10
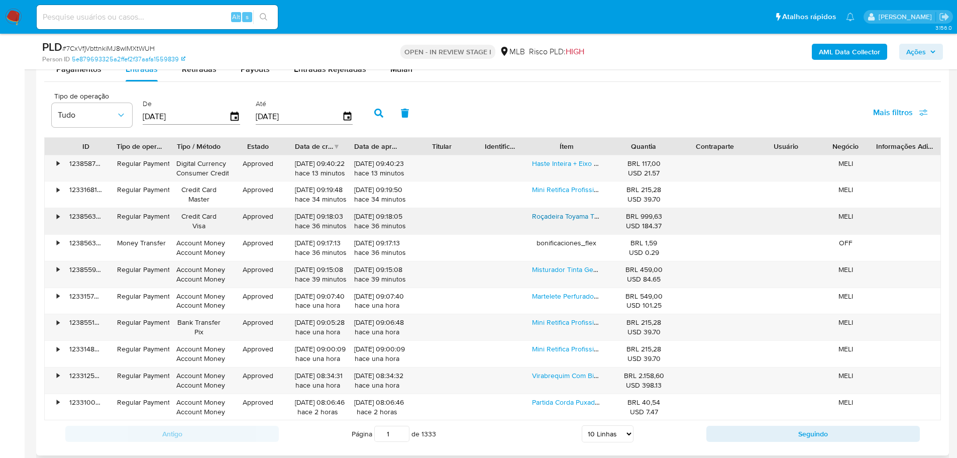
click at [562, 218] on link "Roçadeira Toyama Tbc43sh Original Com Motopoda + Kit Laminas" at bounding box center [633, 216] width 203 height 10
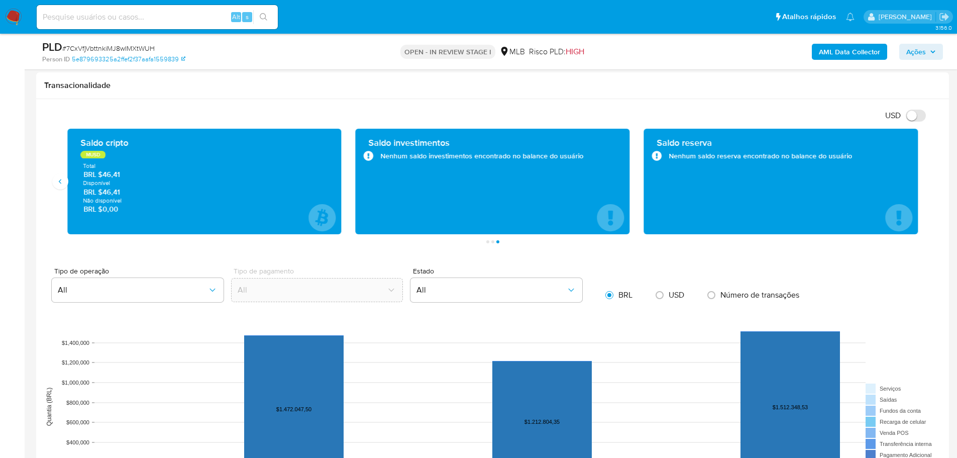
scroll to position [658, 0]
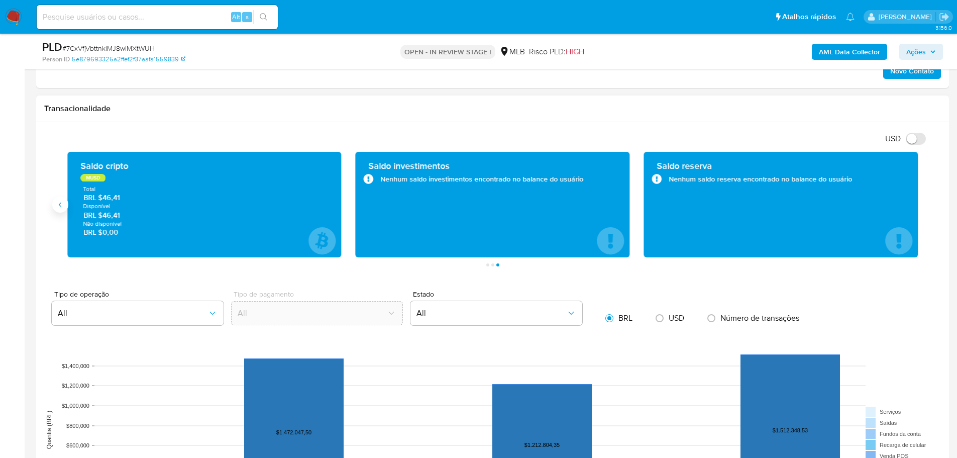
click at [59, 206] on icon "Anterior" at bounding box center [60, 204] width 8 height 8
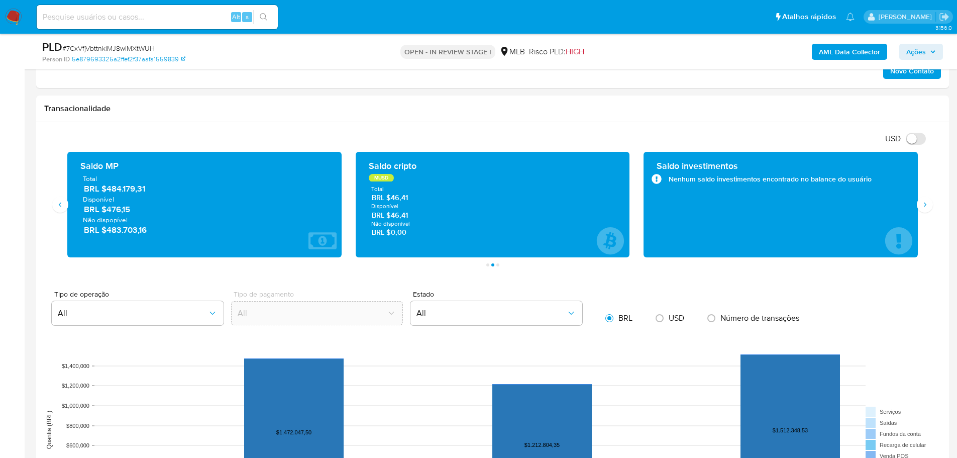
click at [915, 42] on div "AML Data Collector Ações" at bounding box center [794, 52] width 297 height 24
click at [916, 44] on span "Ações" at bounding box center [916, 52] width 20 height 16
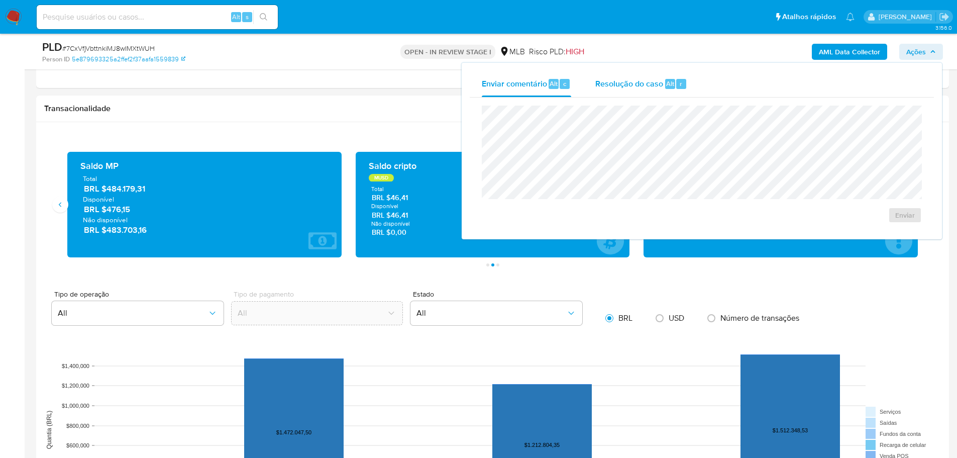
click at [674, 82] on div "Alt r" at bounding box center [675, 84] width 21 height 10
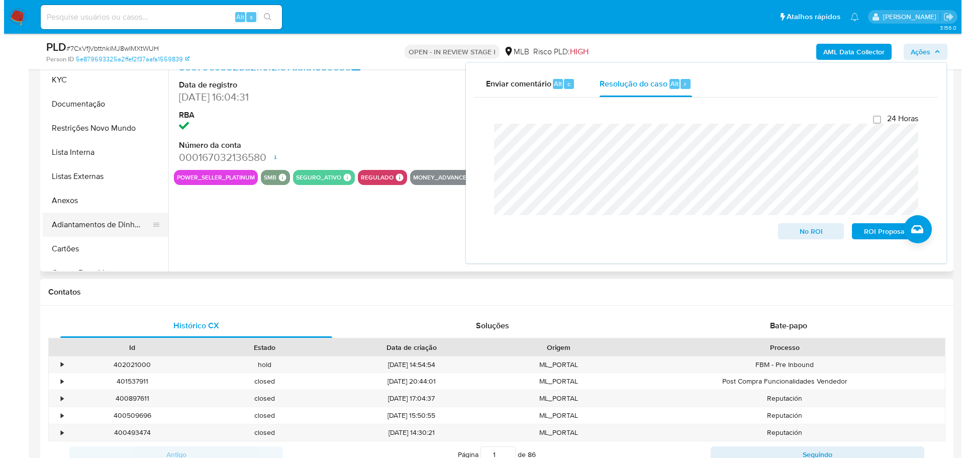
scroll to position [156, 0]
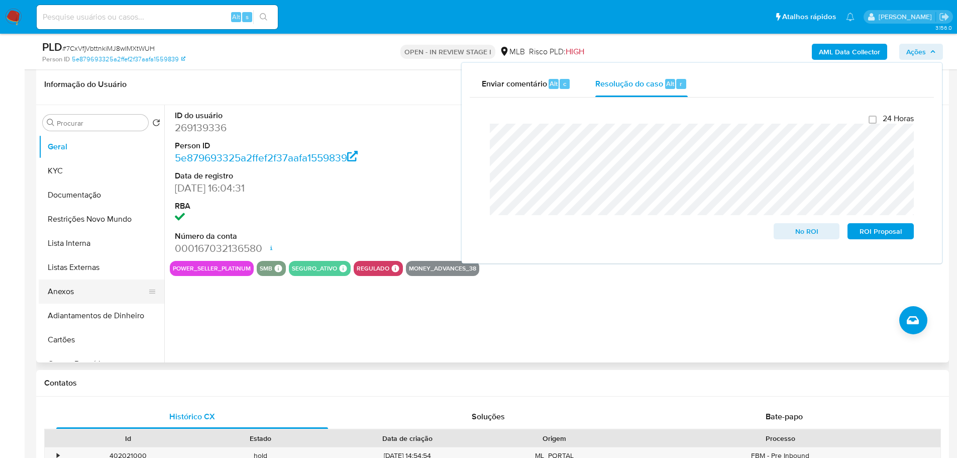
click at [67, 294] on button "Anexos" at bounding box center [98, 291] width 118 height 24
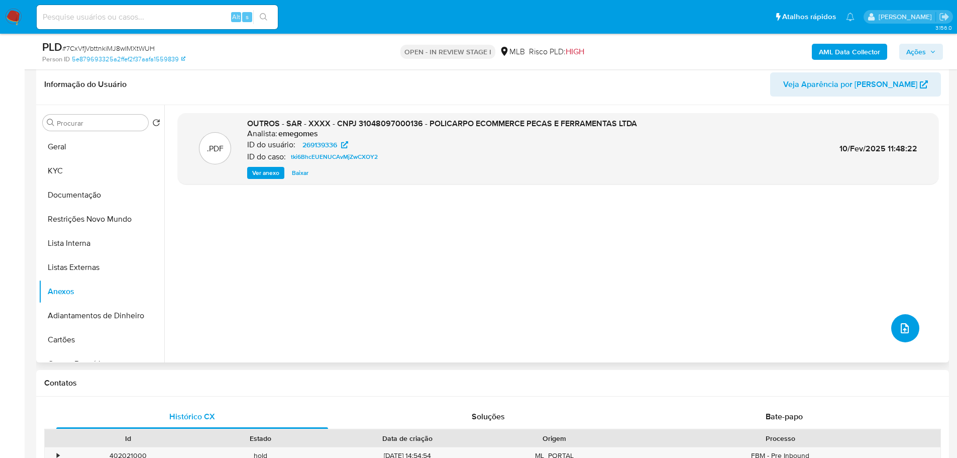
click at [899, 322] on icon "upload-file" at bounding box center [905, 328] width 12 height 12
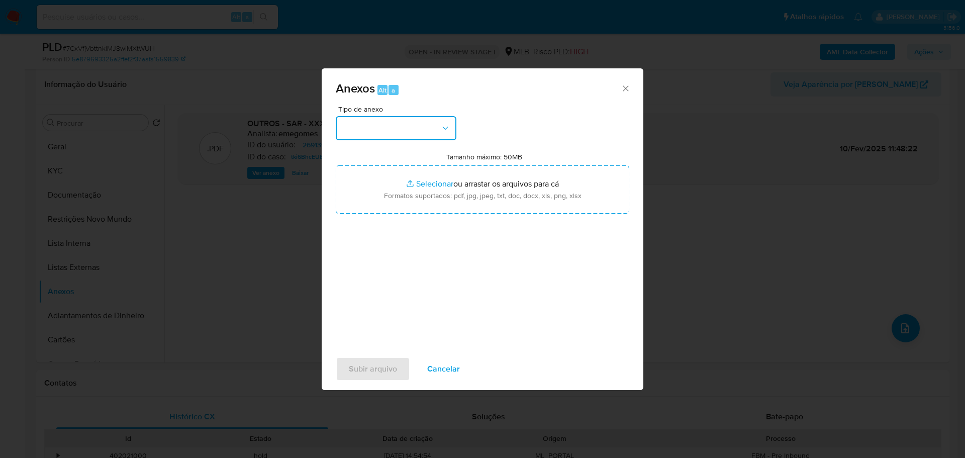
click at [362, 131] on button "button" at bounding box center [396, 128] width 121 height 24
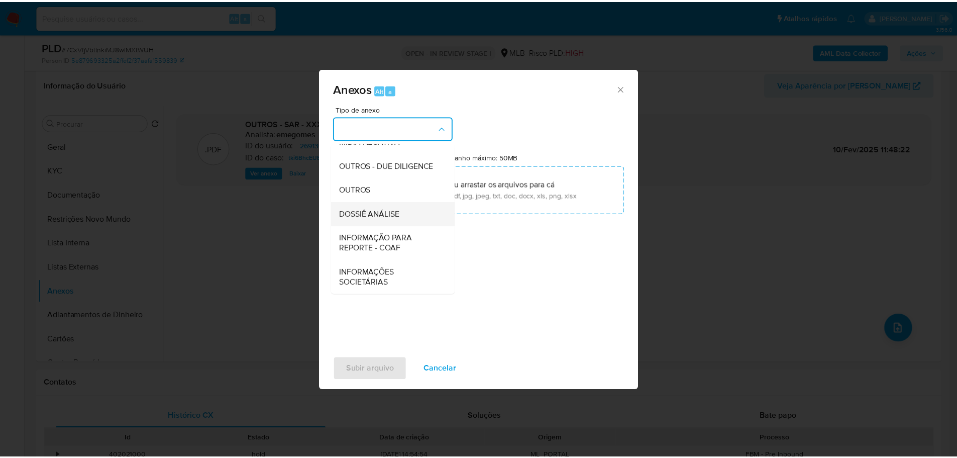
scroll to position [155, 0]
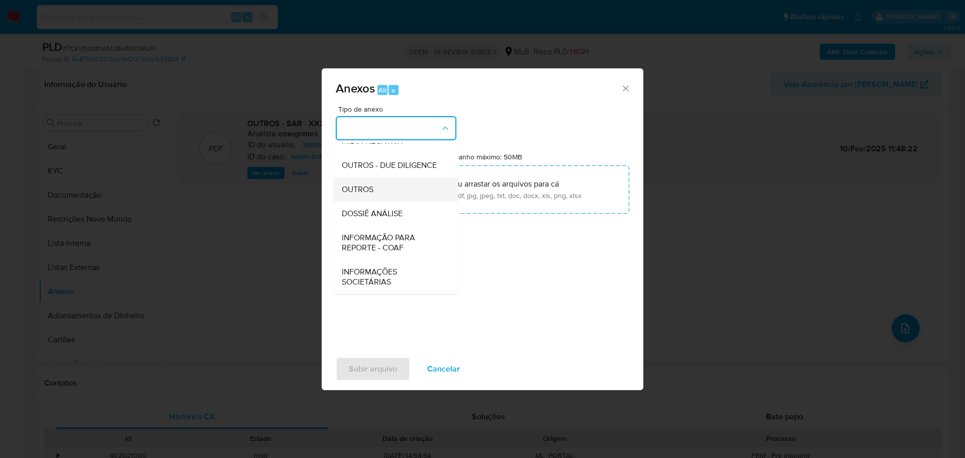
click at [370, 188] on span "OUTROS" at bounding box center [358, 189] width 32 height 10
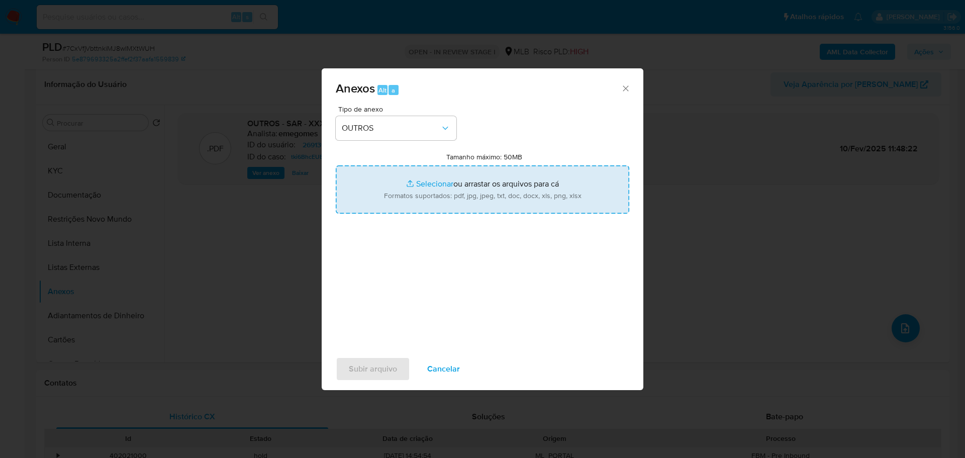
type input "C:\fakepath\ID_ 269139336 - CNPJ 31048097000136 - POLICARPO ECOMMERCE PECAS E F…"
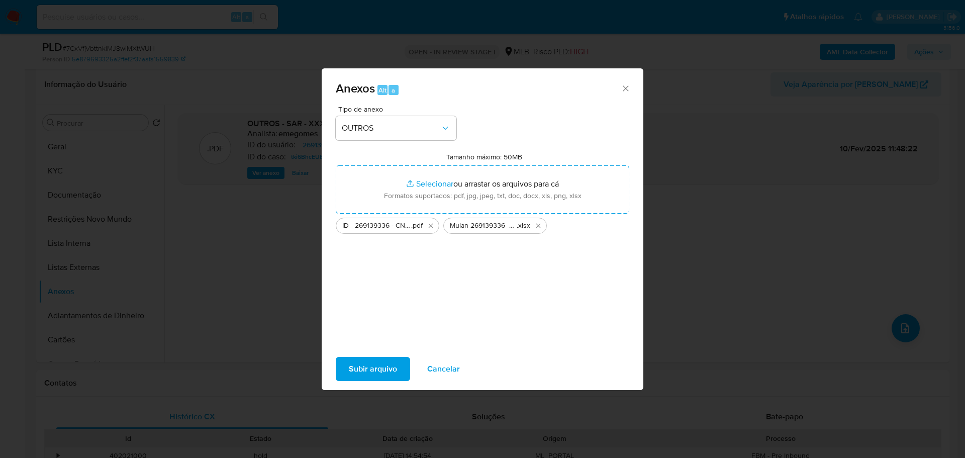
drag, startPoint x: 423, startPoint y: 190, endPoint x: 394, endPoint y: 374, distance: 186.6
click at [394, 374] on span "Subir arquivo" at bounding box center [373, 369] width 48 height 22
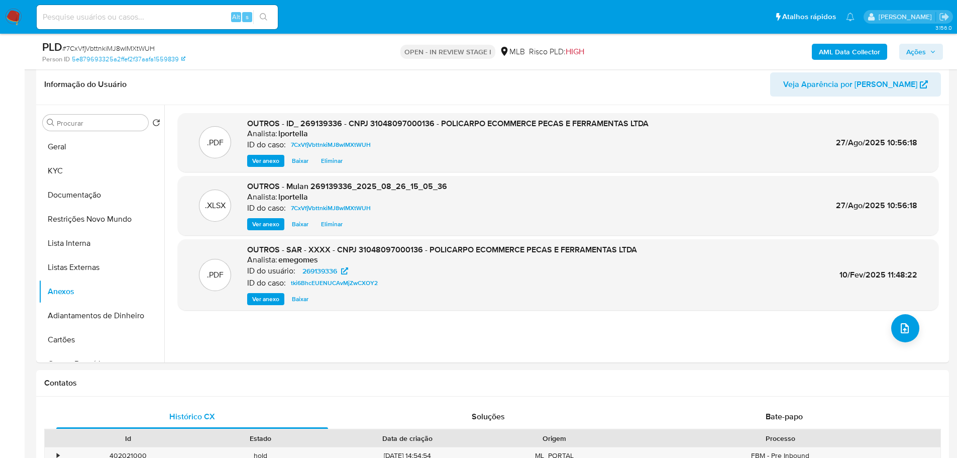
click at [933, 45] on span "Ações" at bounding box center [921, 52] width 30 height 14
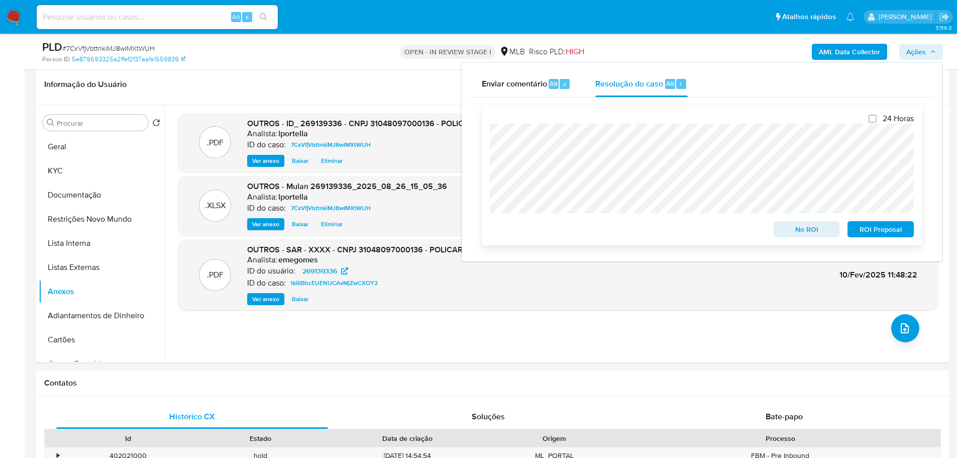
click at [810, 234] on span "No ROI" at bounding box center [807, 229] width 52 height 14
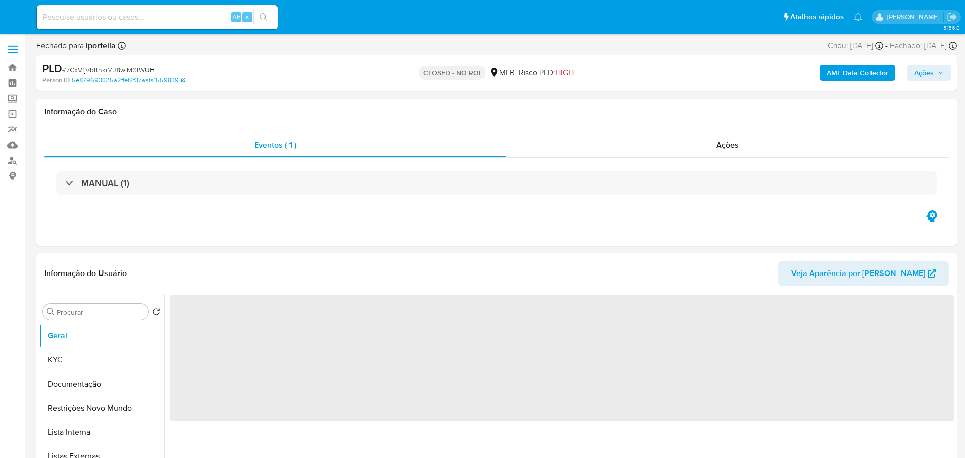
select select "10"
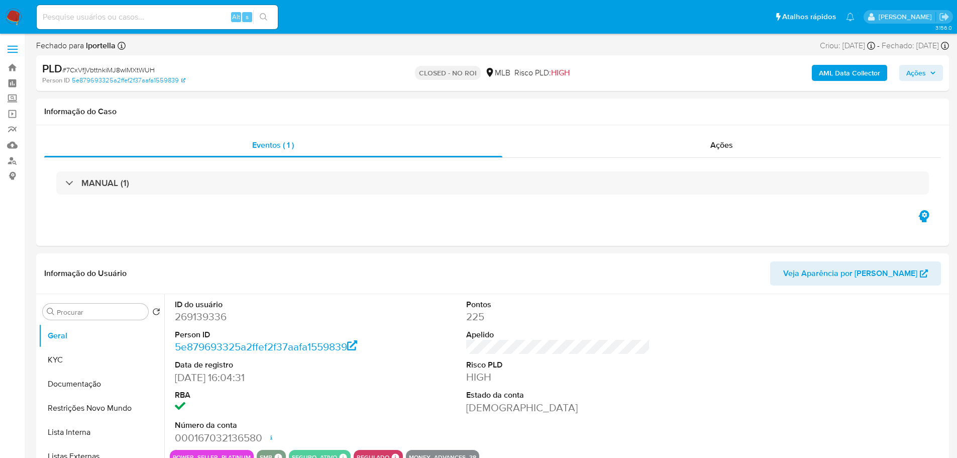
click at [12, 13] on img at bounding box center [13, 17] width 17 height 17
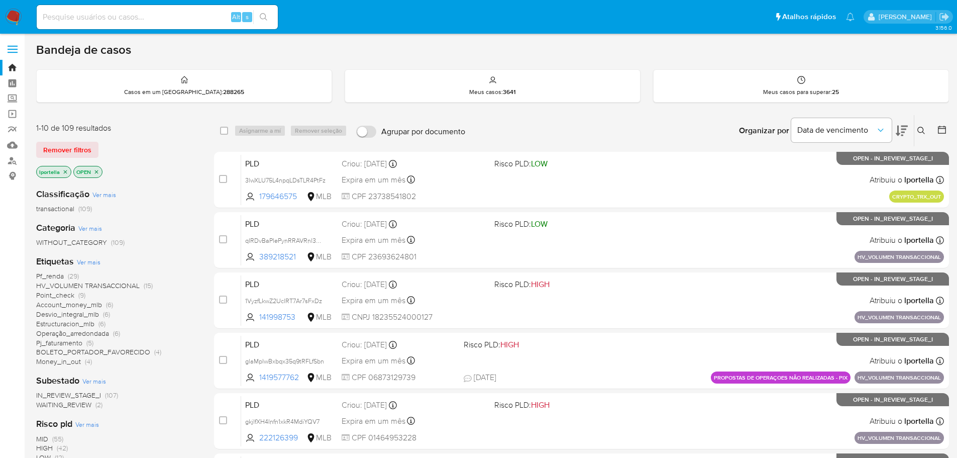
drag, startPoint x: 387, startPoint y: 0, endPoint x: 545, endPoint y: 105, distance: 189.5
click at [545, 105] on div "Bandeja de casos Casos em um prato : 288265 Meus casos : 3641 Meus casos para s…" at bounding box center [492, 414] width 913 height 745
click at [86, 17] on input at bounding box center [157, 17] width 241 height 13
paste input "glaMplwBxbqx35q9tRFLfSbn"
type input "glaMplwBxbqx35q9tRFLfSbn"
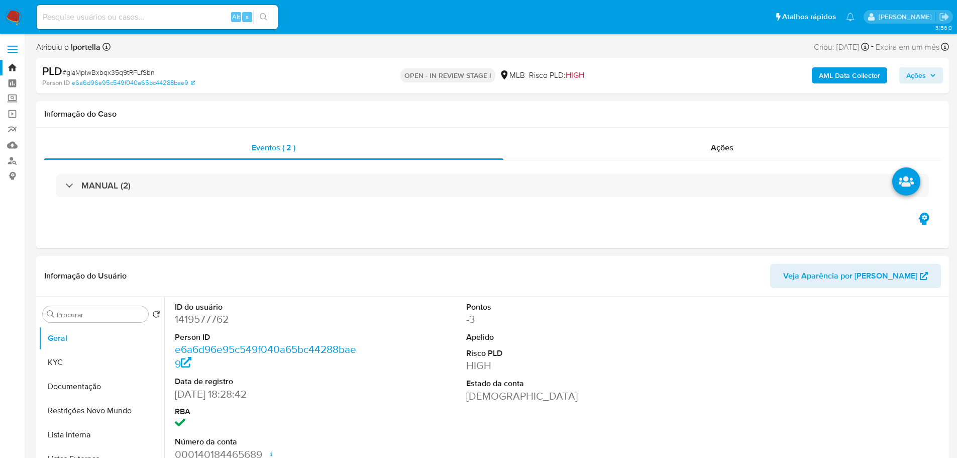
select select "10"
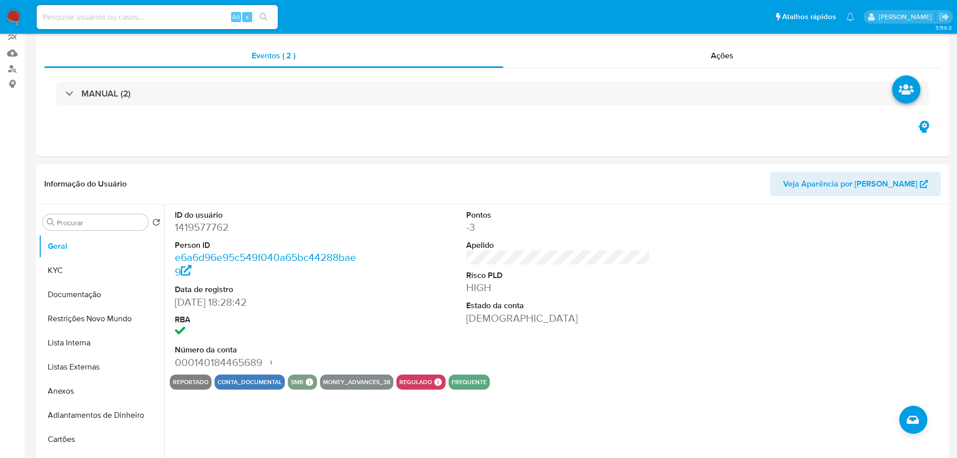
scroll to position [201, 0]
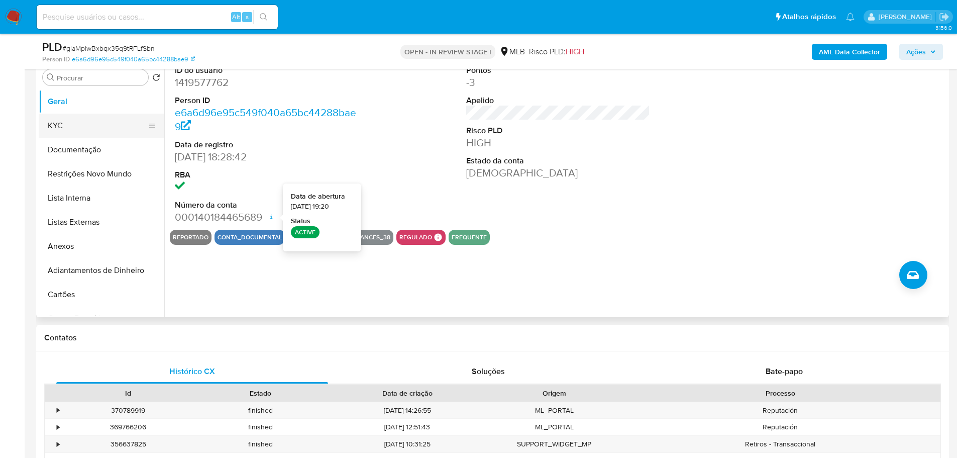
drag, startPoint x: 75, startPoint y: 120, endPoint x: 89, endPoint y: 123, distance: 14.3
click at [75, 120] on button "KYC" at bounding box center [98, 126] width 118 height 24
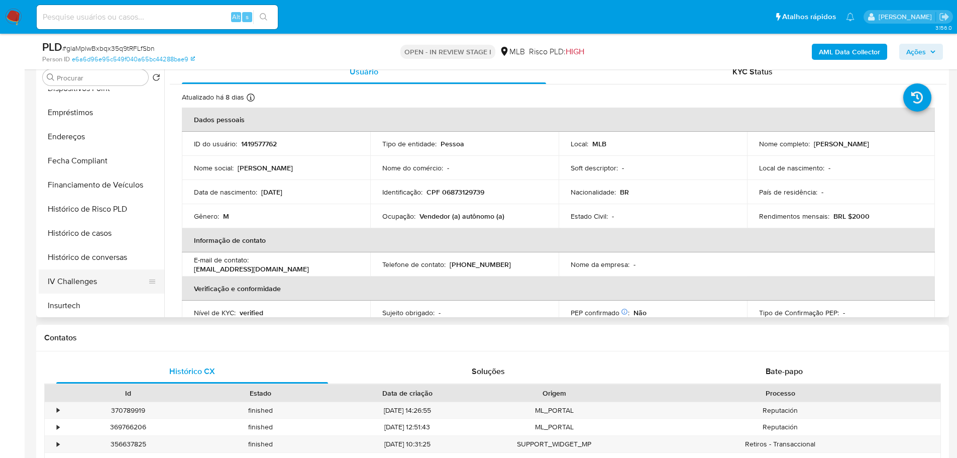
scroll to position [402, 0]
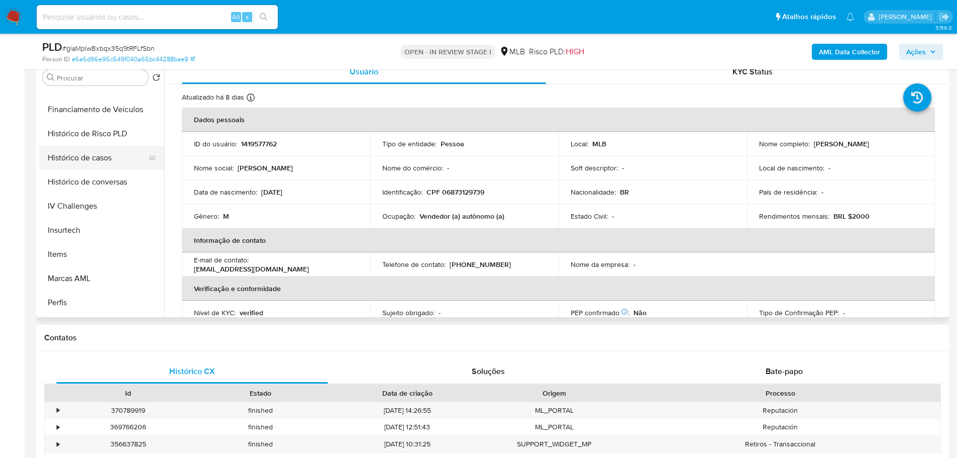
click at [98, 157] on button "Histórico de casos" at bounding box center [98, 158] width 118 height 24
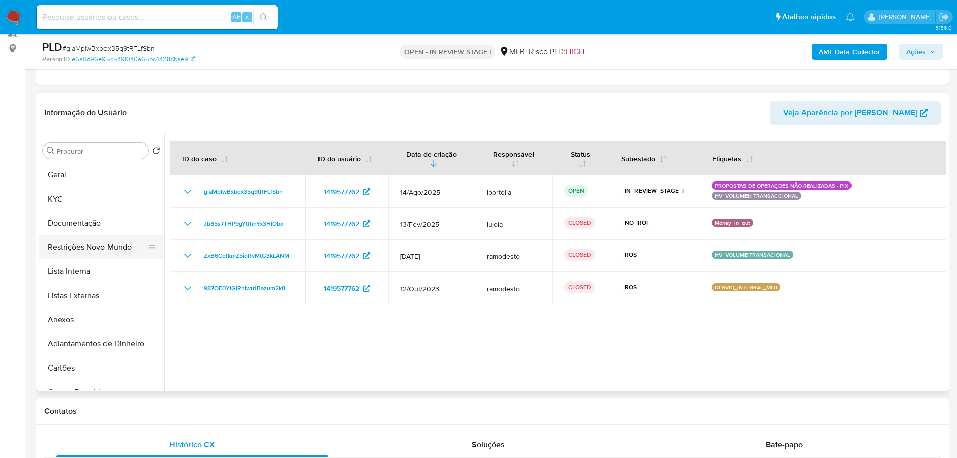
scroll to position [50, 0]
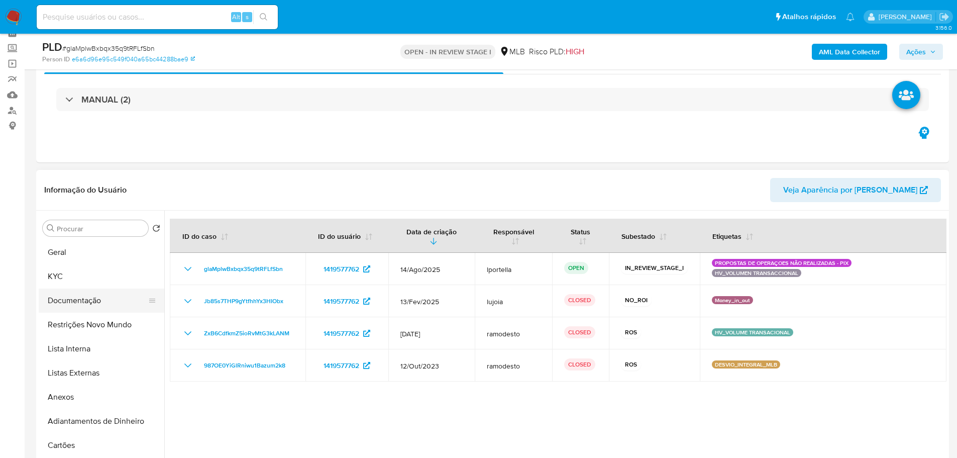
click at [98, 311] on button "Documentação" at bounding box center [98, 300] width 118 height 24
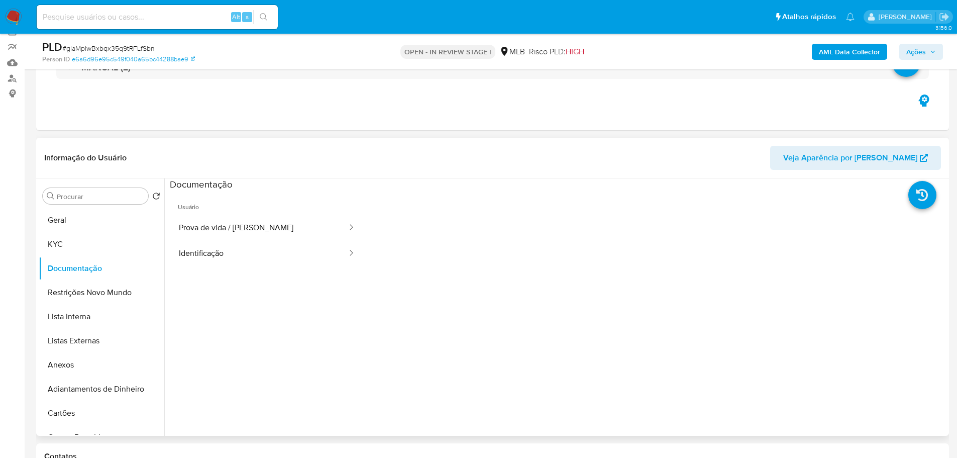
scroll to position [100, 0]
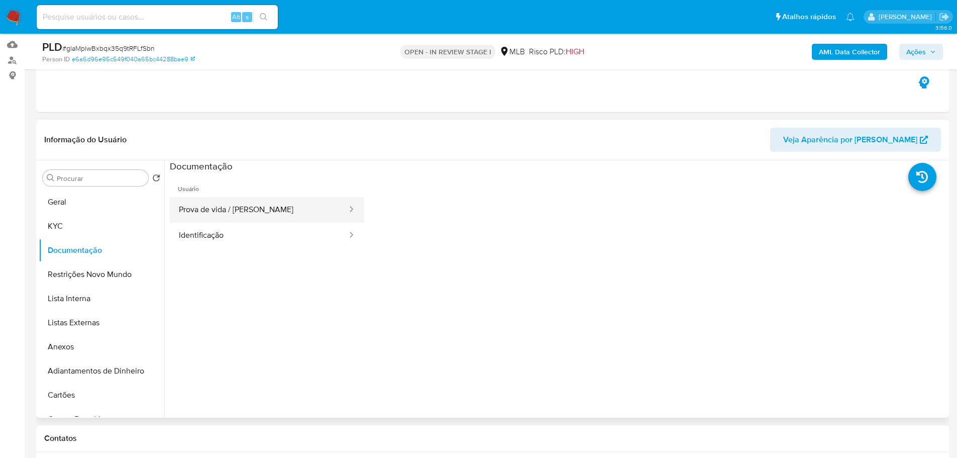
click at [226, 212] on button "Prova de vida / Selfie" at bounding box center [259, 210] width 178 height 26
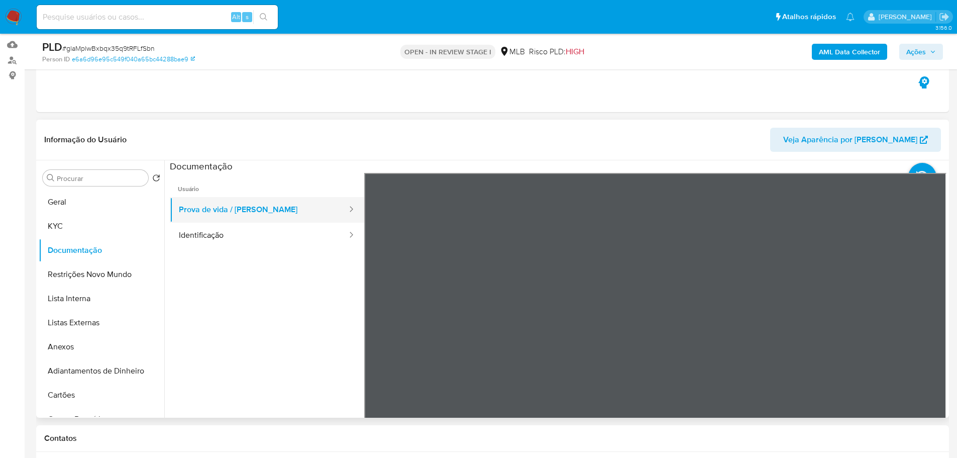
click at [227, 206] on button "Prova de vida / Selfie" at bounding box center [259, 210] width 178 height 26
click at [257, 241] on button "Identificação" at bounding box center [259, 236] width 178 height 26
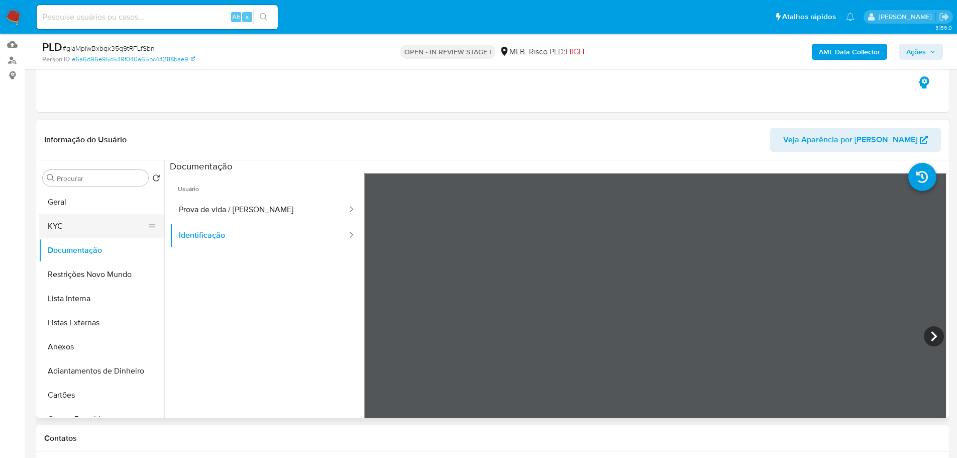
click at [113, 228] on button "KYC" at bounding box center [98, 226] width 118 height 24
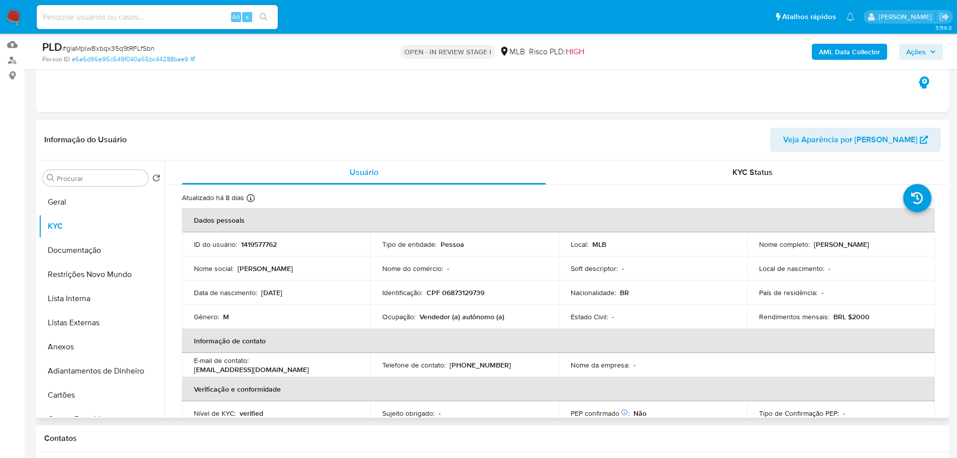
click at [478, 314] on p "Vendedor (a) autônomo (a)" at bounding box center [462, 316] width 85 height 9
copy p "autônomo"
click at [856, 56] on b "AML Data Collector" at bounding box center [849, 52] width 61 height 16
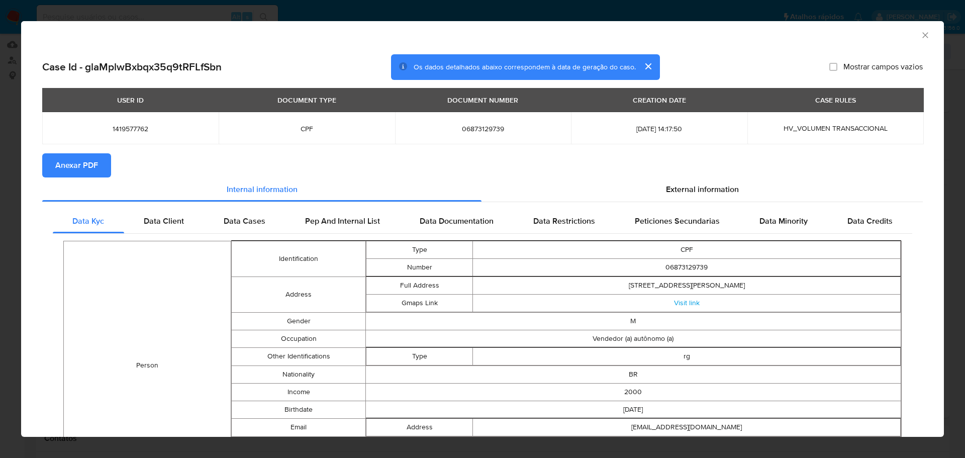
click at [79, 161] on span "Anexar PDF" at bounding box center [76, 165] width 43 height 22
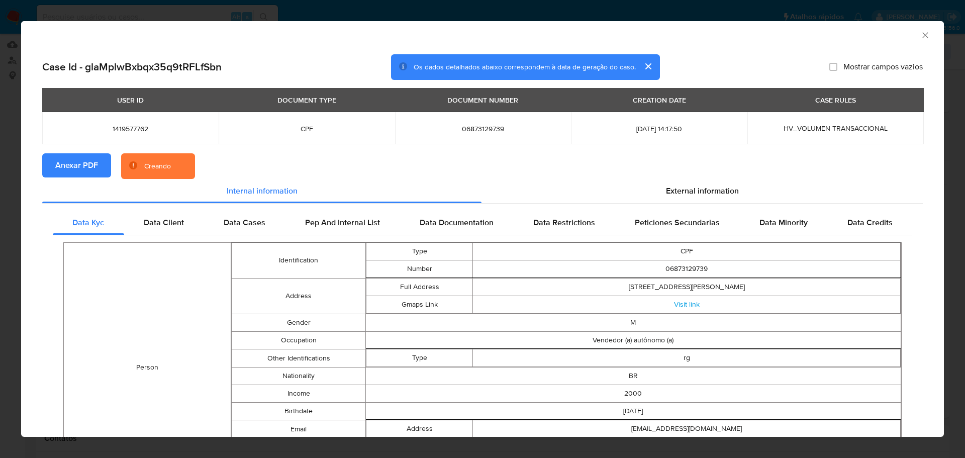
click at [920, 30] on icon "Fechar a janela" at bounding box center [925, 35] width 10 height 10
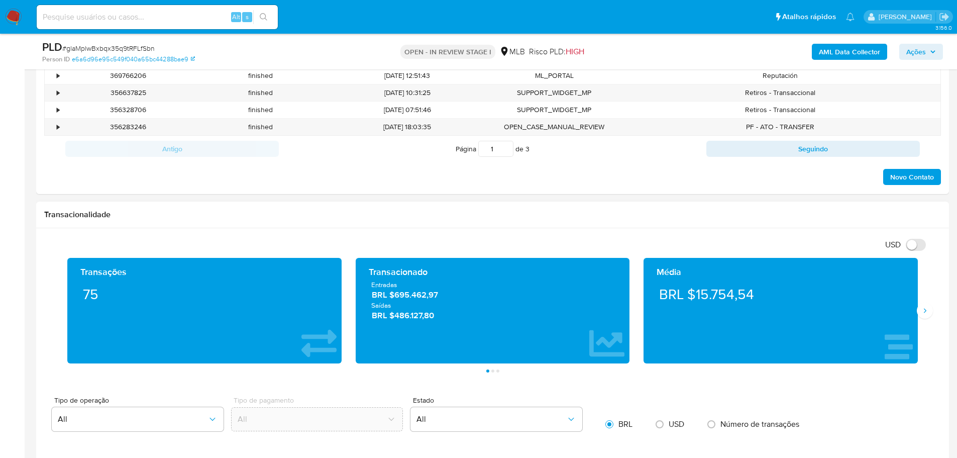
scroll to position [553, 0]
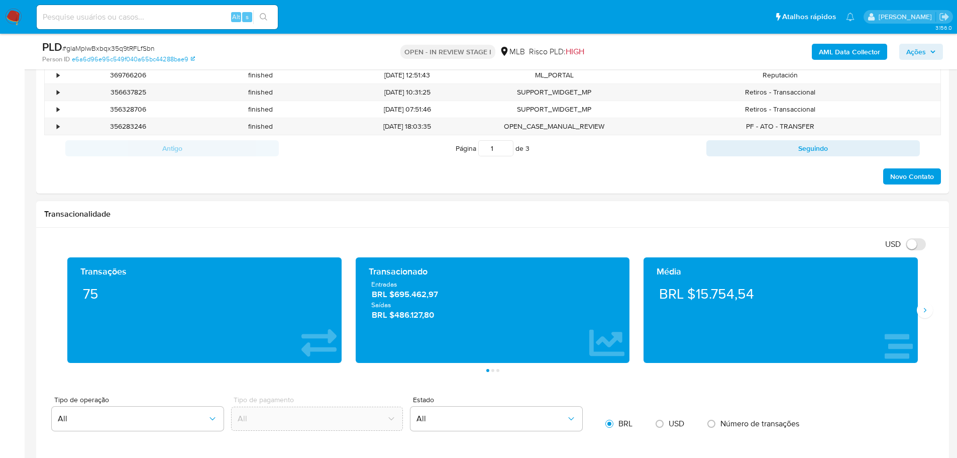
click at [935, 317] on div "Transações 75 Transacionado Entradas BRL $695.462,97 Saídas BRL $486.127,80 Méd…" at bounding box center [492, 314] width 897 height 115
click at [924, 314] on icon "Siguiente" at bounding box center [925, 310] width 8 height 8
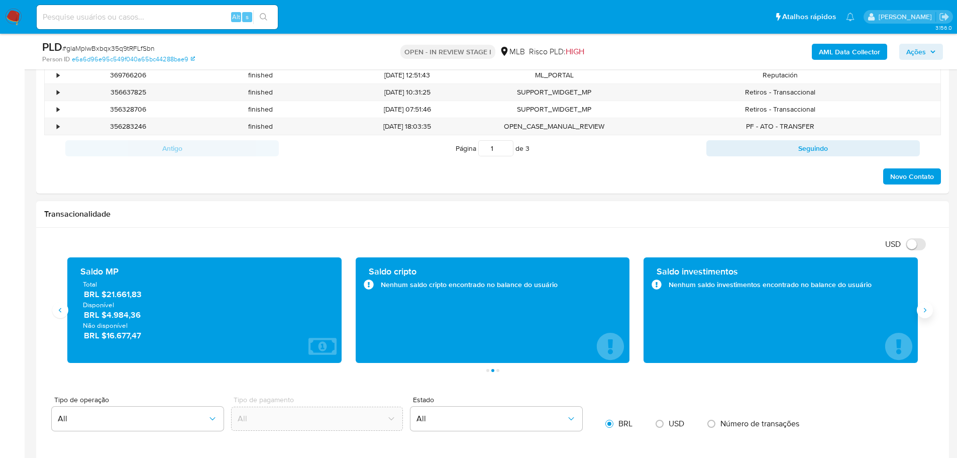
click at [924, 314] on icon "Siguiente" at bounding box center [925, 310] width 8 height 8
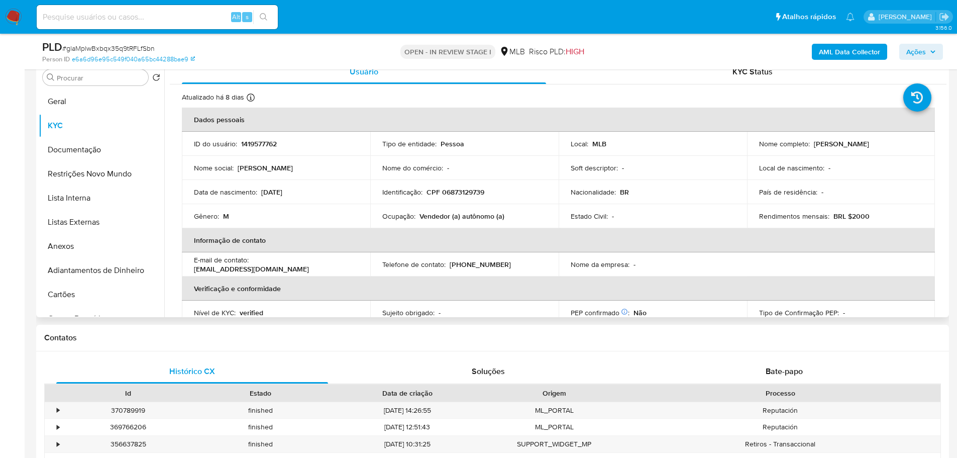
scroll to position [352, 0]
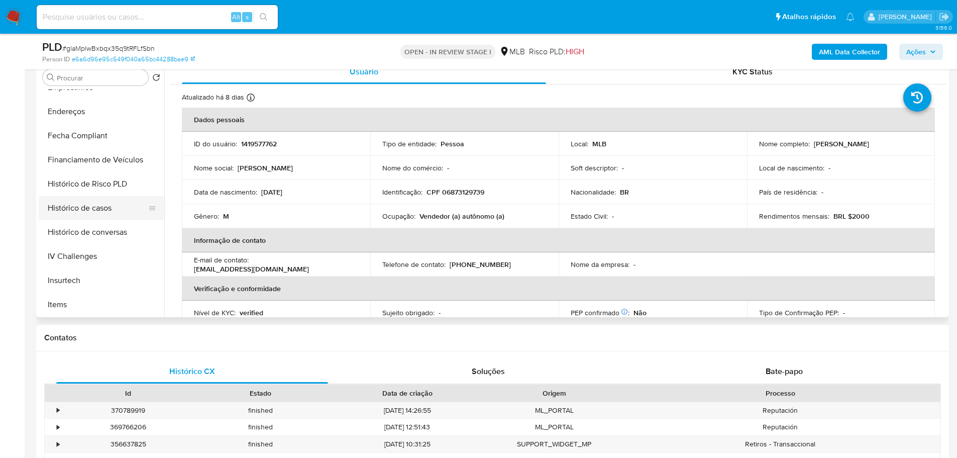
click at [81, 212] on button "Histórico de casos" at bounding box center [98, 208] width 118 height 24
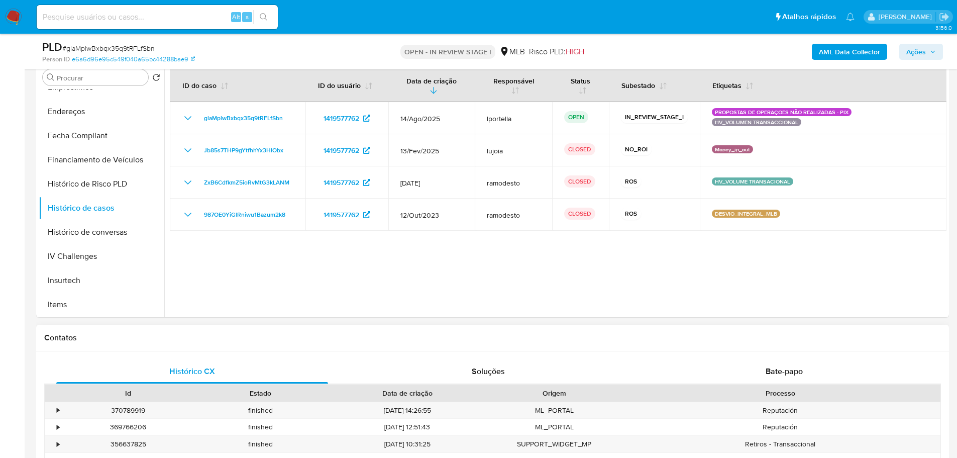
scroll to position [50, 0]
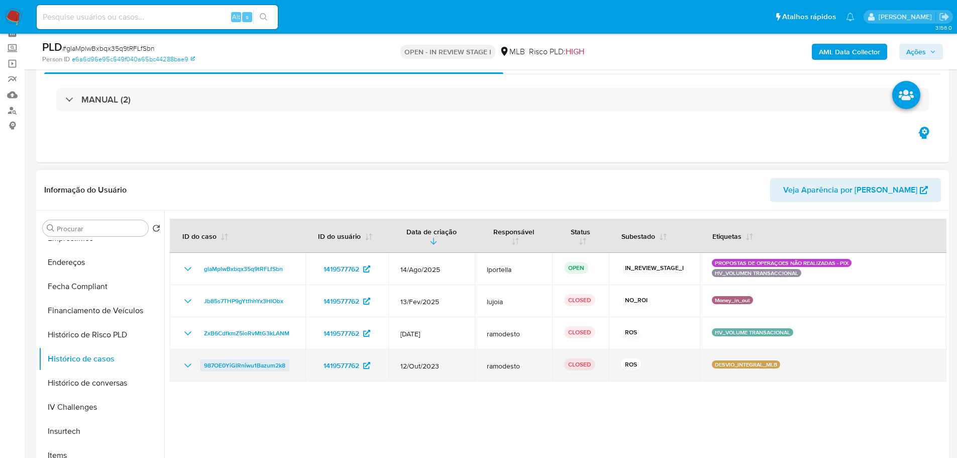
click at [229, 365] on span "987OE0YiGlRniwu1Bazum2k8" at bounding box center [244, 365] width 81 height 12
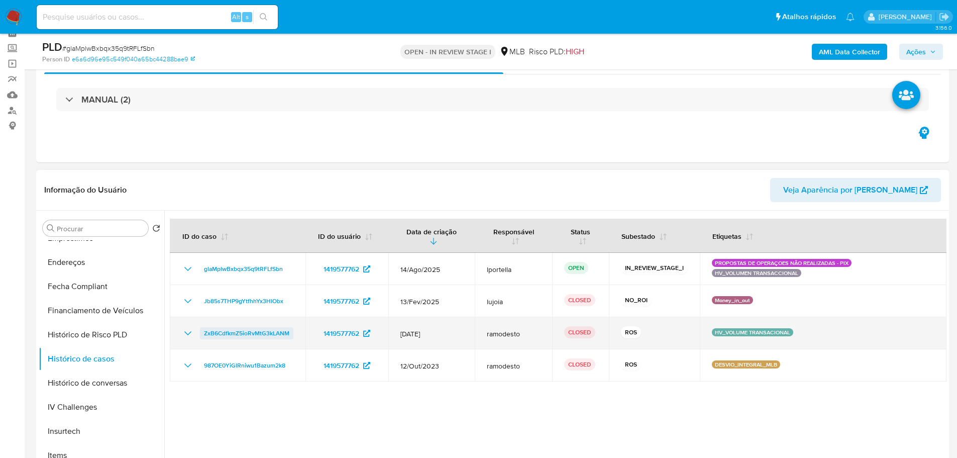
click at [238, 333] on span "ZxB6CdfkmZ5ioRvMtG3kLANM" at bounding box center [246, 333] width 85 height 12
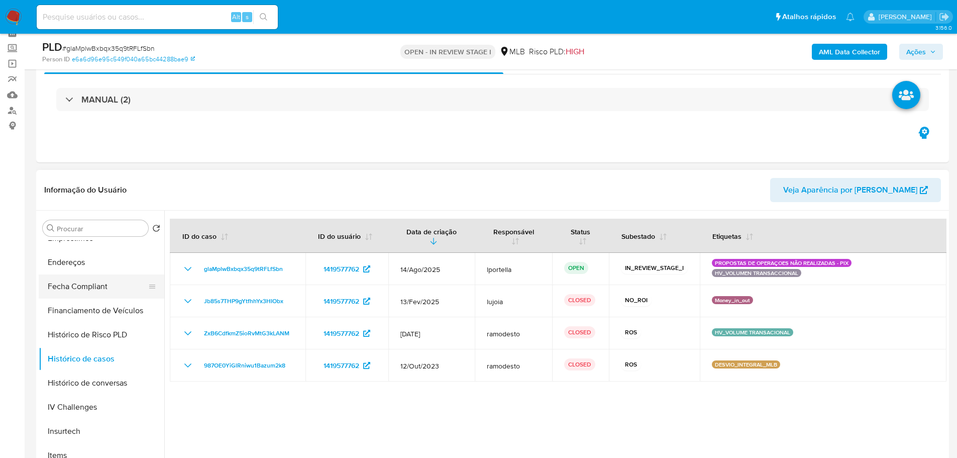
scroll to position [0, 0]
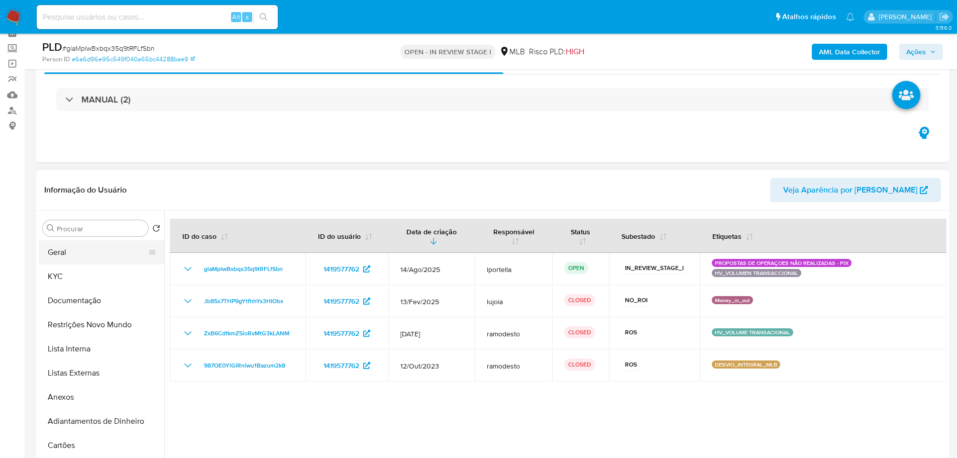
click at [62, 258] on button "Geral" at bounding box center [98, 252] width 118 height 24
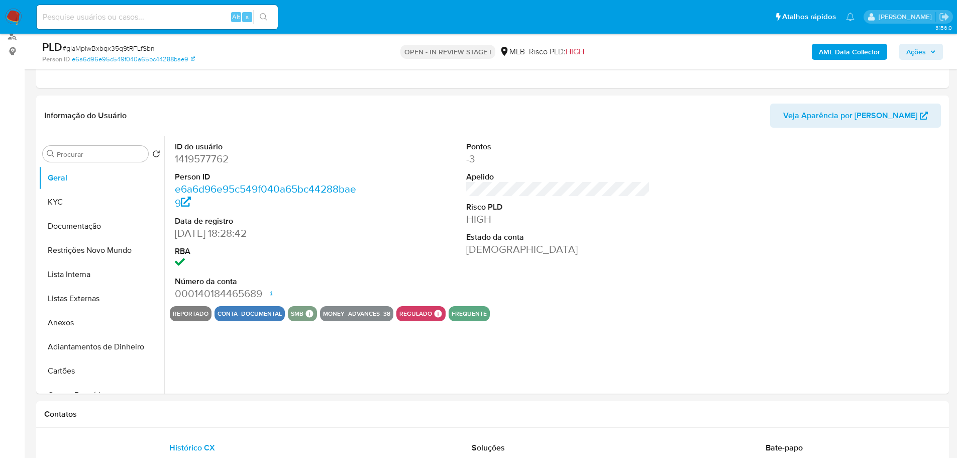
scroll to position [129, 0]
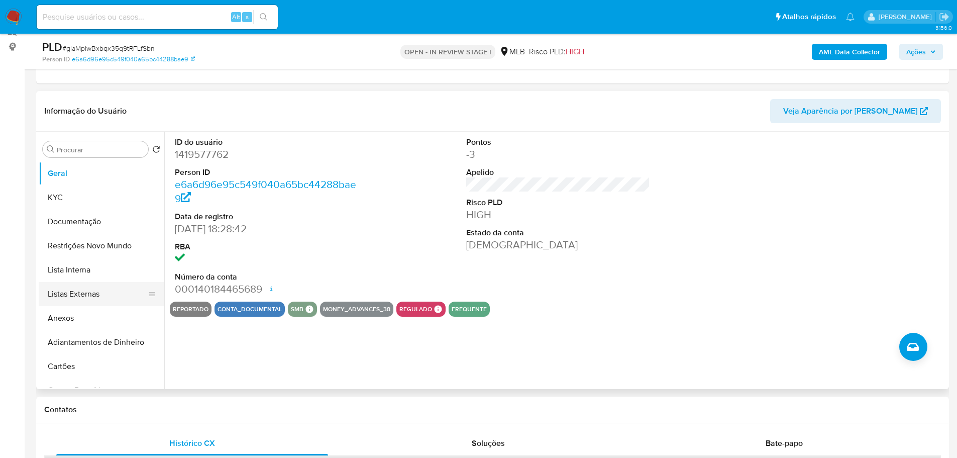
drag, startPoint x: 196, startPoint y: 411, endPoint x: 93, endPoint y: 291, distance: 157.8
click at [194, 409] on h1 "Contatos" at bounding box center [492, 409] width 897 height 10
click at [65, 196] on button "KYC" at bounding box center [98, 197] width 118 height 24
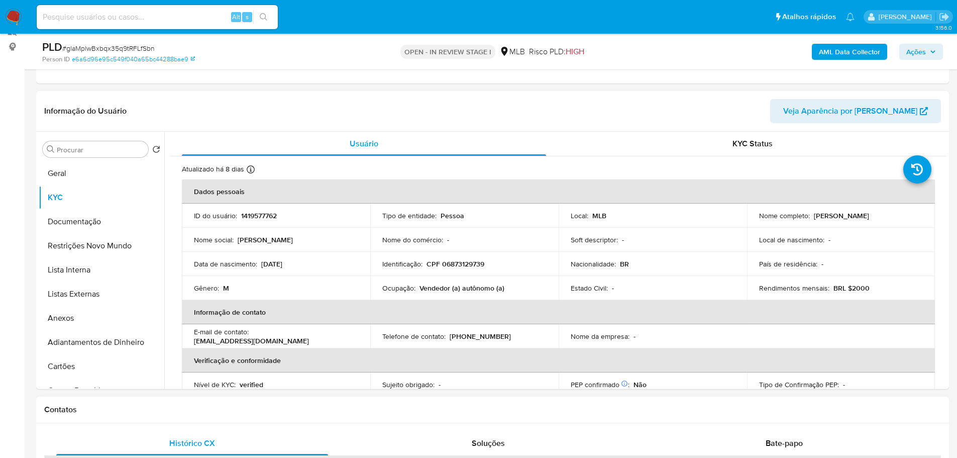
click at [155, 415] on div "Contatos" at bounding box center [492, 409] width 913 height 27
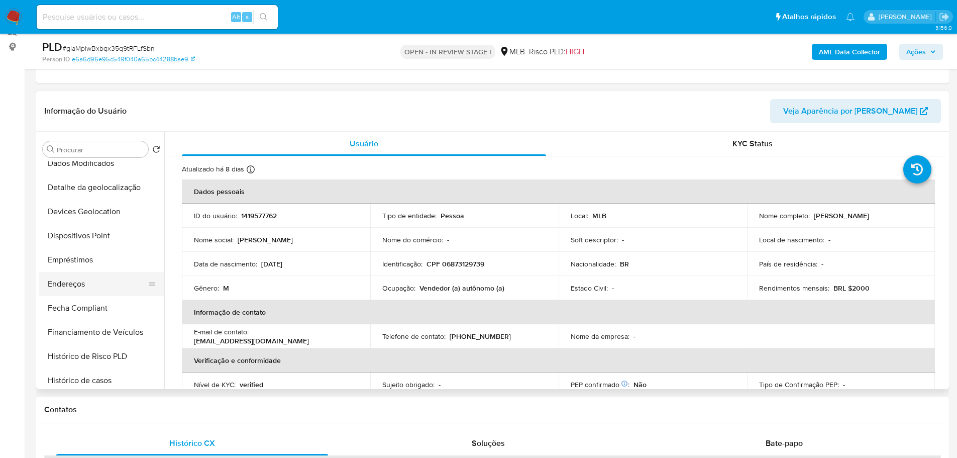
click at [97, 288] on button "Endereços" at bounding box center [98, 284] width 118 height 24
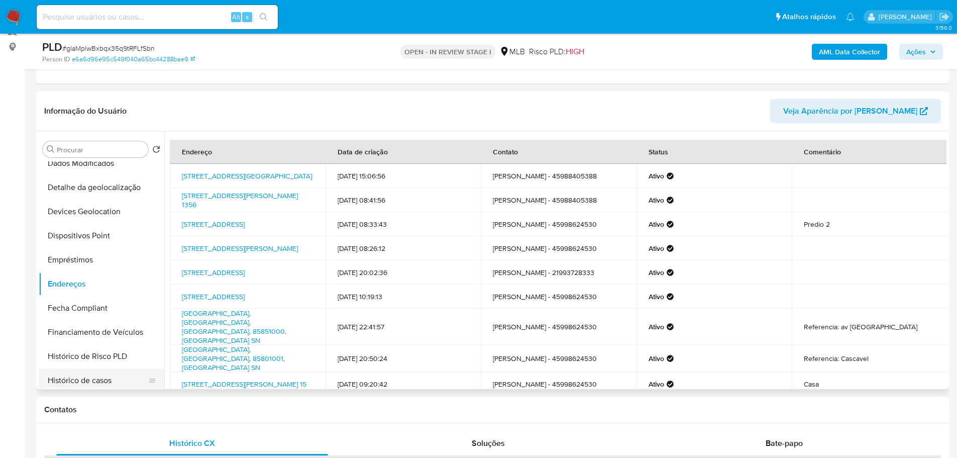
click at [107, 387] on button "Histórico de casos" at bounding box center [98, 380] width 118 height 24
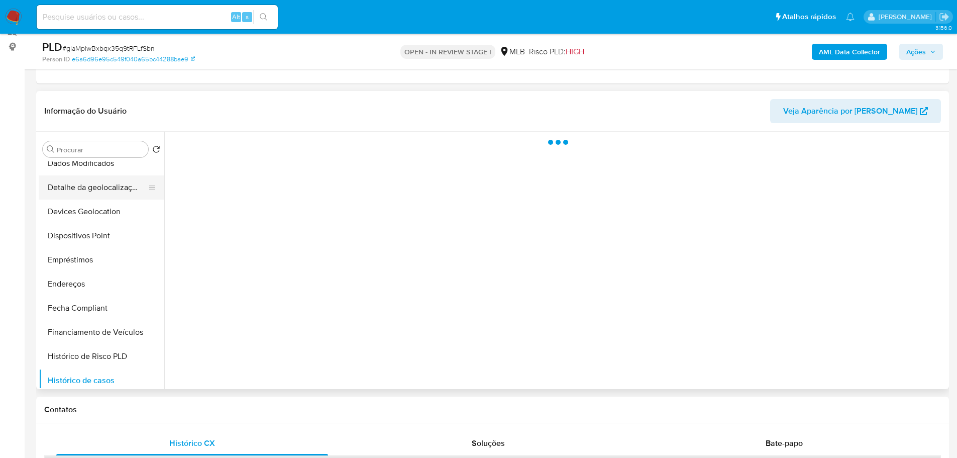
click at [91, 193] on button "Detalhe da geolocalização" at bounding box center [98, 187] width 118 height 24
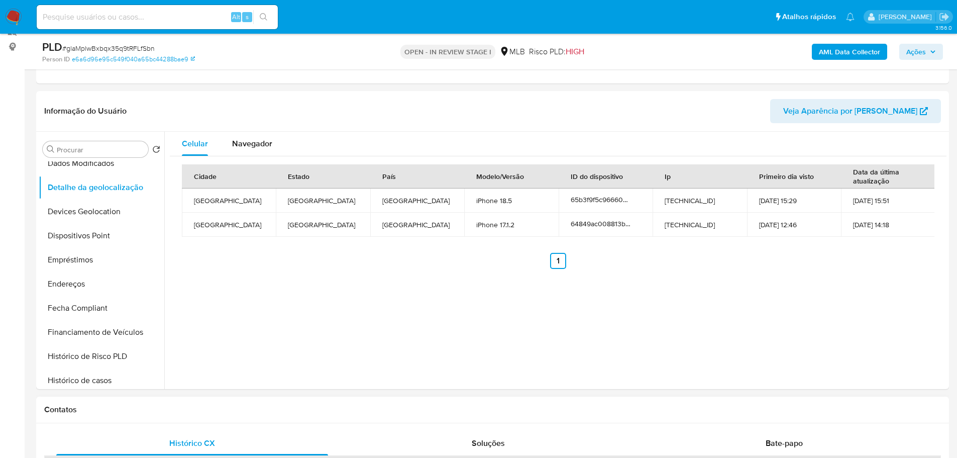
click at [171, 402] on div "Contatos" at bounding box center [492, 409] width 913 height 27
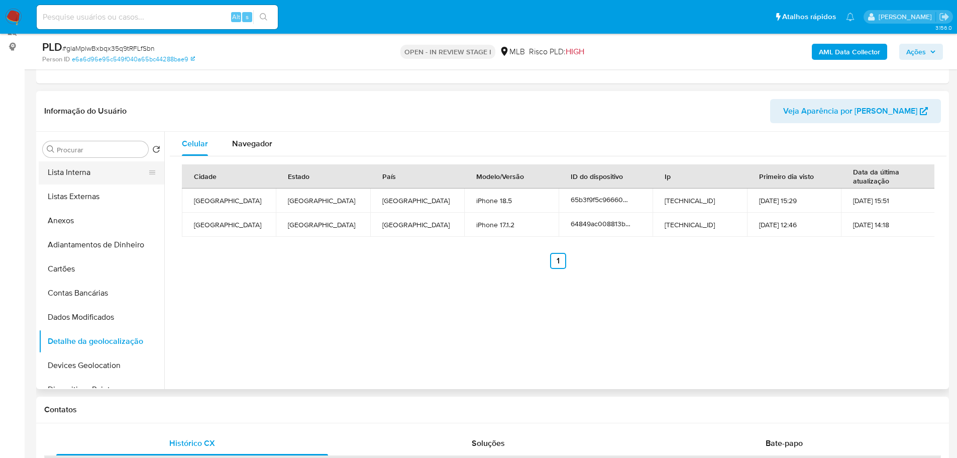
scroll to position [0, 0]
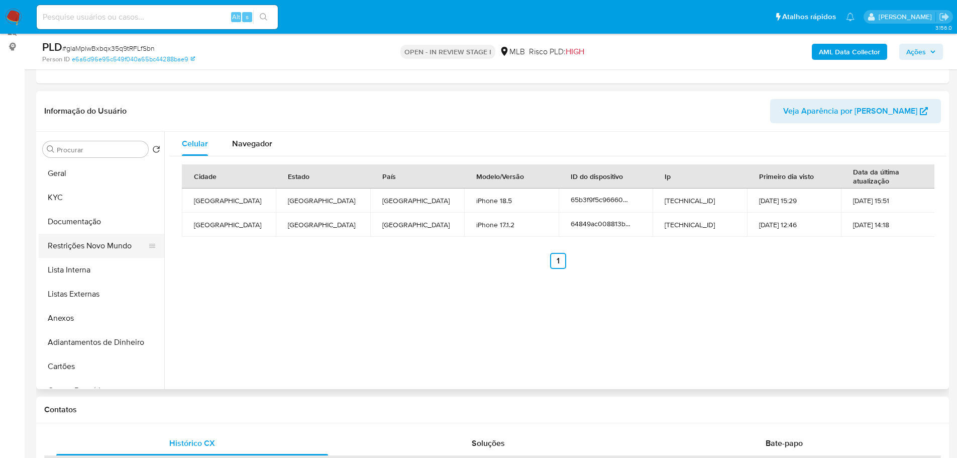
click at [104, 249] on button "Restrições Novo Mundo" at bounding box center [98, 246] width 118 height 24
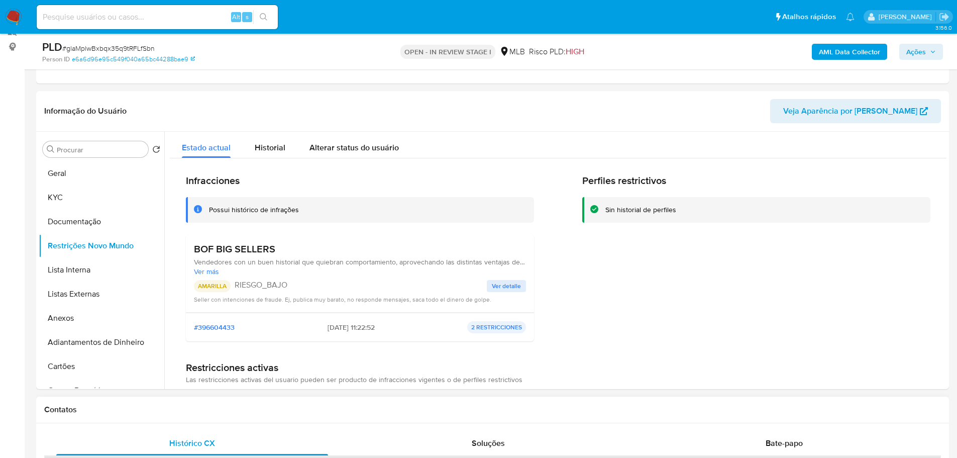
click at [285, 415] on div "Contatos" at bounding box center [492, 409] width 913 height 27
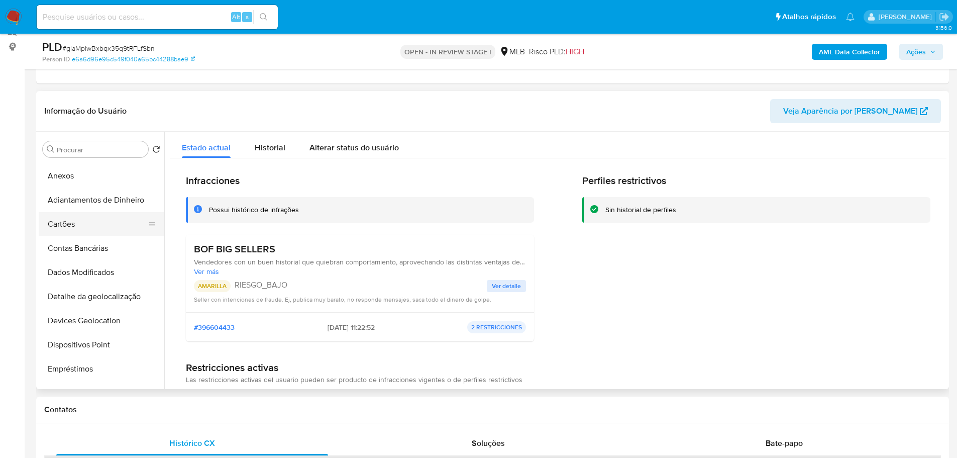
scroll to position [151, 0]
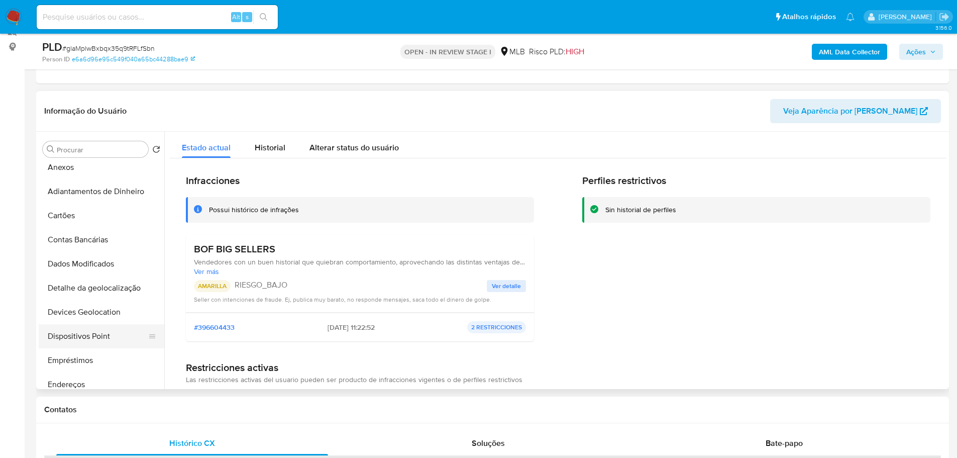
click at [106, 329] on button "Dispositivos Point" at bounding box center [98, 336] width 118 height 24
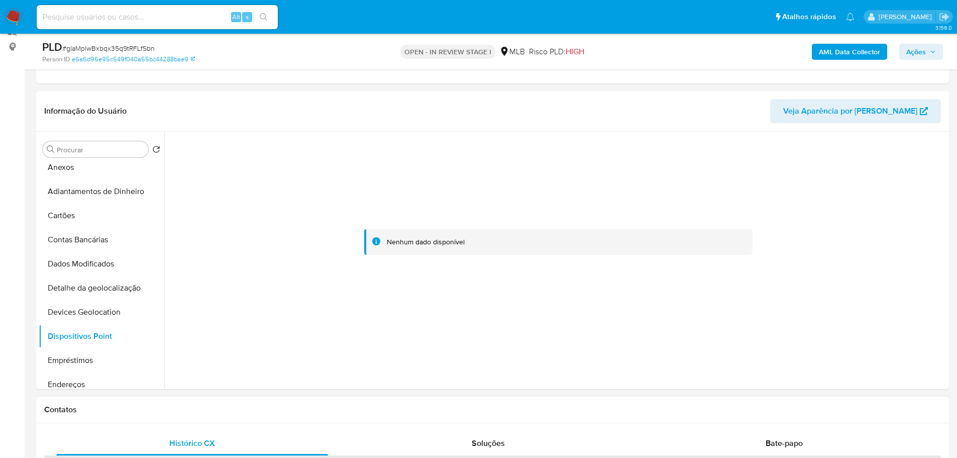
click at [386, 421] on div "Contatos" at bounding box center [492, 409] width 913 height 27
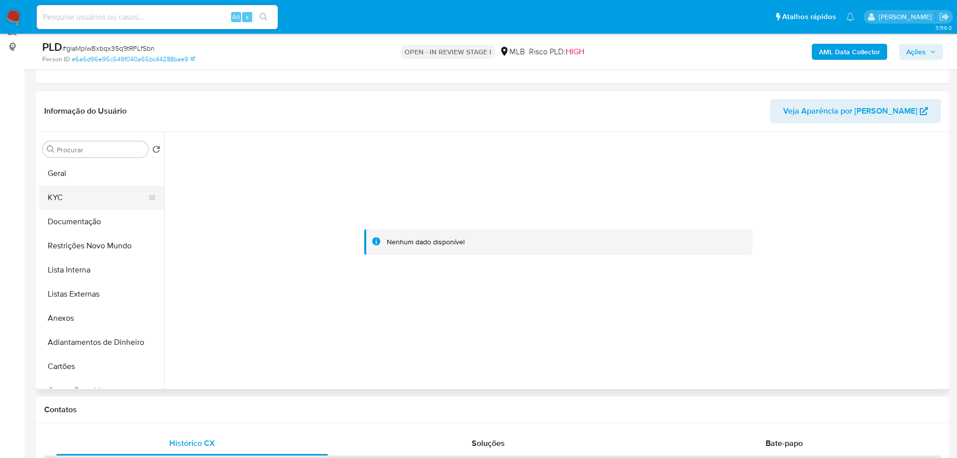
click at [64, 194] on button "KYC" at bounding box center [98, 197] width 118 height 24
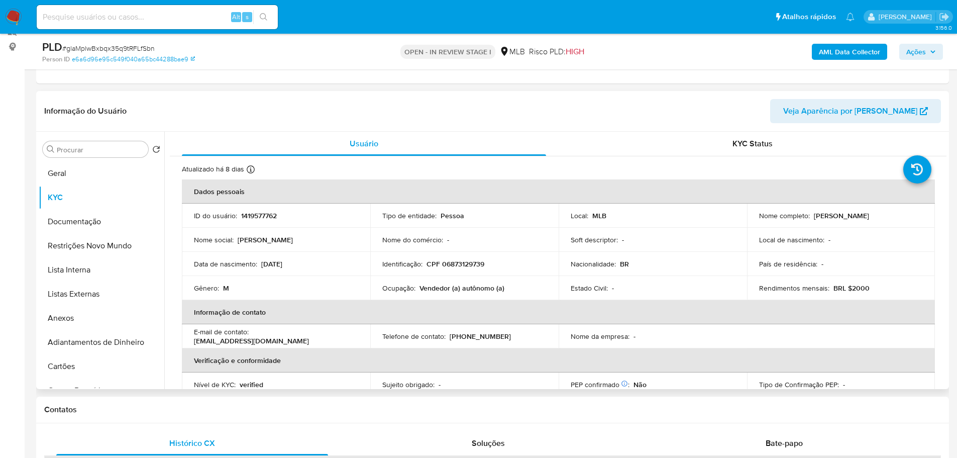
click at [470, 258] on td "Identificação : CPF 06873129739" at bounding box center [464, 264] width 188 height 24
click at [470, 261] on p "CPF 06873129739" at bounding box center [456, 263] width 58 height 9
copy p "06873129739"
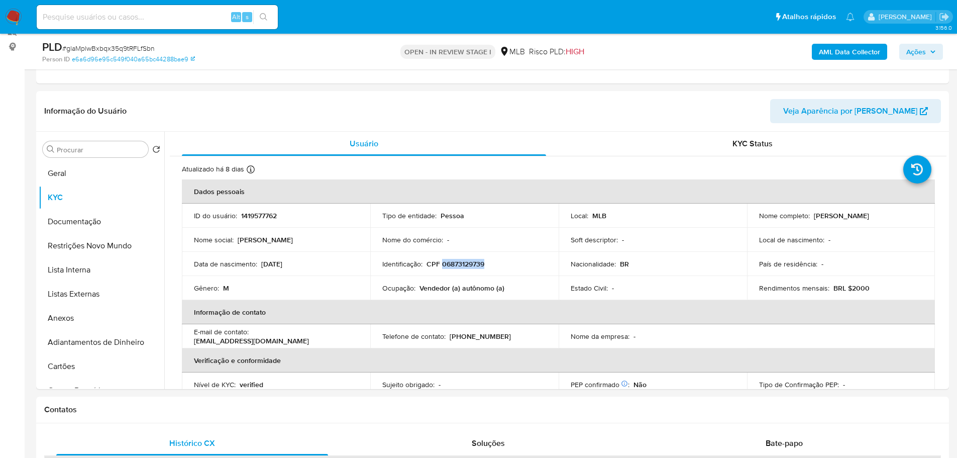
drag, startPoint x: 917, startPoint y: 50, endPoint x: 903, endPoint y: 52, distance: 14.2
click at [917, 50] on span "Ações" at bounding box center [916, 52] width 20 height 16
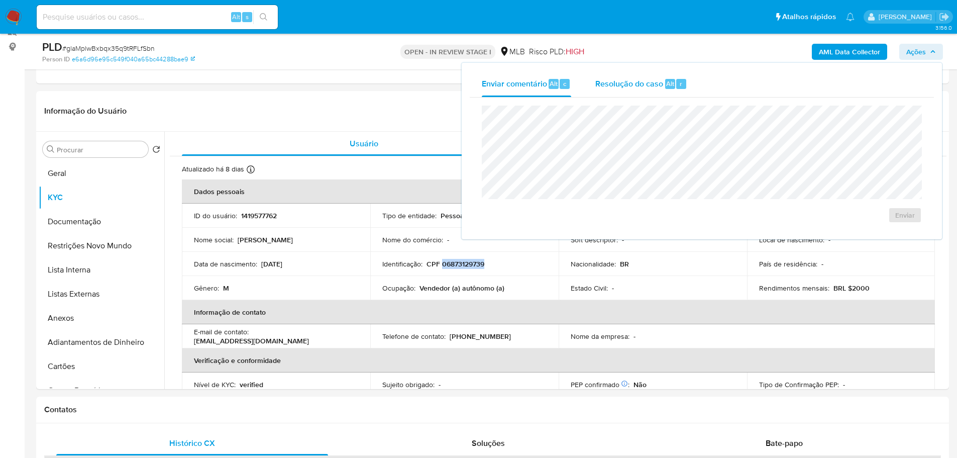
click at [611, 82] on span "Resolução do caso" at bounding box center [629, 83] width 68 height 12
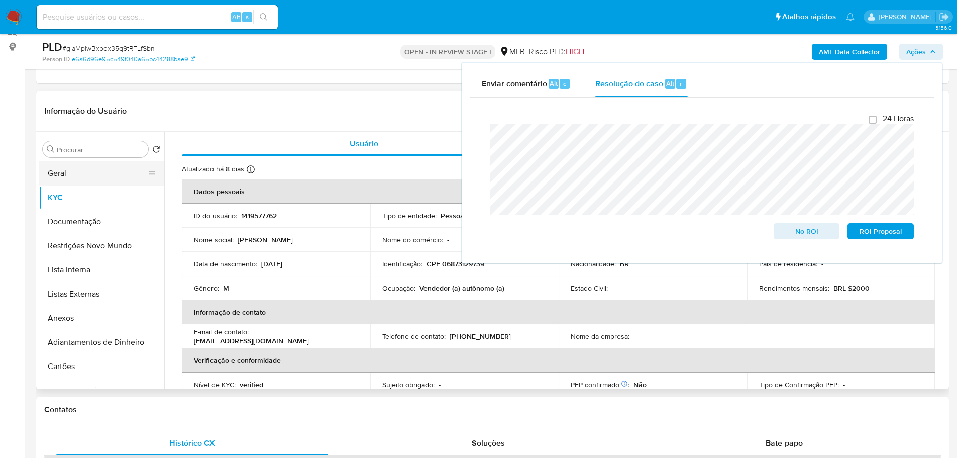
click at [77, 179] on button "Geral" at bounding box center [98, 173] width 118 height 24
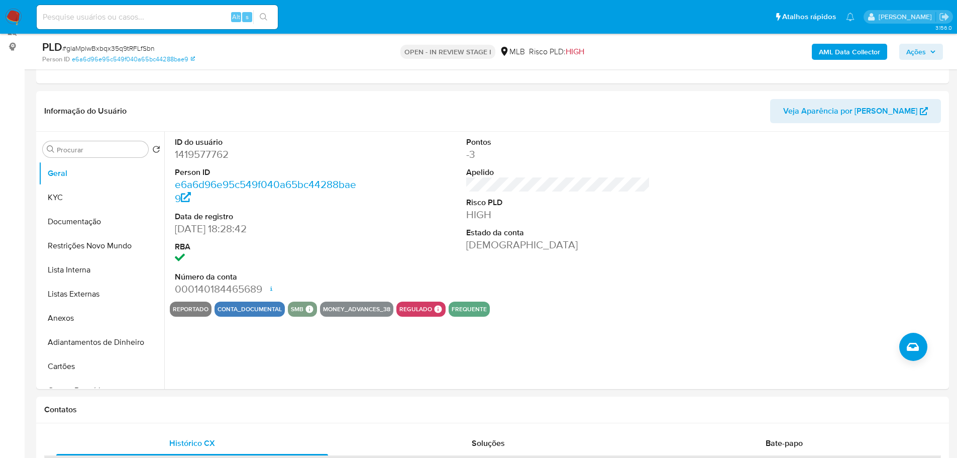
click at [932, 55] on span "Ações" at bounding box center [921, 52] width 30 height 14
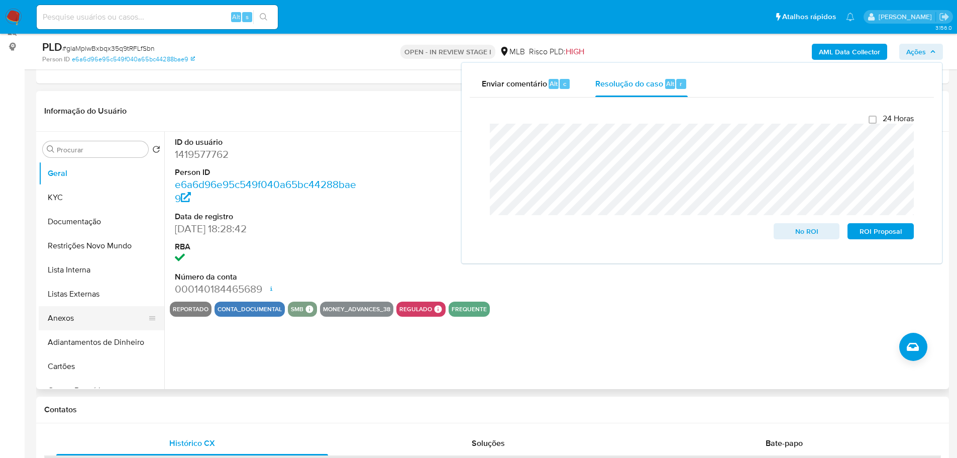
click at [83, 321] on button "Anexos" at bounding box center [98, 318] width 118 height 24
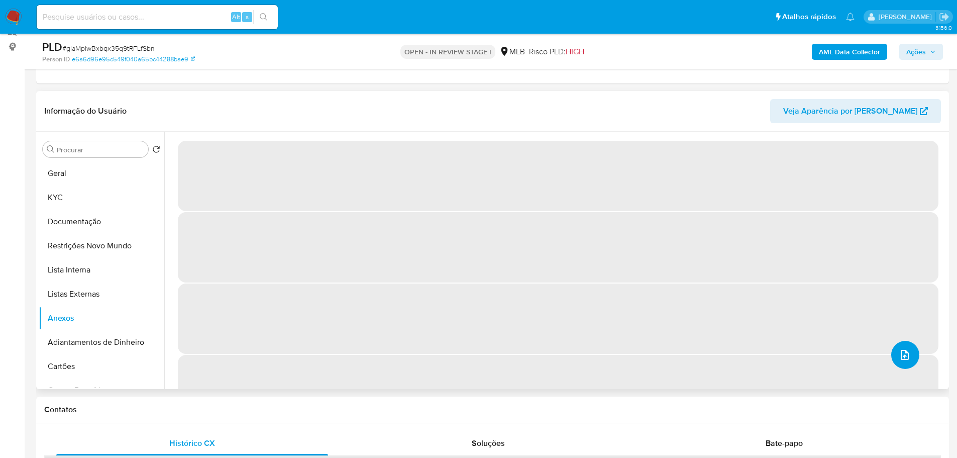
click at [908, 355] on button "upload-file" at bounding box center [905, 355] width 28 height 28
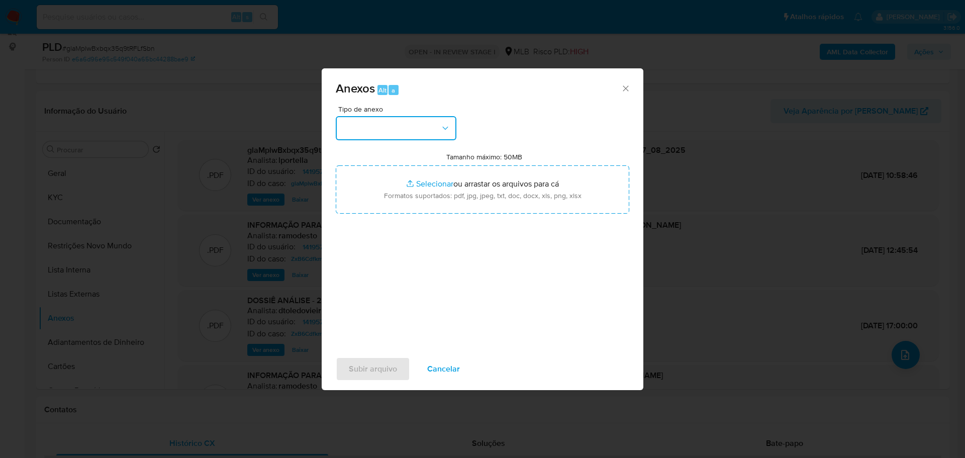
click at [395, 126] on button "button" at bounding box center [396, 128] width 121 height 24
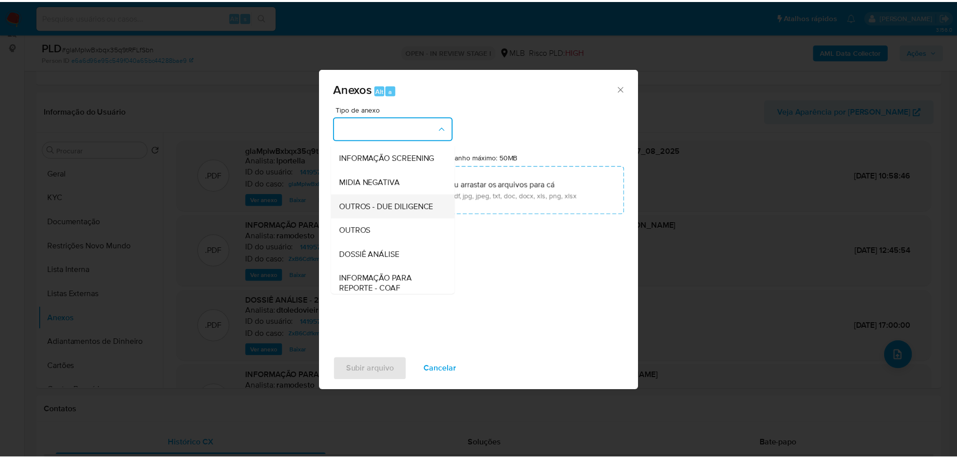
scroll to position [151, 0]
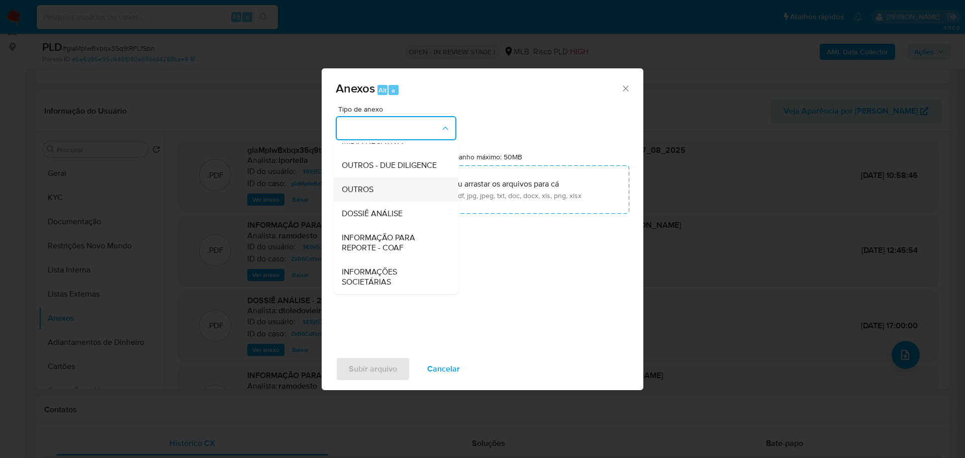
click at [378, 195] on div "OUTROS" at bounding box center [393, 189] width 103 height 24
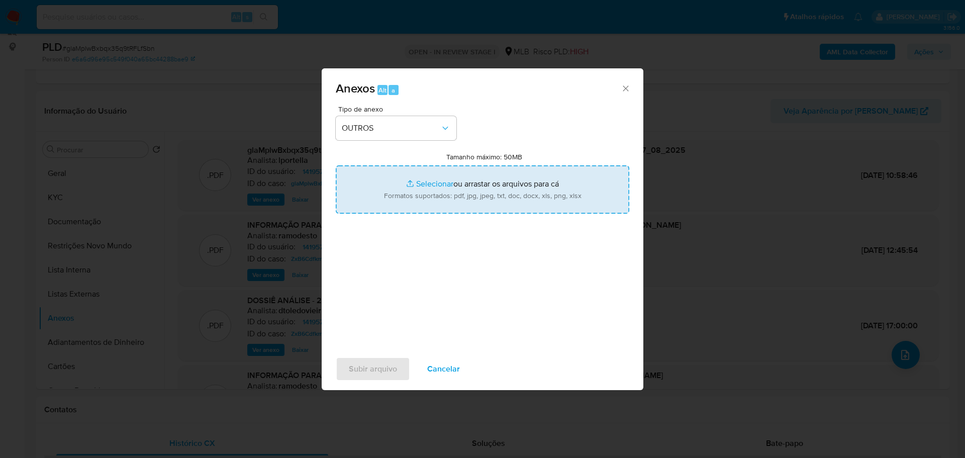
type input "C:\fakepath\3º SAR - XXX - CPF 06873129739 - MARCELO BARCELOS DOS SANTOS.pdf"
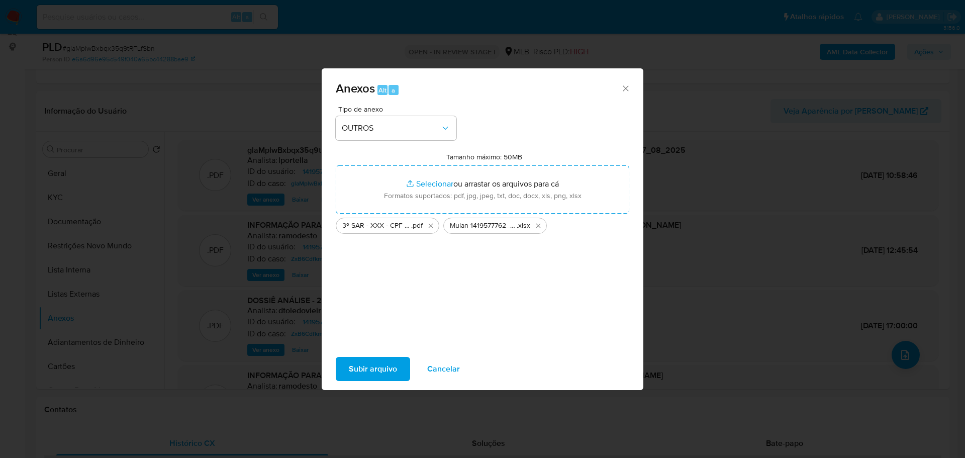
click at [375, 367] on span "Subir arquivo" at bounding box center [373, 369] width 48 height 22
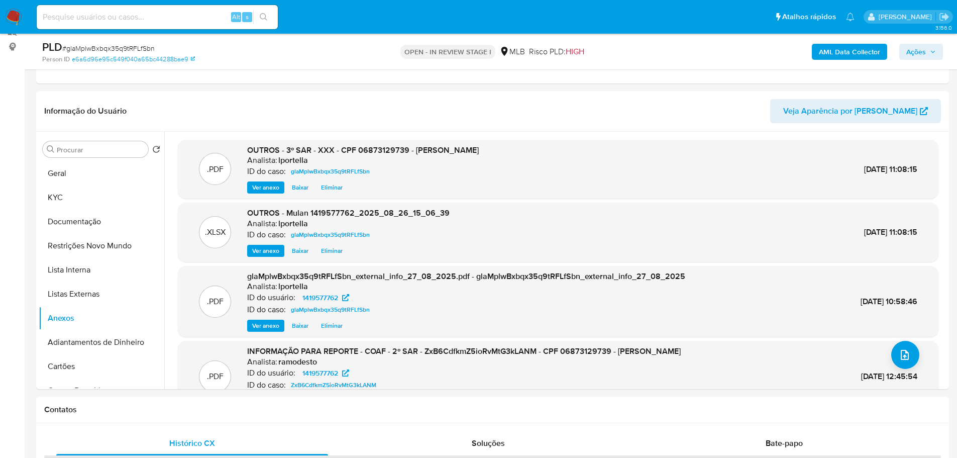
click at [908, 53] on span "Ações" at bounding box center [916, 52] width 20 height 16
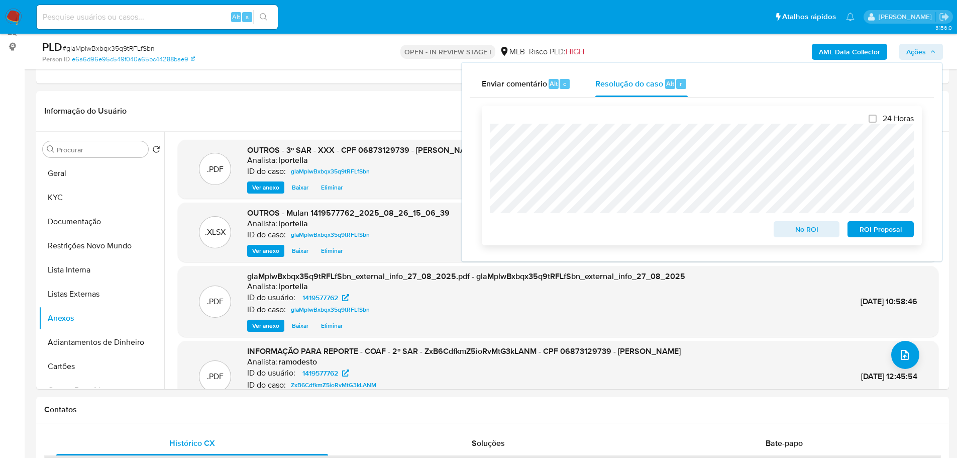
click at [873, 229] on span "ROI Proposal" at bounding box center [881, 229] width 52 height 14
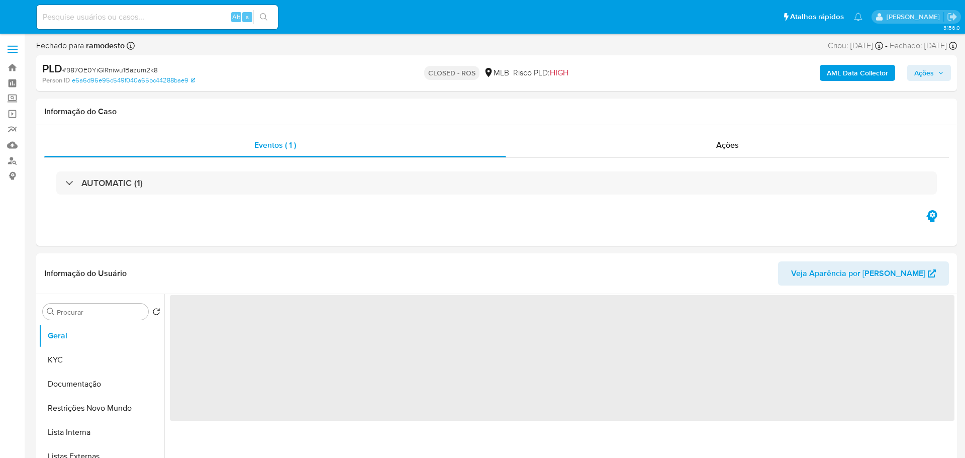
select select "10"
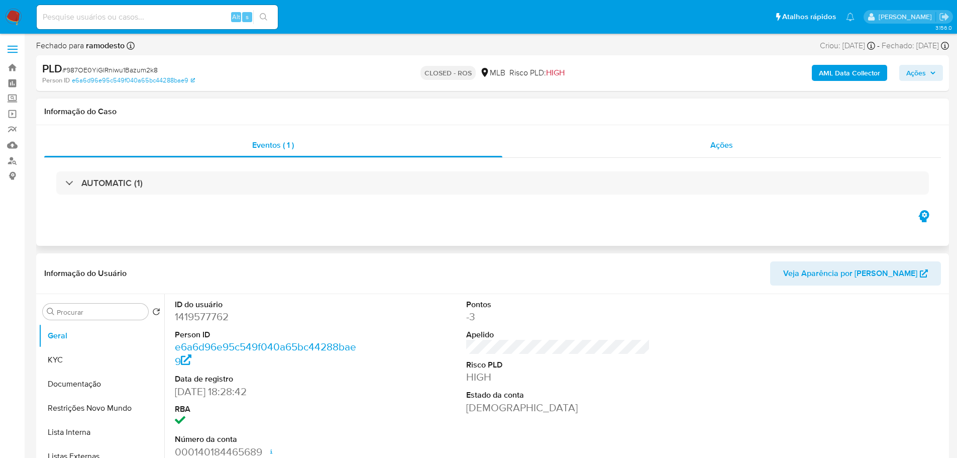
click at [729, 148] on span "Ações" at bounding box center [721, 145] width 23 height 12
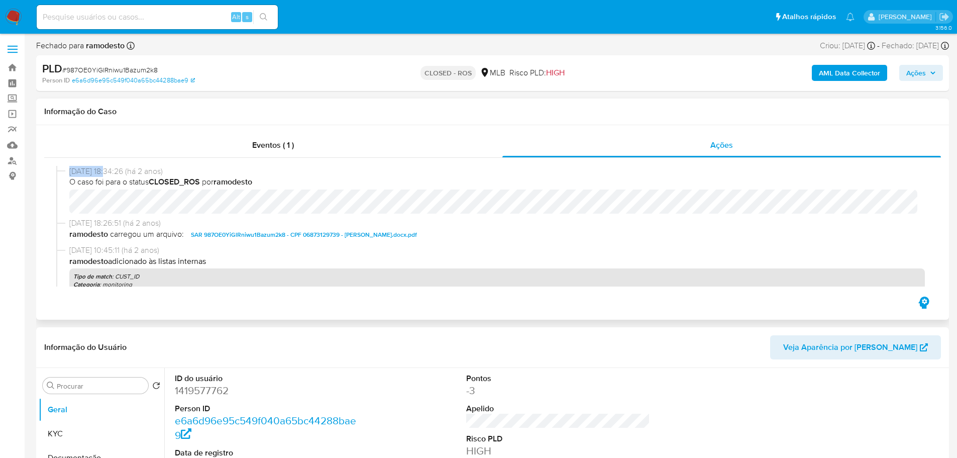
drag, startPoint x: 106, startPoint y: 173, endPoint x: 71, endPoint y: 175, distance: 35.2
click at [71, 175] on span "[DATE] 18:34:26 (há 2 anos)" at bounding box center [497, 171] width 856 height 11
copy span "[DATE]"
drag, startPoint x: 292, startPoint y: 154, endPoint x: 285, endPoint y: 155, distance: 7.2
click at [291, 153] on div "Eventos ( 1 )" at bounding box center [273, 145] width 458 height 24
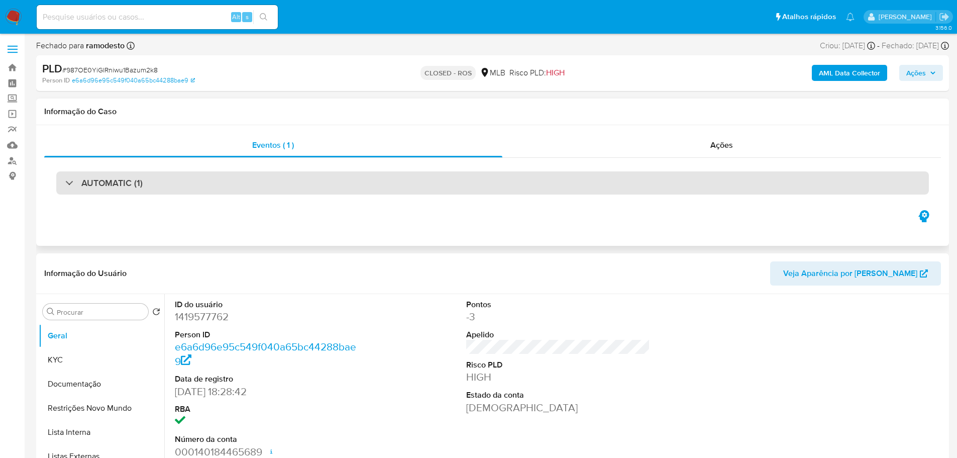
click at [100, 178] on h3 "AUTOMATIC (1)" at bounding box center [111, 182] width 61 height 11
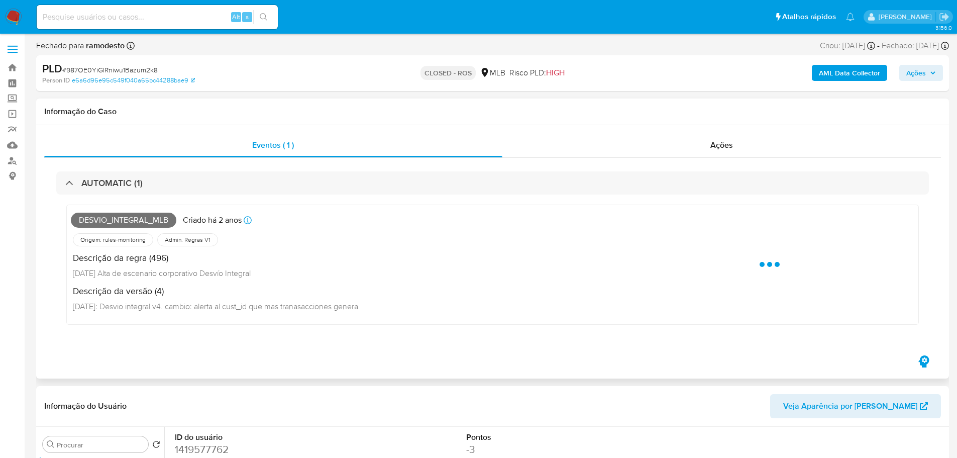
click at [139, 220] on span "DESVIO_INTEGRAL_MLB" at bounding box center [124, 220] width 106 height 15
copy span "DESVIO_INTEGRAL_MLB"
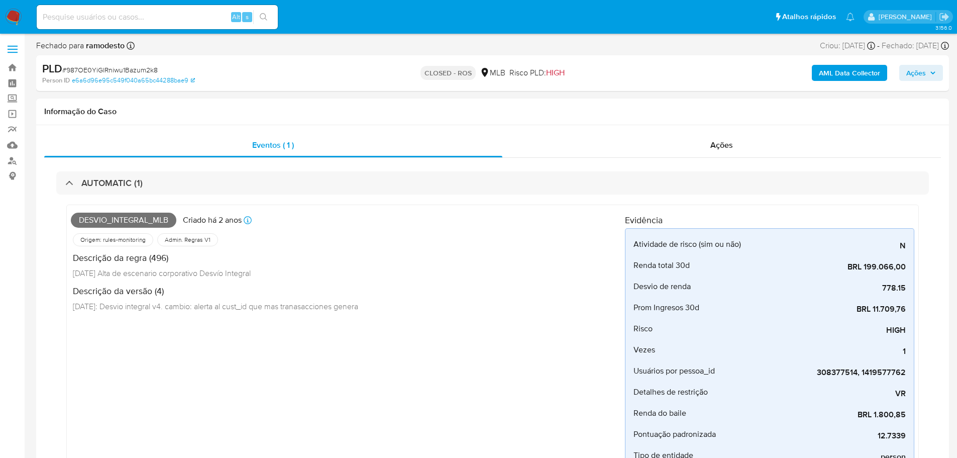
click at [148, 69] on span "# 987OE0YiGlRniwu1Bazum2k8" at bounding box center [109, 70] width 95 height 10
copy span "987OE0YiGlRniwu1Bazum2k8"
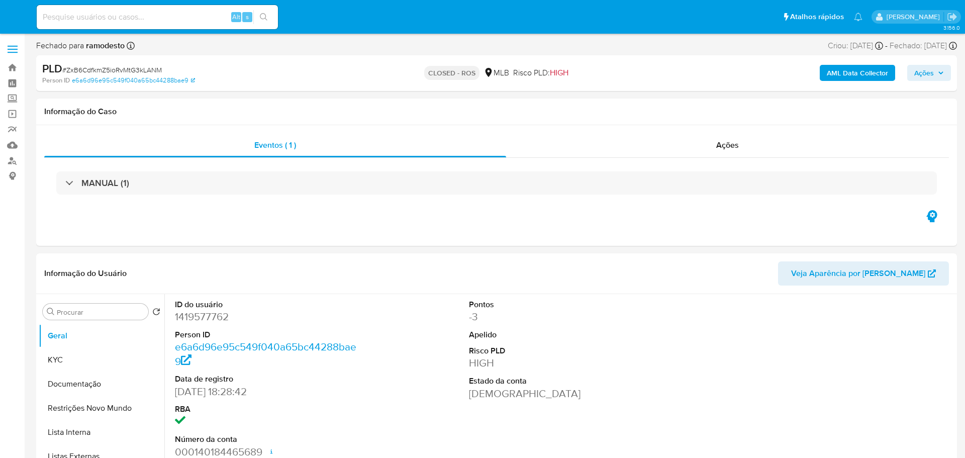
select select "10"
click at [705, 142] on div "Ações" at bounding box center [721, 145] width 439 height 24
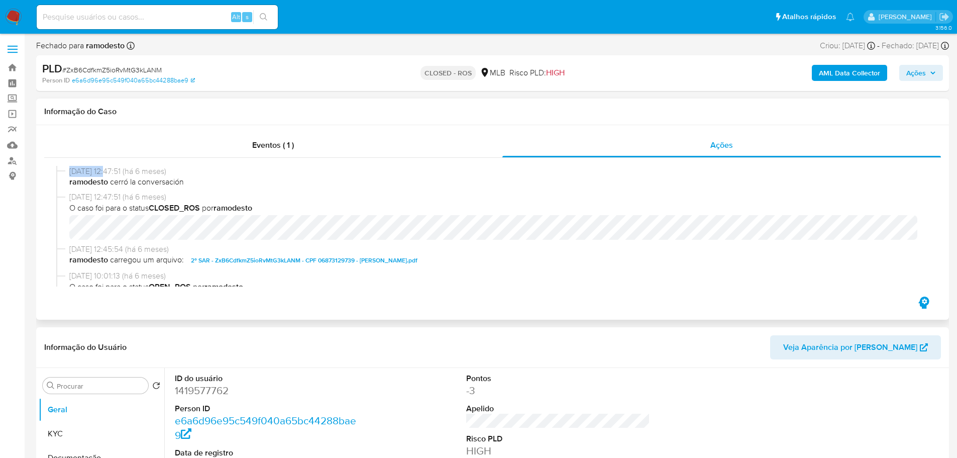
drag, startPoint x: 108, startPoint y: 171, endPoint x: 69, endPoint y: 171, distance: 38.2
click at [69, 171] on span "[DATE] 12:47:51 (há 6 meses)" at bounding box center [497, 171] width 856 height 11
copy span "[DATE]"
click at [220, 150] on div "Eventos ( 1 )" at bounding box center [273, 145] width 458 height 24
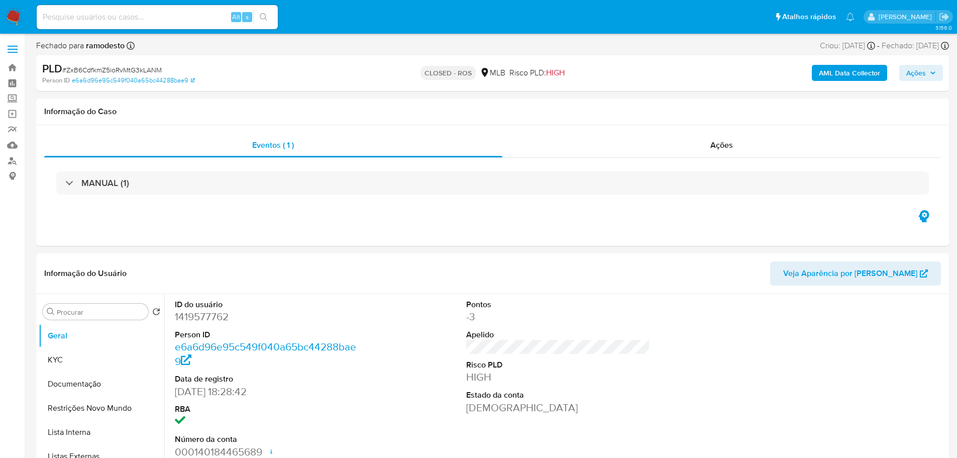
click at [104, 178] on h3 "MANUAL (1)" at bounding box center [105, 182] width 48 height 11
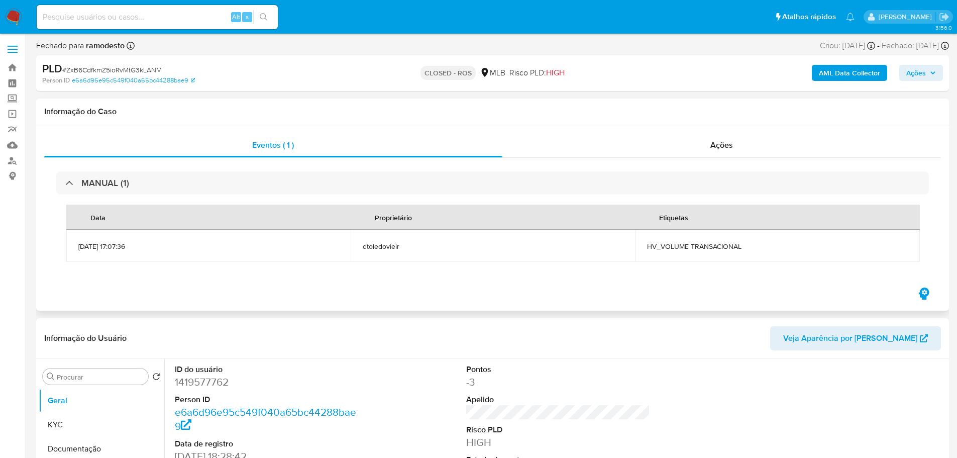
click at [660, 253] on td "HV_VOLUME TRANSACIONAL" at bounding box center [777, 246] width 284 height 32
click at [666, 247] on span "HV_VOLUME TRANSACIONAL" at bounding box center [777, 246] width 260 height 9
copy div "HV_VOLUME TRANSACIONAL"
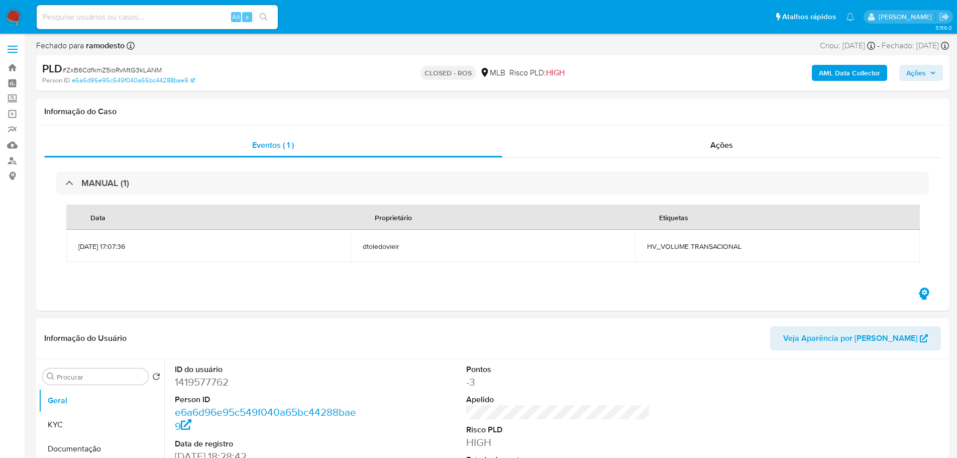
click at [131, 69] on span "# ZxB6CdfkmZ5ioRvMtG3kLANM" at bounding box center [111, 70] width 99 height 10
copy span "ZxB6CdfkmZ5ioRvMtG3kLANM"
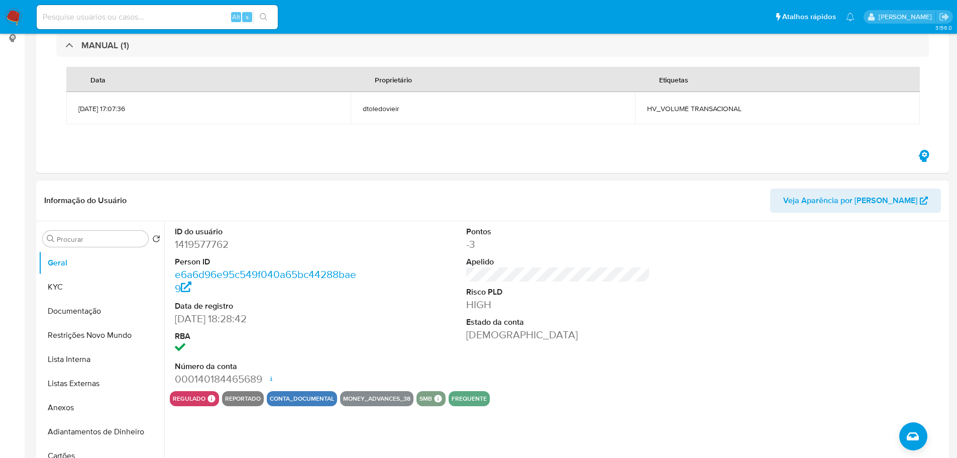
scroll to position [201, 0]
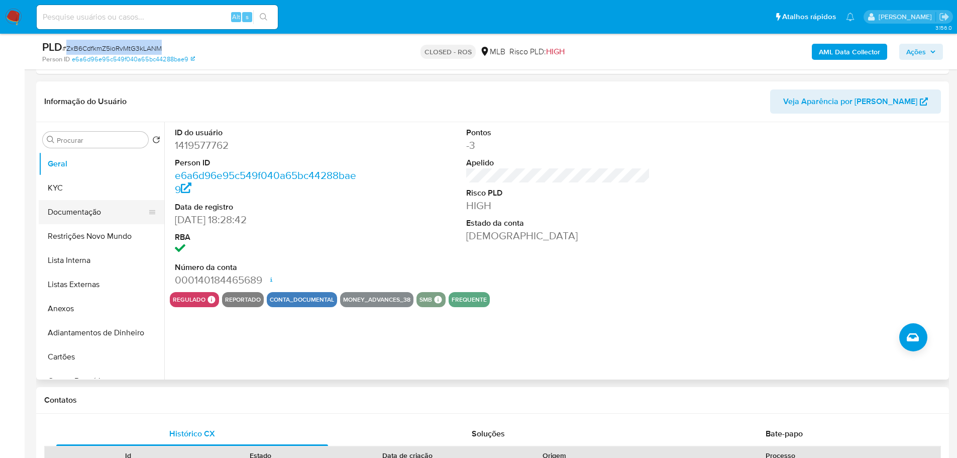
drag, startPoint x: 57, startPoint y: 185, endPoint x: 154, endPoint y: 209, distance: 99.8
click at [59, 186] on button "KYC" at bounding box center [102, 188] width 126 height 24
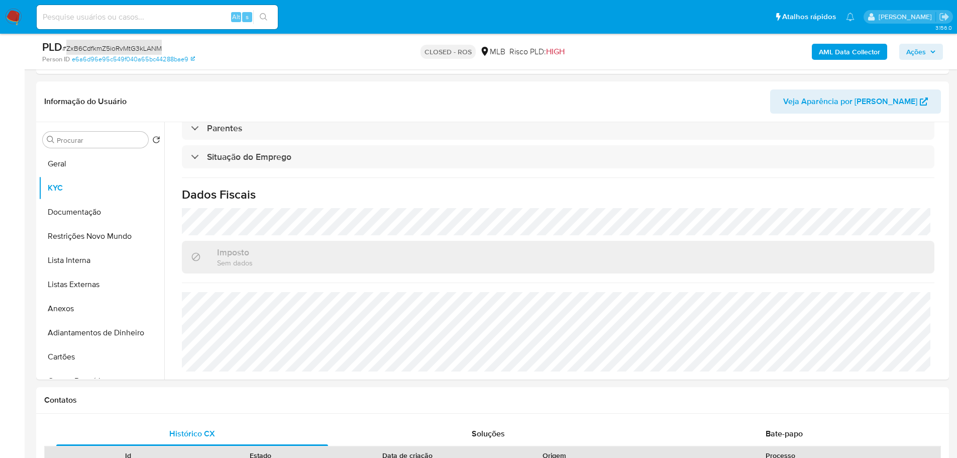
scroll to position [502, 0]
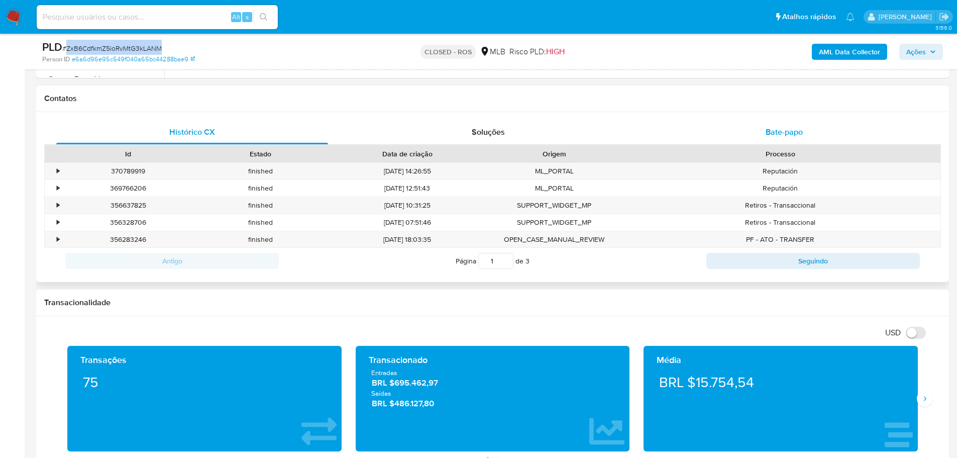
click at [756, 133] on div "Bate-papo" at bounding box center [784, 132] width 272 height 24
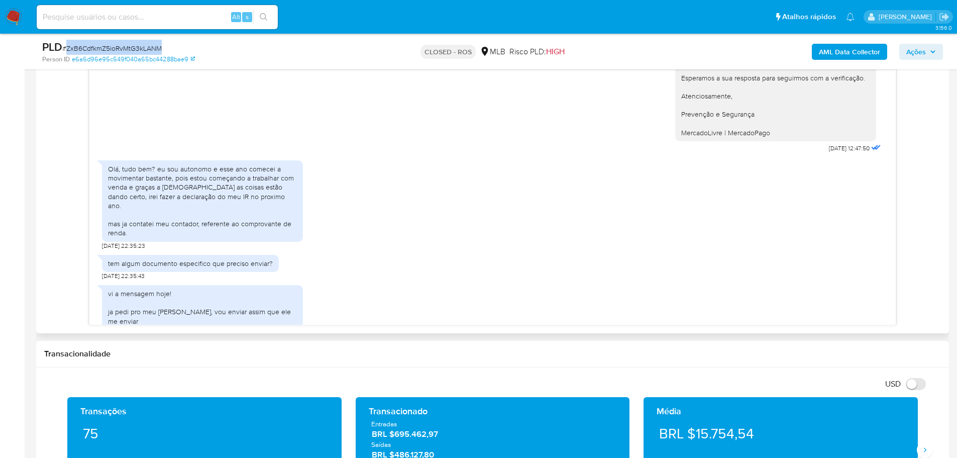
scroll to position [603, 0]
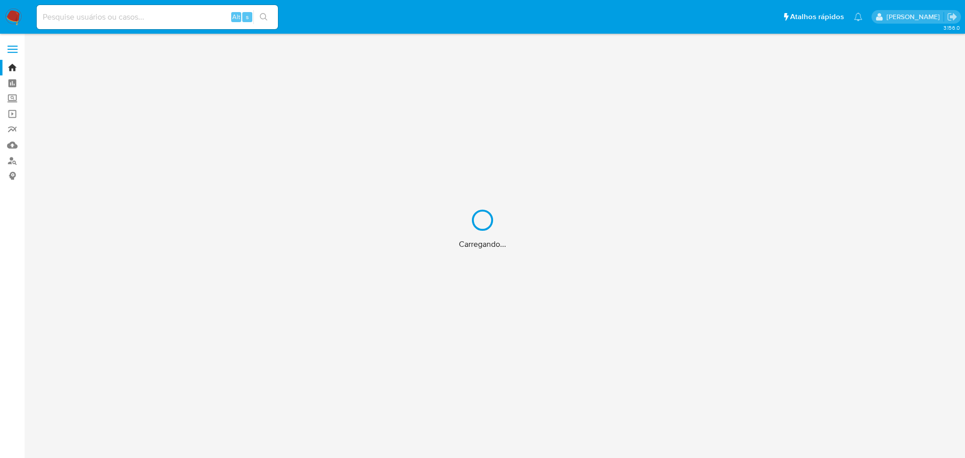
click at [115, 15] on div "Carregando..." at bounding box center [482, 229] width 965 height 458
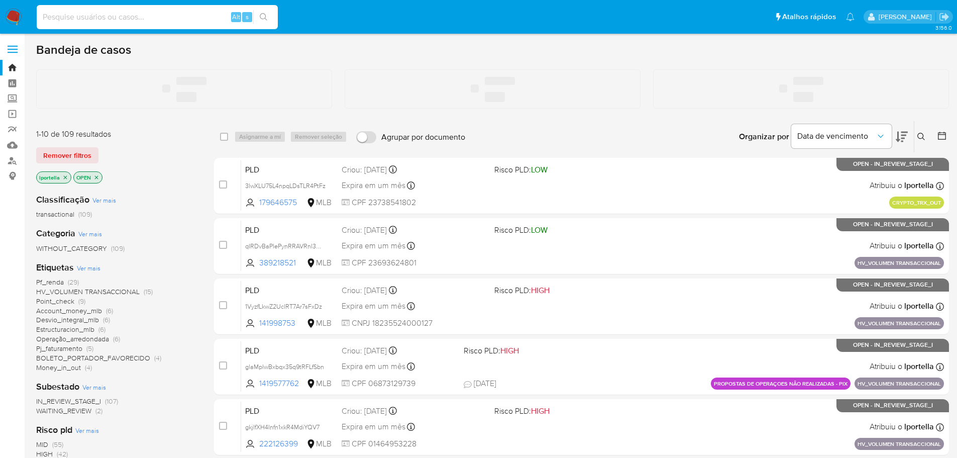
click at [99, 17] on input at bounding box center [157, 17] width 241 height 13
paste input "177500321"
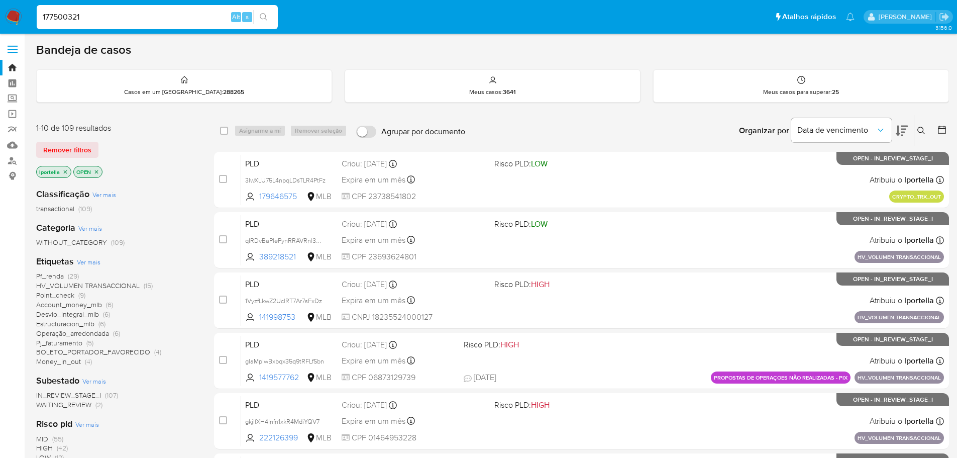
type input "177500321"
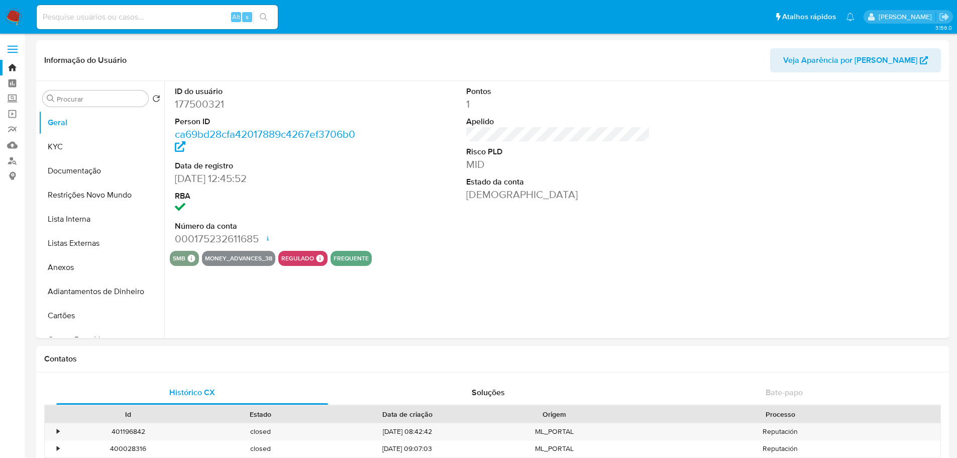
select select "10"
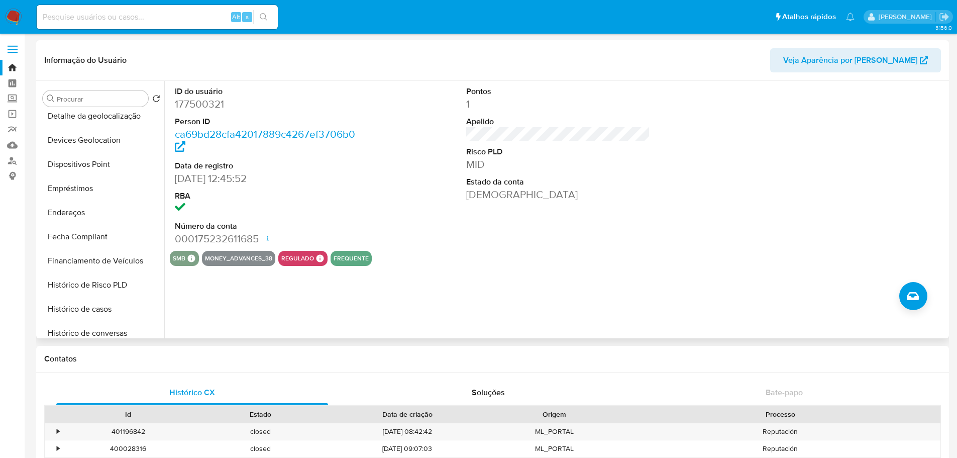
scroll to position [402, 0]
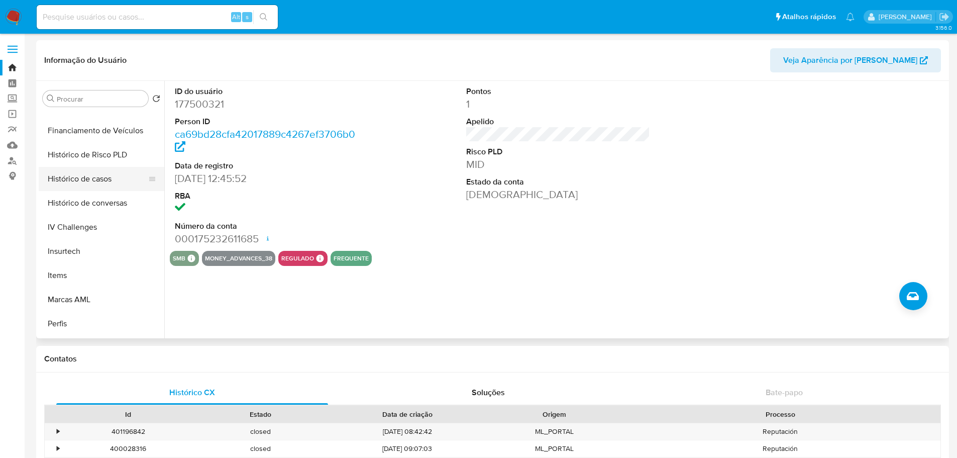
click at [91, 172] on button "Histórico de casos" at bounding box center [98, 179] width 118 height 24
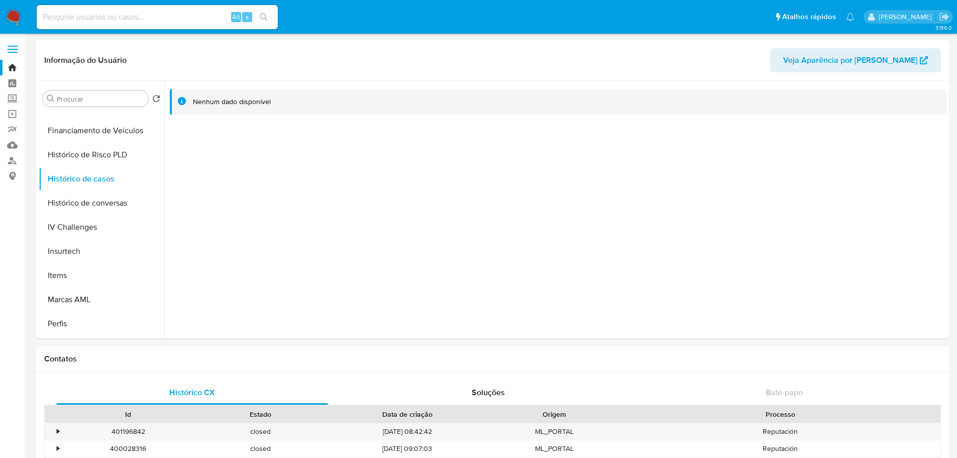
click at [132, 23] on input at bounding box center [157, 17] width 241 height 13
paste input "1462523799"
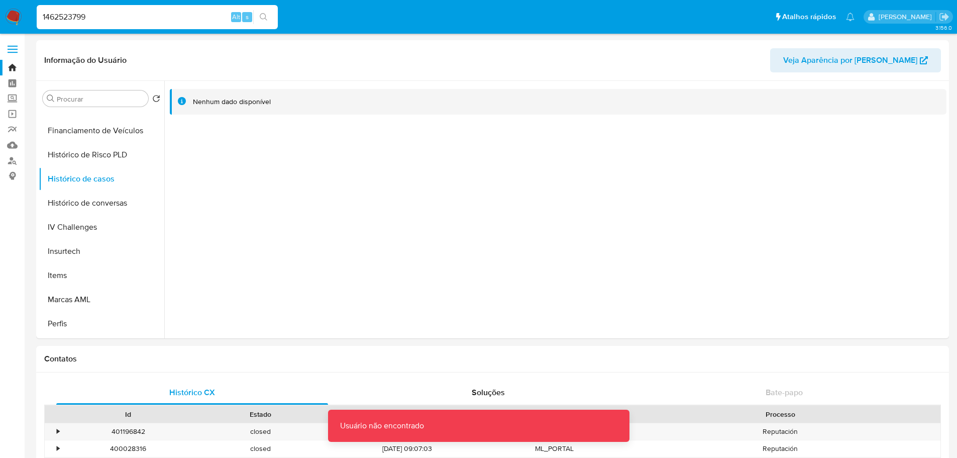
click at [132, 23] on input "1462523799" at bounding box center [157, 17] width 241 height 13
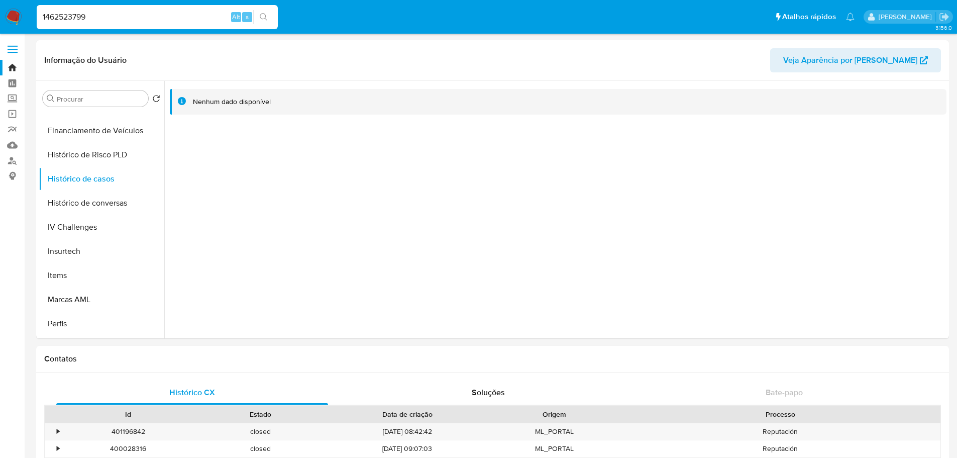
type input "1462523799"
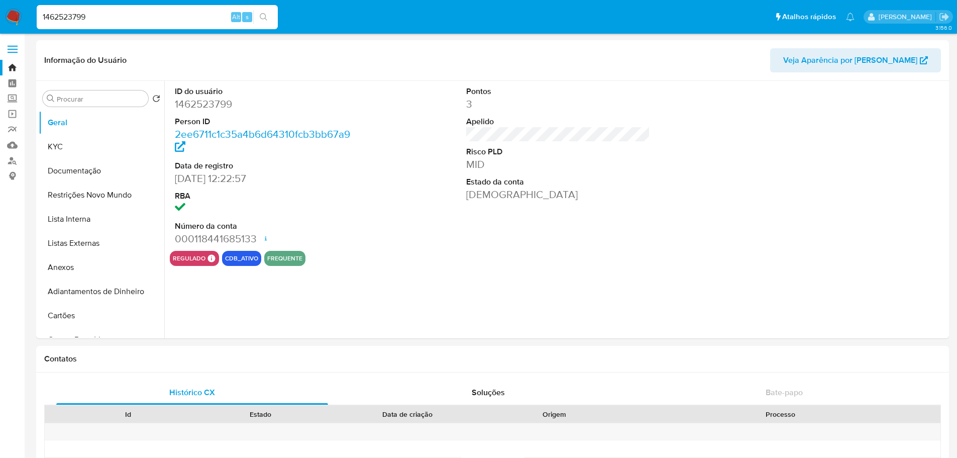
select select "10"
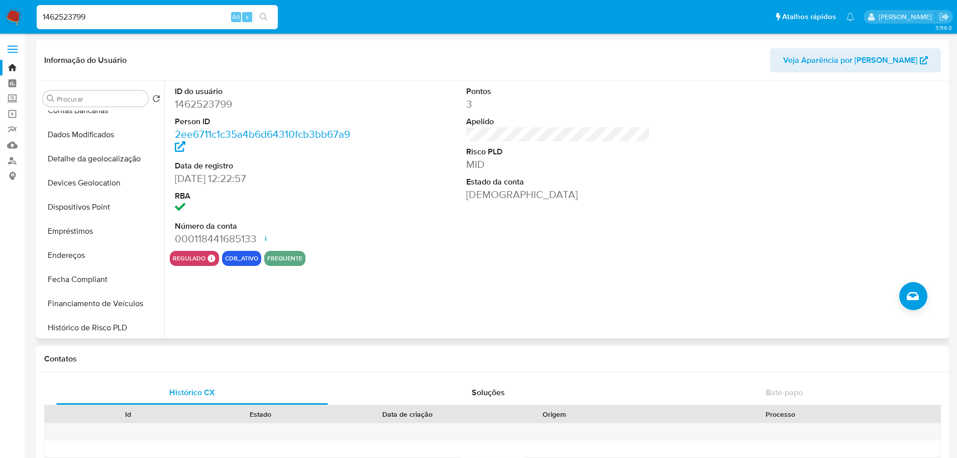
scroll to position [352, 0]
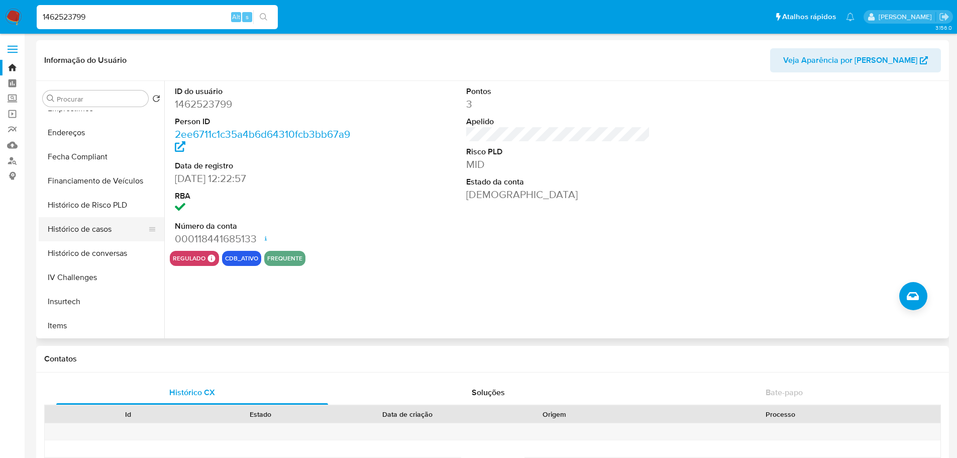
click at [112, 229] on button "Histórico de casos" at bounding box center [98, 229] width 118 height 24
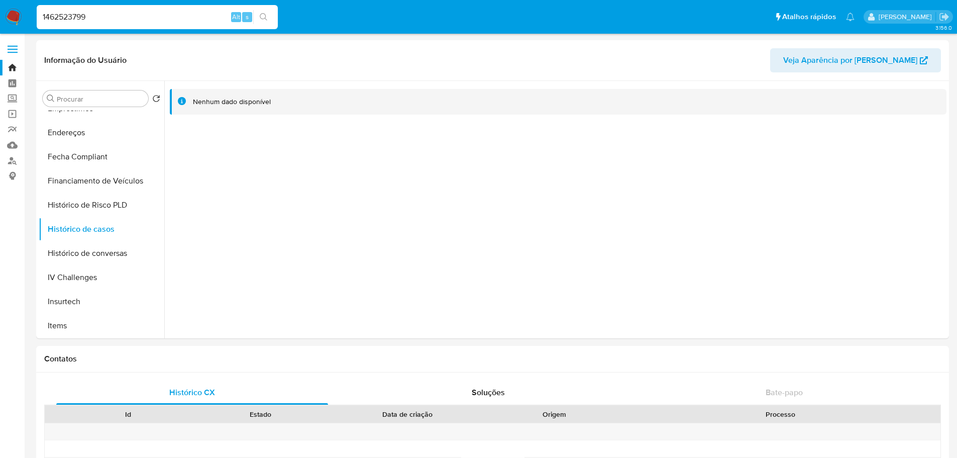
click at [145, 15] on input "1462523799" at bounding box center [157, 17] width 241 height 13
paste input "710466981"
type input "1710466981"
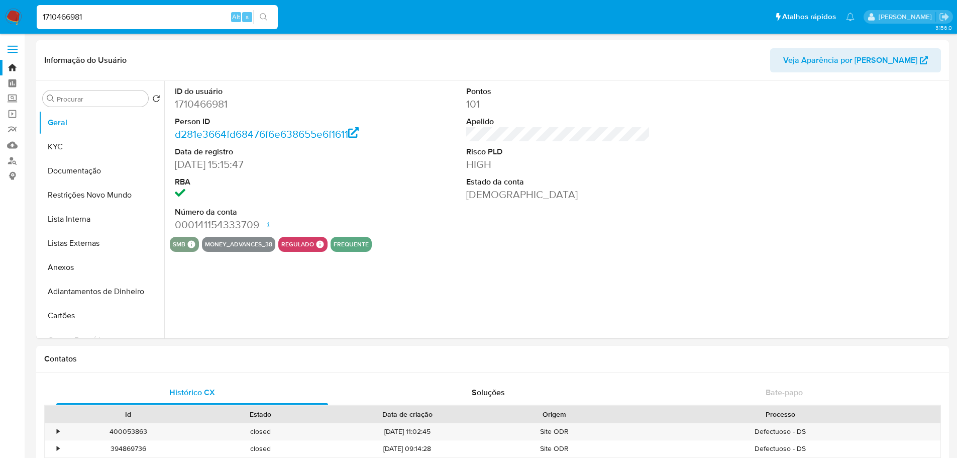
select select "10"
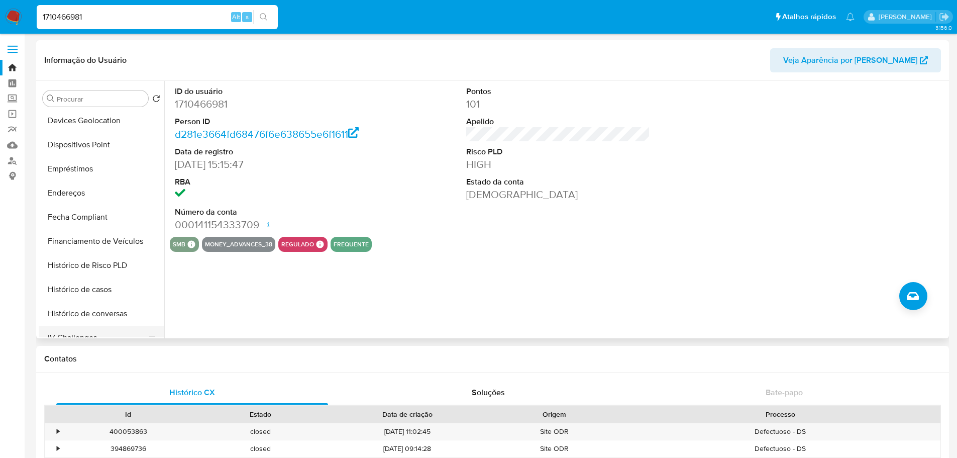
scroll to position [402, 0]
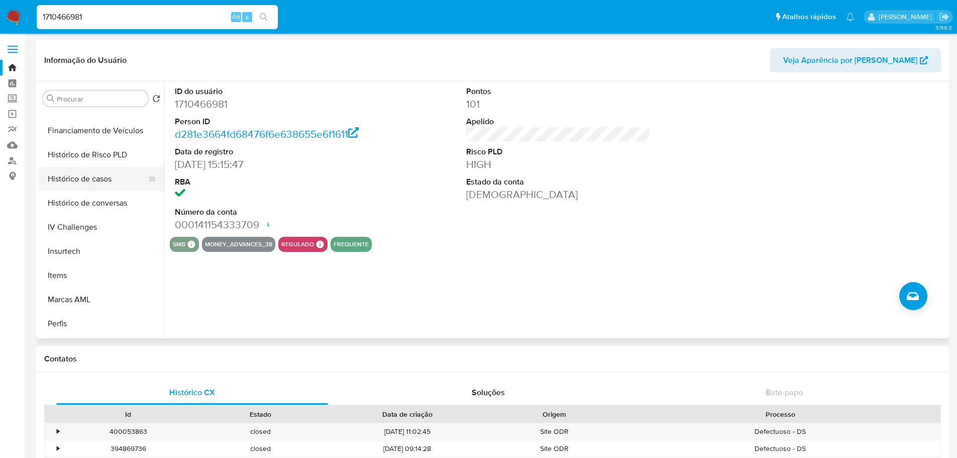
click at [82, 184] on button "Histórico de casos" at bounding box center [98, 179] width 118 height 24
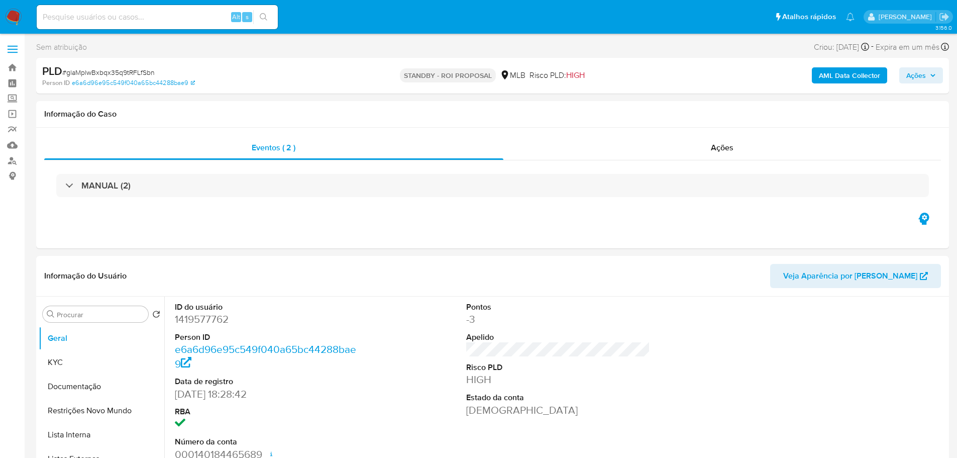
select select "10"
click at [118, 72] on span "# glaMplwBxbqx35q9tRFLfSbn" at bounding box center [108, 72] width 92 height 10
copy span "glaMplwBxbqx35q9tRFLfSbn"
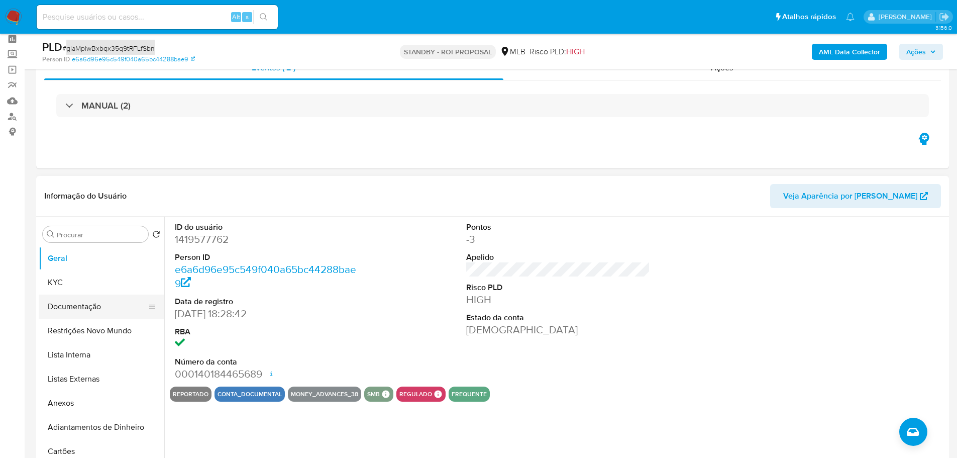
scroll to position [100, 0]
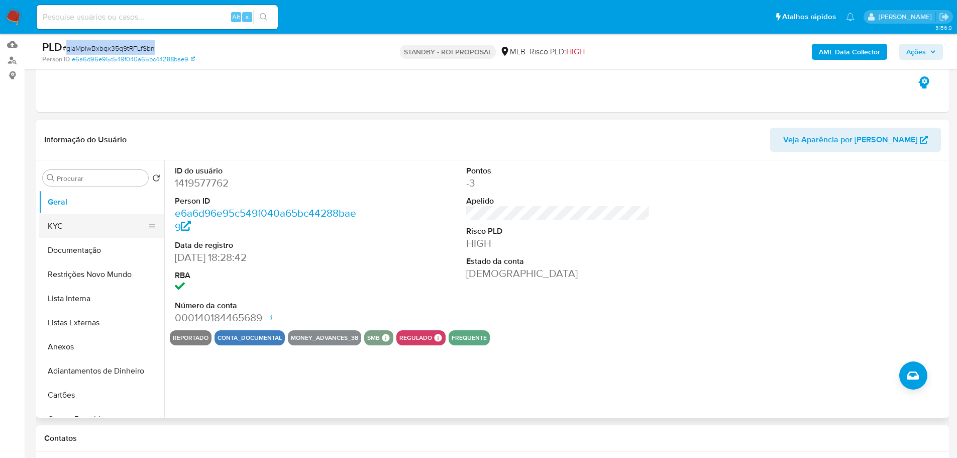
click at [83, 233] on button "KYC" at bounding box center [98, 226] width 118 height 24
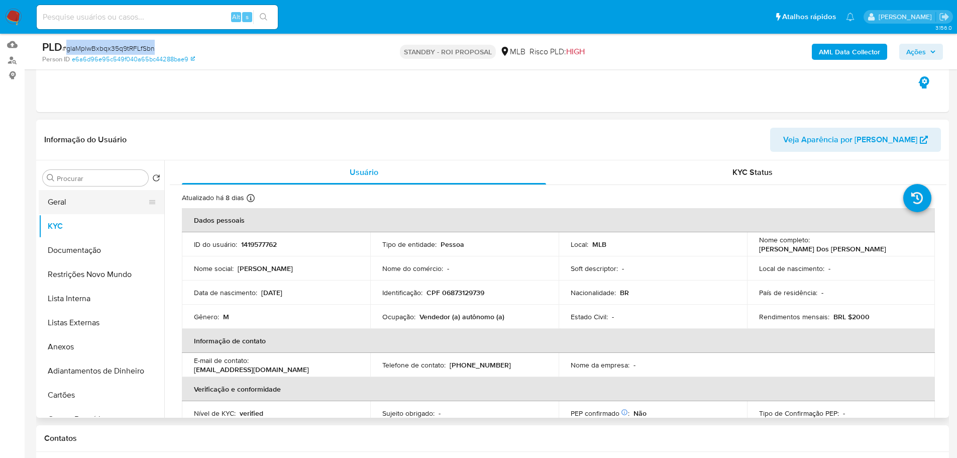
click at [67, 194] on button "Geral" at bounding box center [98, 202] width 118 height 24
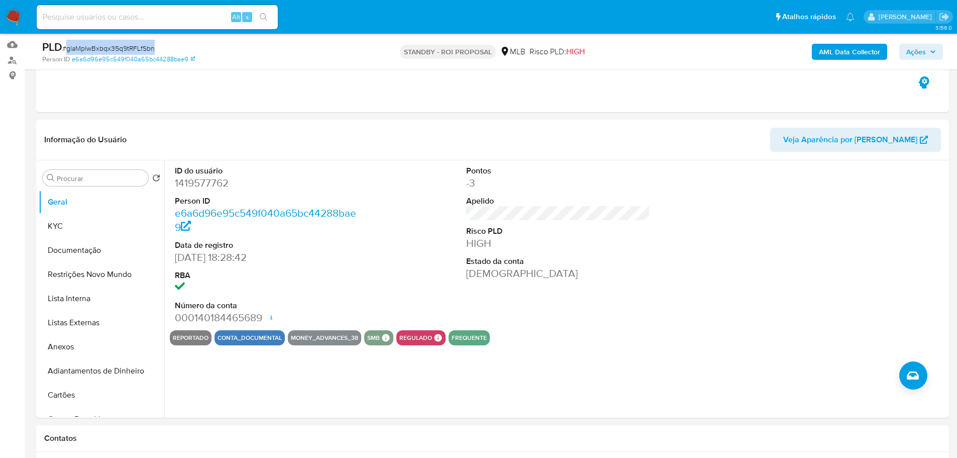
click at [14, 18] on img at bounding box center [13, 17] width 17 height 17
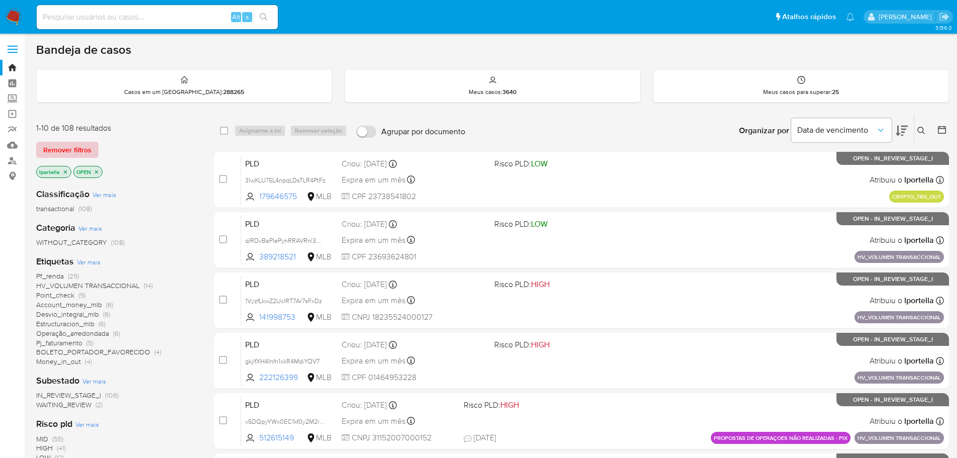
drag, startPoint x: 0, startPoint y: 0, endPoint x: 80, endPoint y: 146, distance: 166.6
click at [163, 129] on div "1-10 de 108 resultados" at bounding box center [116, 128] width 161 height 11
click at [94, 19] on input at bounding box center [157, 17] width 241 height 13
paste input "1VyzfLkwZ2UclRT7Ar7sFxDz"
type input "1VyzfLkwZ2UclRT7Ar7sFxDz"
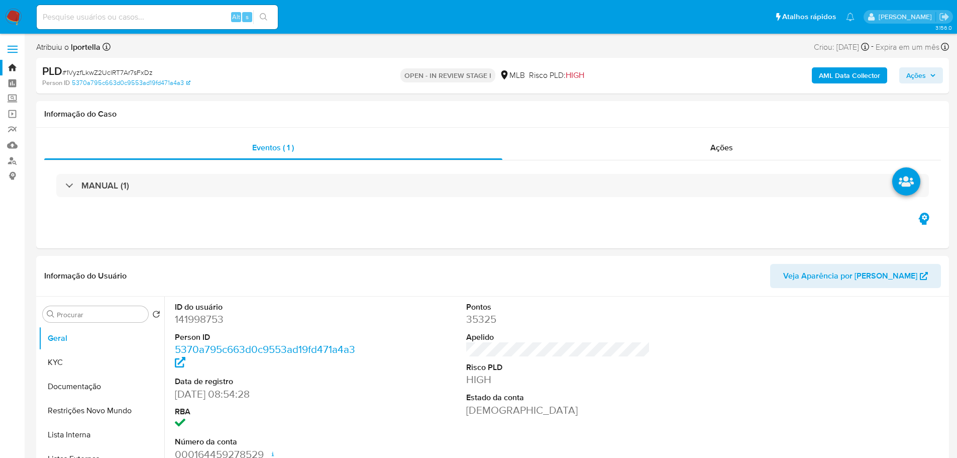
select select "10"
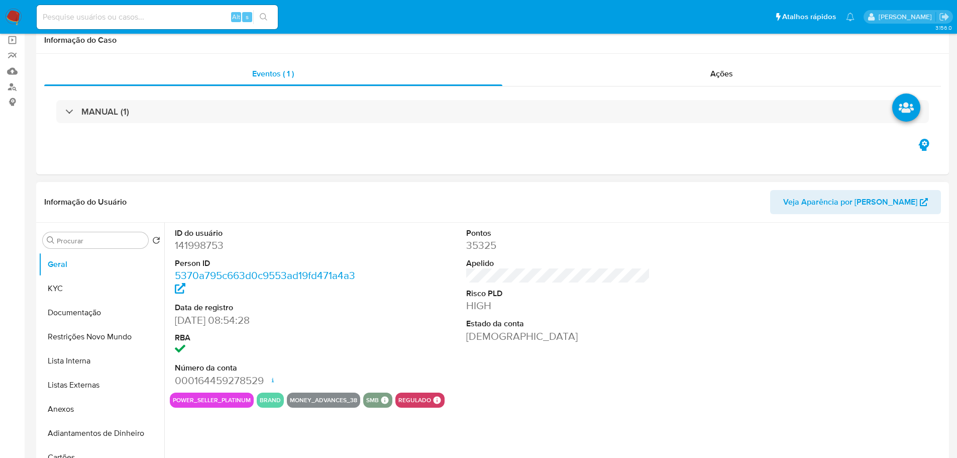
scroll to position [151, 0]
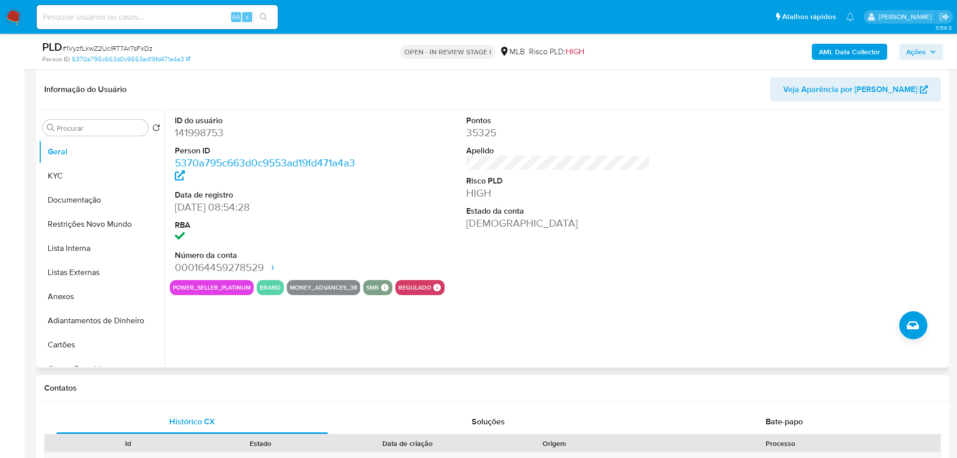
click at [291, 361] on div "ID do usuário 141998753 Person ID 5370a795c663d0c9553ad19fd471a4a3 Data de regi…" at bounding box center [555, 238] width 782 height 257
click at [82, 177] on button "KYC" at bounding box center [98, 176] width 118 height 24
